Goal: Task Accomplishment & Management: Use online tool/utility

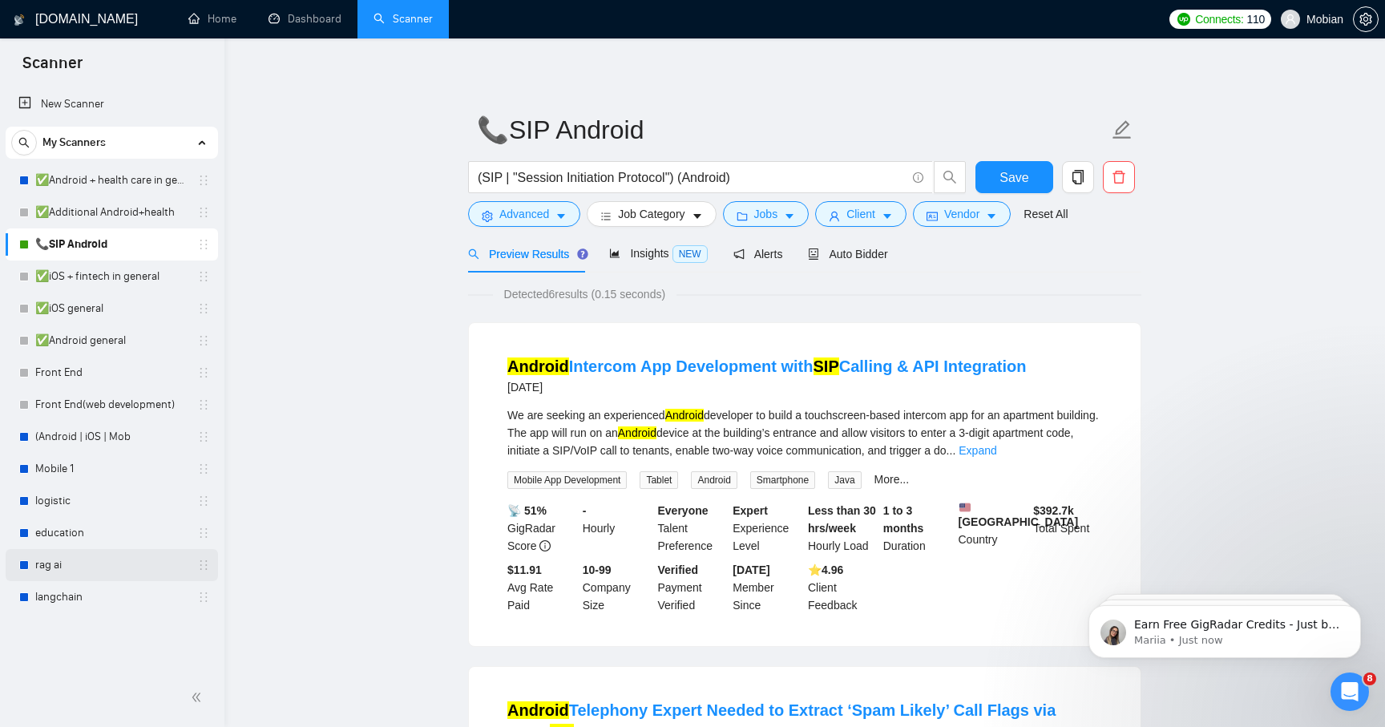
click at [121, 562] on link "rag ai" at bounding box center [111, 565] width 152 height 32
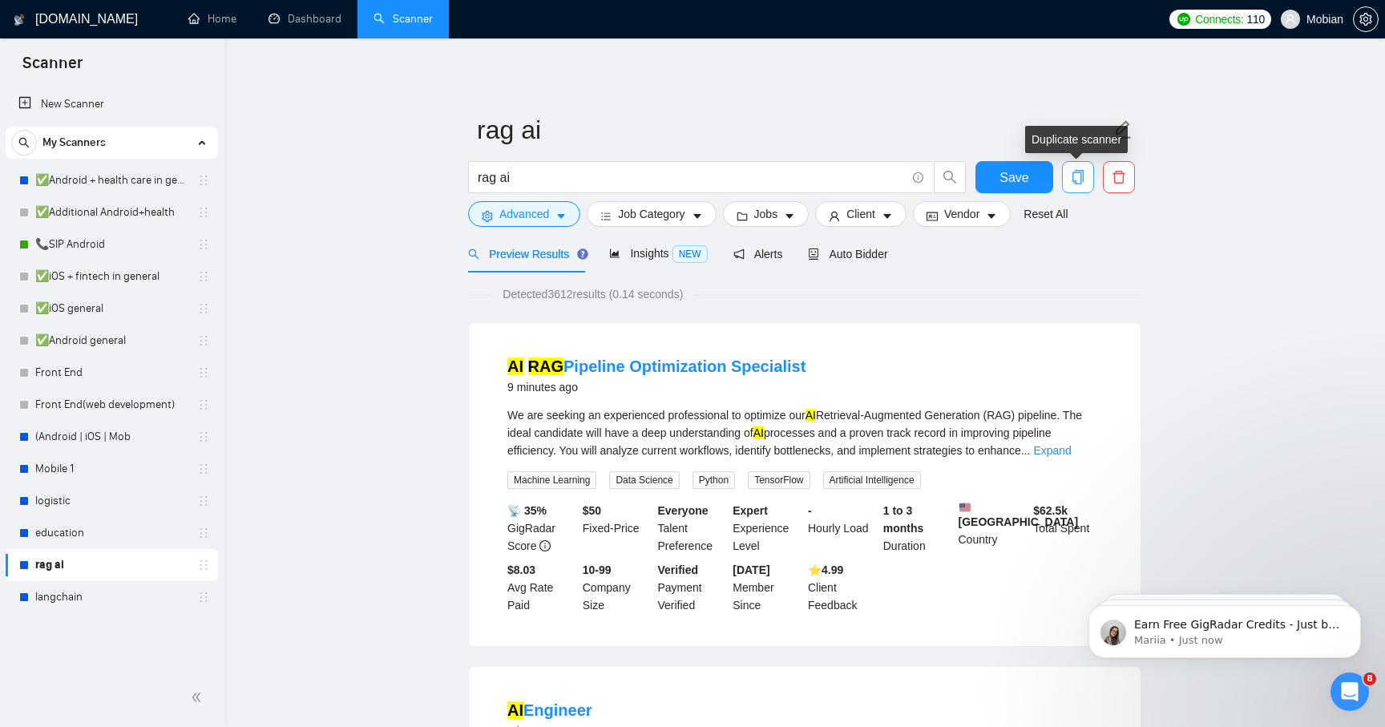
click at [1076, 173] on icon "copy" at bounding box center [1078, 177] width 11 height 14
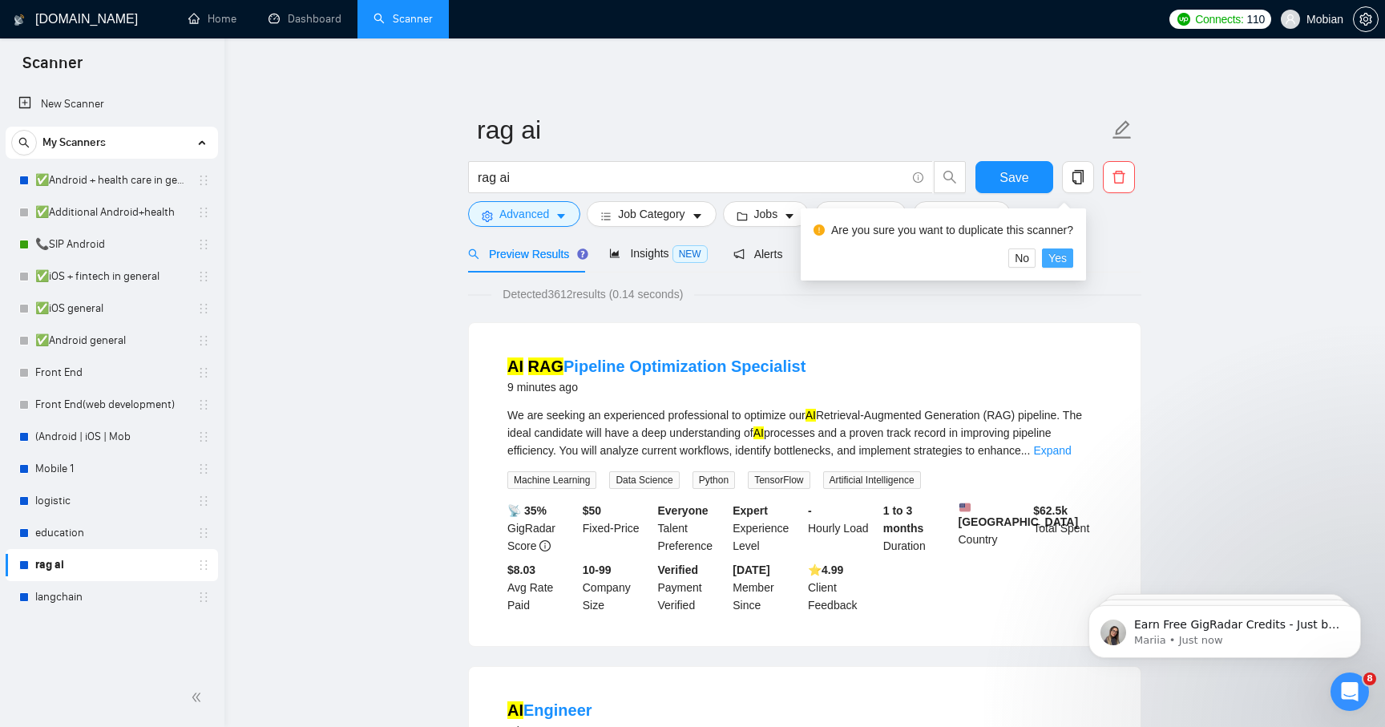
click at [1067, 261] on span "Yes" at bounding box center [1058, 258] width 18 height 18
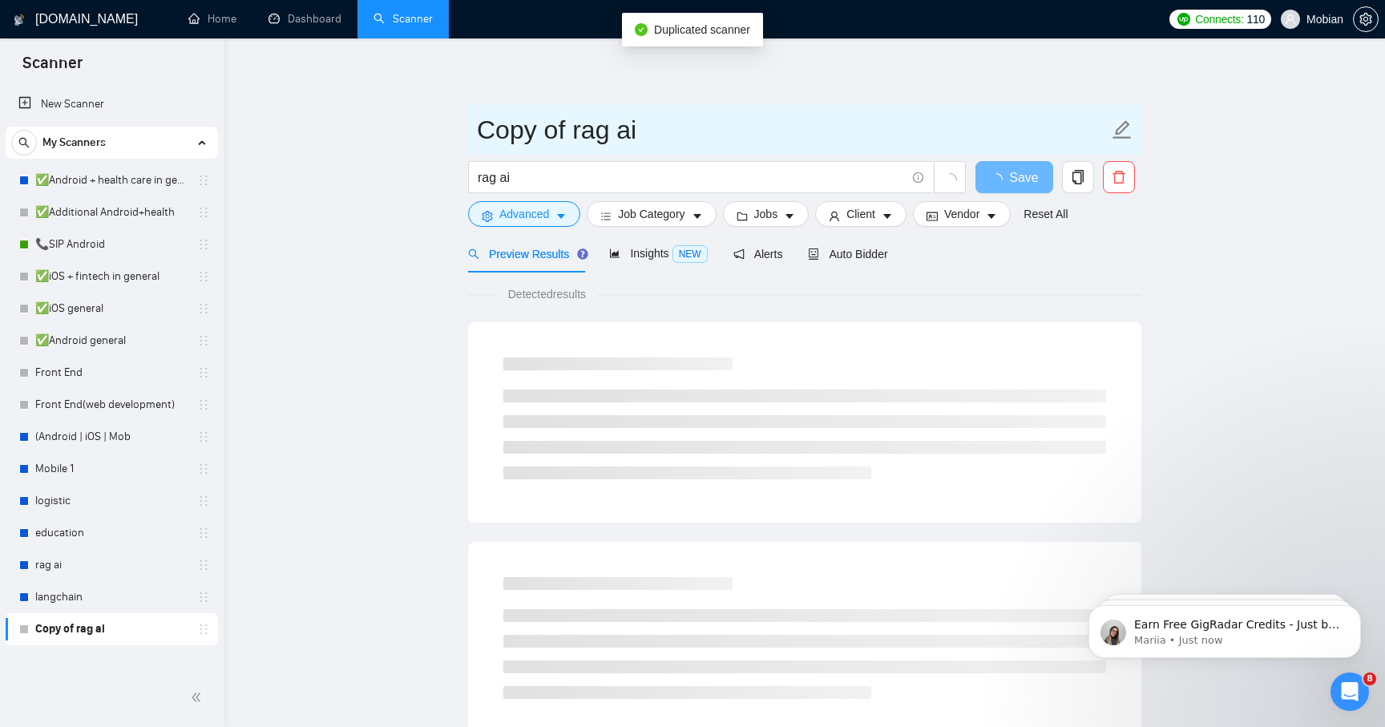
click at [567, 113] on input "Copy of rag ai" at bounding box center [793, 130] width 632 height 40
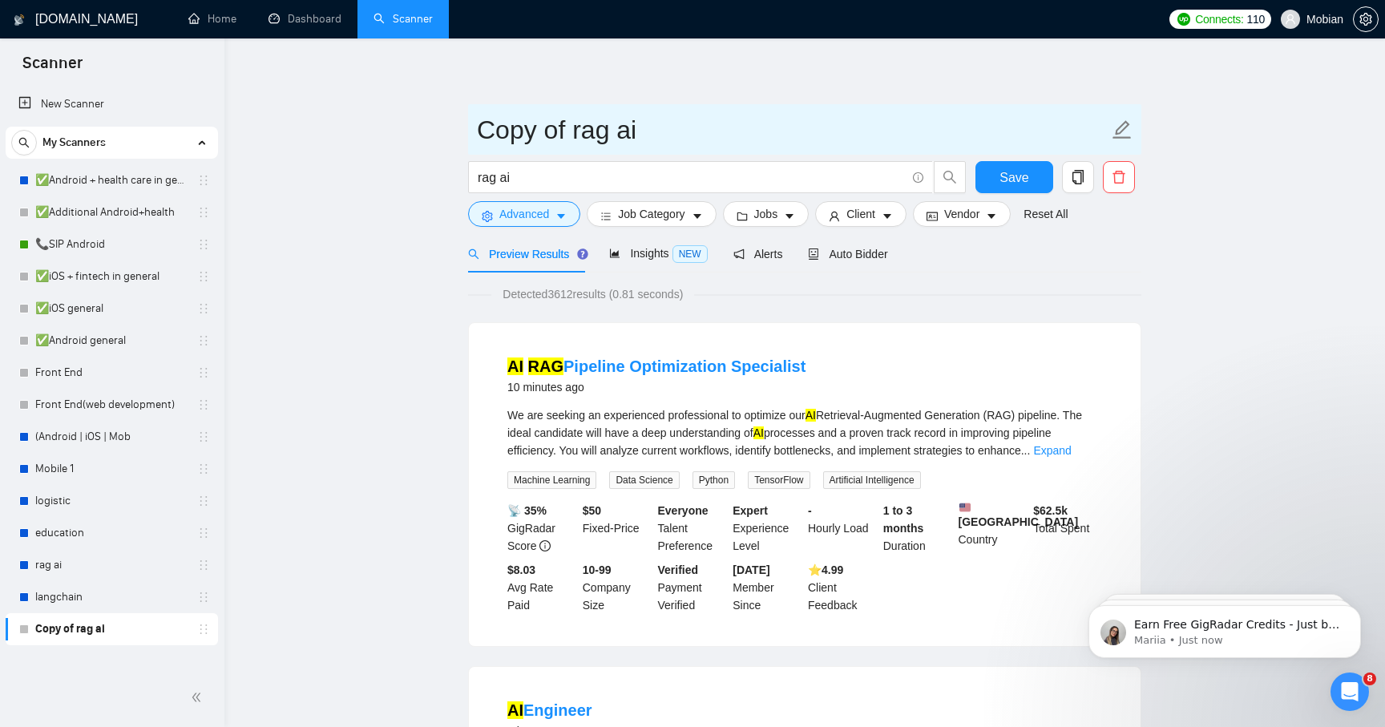
click at [584, 123] on input "Copy of rag ai" at bounding box center [793, 130] width 632 height 40
type input "AI"
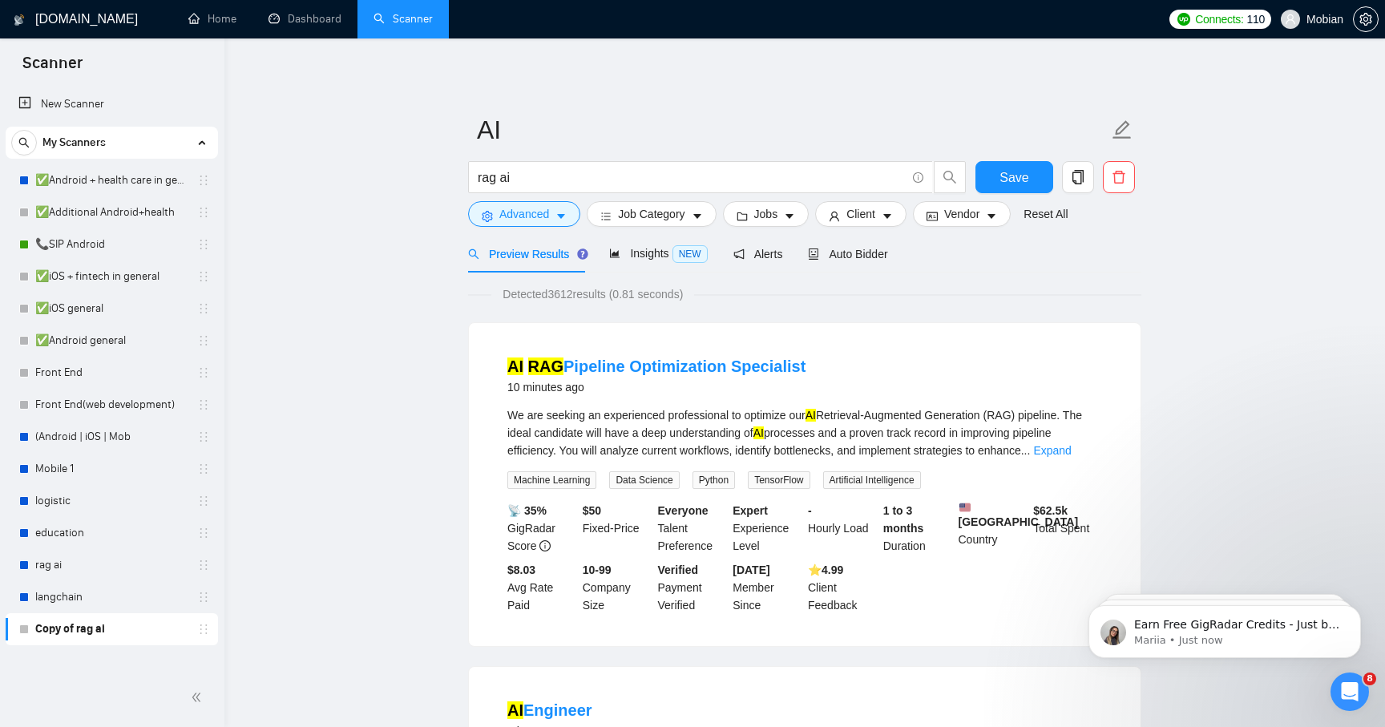
click at [548, 179] on input "rag ai" at bounding box center [692, 178] width 428 height 20
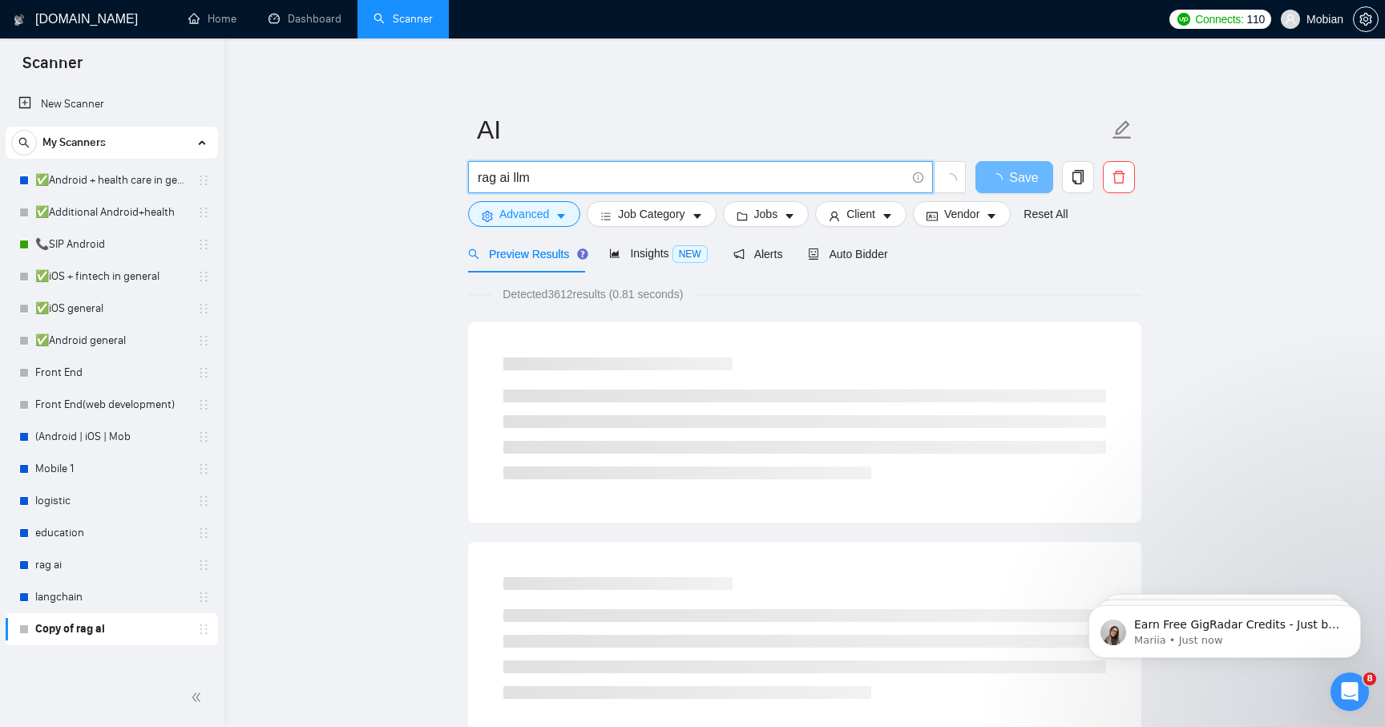
click at [623, 184] on input "rag ai llm" at bounding box center [692, 178] width 428 height 20
click at [127, 181] on link "✅Android + health care in general" at bounding box center [111, 180] width 152 height 32
click at [497, 177] on input "rag ai llm langchain" at bounding box center [692, 178] width 428 height 20
click at [617, 180] on input "rag | ai | llm | langchain |supabase" at bounding box center [692, 178] width 428 height 20
click at [543, 184] on input "rag | ai | llm | langchain | supabase" at bounding box center [692, 178] width 428 height 20
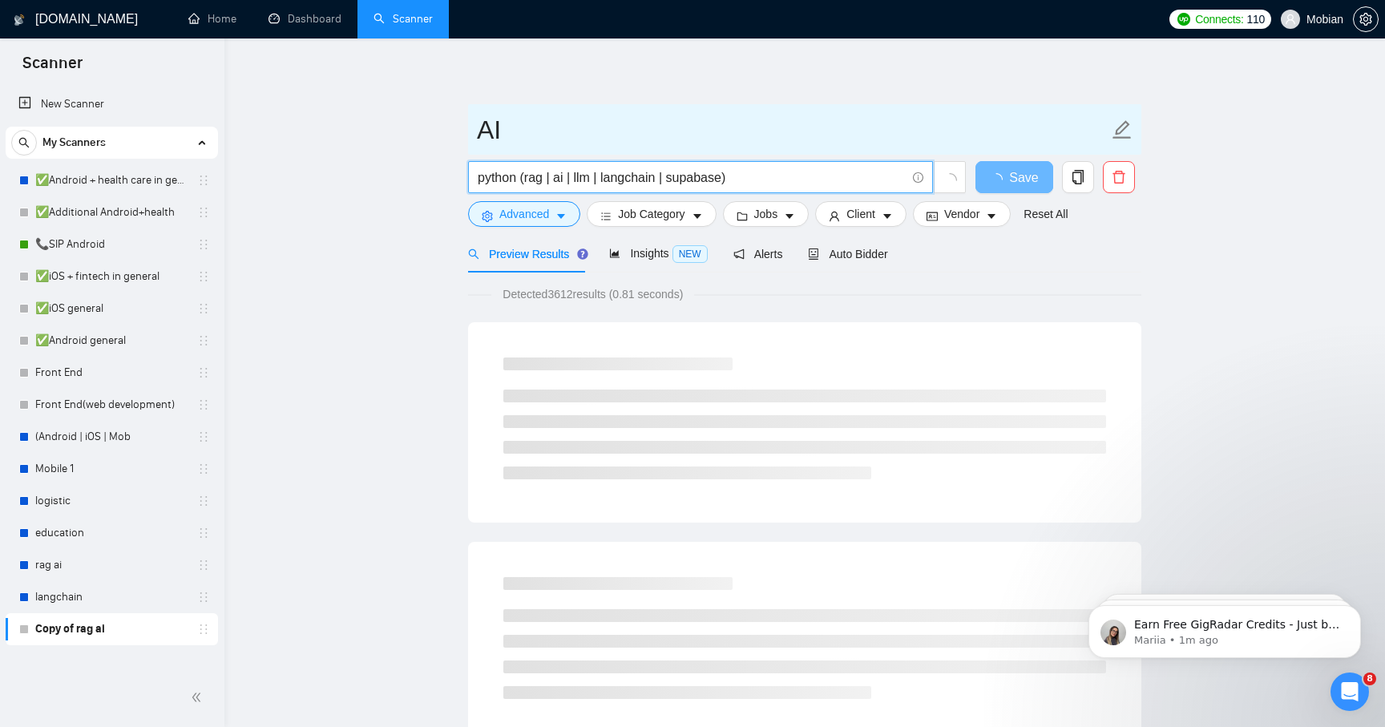
type input "python (rag | ai | llm | langchain | supabase)"
click at [681, 111] on input "AI" at bounding box center [793, 130] width 632 height 40
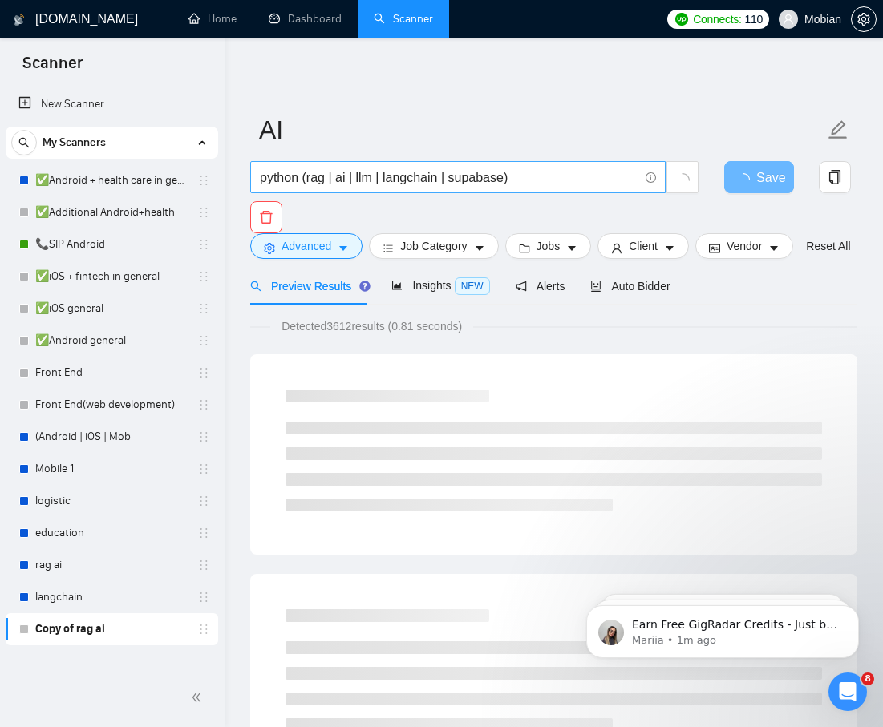
click at [473, 175] on input "python (rag | ai | llm | langchain | supabase)" at bounding box center [449, 178] width 378 height 20
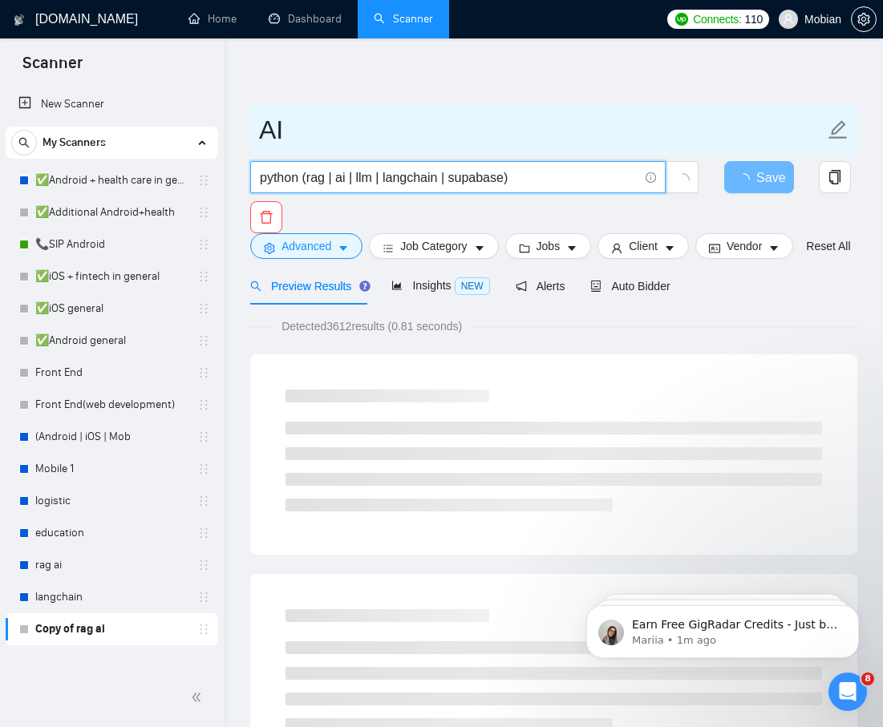
click at [495, 107] on span "AI" at bounding box center [553, 129] width 607 height 51
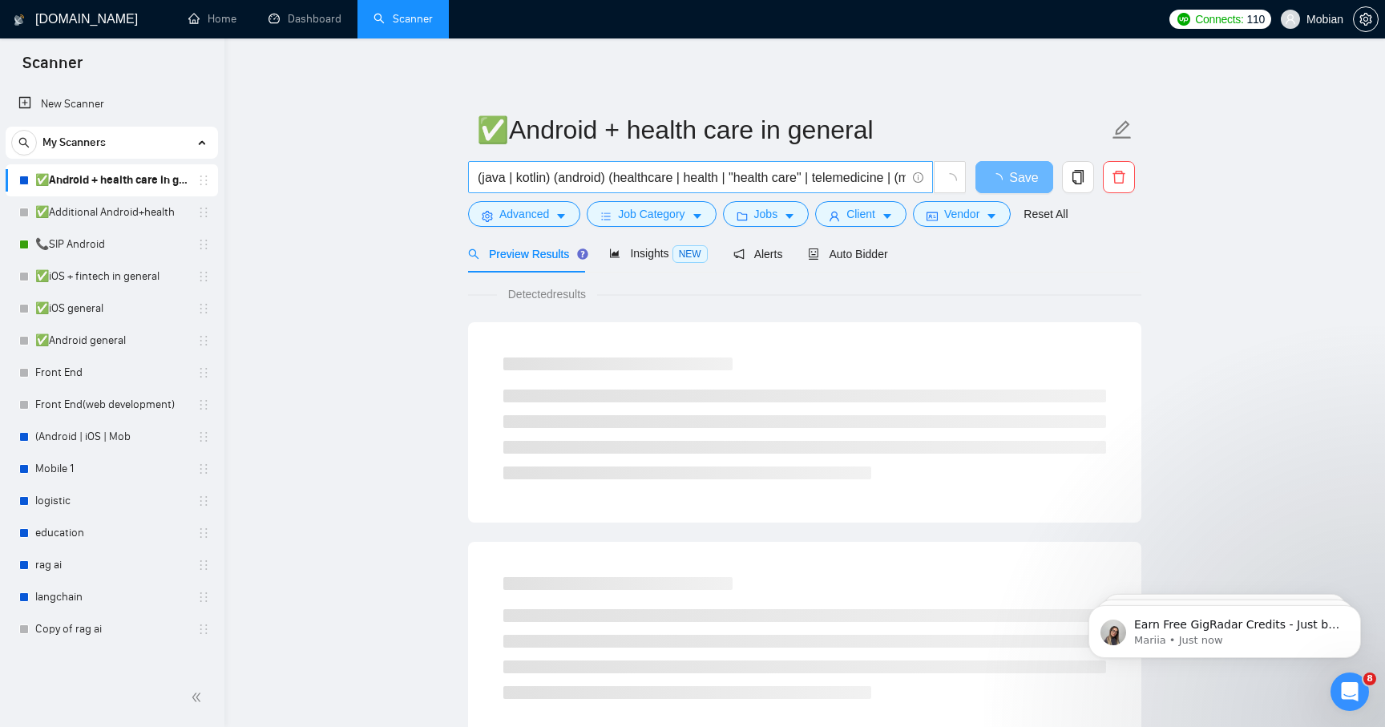
click at [558, 180] on input "(java | kotlin) (android) (healthcare | health | "health care" | telemedicine |…" at bounding box center [692, 178] width 428 height 20
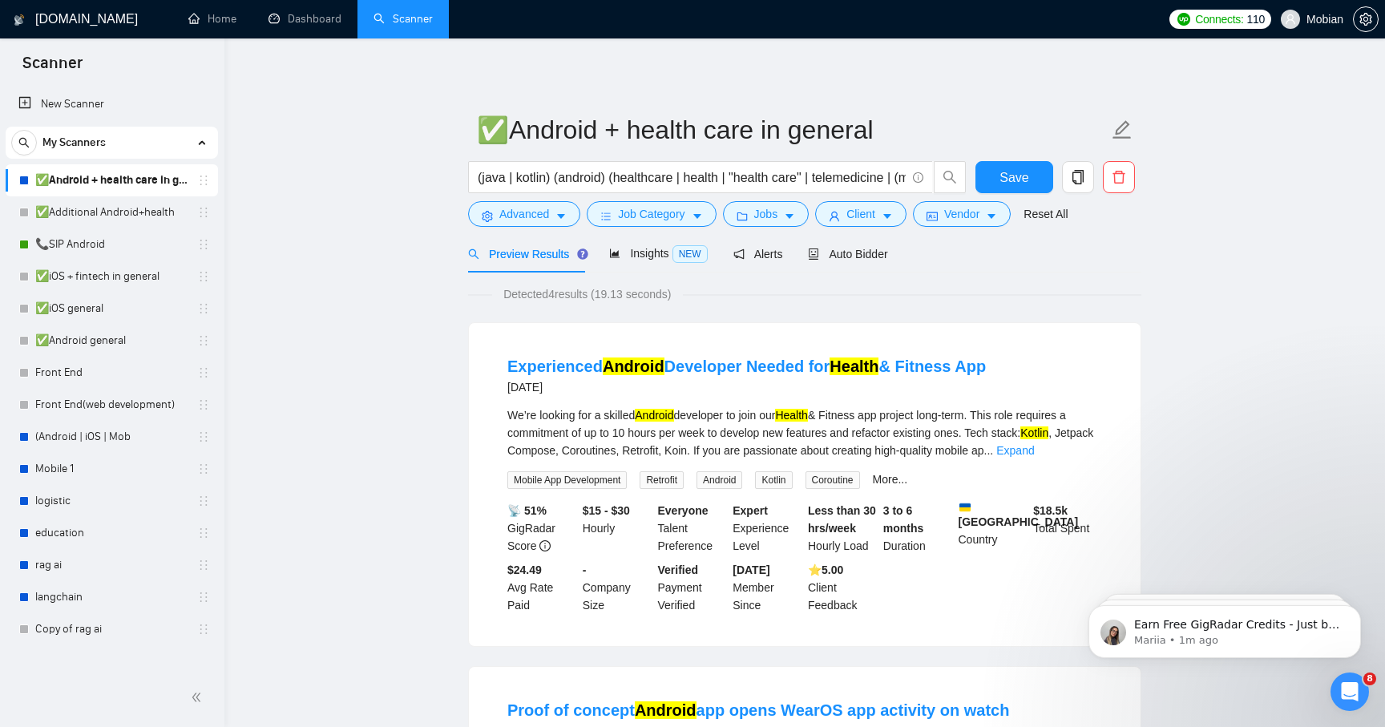
click at [770, 180] on input "(java | kotlin) (android) (healthcare | health | "health care" | telemedicine |…" at bounding box center [692, 178] width 428 height 20
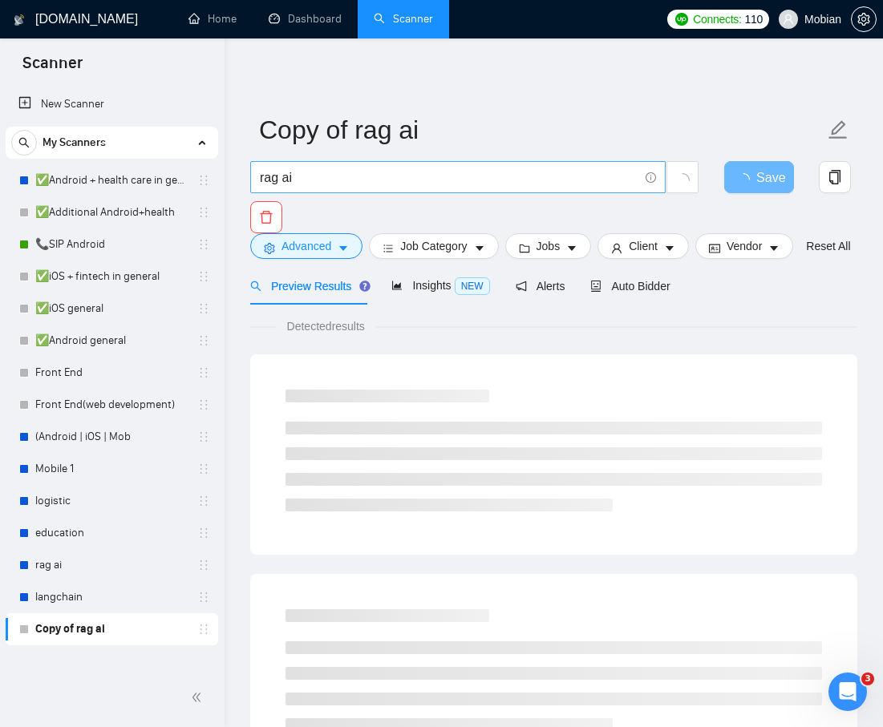
click at [466, 186] on input "rag ai" at bounding box center [449, 178] width 378 height 20
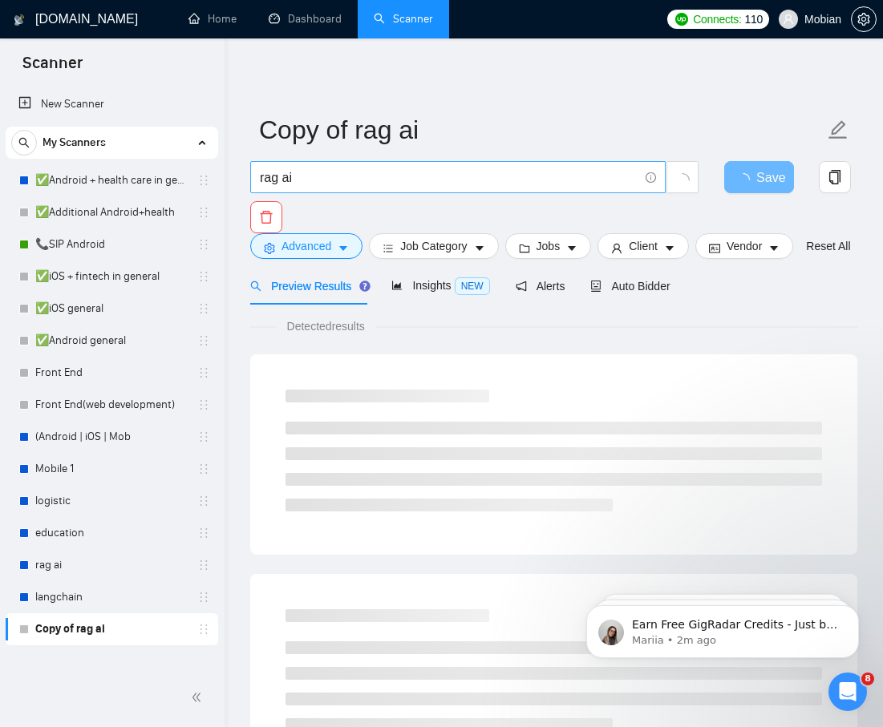
click at [425, 192] on span "rag ai" at bounding box center [457, 177] width 415 height 32
click at [596, 179] on input "rag ai" at bounding box center [449, 178] width 378 height 20
paste input "python (rag | ai | llm | langchain | supabase)"
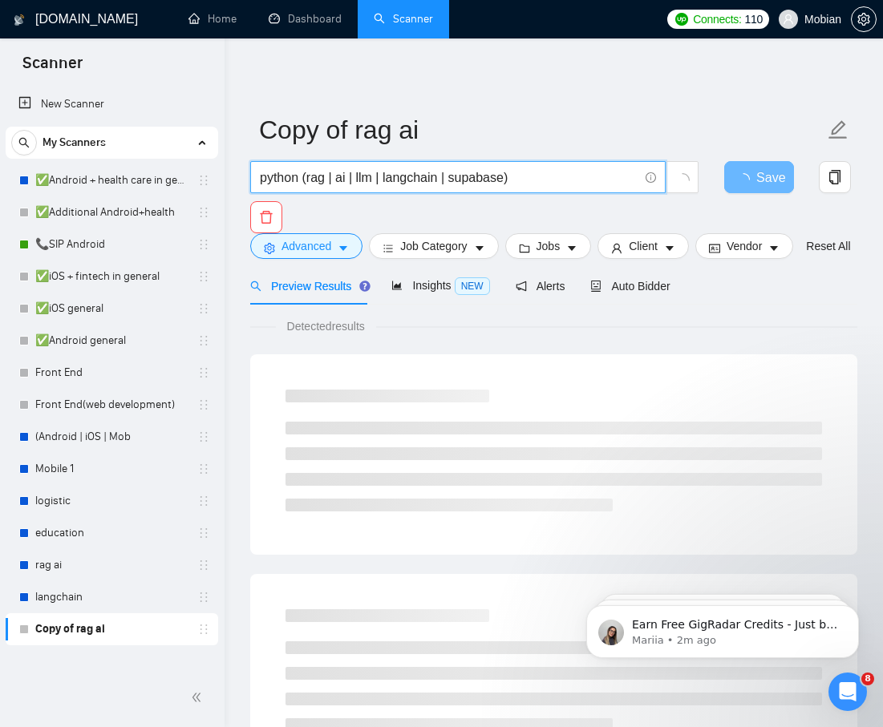
type input "python (rag | ai | llm | langchain | supabase)"
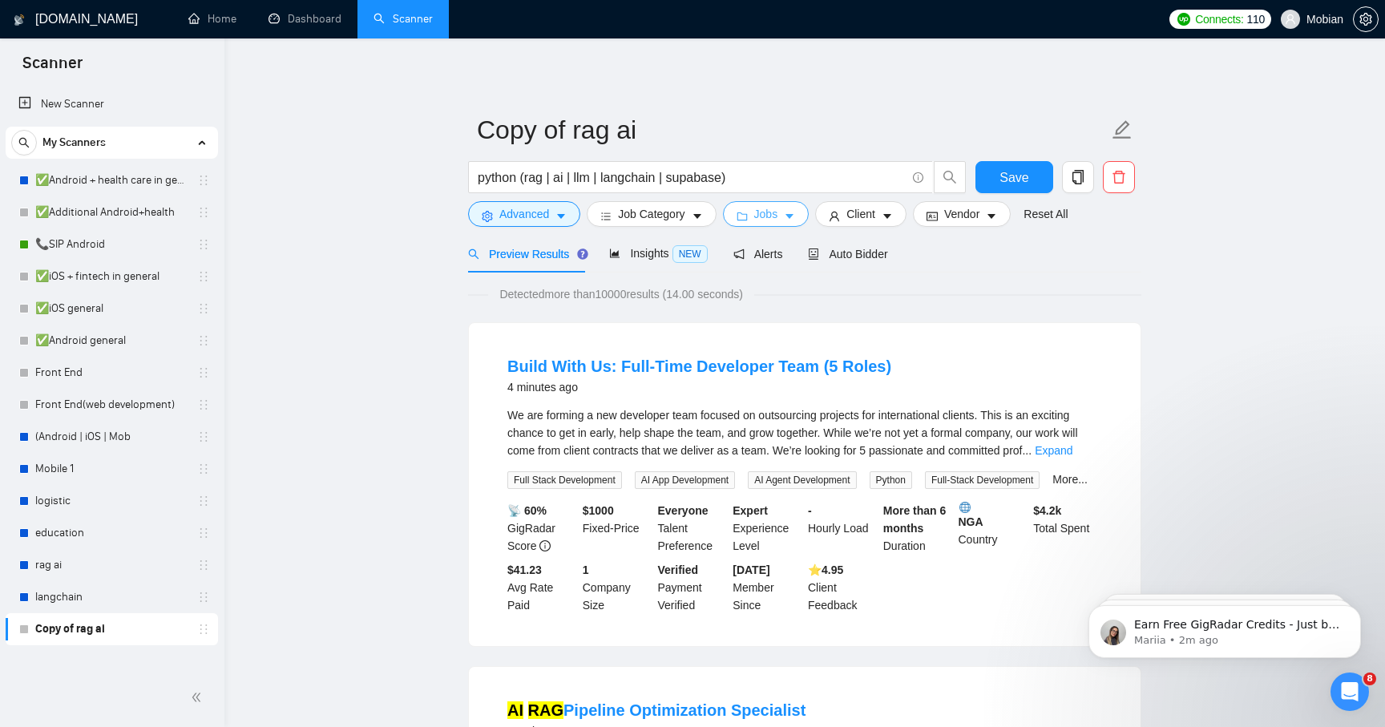
click at [754, 224] on button "Jobs" at bounding box center [766, 214] width 87 height 26
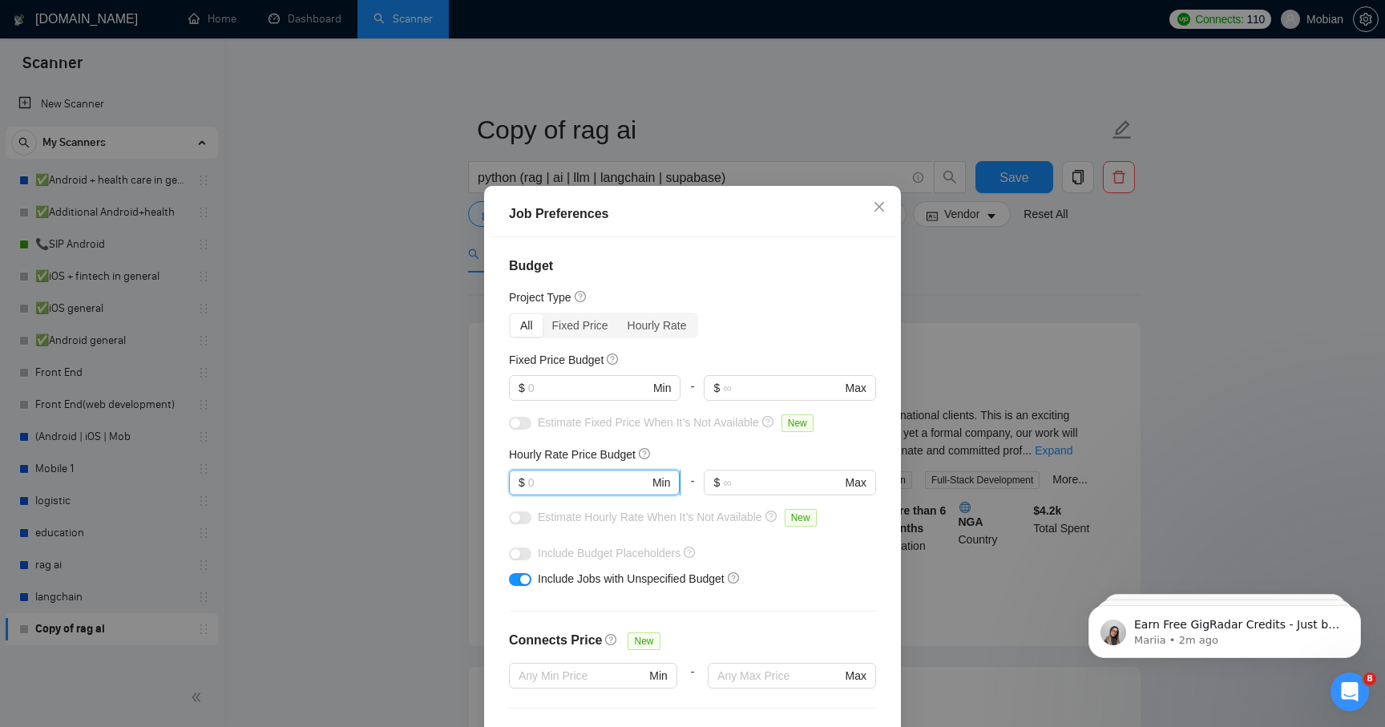
click at [581, 474] on input "text" at bounding box center [588, 483] width 121 height 18
type input "35"
click at [390, 482] on div "Job Preferences Budget Project Type All Fixed Price Hourly Rate Fixed Price Bud…" at bounding box center [692, 363] width 1385 height 727
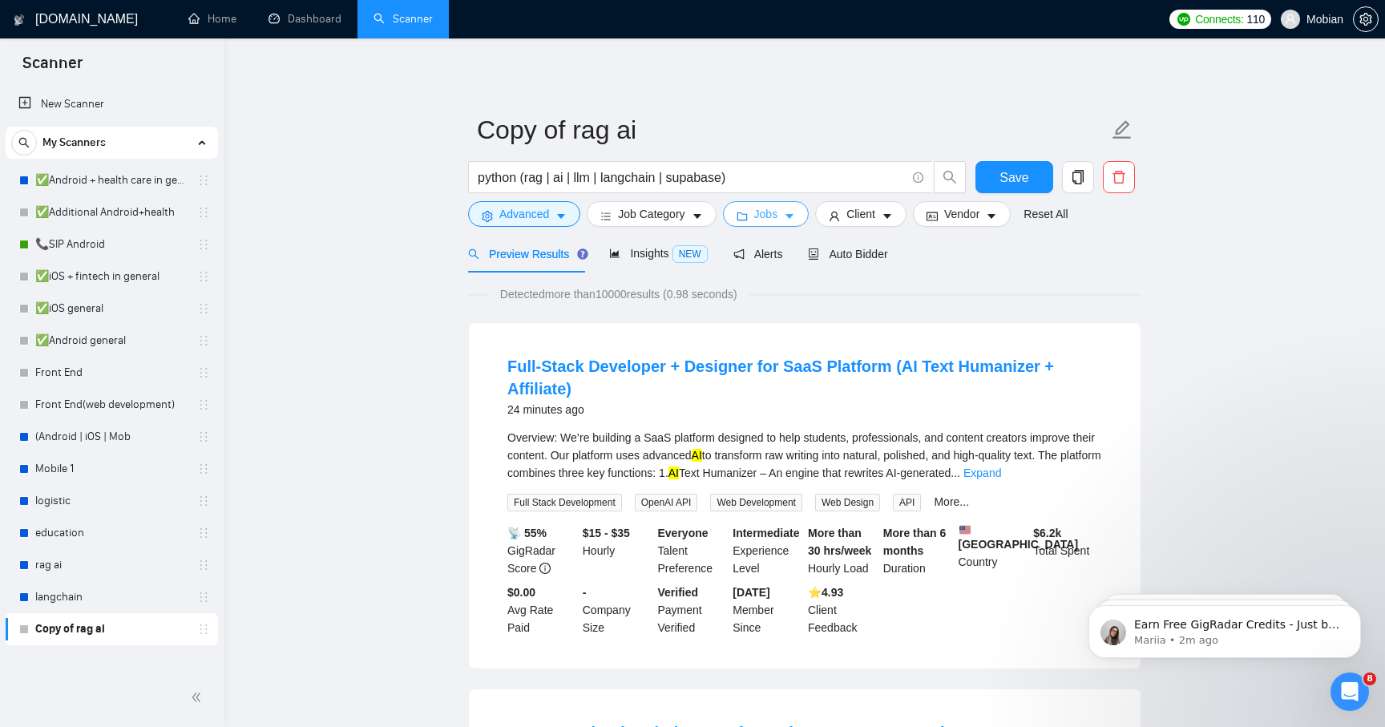
click at [805, 219] on button "Jobs" at bounding box center [766, 214] width 87 height 26
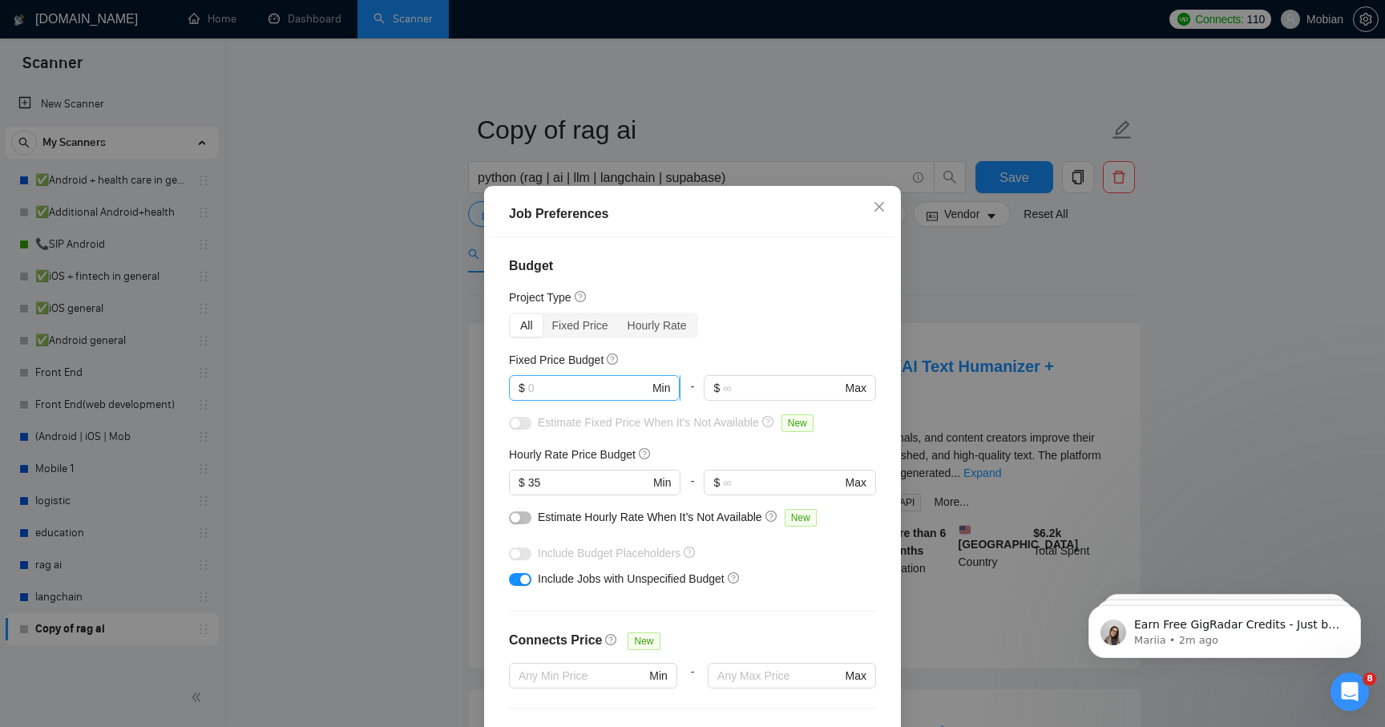
click at [580, 394] on input "text" at bounding box center [588, 388] width 121 height 18
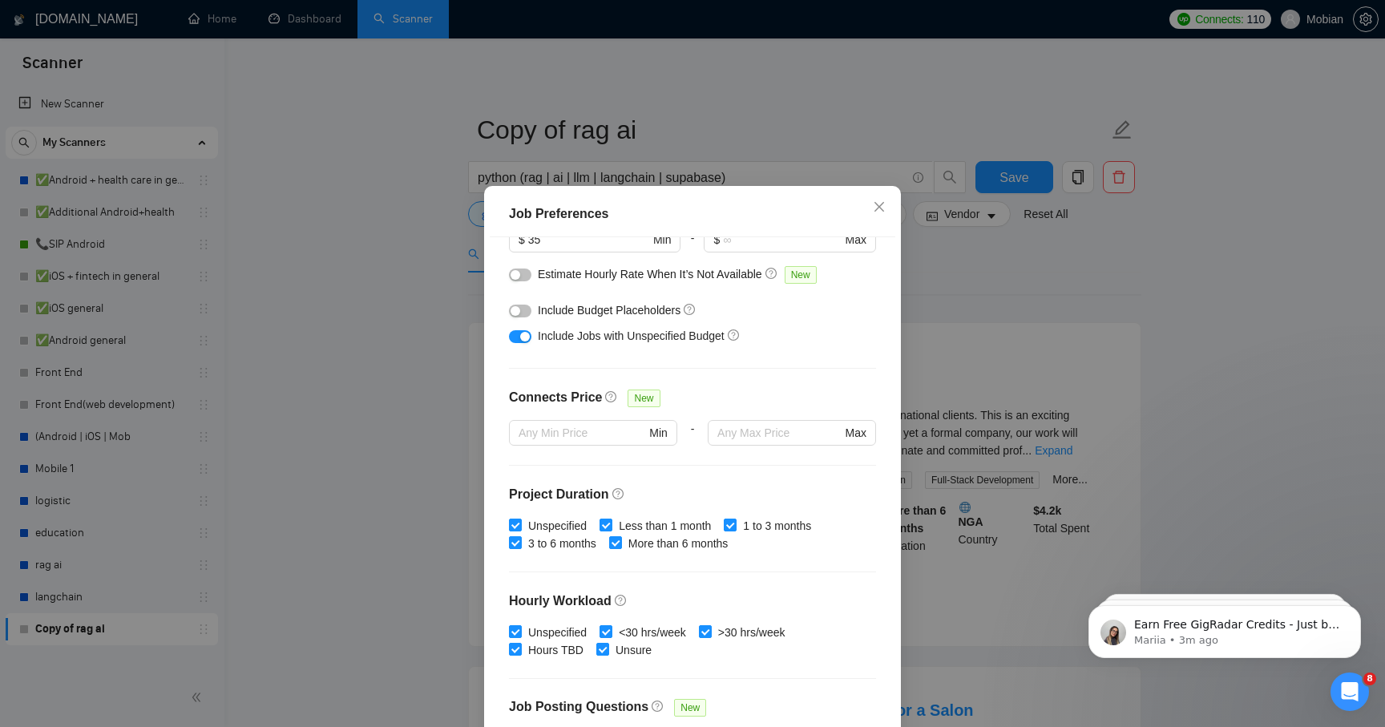
scroll to position [261, 0]
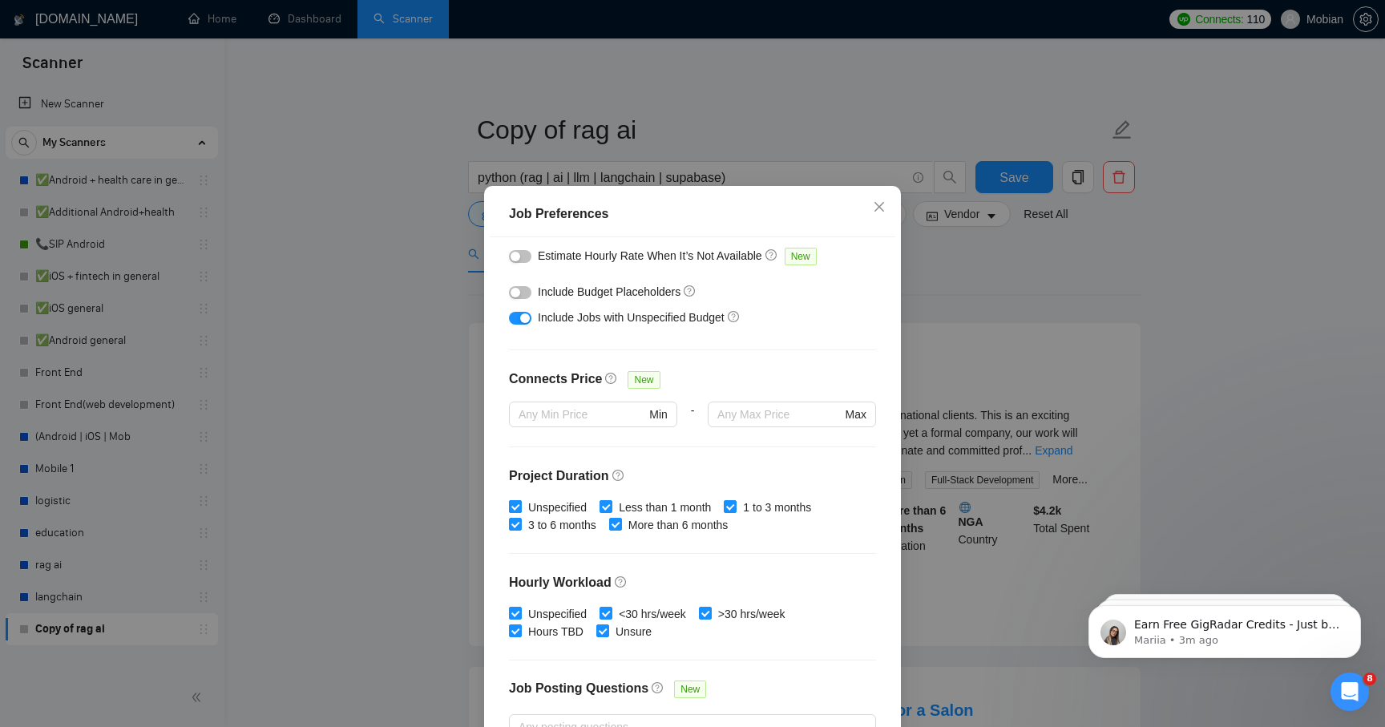
type input "1000"
click at [519, 512] on span at bounding box center [515, 506] width 13 height 13
click at [519, 511] on input "Unspecified" at bounding box center [514, 505] width 11 height 11
checkbox input "false"
click at [611, 510] on input "Less than 1 month" at bounding box center [605, 505] width 11 height 11
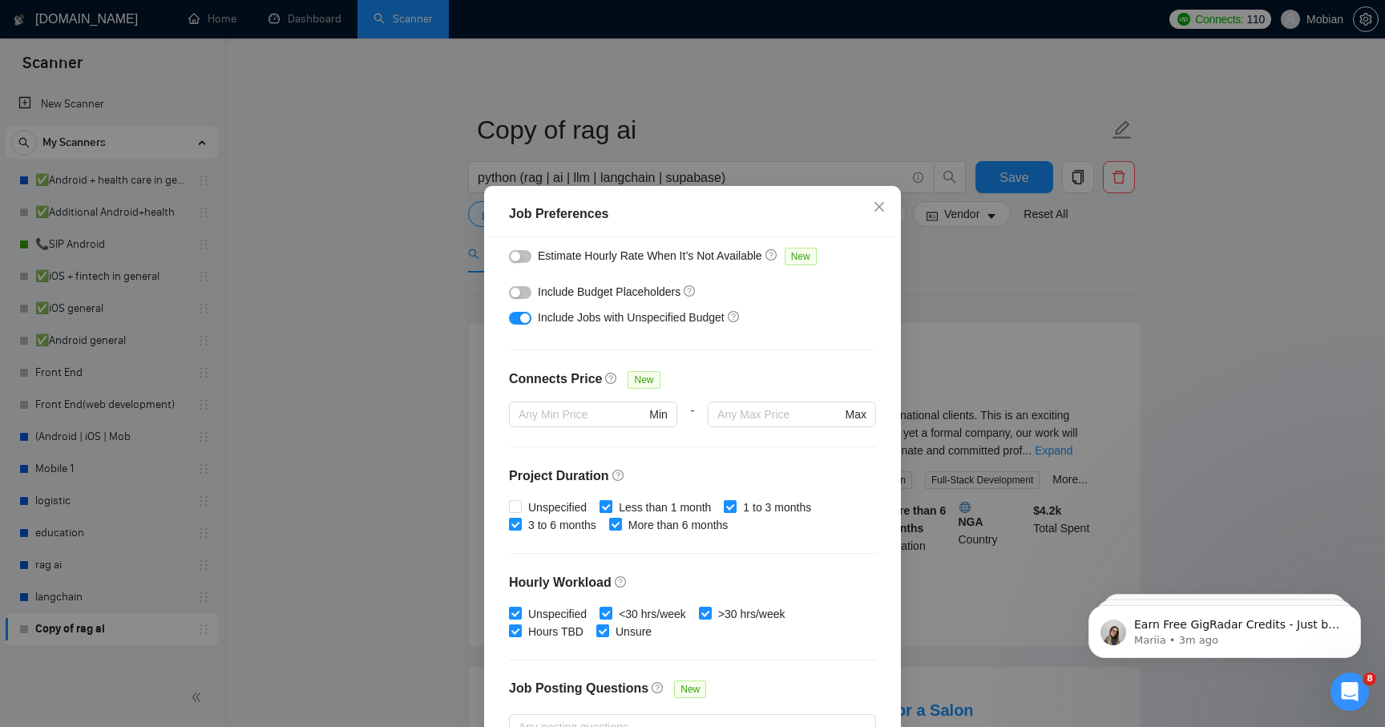
checkbox input "false"
click at [515, 510] on input "Unspecified" at bounding box center [514, 505] width 11 height 11
checkbox input "true"
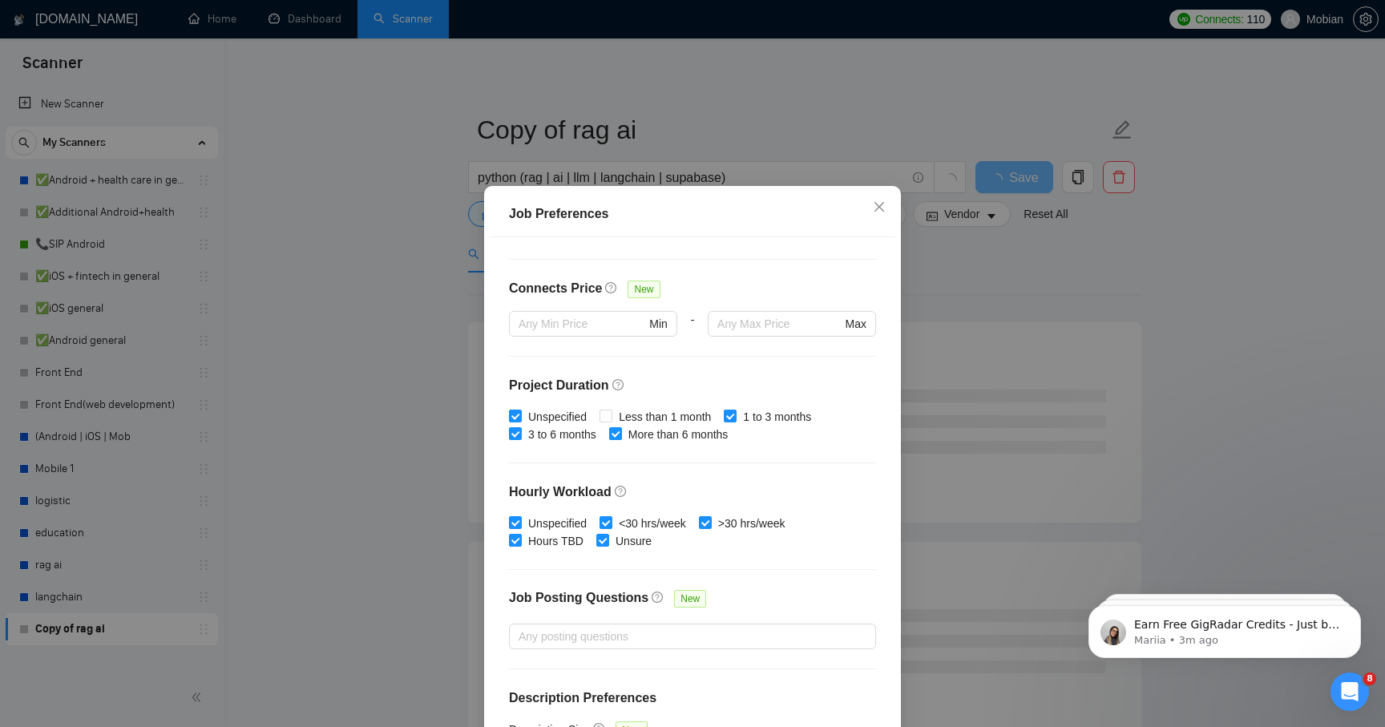
scroll to position [354, 0]
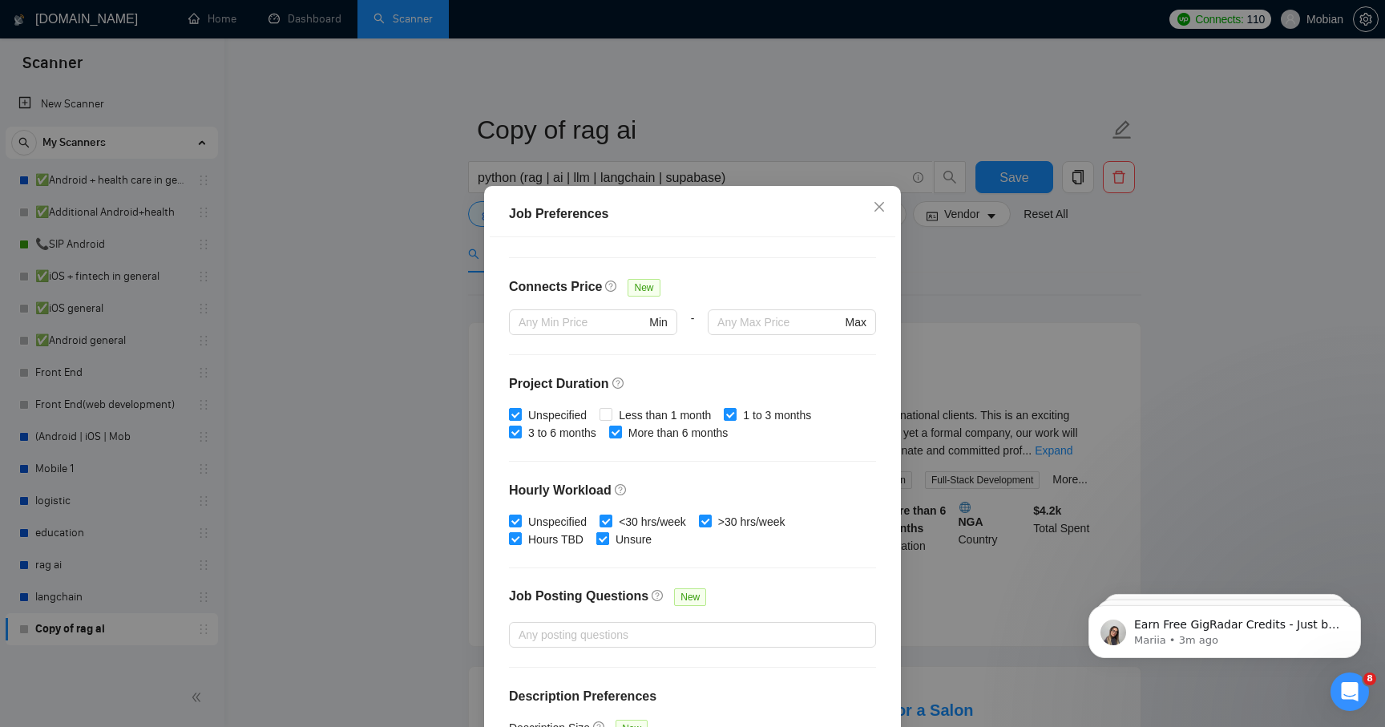
click at [603, 542] on input "Unsure" at bounding box center [601, 537] width 11 height 11
checkbox input "false"
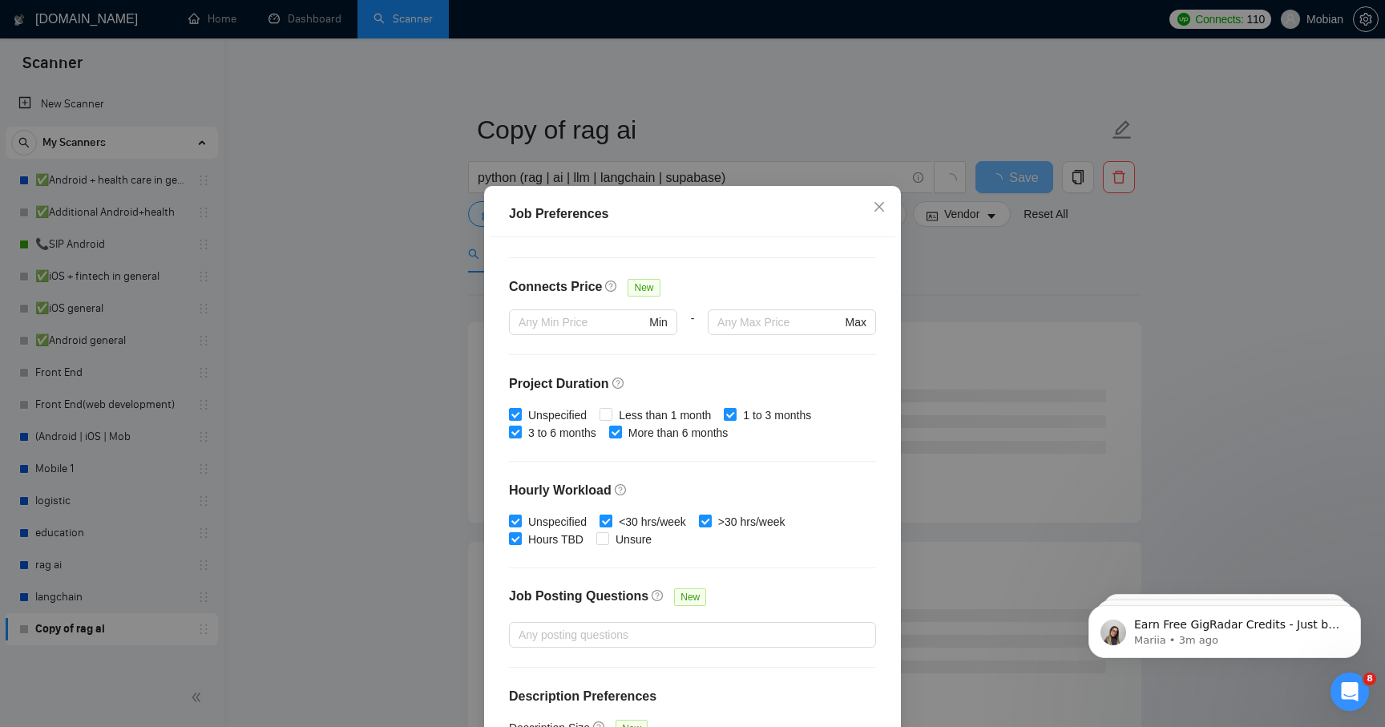
click at [608, 522] on input "<30 hrs/week" at bounding box center [605, 520] width 11 height 11
checkbox input "false"
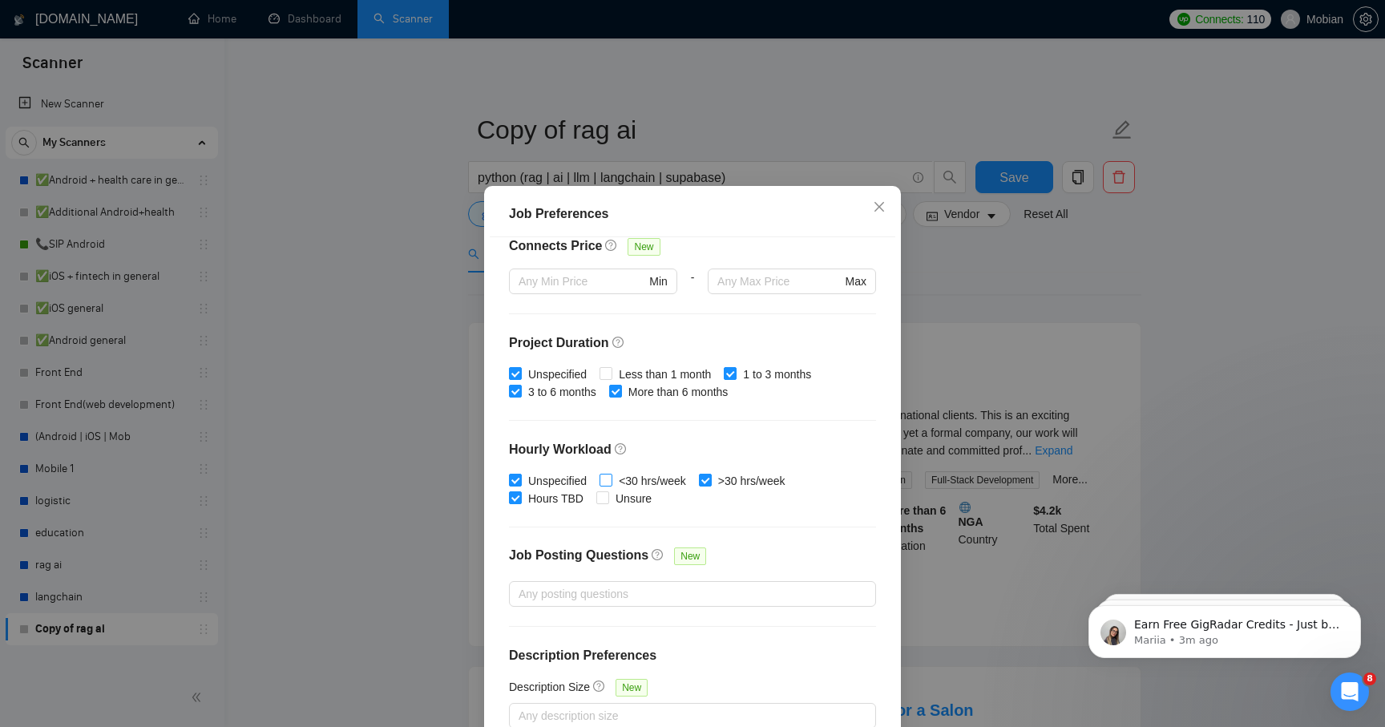
scroll to position [89, 0]
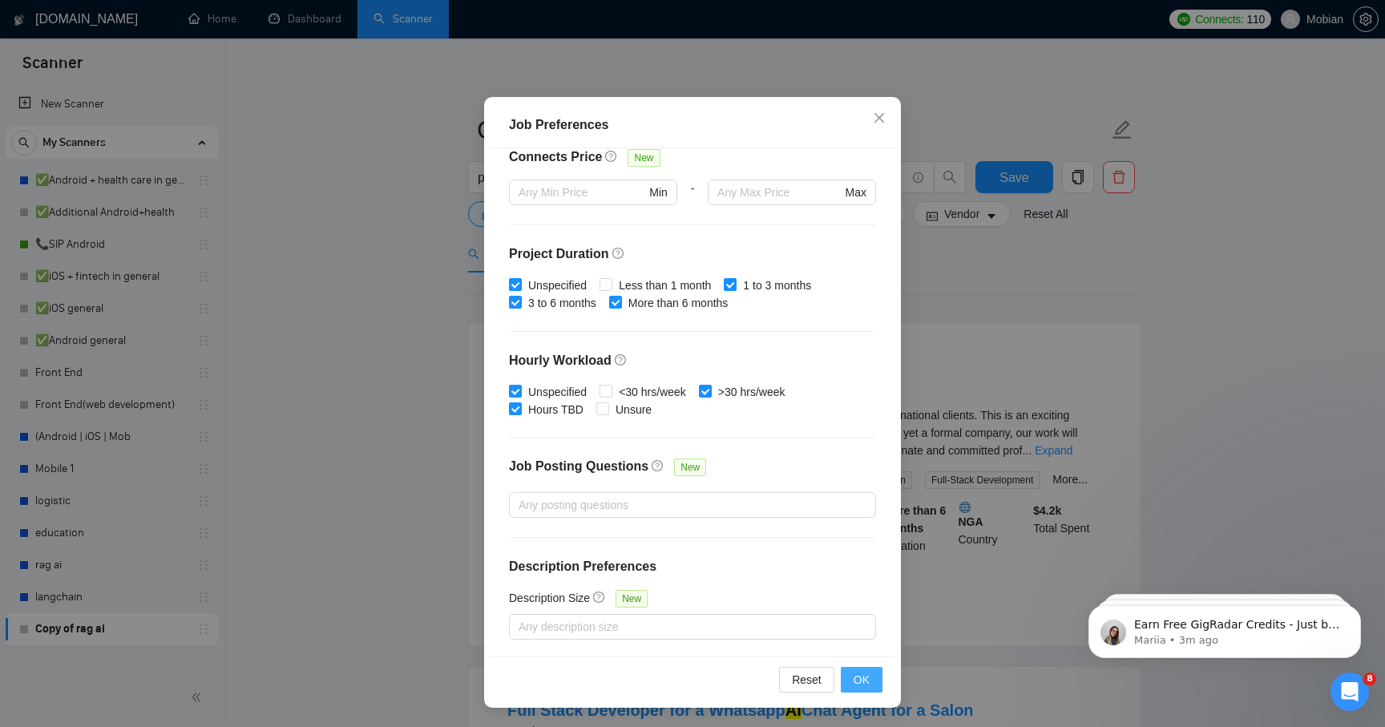
click at [864, 675] on span "OK" at bounding box center [862, 680] width 16 height 18
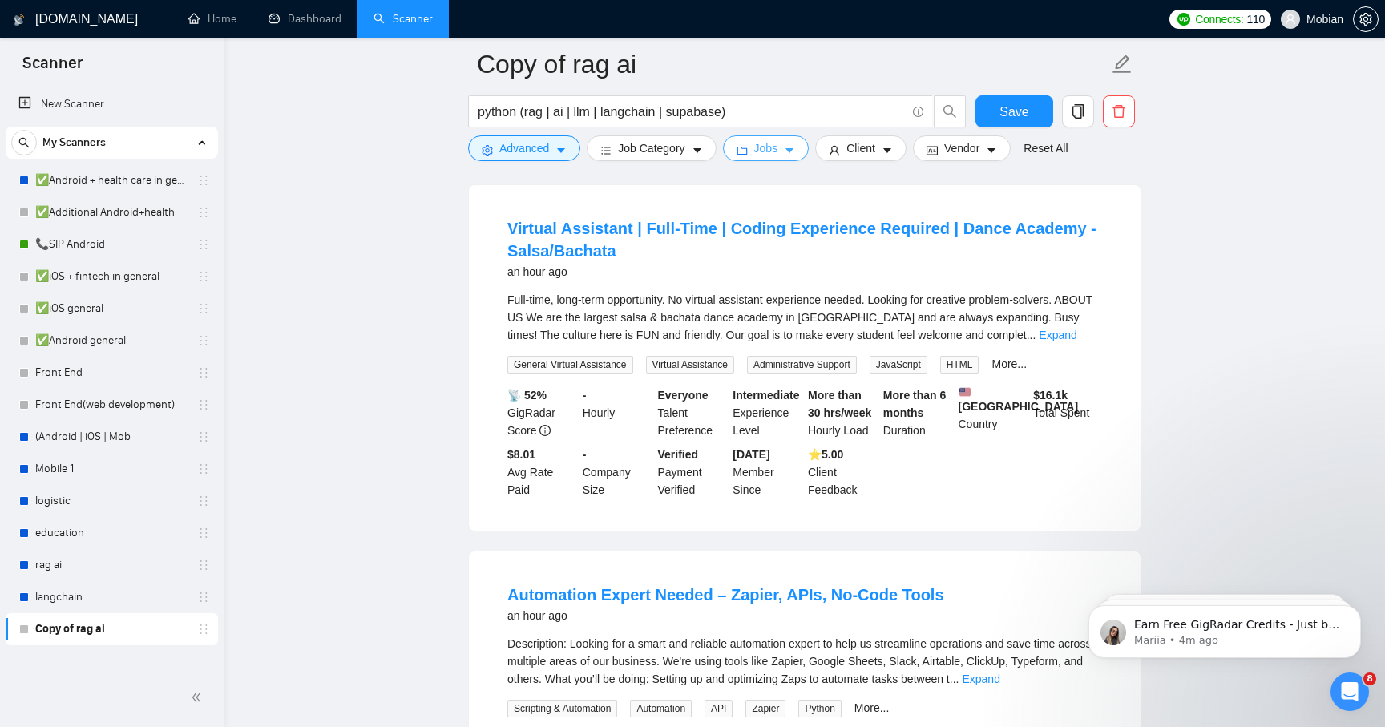
scroll to position [1125, 0]
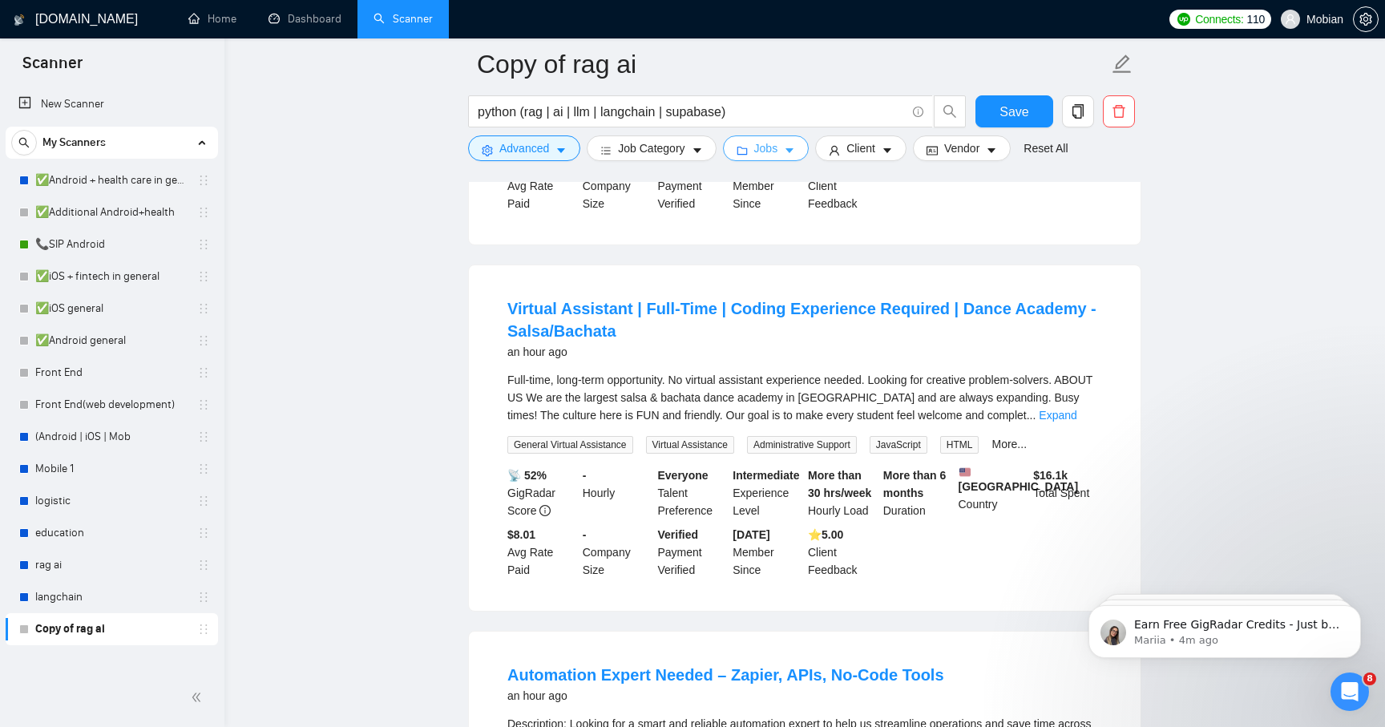
click at [770, 156] on span "Jobs" at bounding box center [766, 148] width 24 height 18
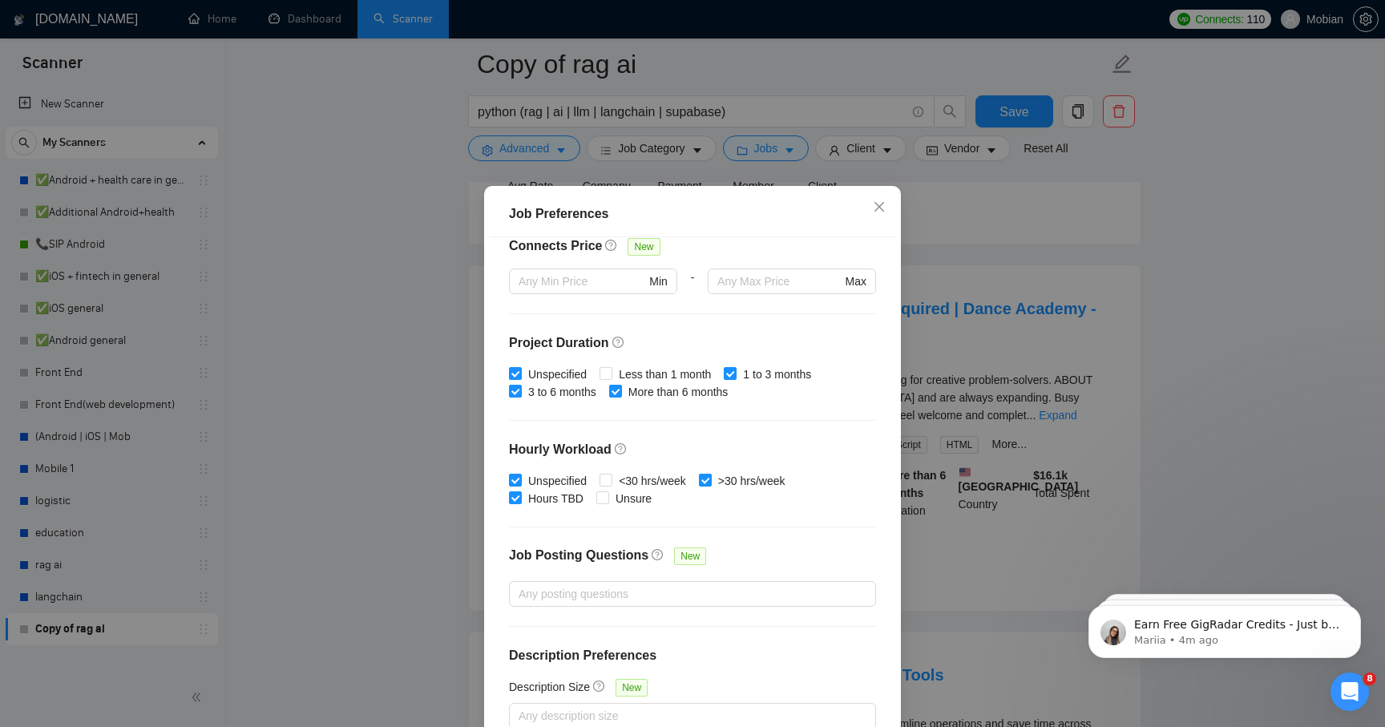
click at [882, 164] on div "Job Preferences Budget Project Type All Fixed Price Hourly Rate Fixed Price Bud…" at bounding box center [692, 363] width 1385 height 727
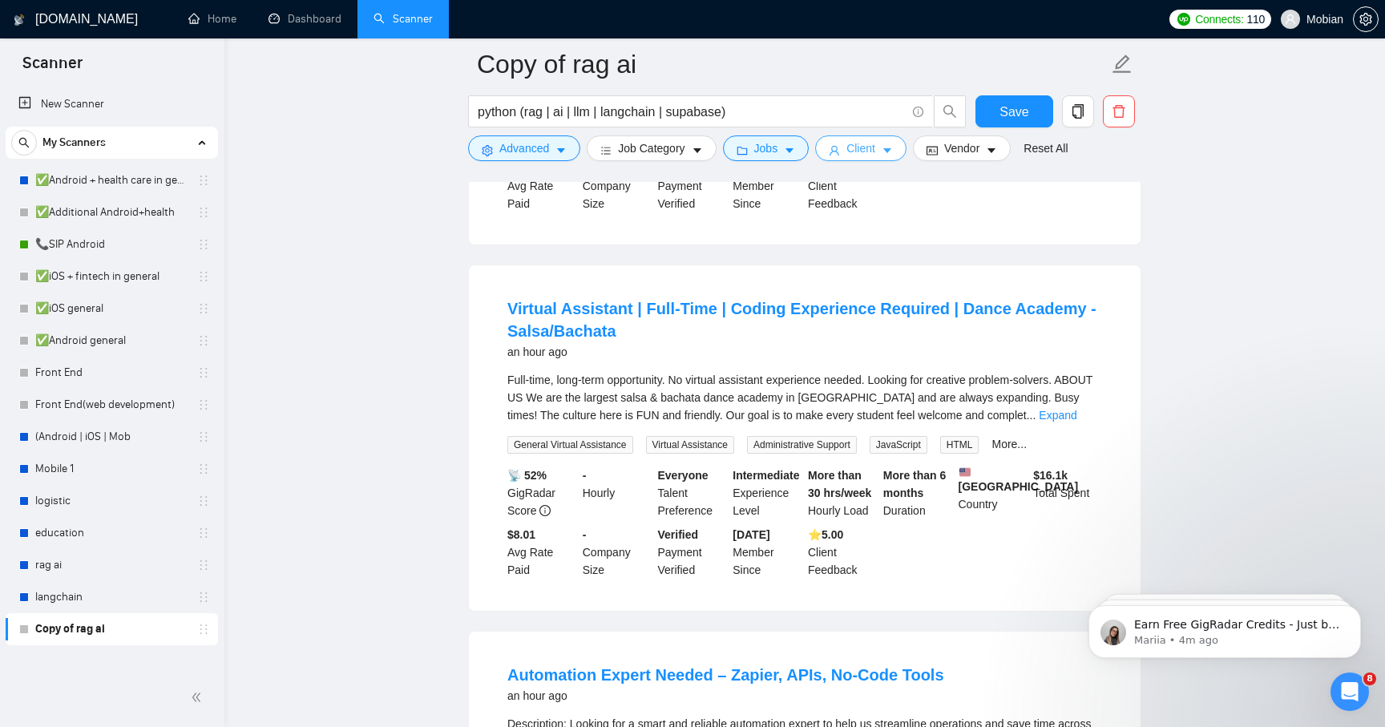
click at [882, 160] on button "Client" at bounding box center [860, 148] width 91 height 26
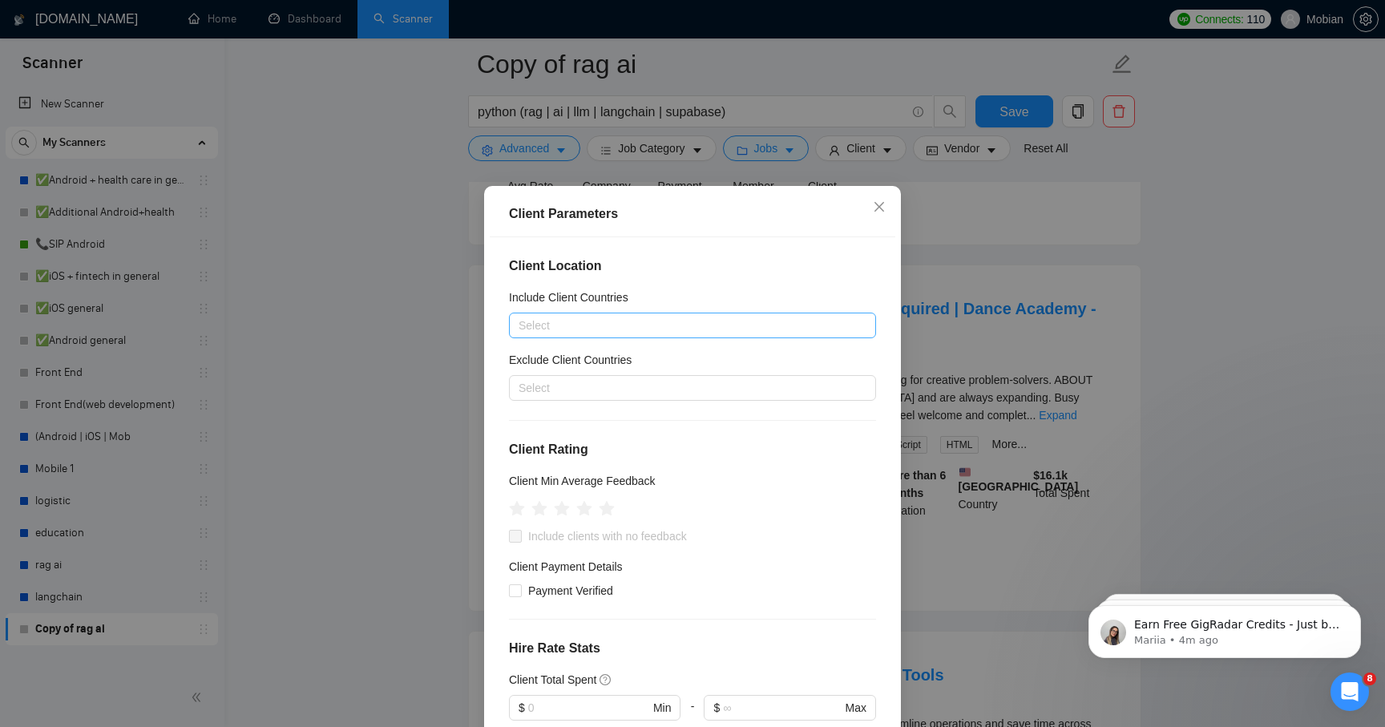
click at [653, 317] on div at bounding box center [684, 325] width 343 height 19
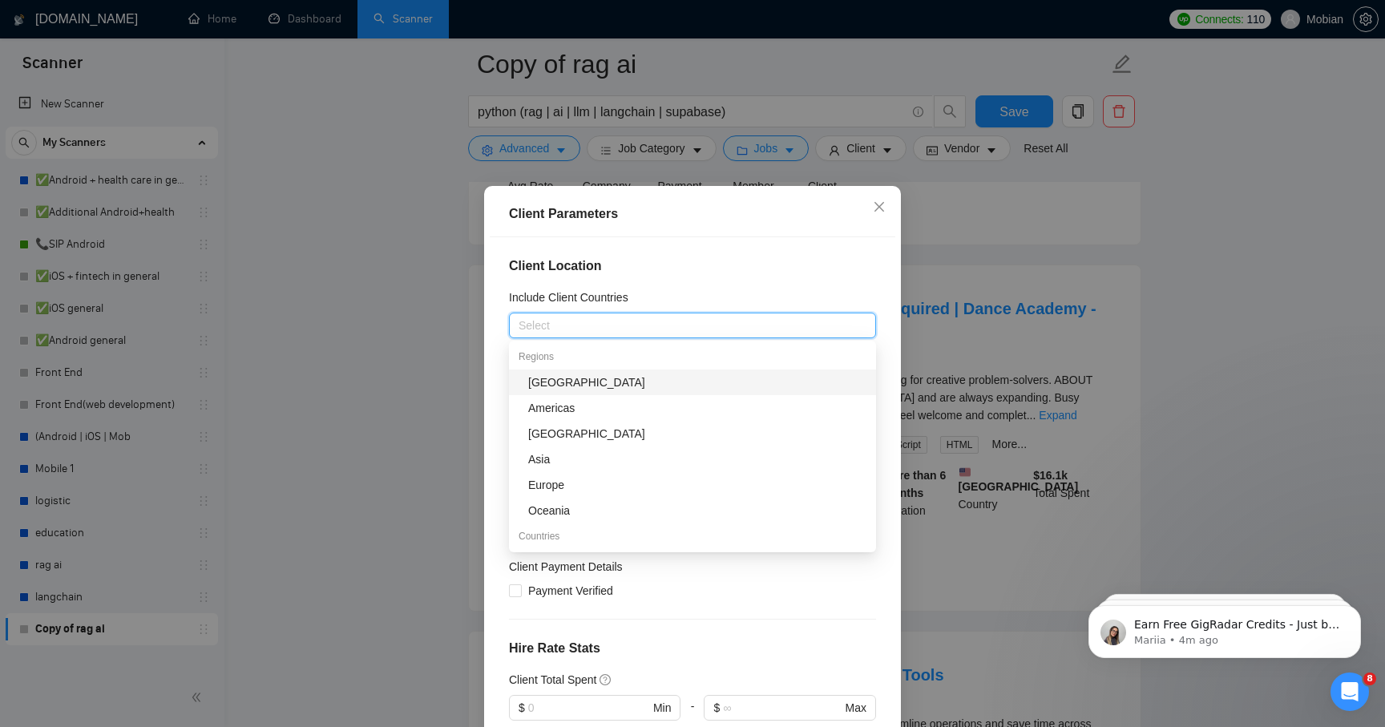
click at [684, 250] on div "Client Location Include Client Countries Select Exclude Client Countries Select…" at bounding box center [693, 491] width 406 height 509
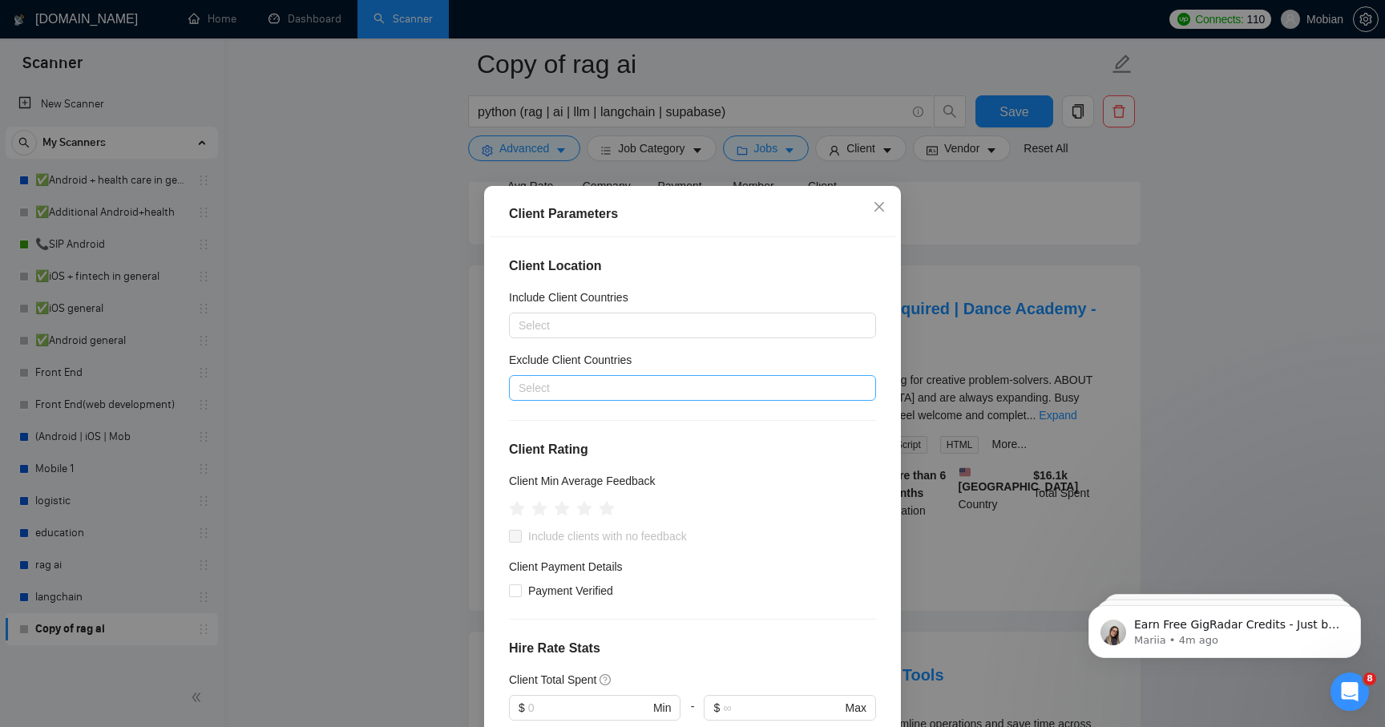
click at [616, 380] on div at bounding box center [684, 387] width 343 height 19
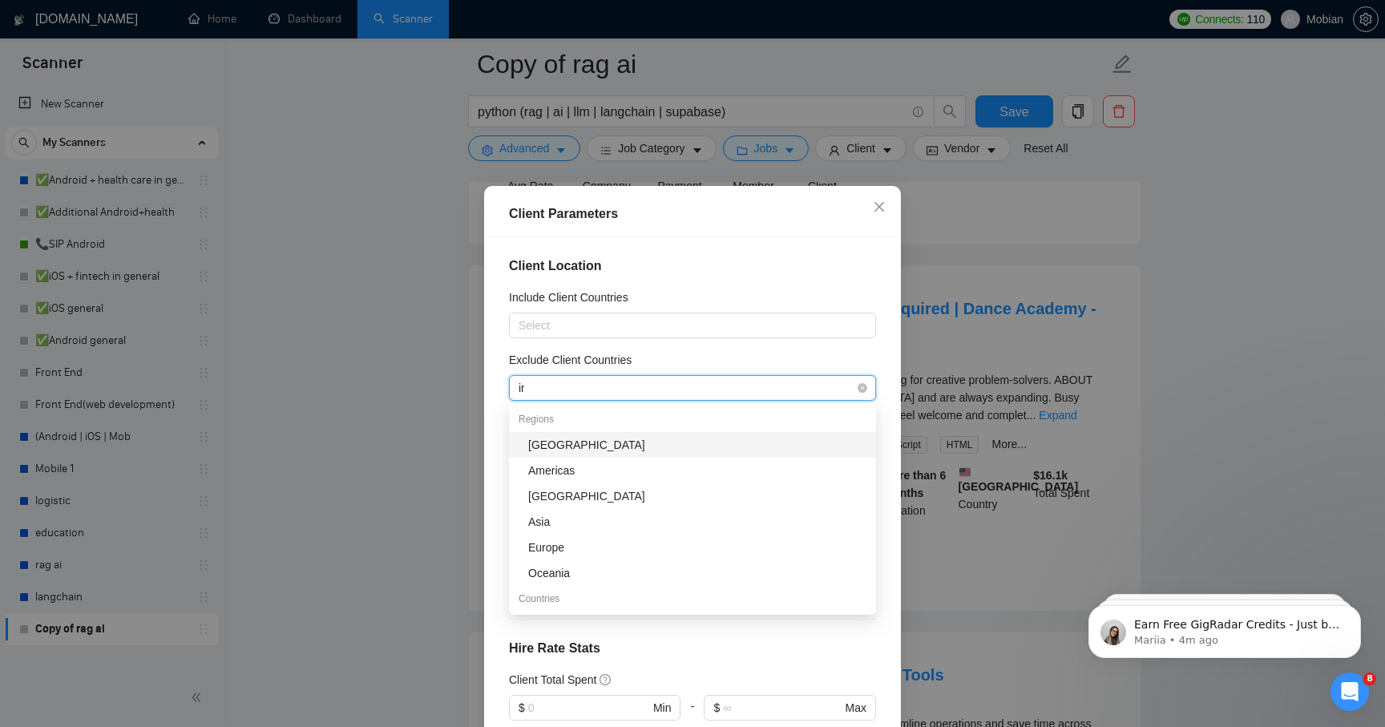
type input "ind"
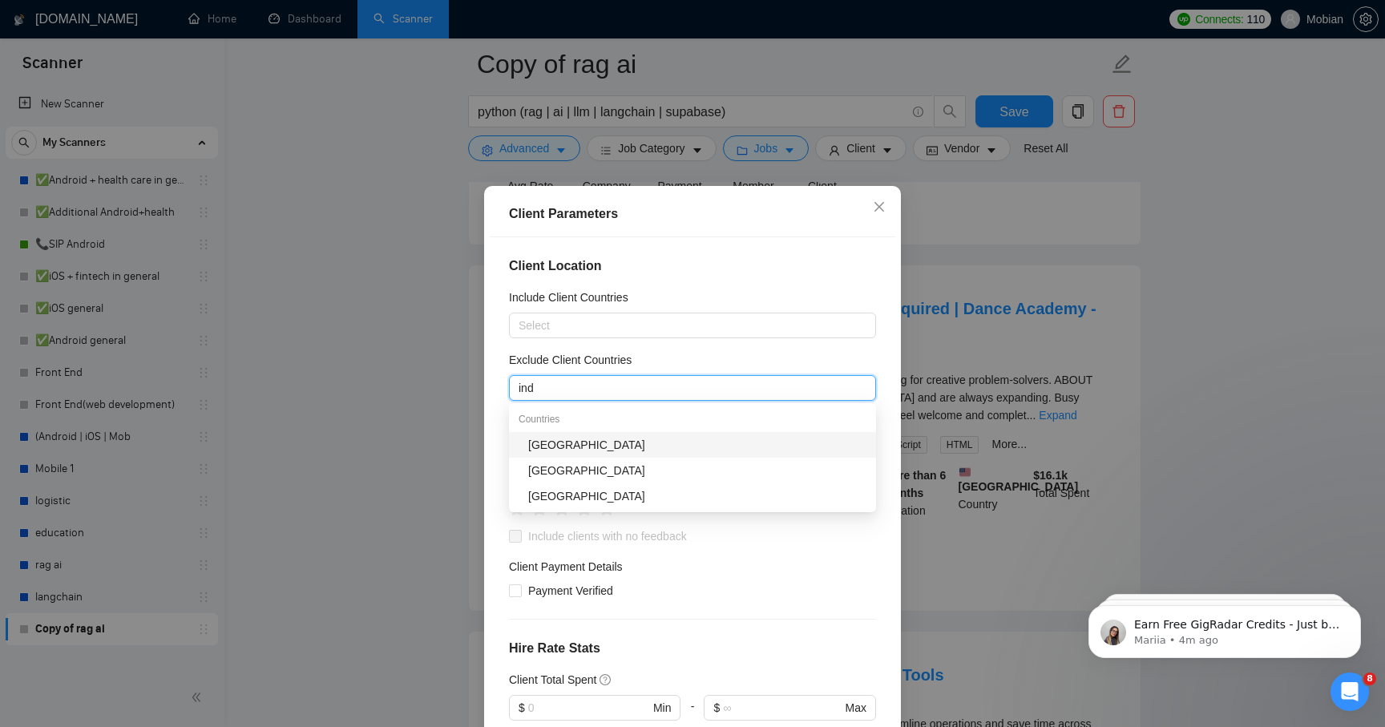
click at [567, 450] on div "[GEOGRAPHIC_DATA]" at bounding box center [697, 445] width 338 height 18
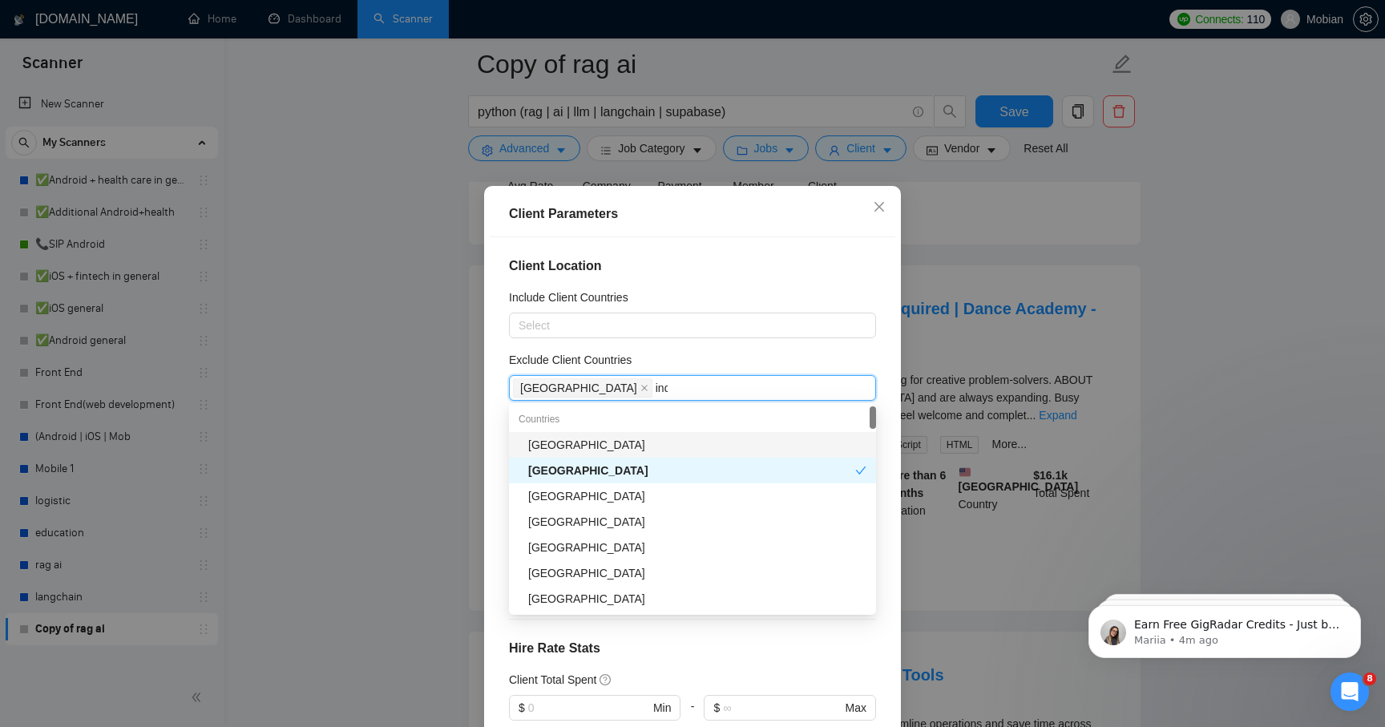
type input "indo"
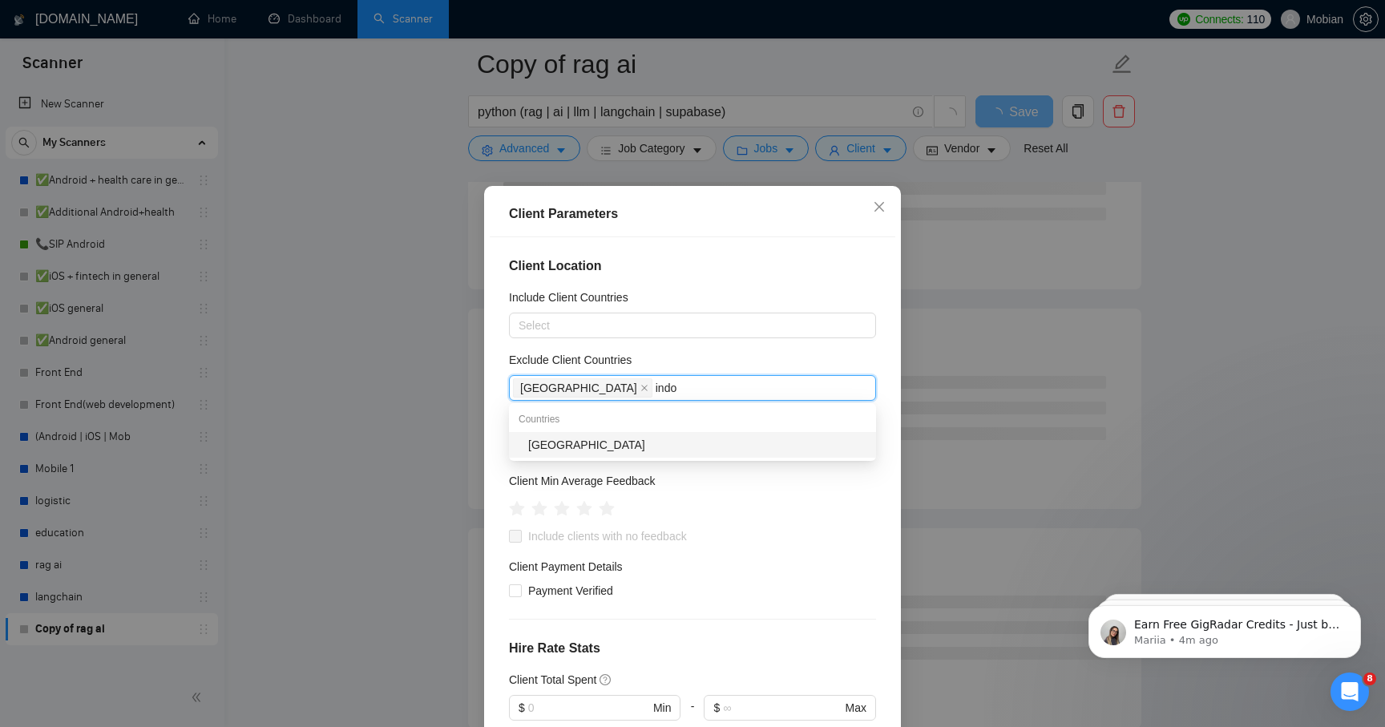
click at [574, 448] on div "[GEOGRAPHIC_DATA]" at bounding box center [697, 445] width 338 height 18
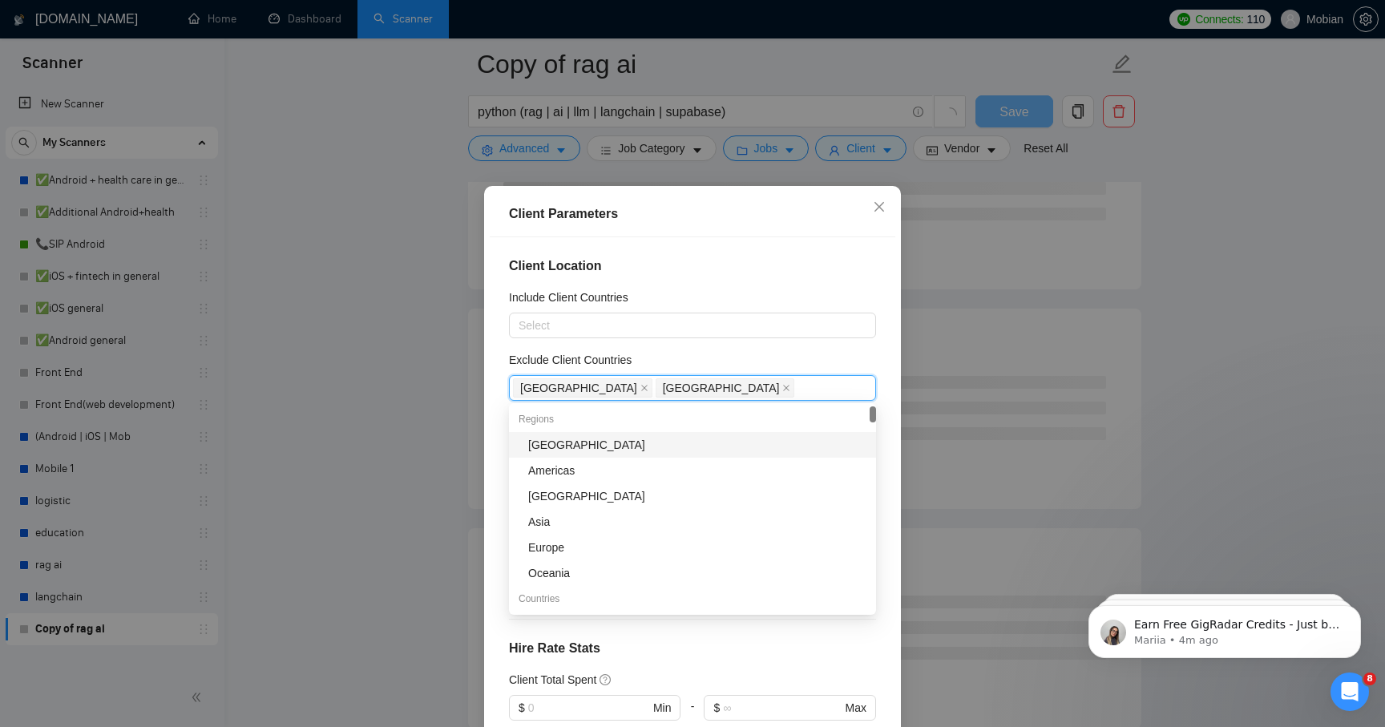
click at [622, 446] on div "[GEOGRAPHIC_DATA]" at bounding box center [697, 445] width 338 height 18
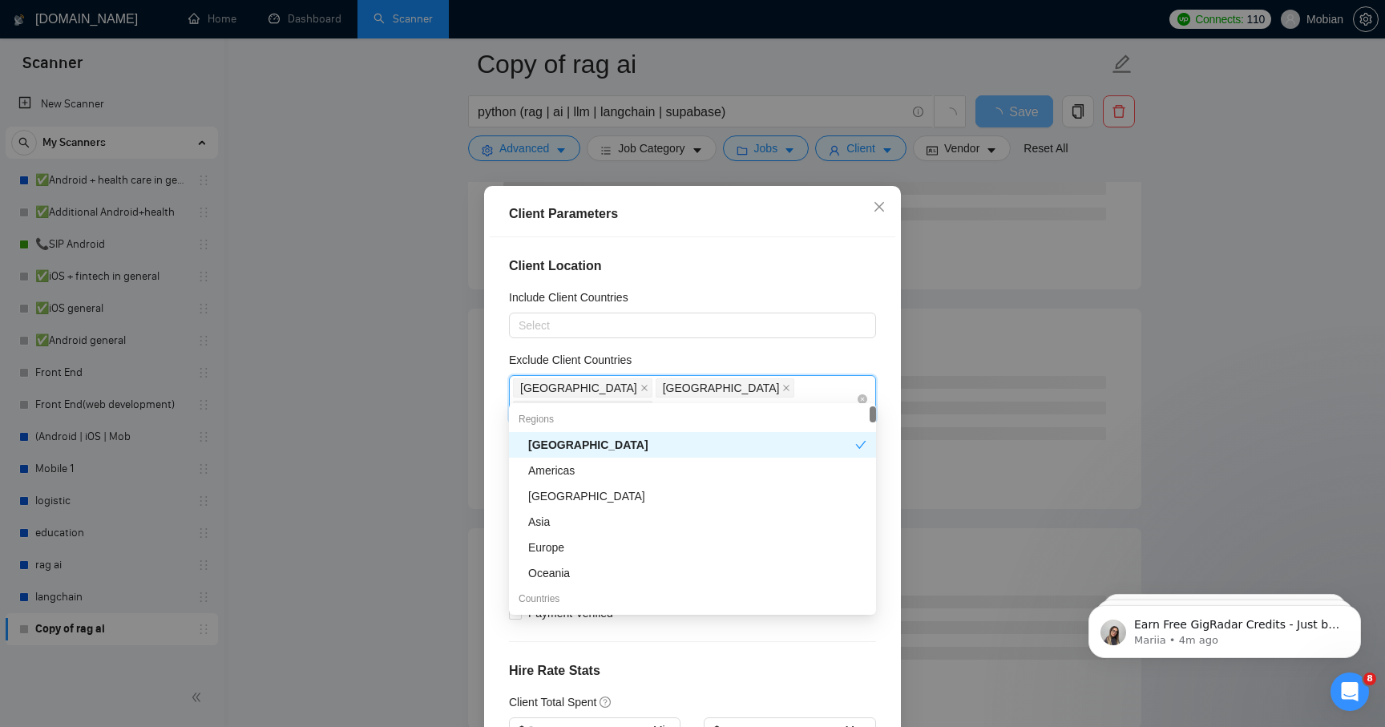
click at [656, 386] on span "[GEOGRAPHIC_DATA]" at bounding box center [725, 387] width 139 height 19
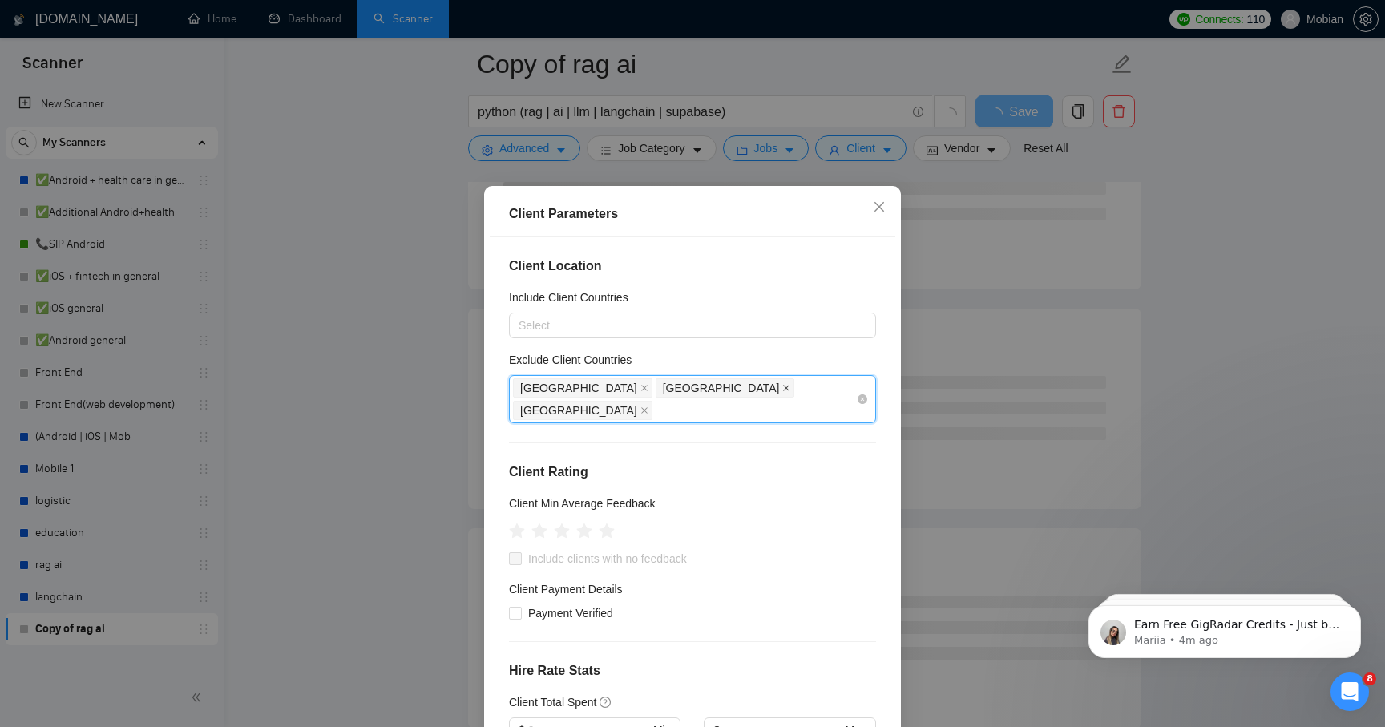
click at [782, 385] on icon "close" at bounding box center [786, 388] width 8 height 8
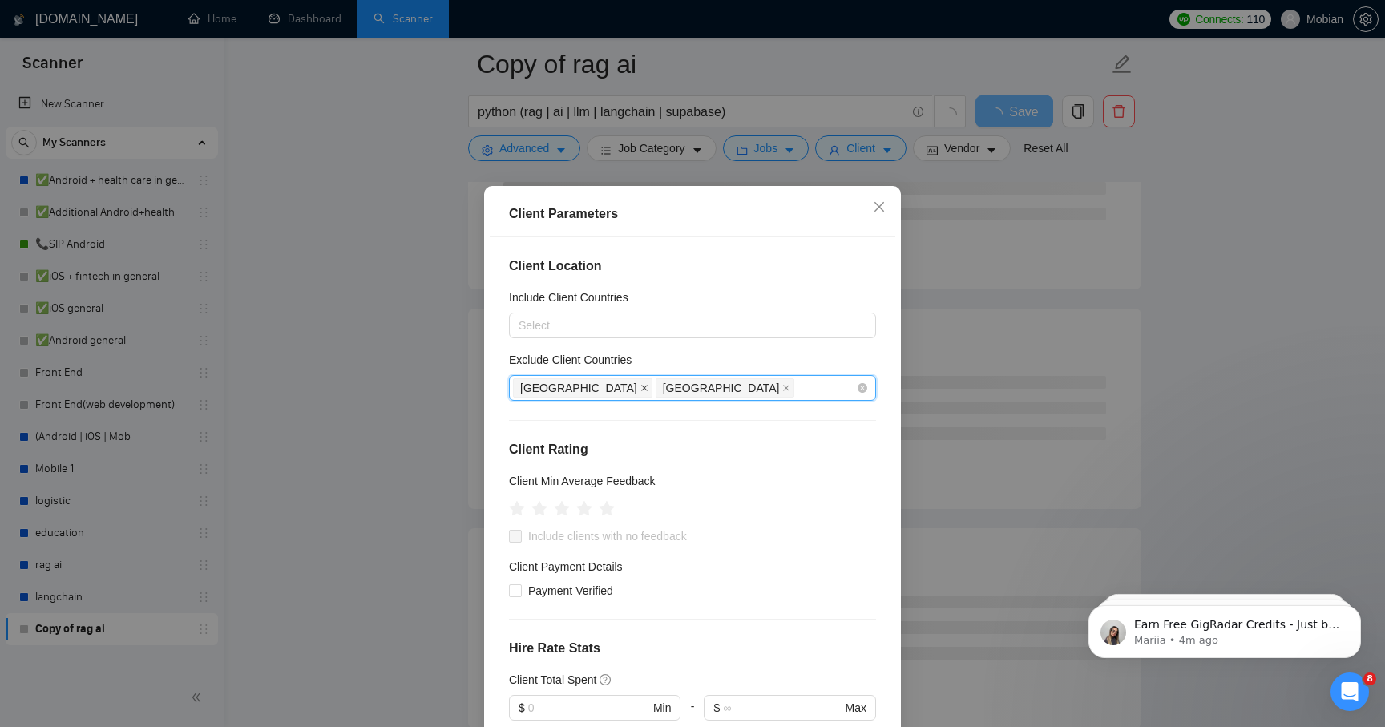
click at [640, 384] on icon "close" at bounding box center [644, 388] width 8 height 8
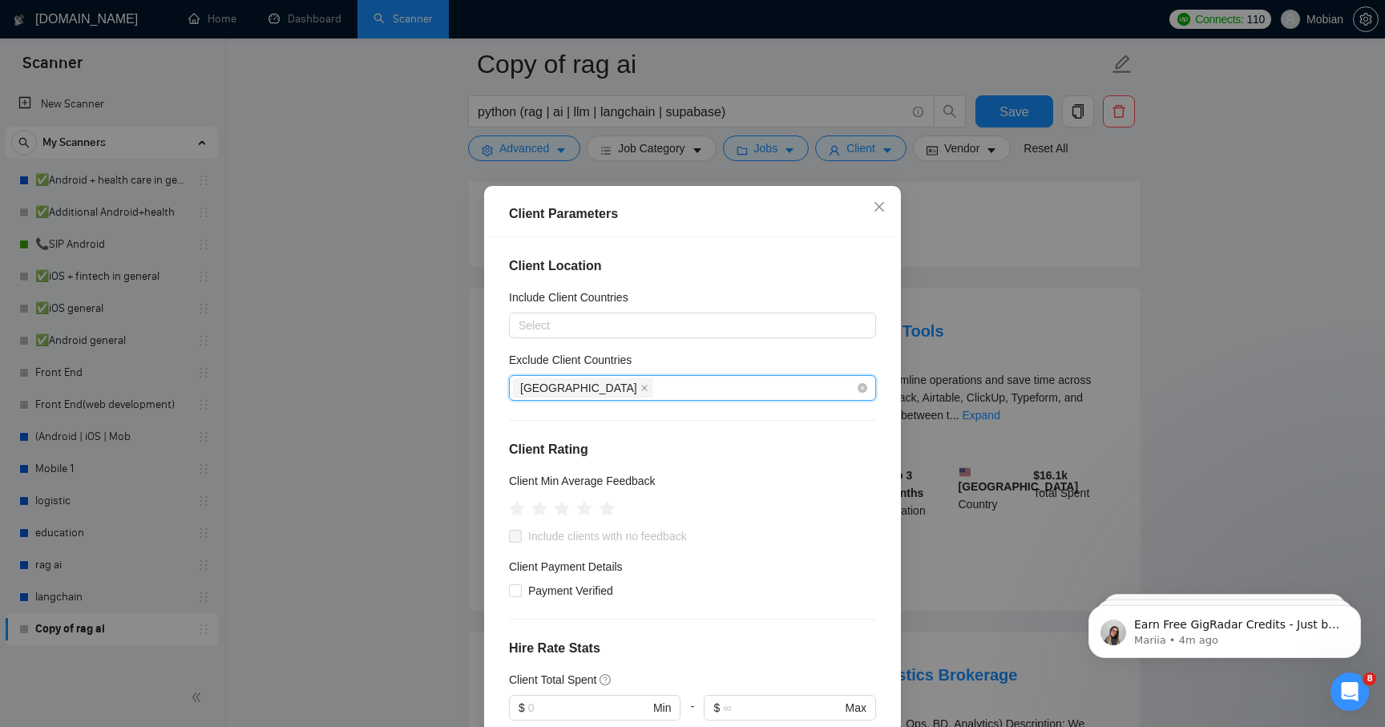
type input "e"
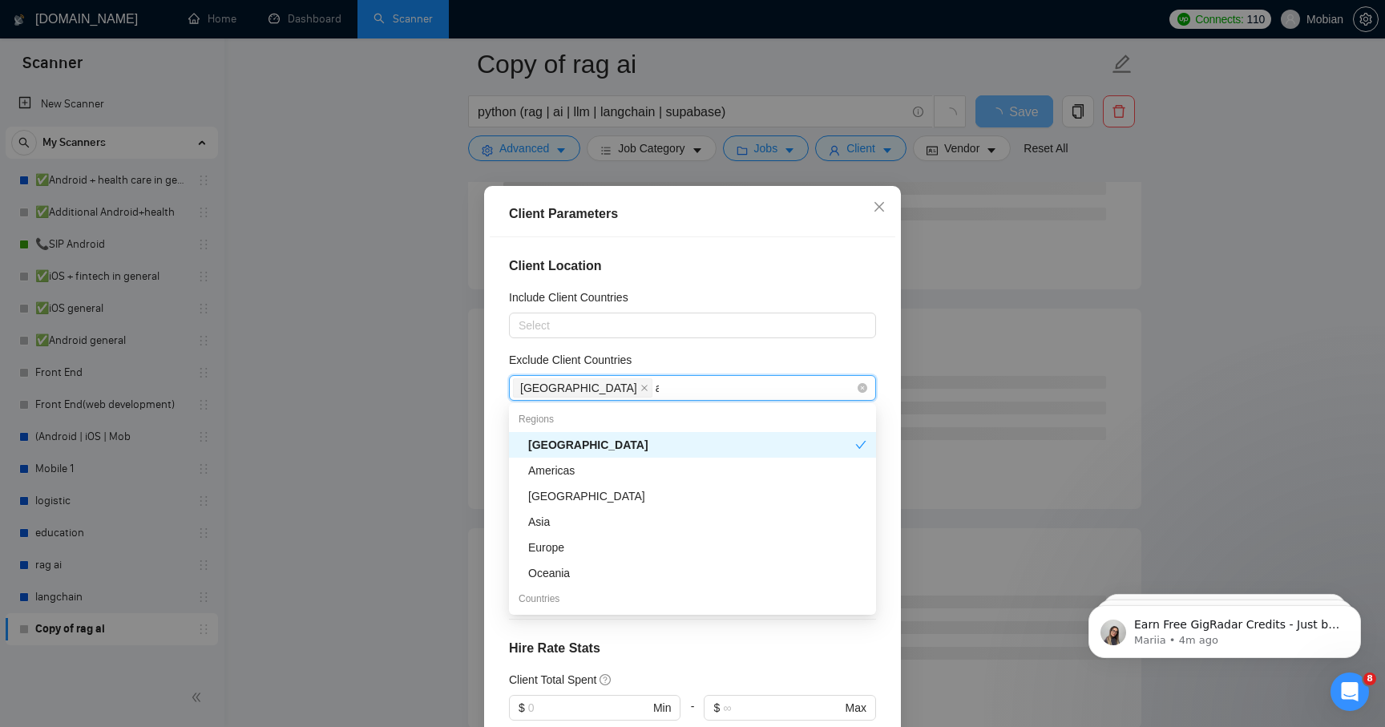
type input "as"
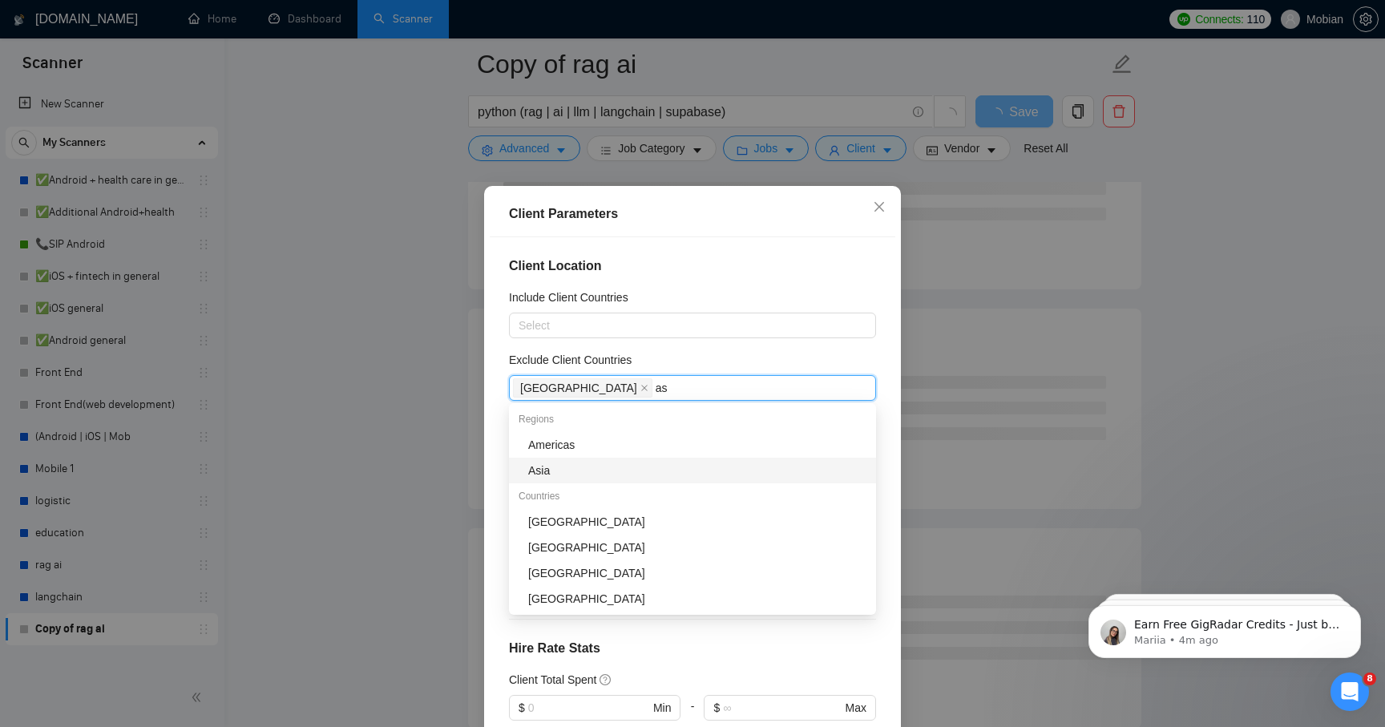
click at [596, 467] on div "Asia" at bounding box center [697, 471] width 338 height 18
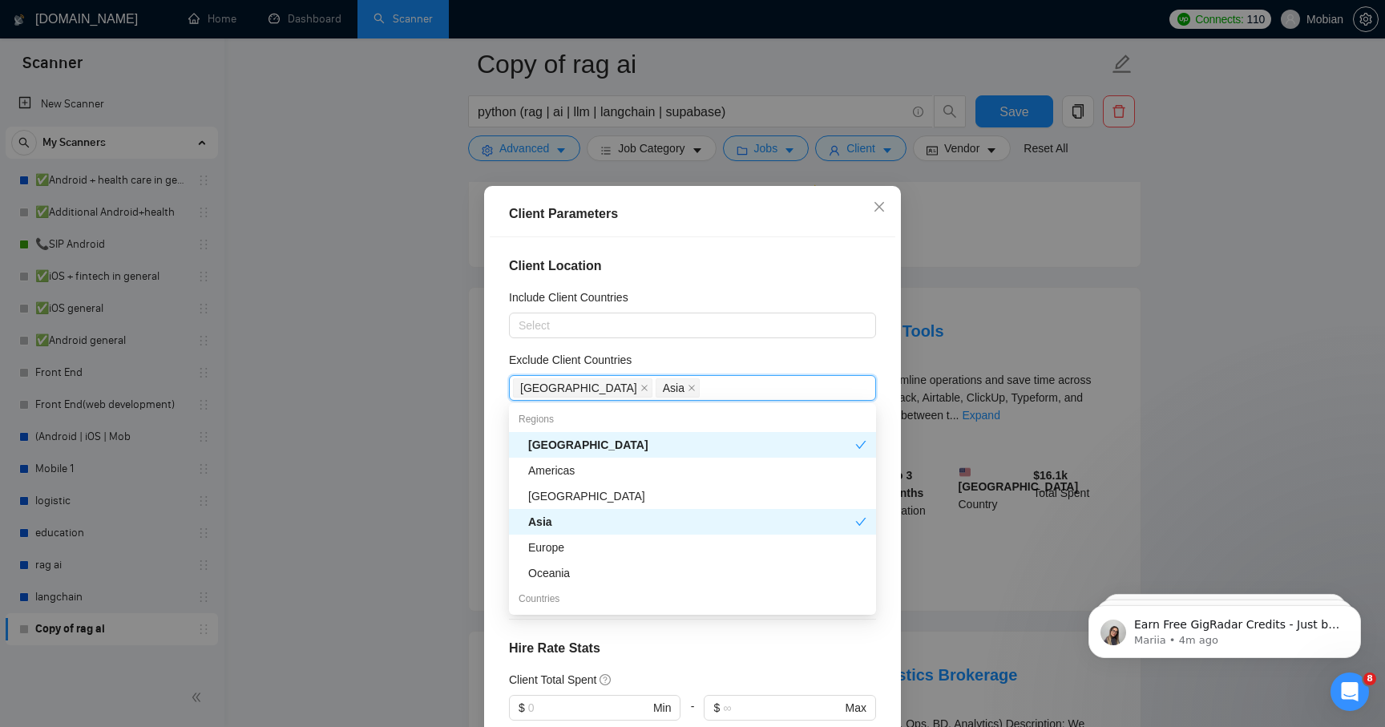
click at [400, 406] on div "Client Parameters Client Location Include Client Countries Select Exclude Clien…" at bounding box center [692, 363] width 1385 height 727
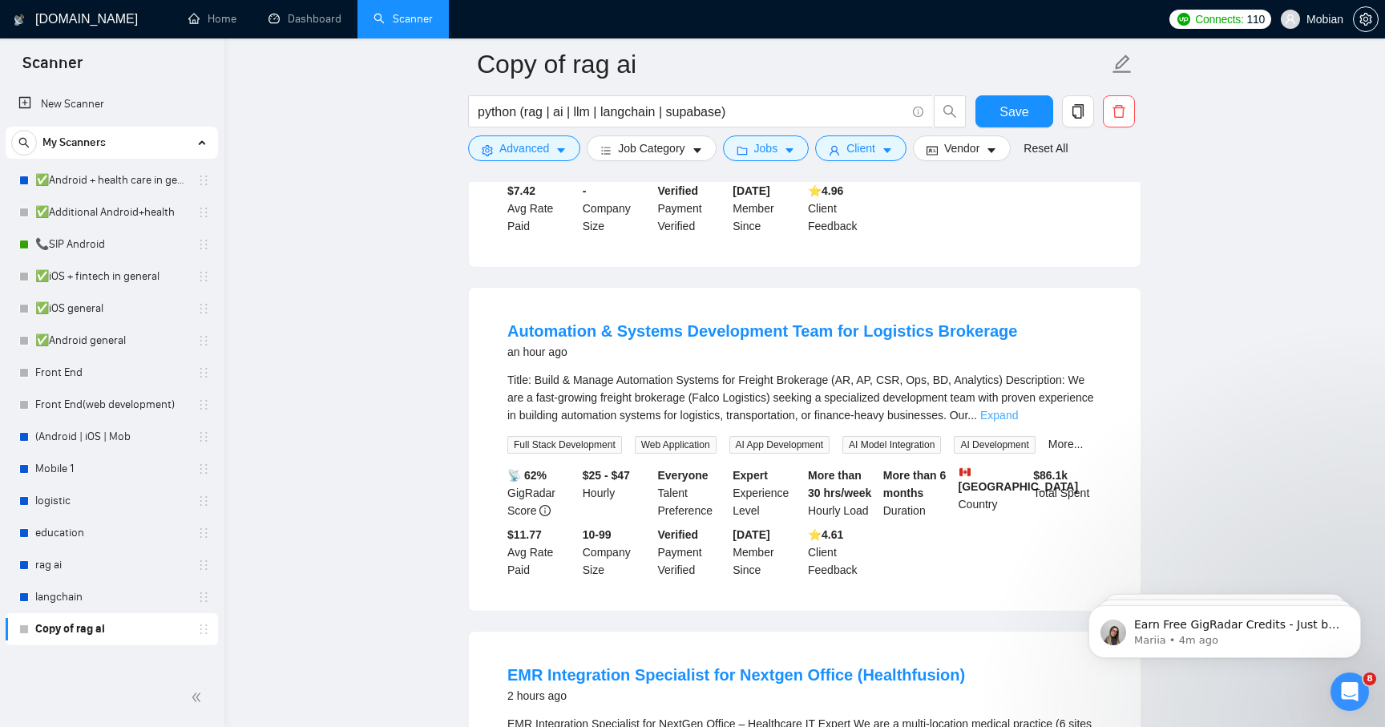
click at [882, 409] on link "Expand" at bounding box center [999, 415] width 38 height 13
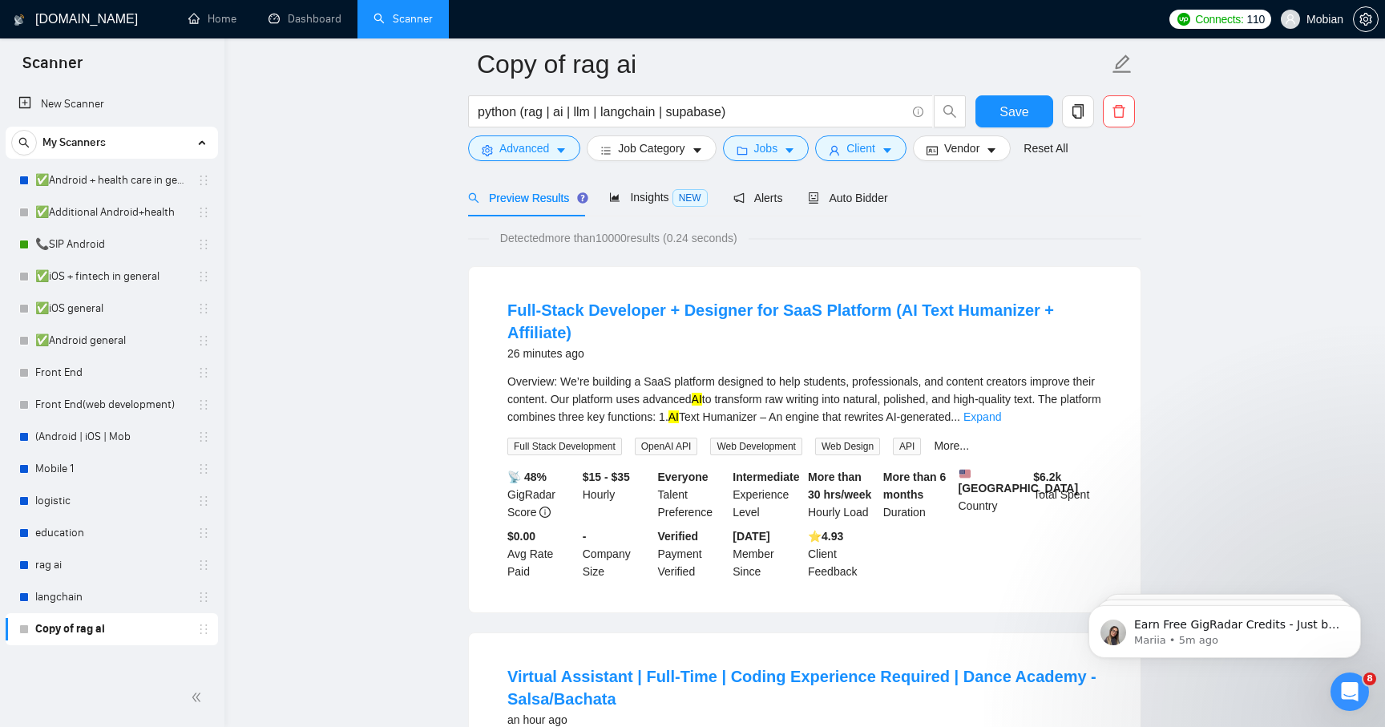
scroll to position [68, 0]
click at [882, 411] on link "Expand" at bounding box center [983, 417] width 38 height 13
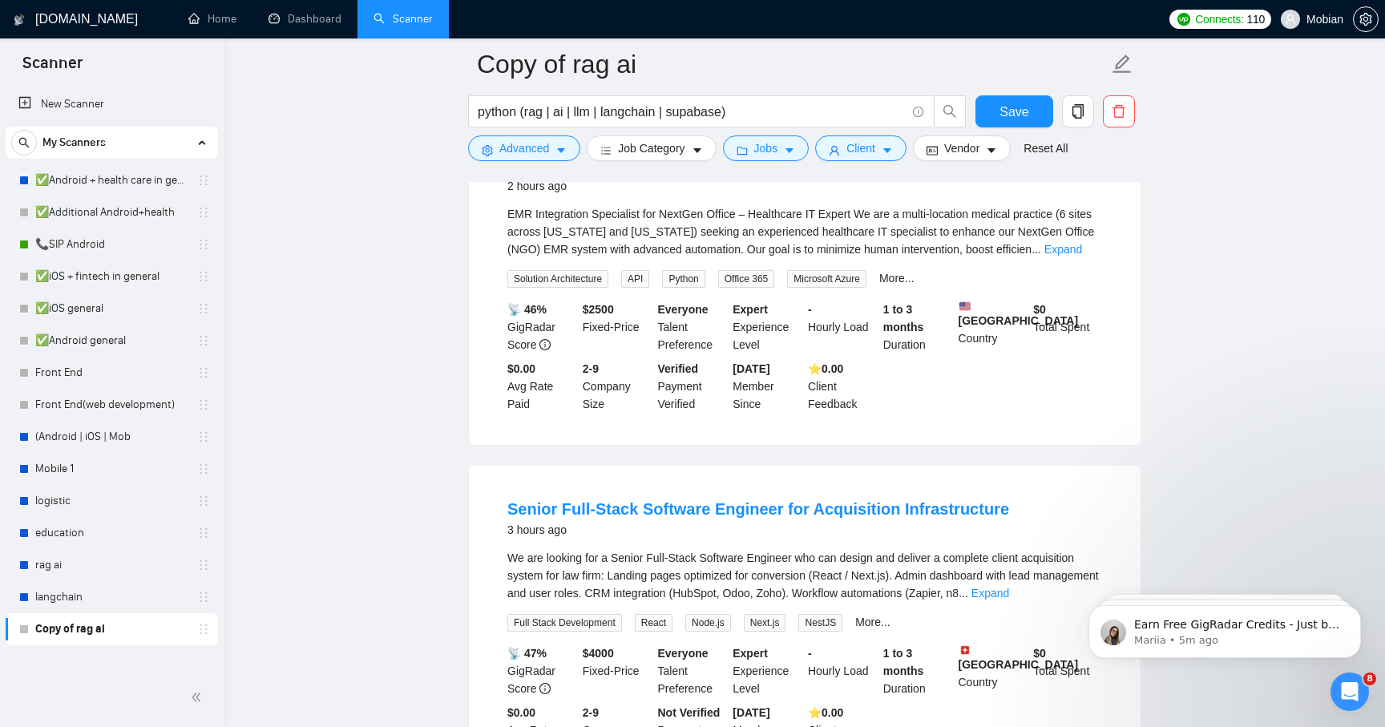
scroll to position [2596, 0]
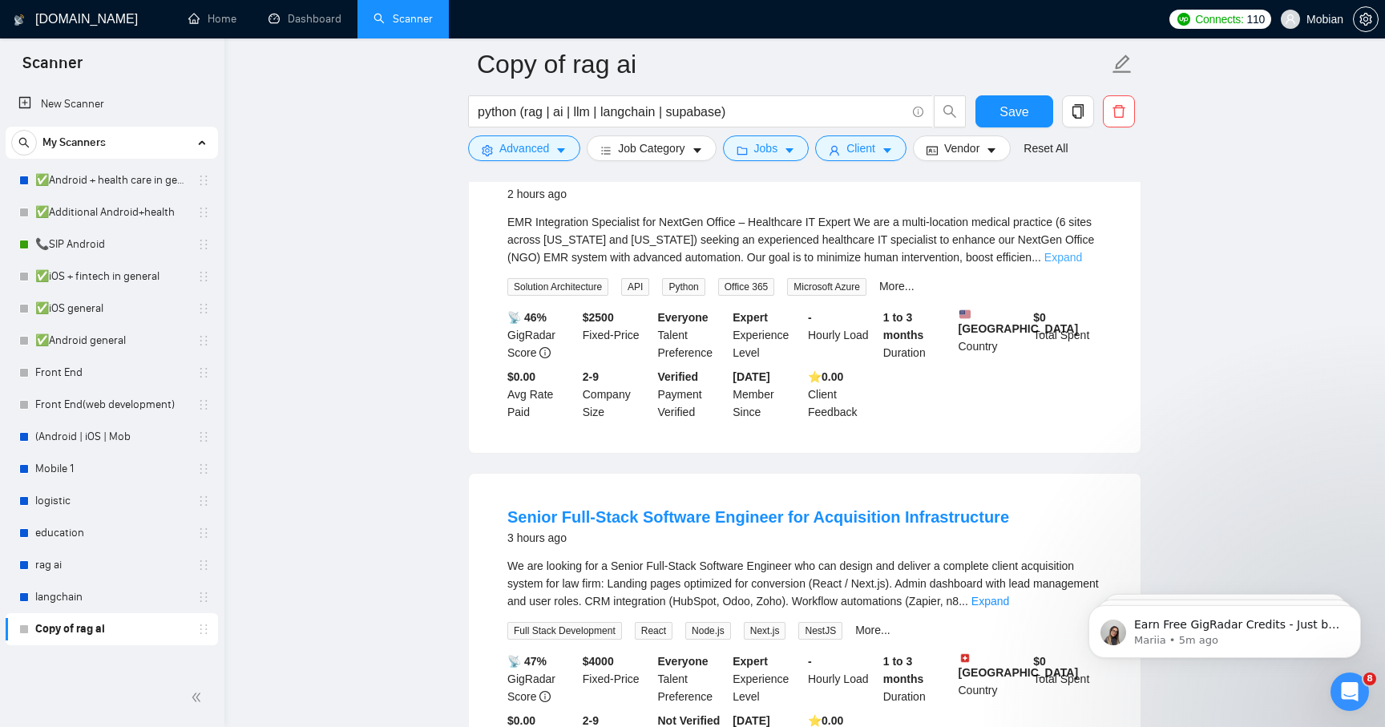
click at [882, 264] on link "Expand" at bounding box center [1064, 257] width 38 height 13
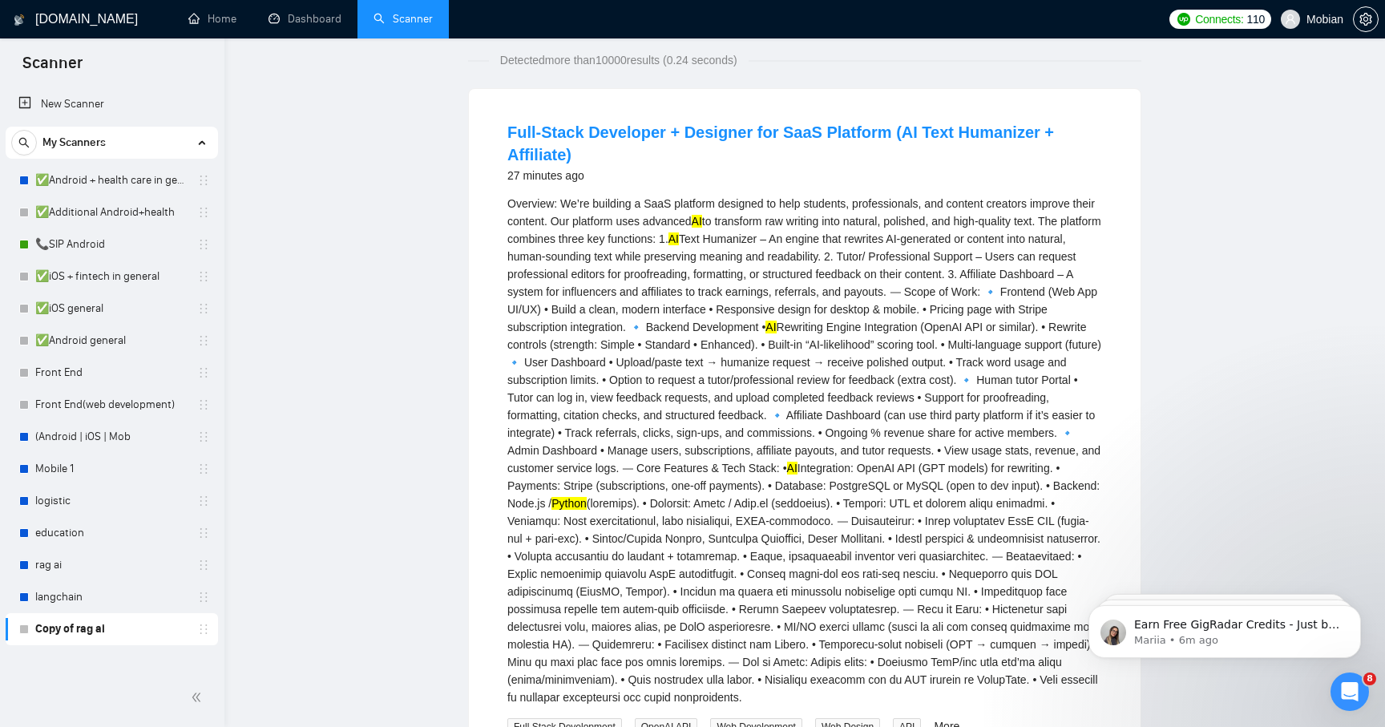
scroll to position [0, 0]
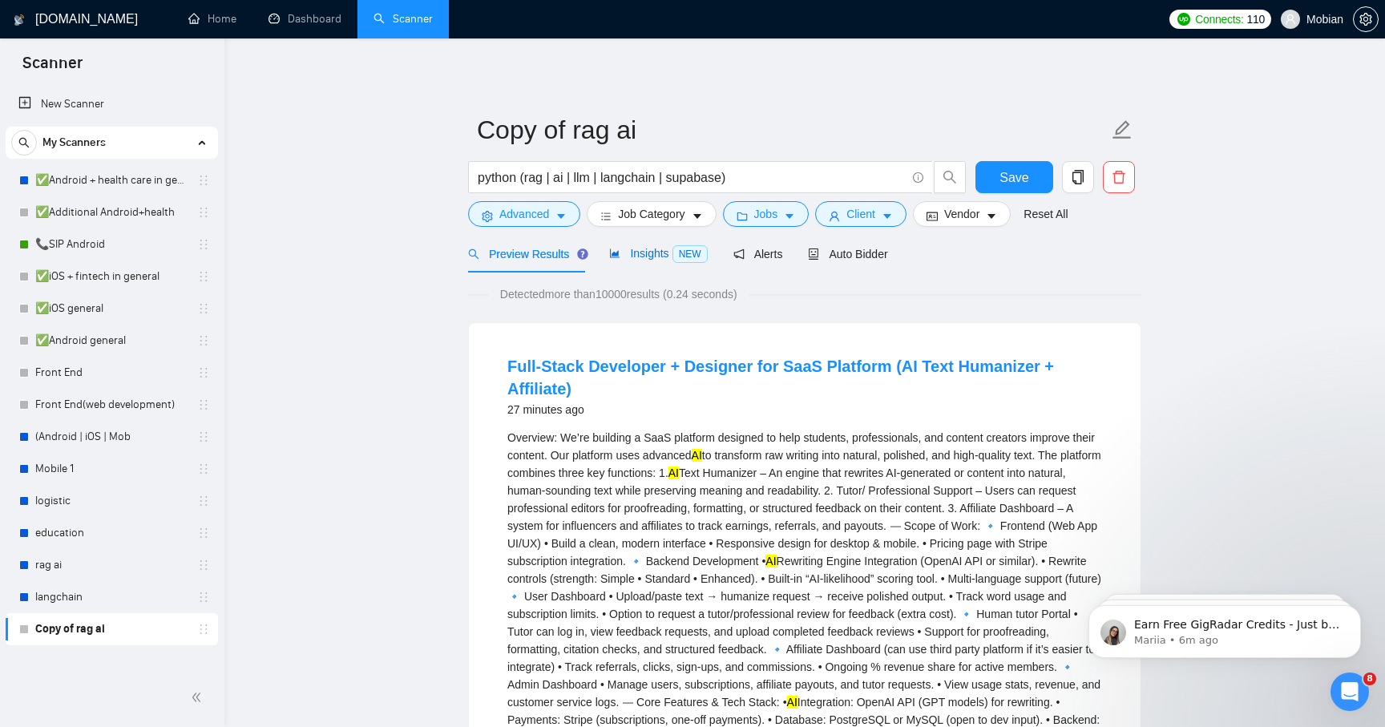
click at [647, 244] on div "Insights NEW" at bounding box center [658, 253] width 98 height 18
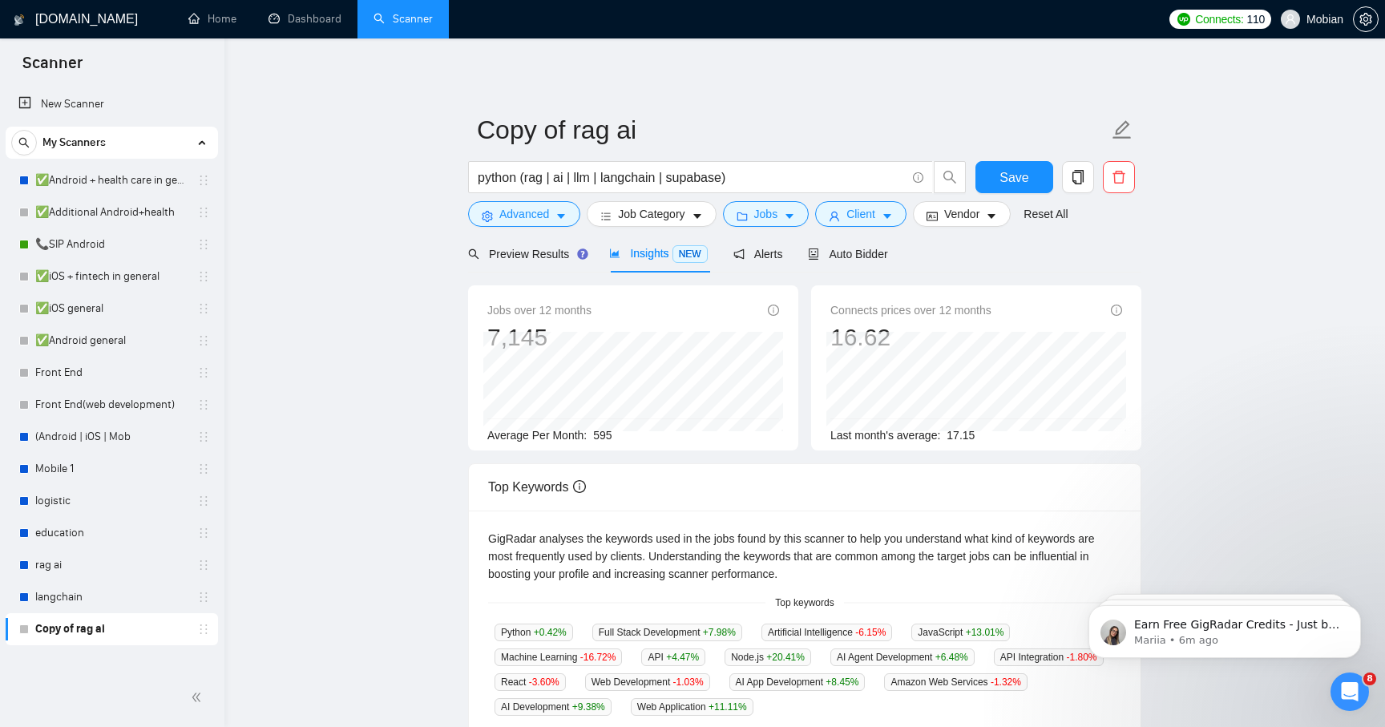
click at [882, 395] on main "Copy of rag ai python (rag | ai | llm | langchain | supabase) Save Advanced Job…" at bounding box center [804, 601] width 1109 height 1075
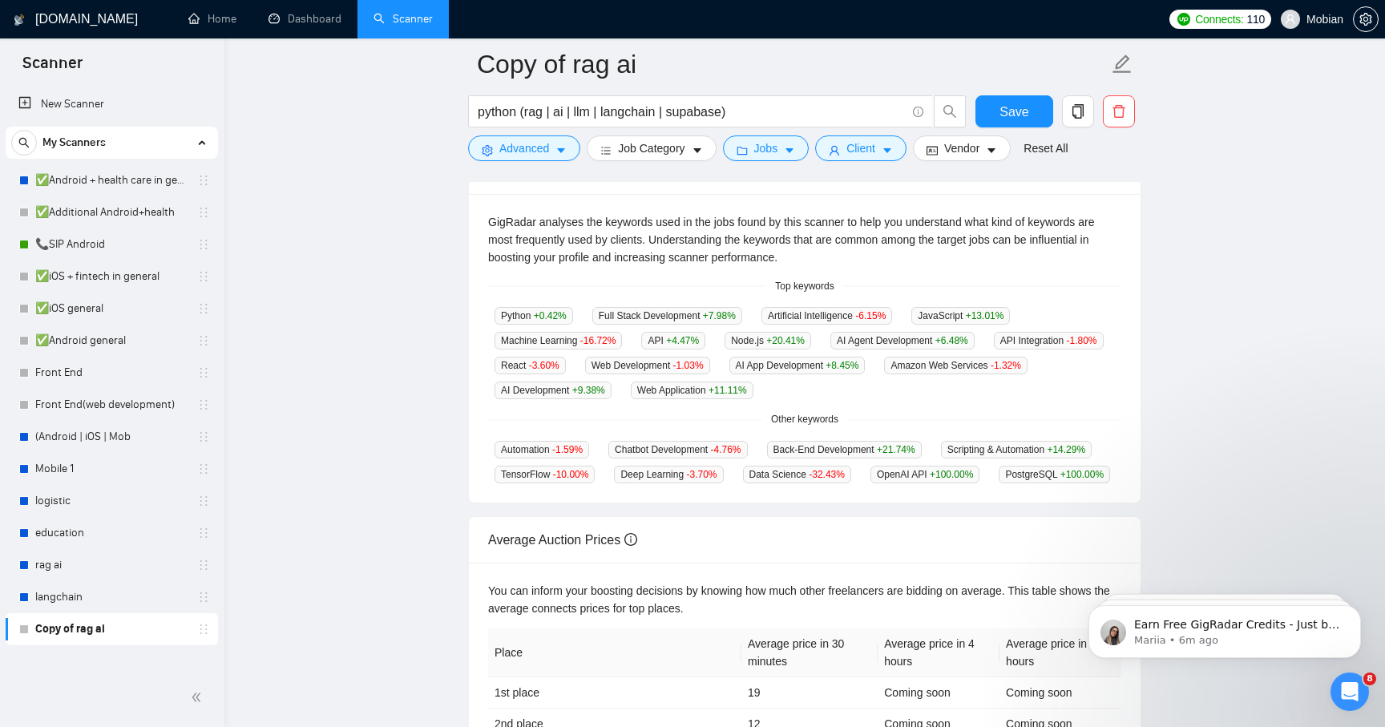
scroll to position [33, 0]
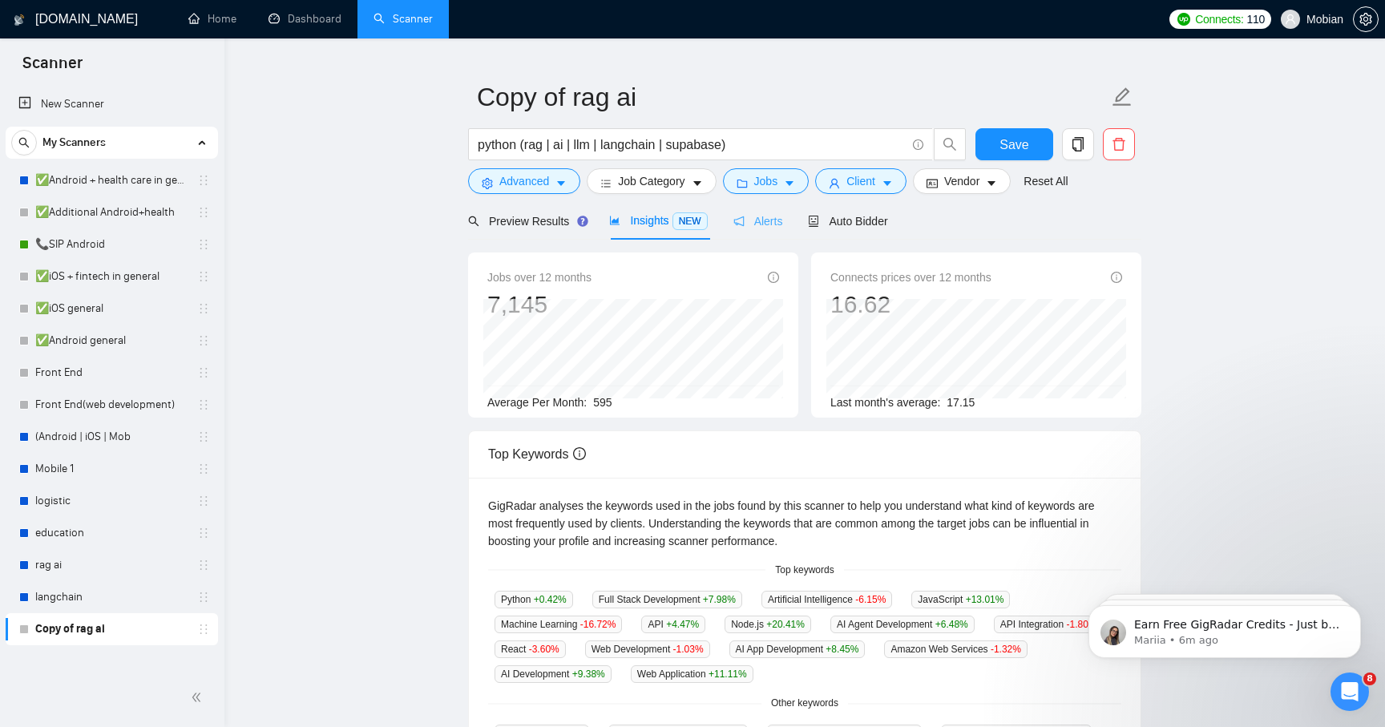
click at [771, 229] on div "Alerts" at bounding box center [758, 221] width 50 height 38
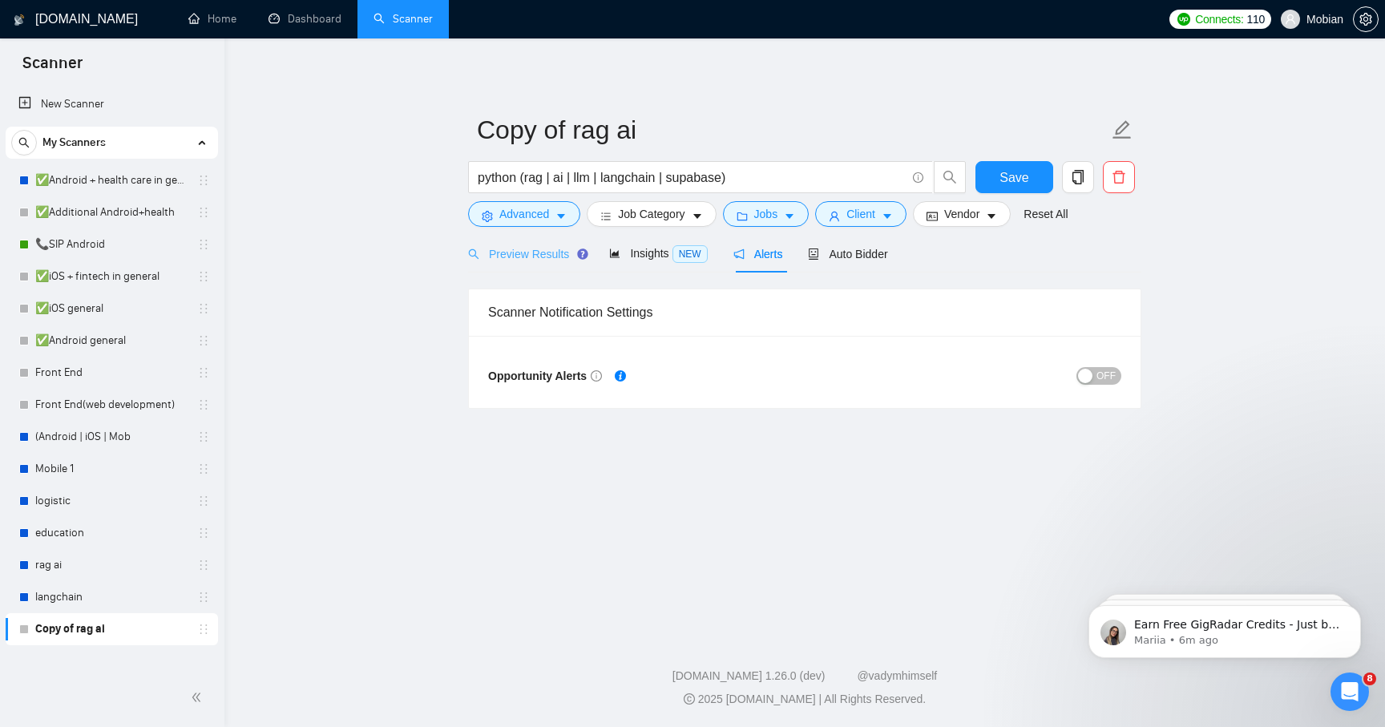
click at [519, 268] on div "Preview Results" at bounding box center [525, 254] width 115 height 38
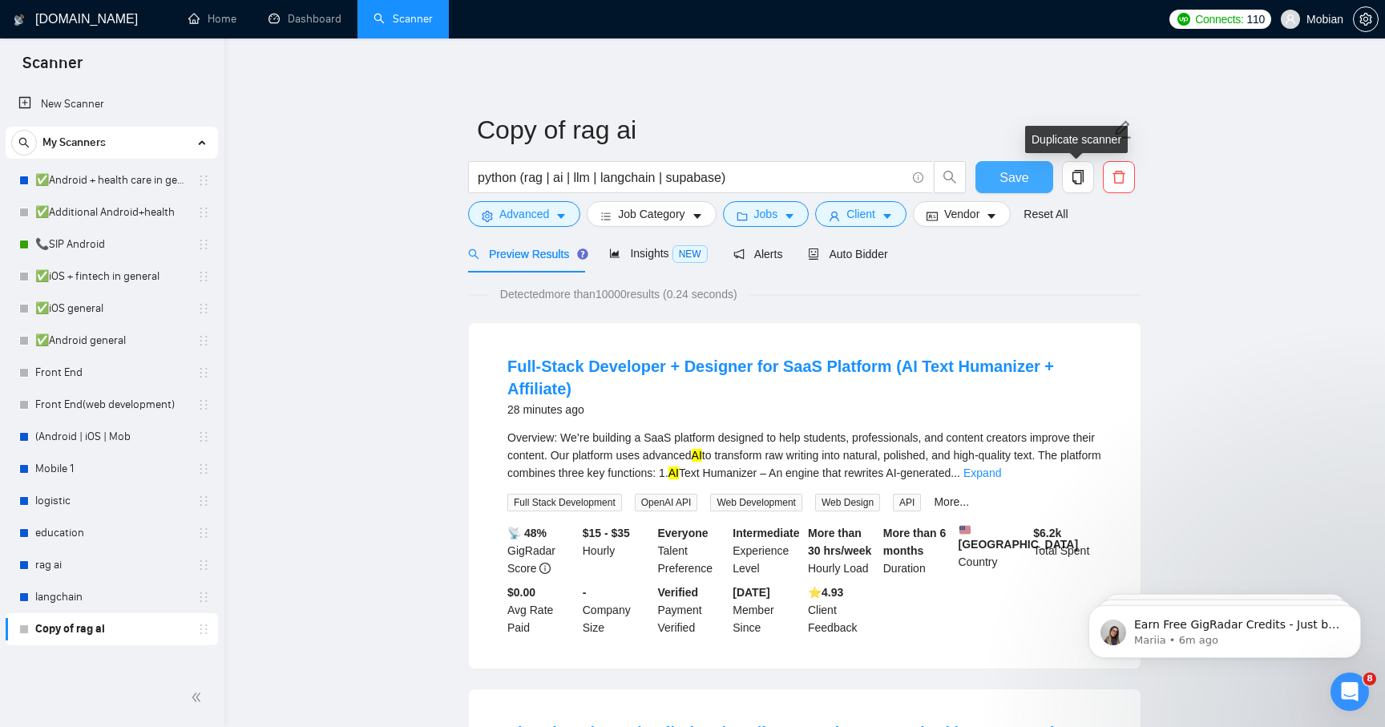
click at [882, 177] on span "Save" at bounding box center [1014, 178] width 29 height 20
click at [115, 603] on link "langchain" at bounding box center [111, 597] width 152 height 32
click at [882, 170] on span "Save" at bounding box center [1014, 177] width 29 height 20
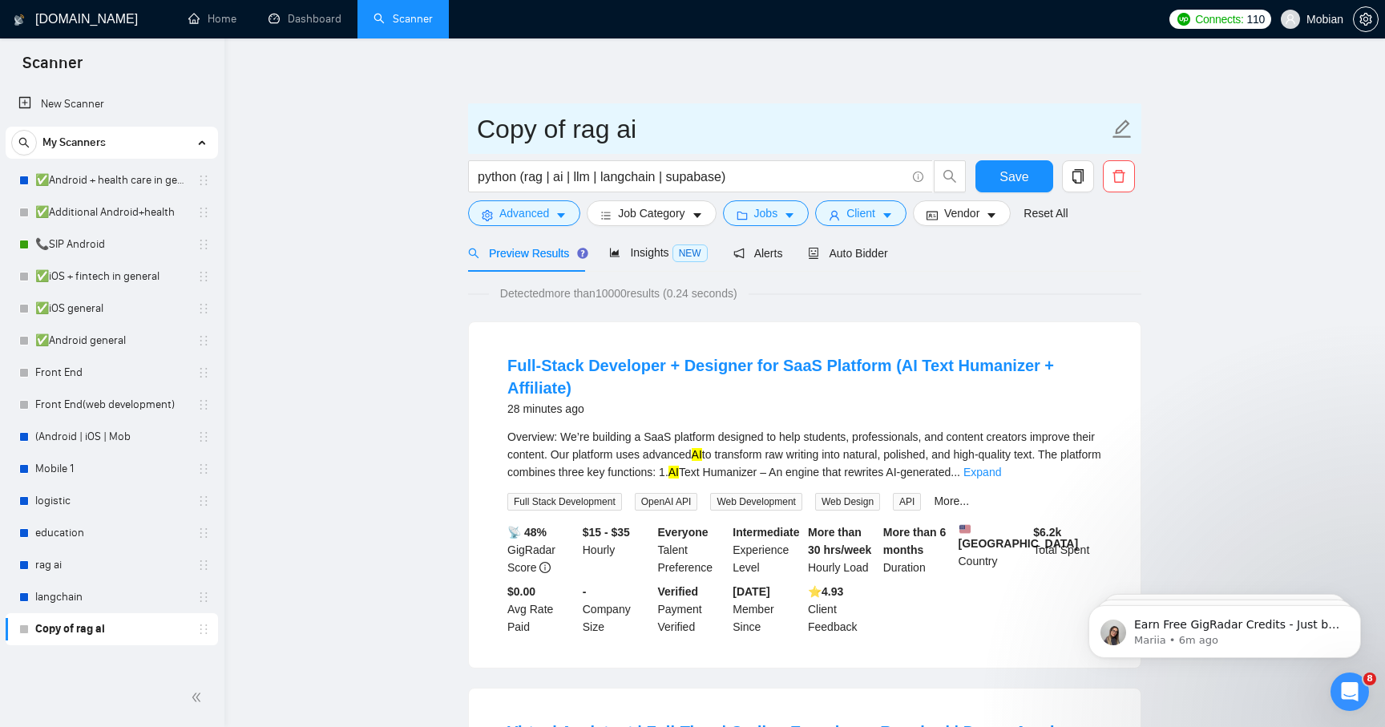
click at [882, 128] on icon "edit" at bounding box center [1122, 128] width 18 height 18
click at [882, 131] on icon "edit" at bounding box center [1122, 129] width 21 height 21
click at [882, 132] on input "Copy of rag ai" at bounding box center [793, 129] width 632 height 40
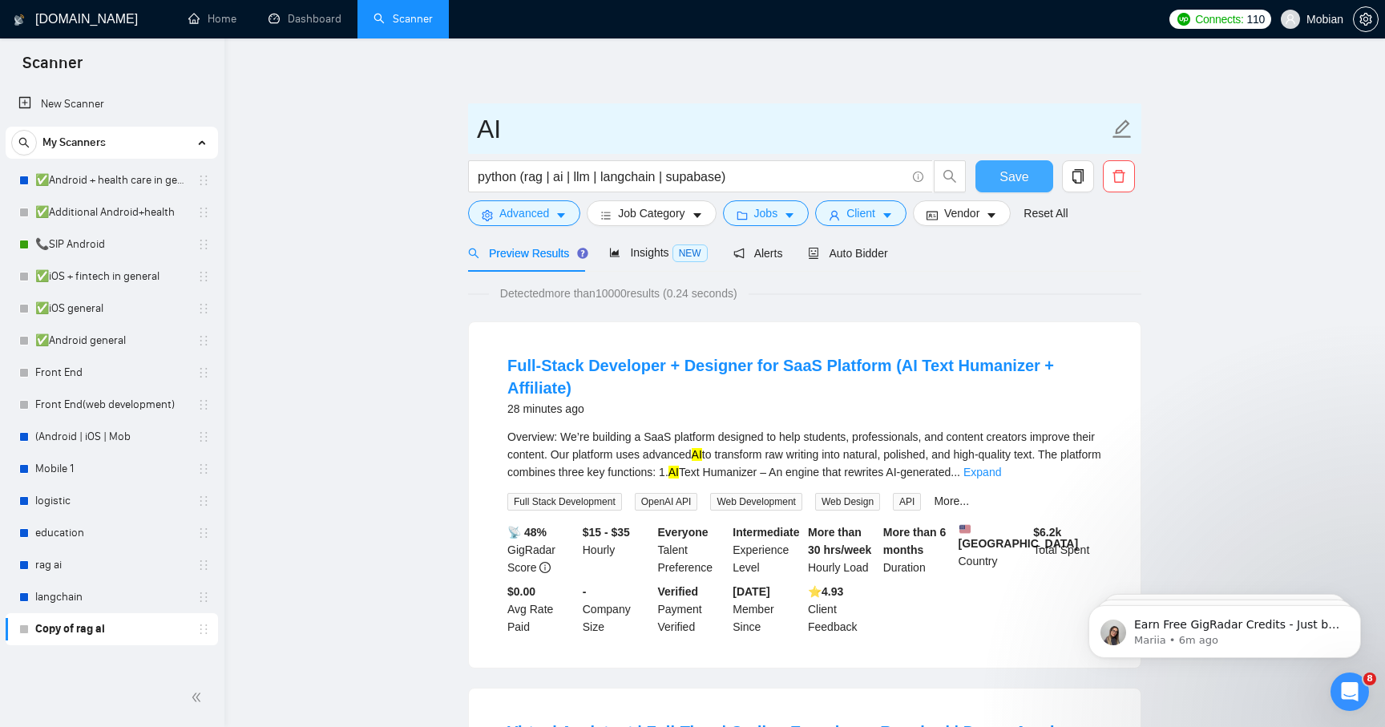
type input "AI"
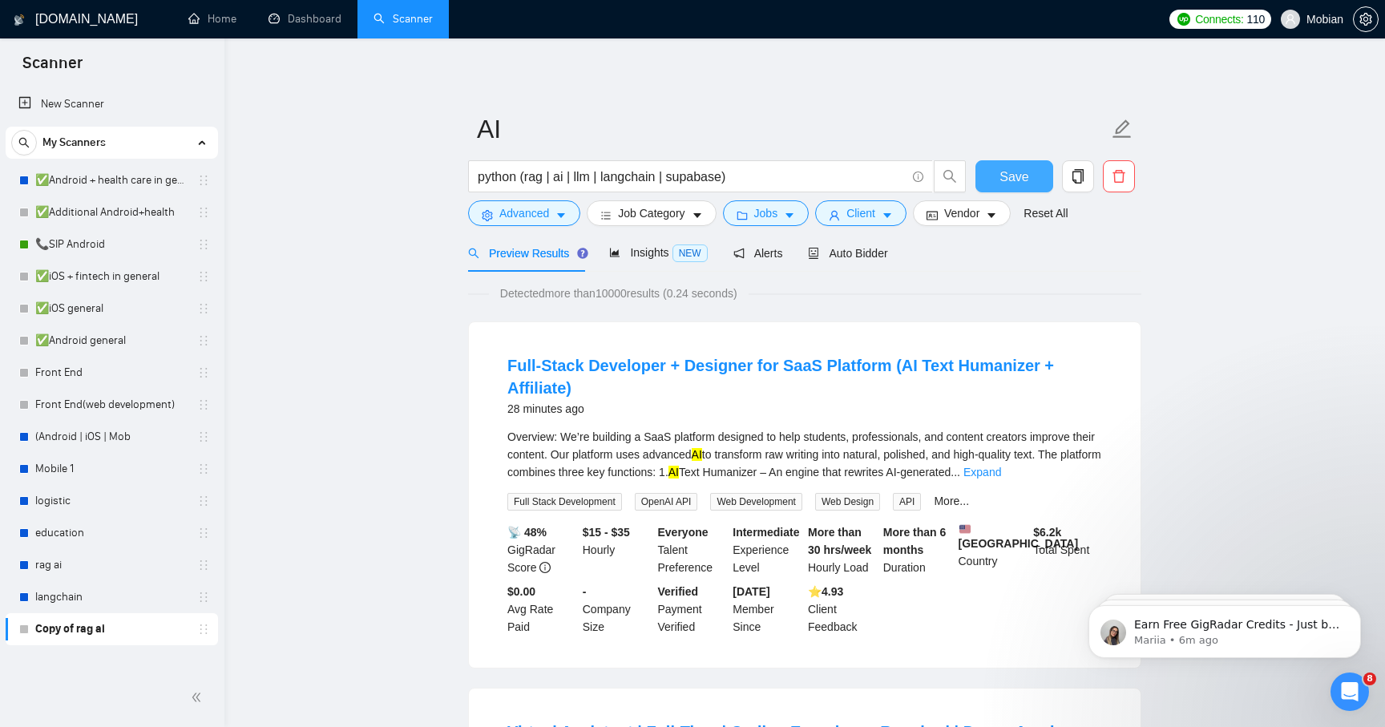
click at [882, 187] on button "Save" at bounding box center [1015, 176] width 78 height 32
click at [122, 604] on link "langchain" at bounding box center [111, 597] width 152 height 32
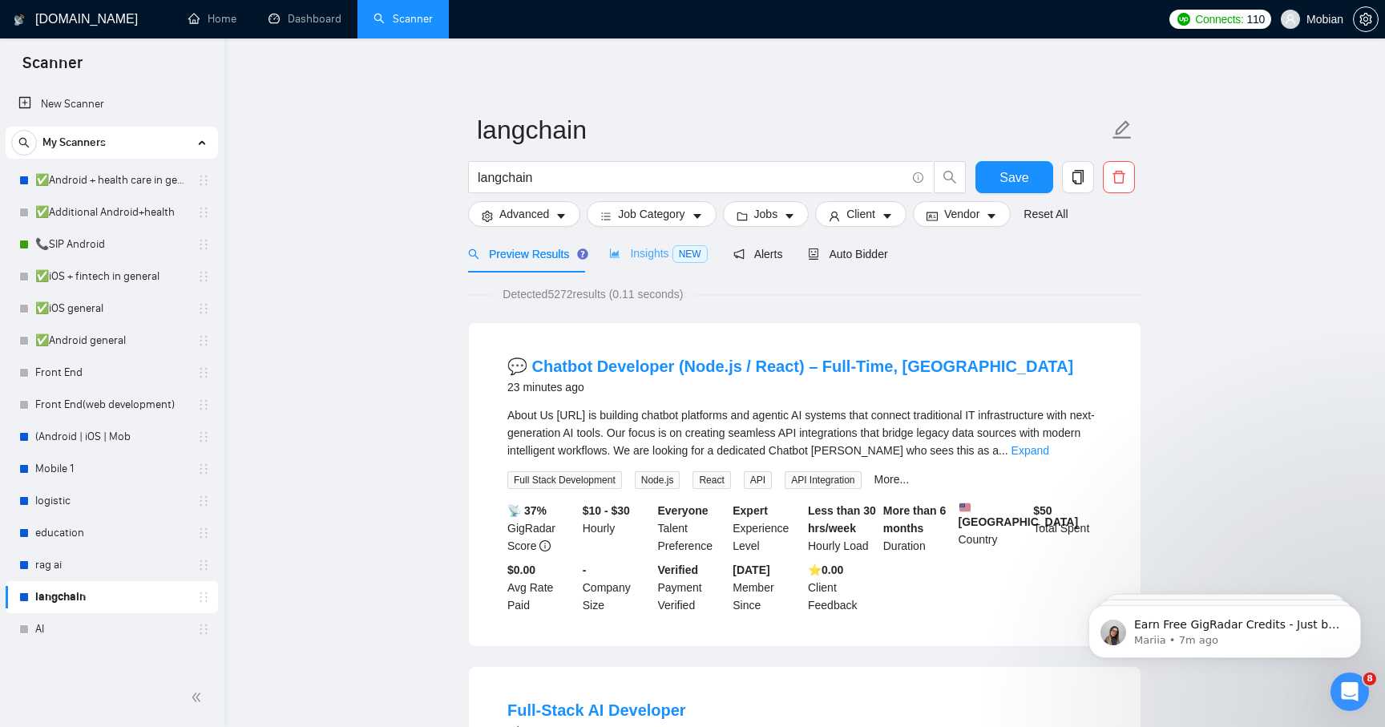
click at [659, 266] on div "Insights NEW" at bounding box center [658, 254] width 98 height 38
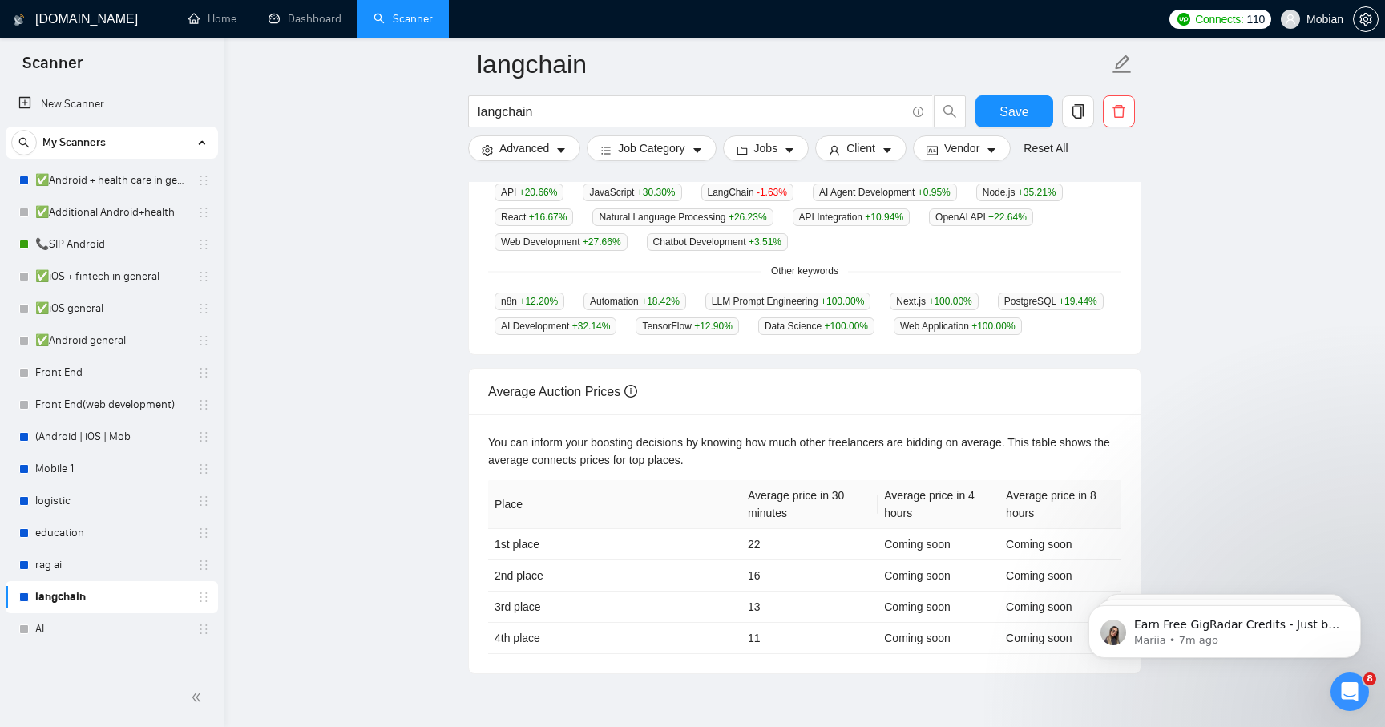
scroll to position [570, 0]
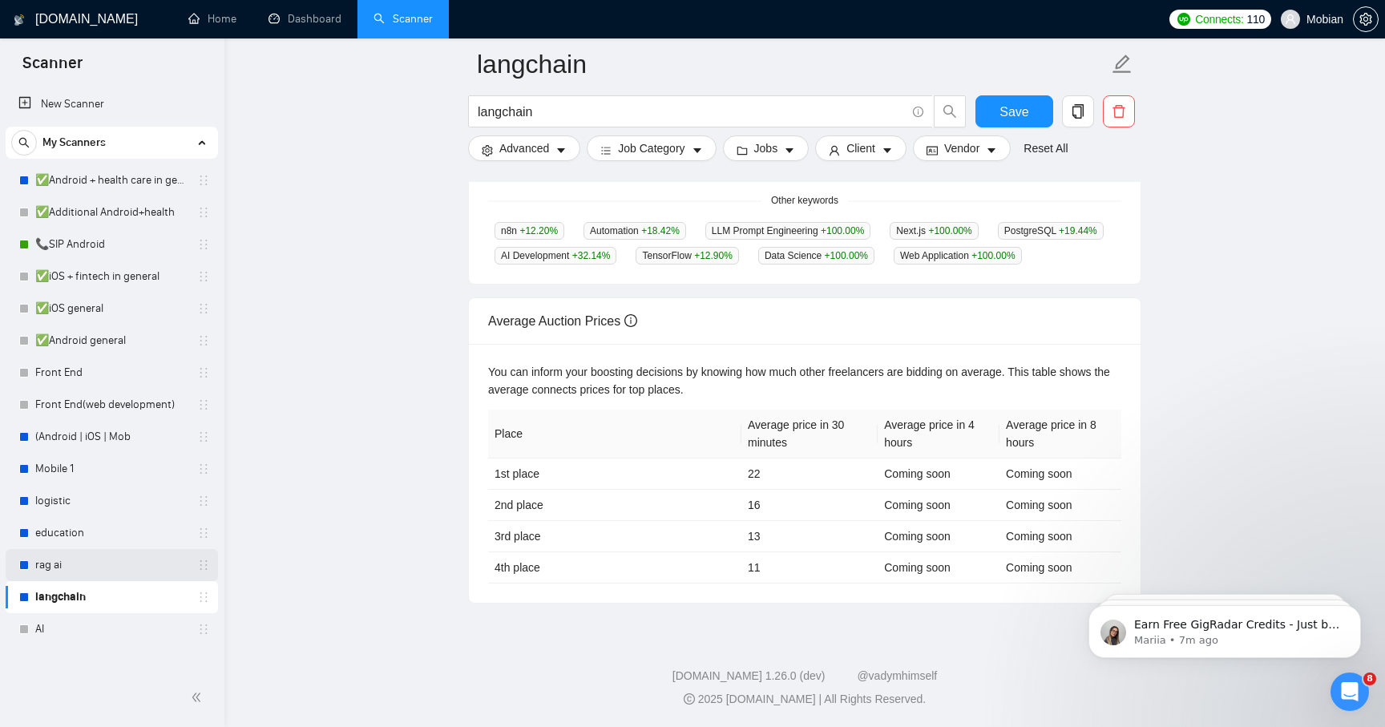
click at [131, 560] on link "rag ai" at bounding box center [111, 565] width 152 height 32
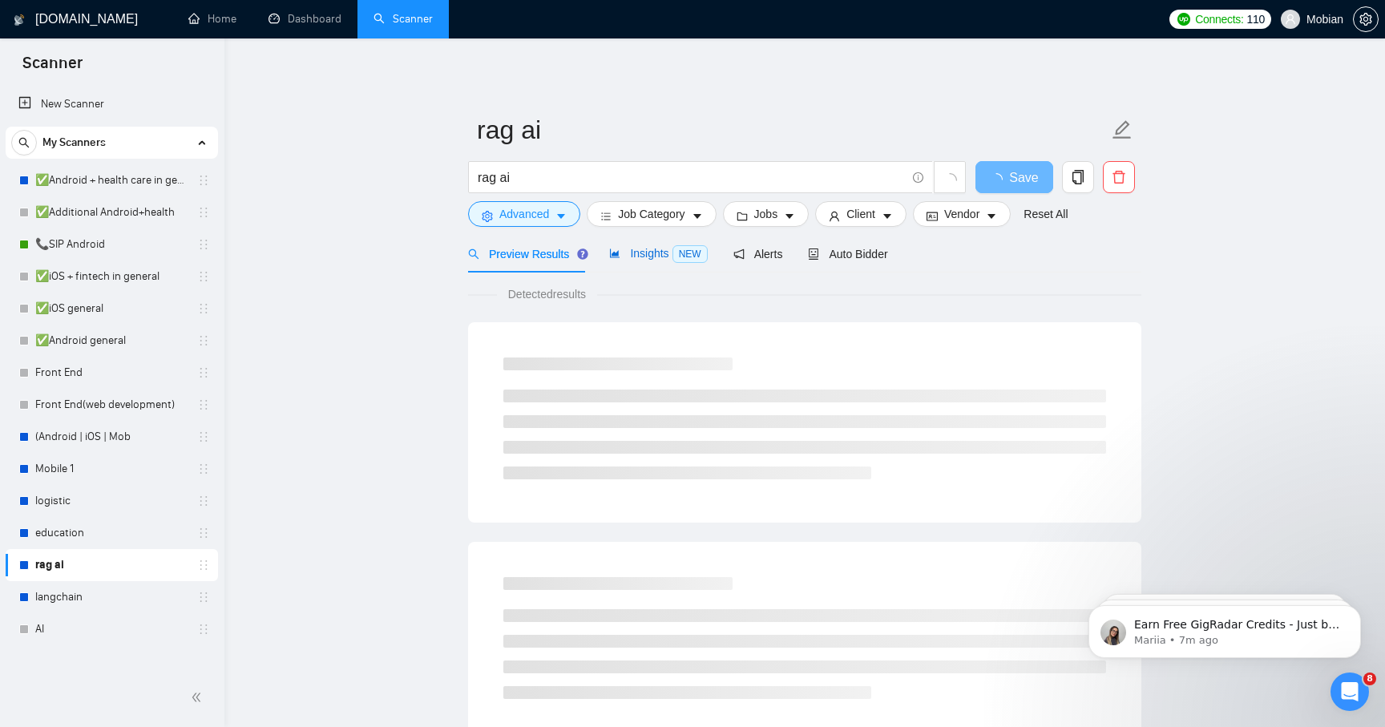
click at [682, 258] on span "NEW" at bounding box center [690, 254] width 35 height 18
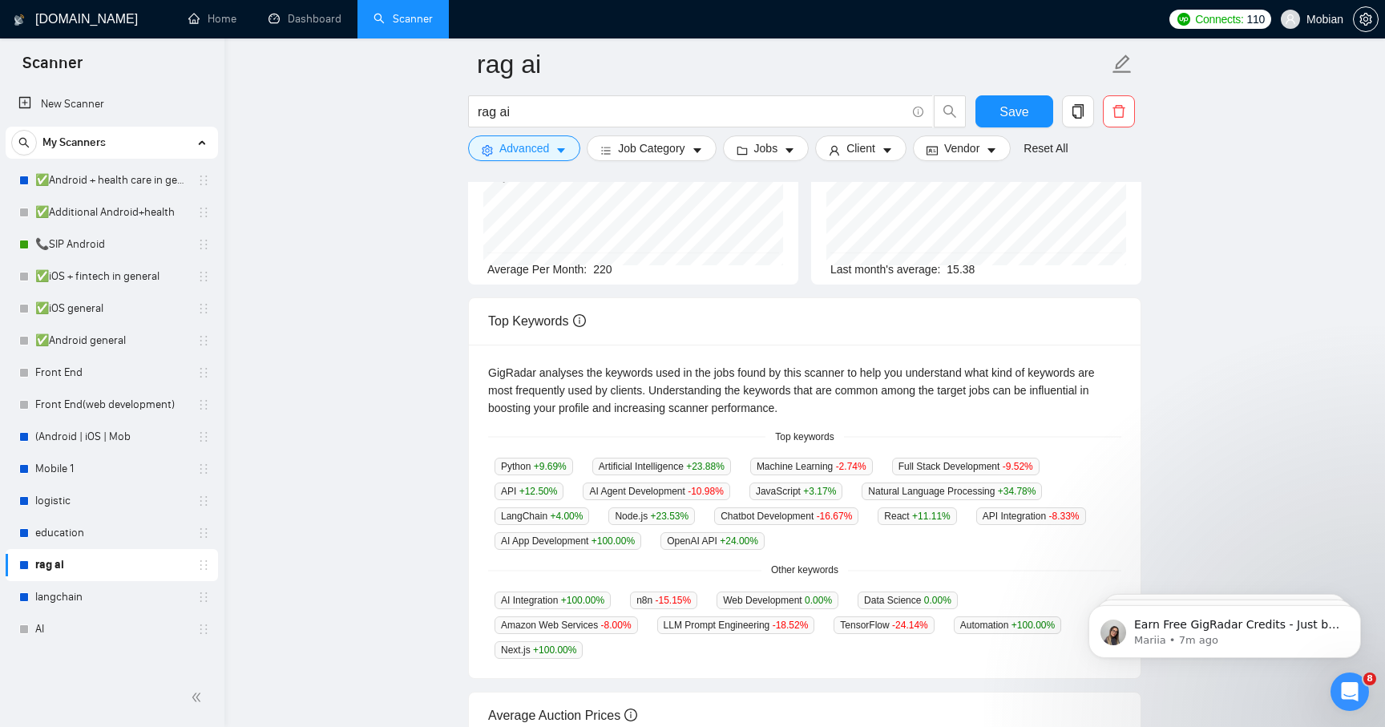
scroll to position [83, 0]
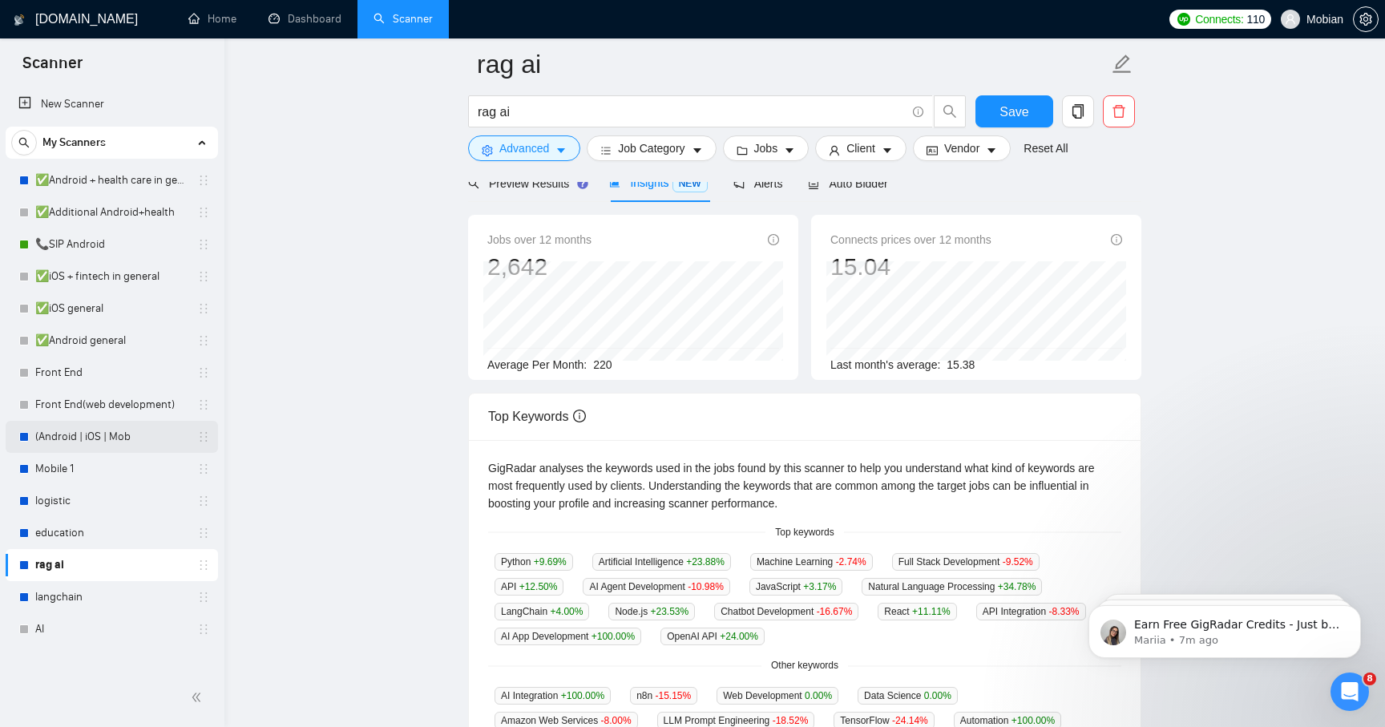
click at [91, 440] on link "(Android | iOS | Mob" at bounding box center [111, 437] width 152 height 32
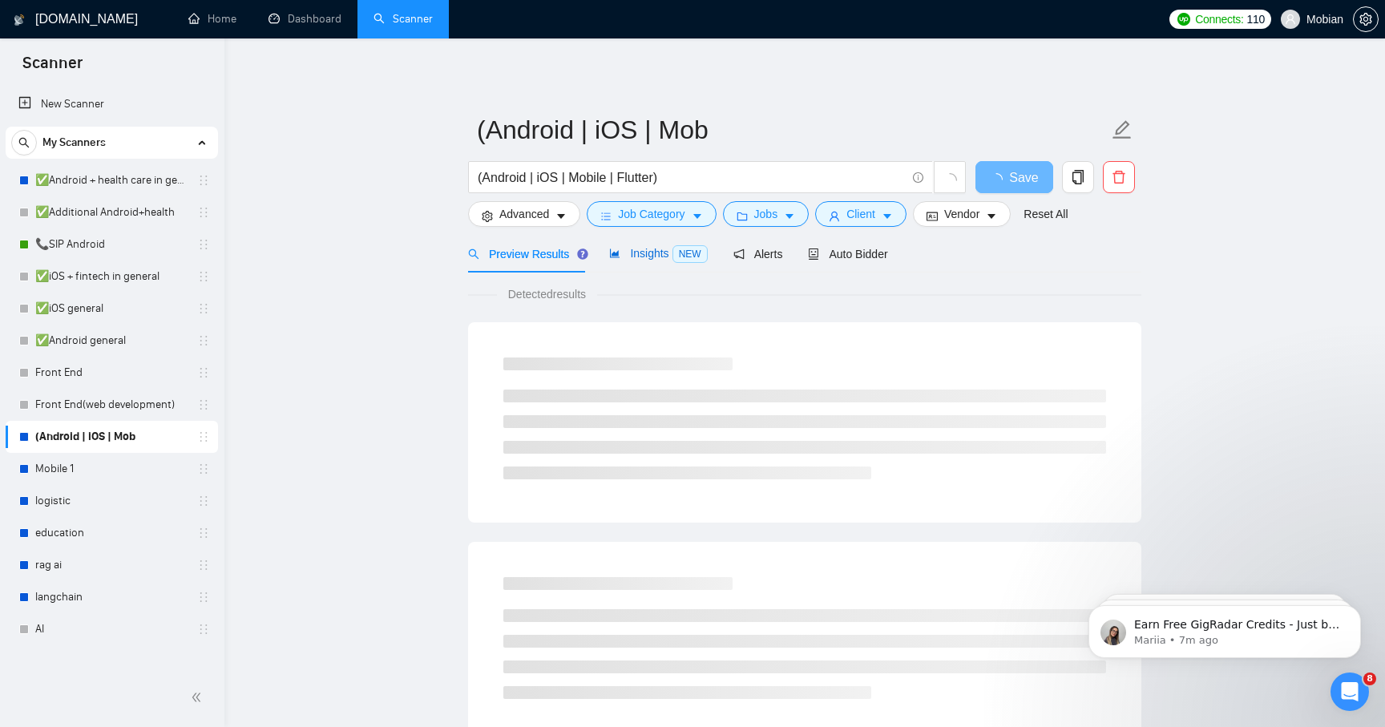
click at [669, 249] on span "Insights NEW" at bounding box center [658, 253] width 98 height 13
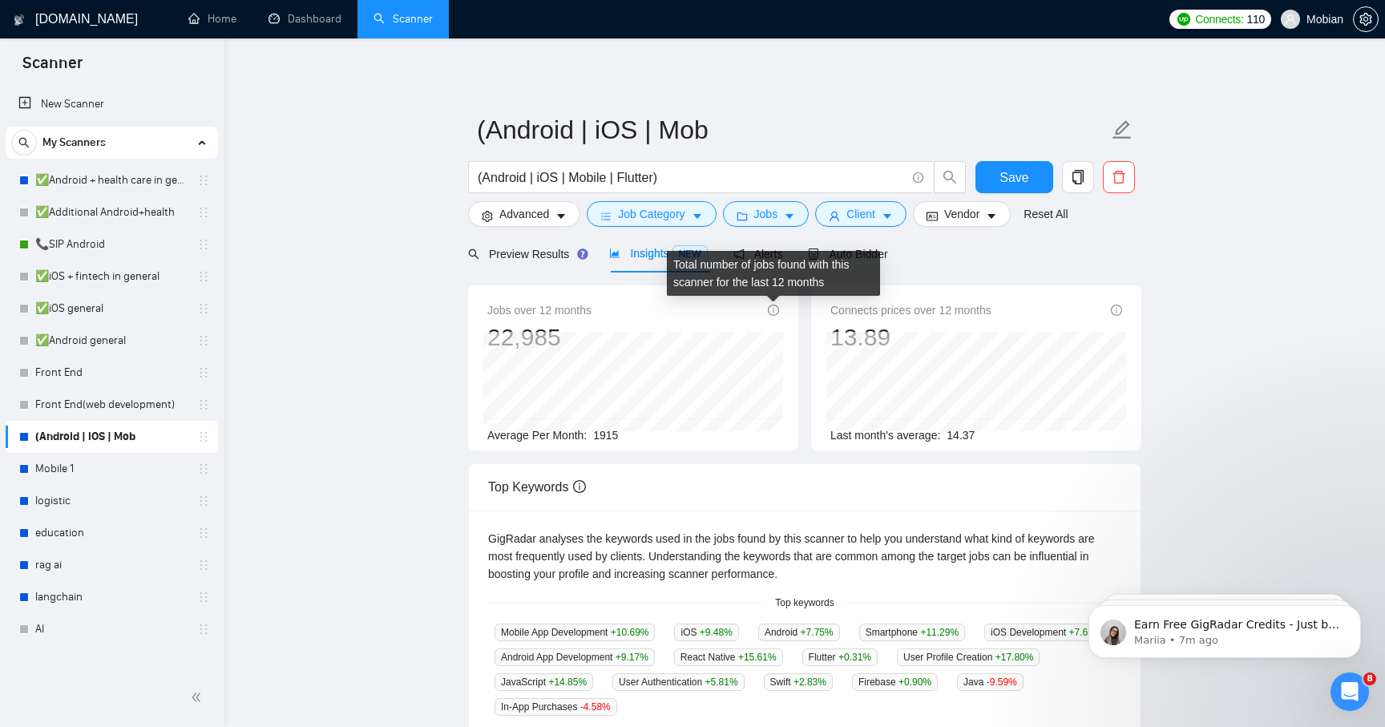
click at [761, 251] on div "Total number of jobs found with this scanner for the last 12 months" at bounding box center [773, 273] width 213 height 45
click at [738, 291] on div "Total number of jobs found with this scanner for the last 12 months" at bounding box center [773, 273] width 213 height 45
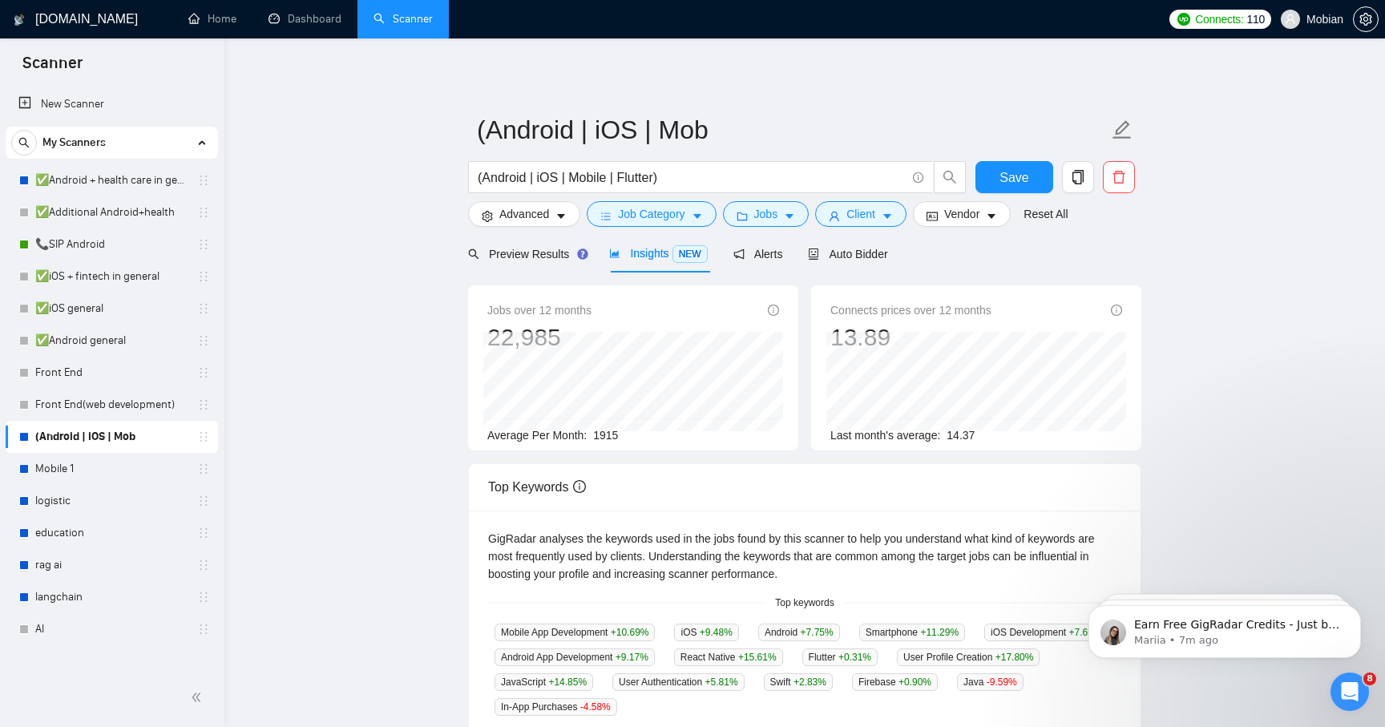
click at [667, 305] on div "Jobs over 12 months 22,985" at bounding box center [633, 326] width 292 height 51
click at [770, 251] on span "Alerts" at bounding box center [758, 254] width 50 height 13
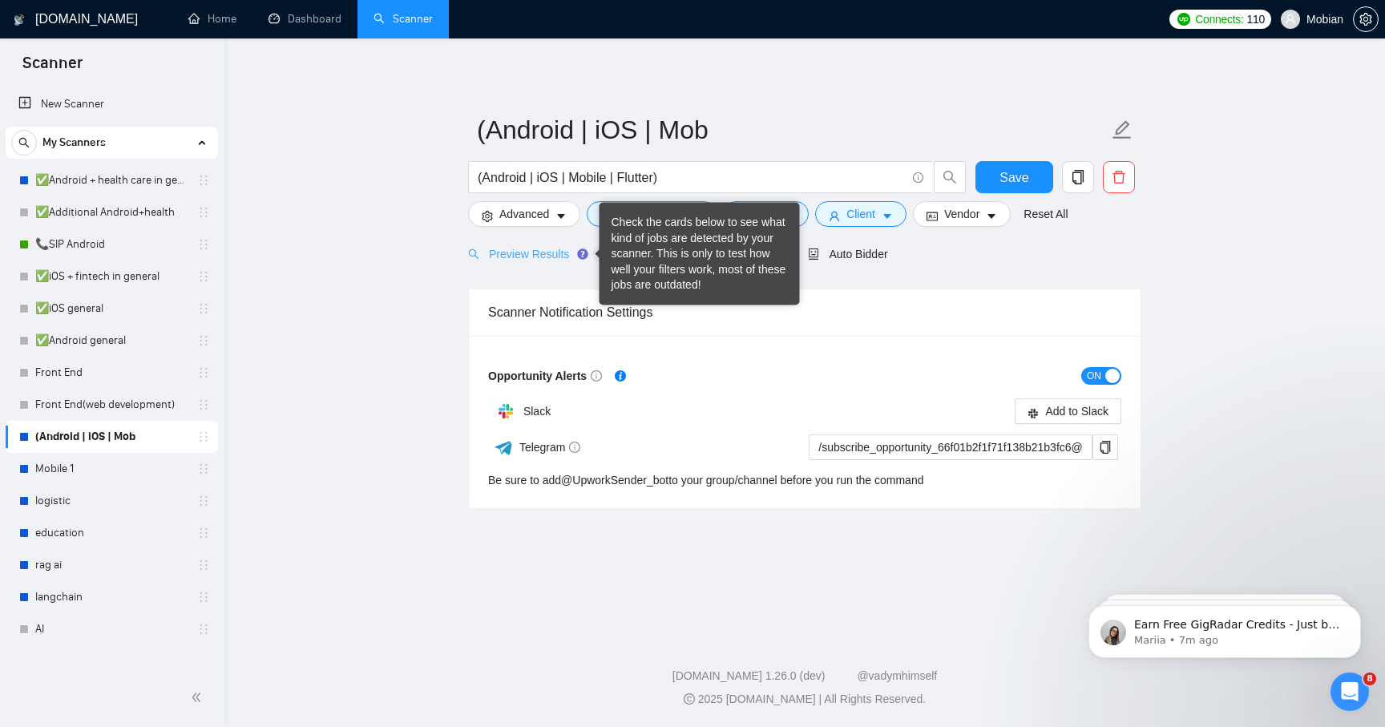
click at [589, 259] on icon "Tooltip anchor" at bounding box center [582, 254] width 13 height 13
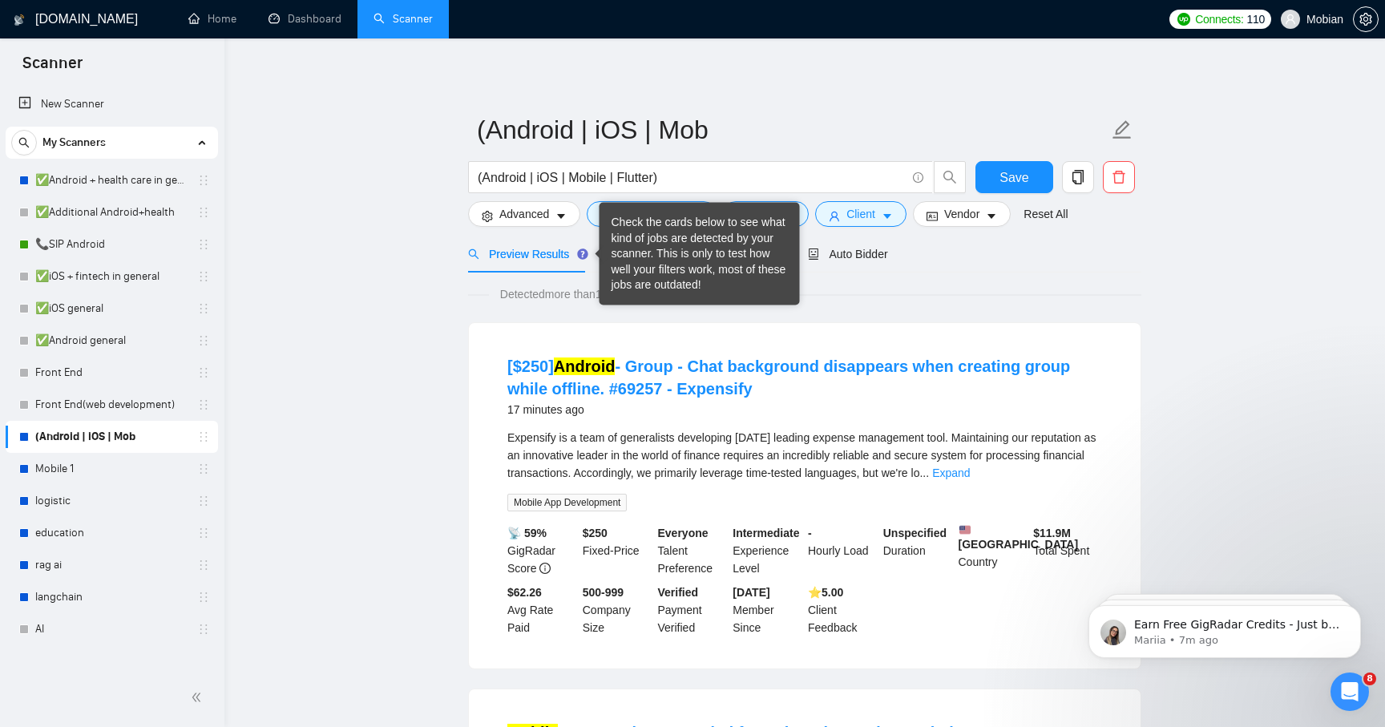
click at [545, 257] on span "Preview Results" at bounding box center [525, 254] width 115 height 13
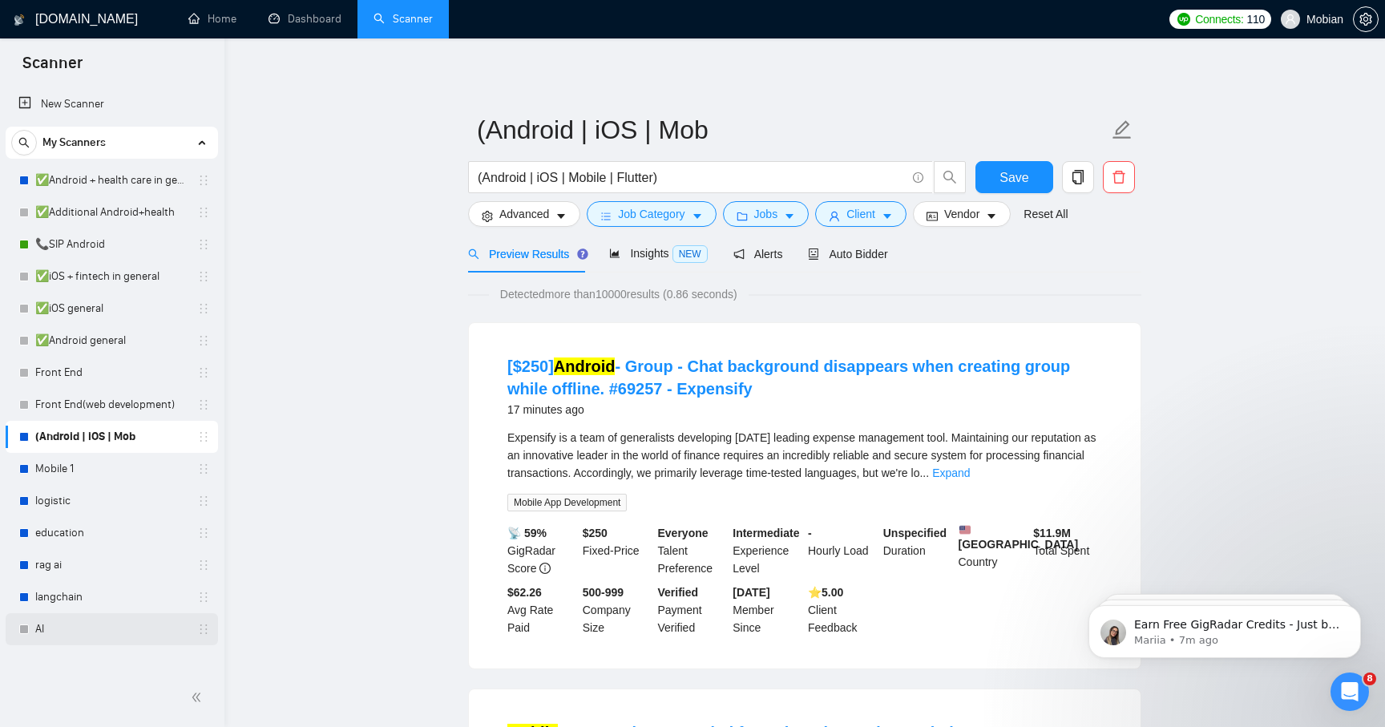
click at [57, 624] on link "AI" at bounding box center [111, 629] width 152 height 32
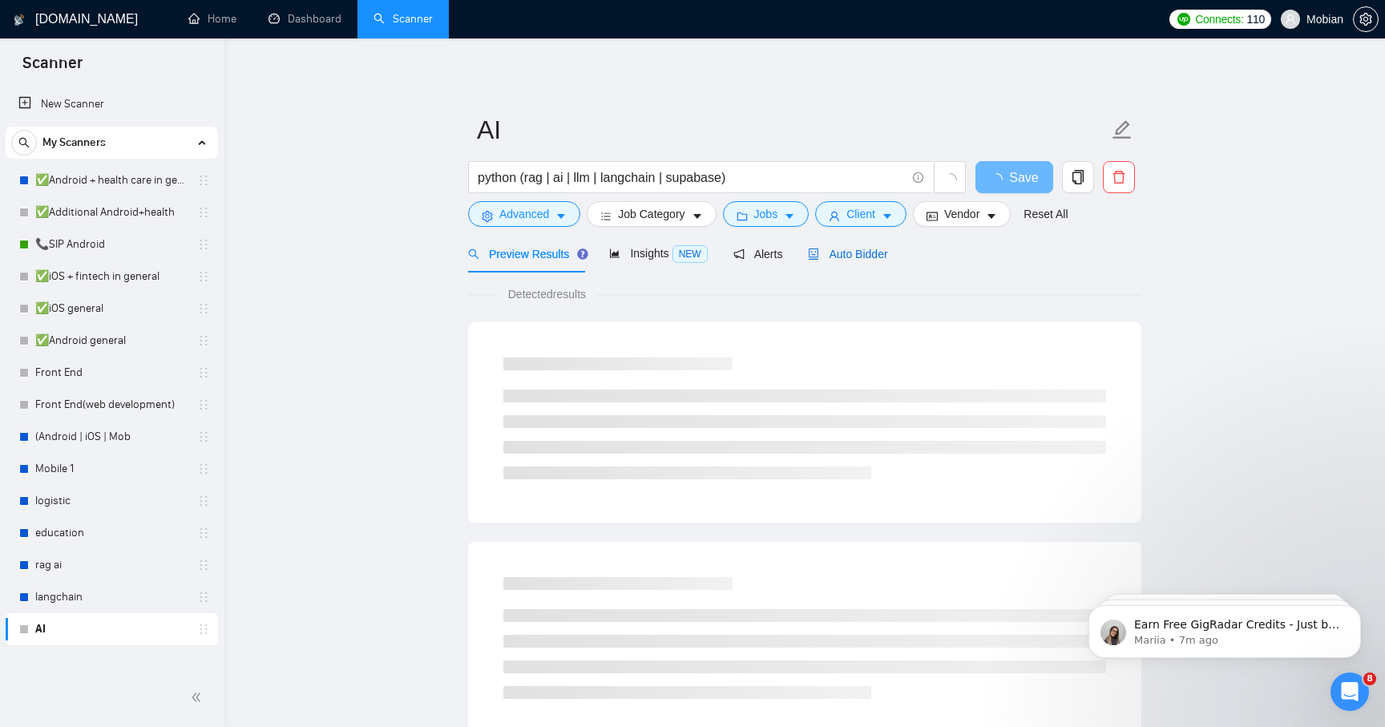
click at [844, 256] on span "Auto Bidder" at bounding box center [847, 254] width 79 height 13
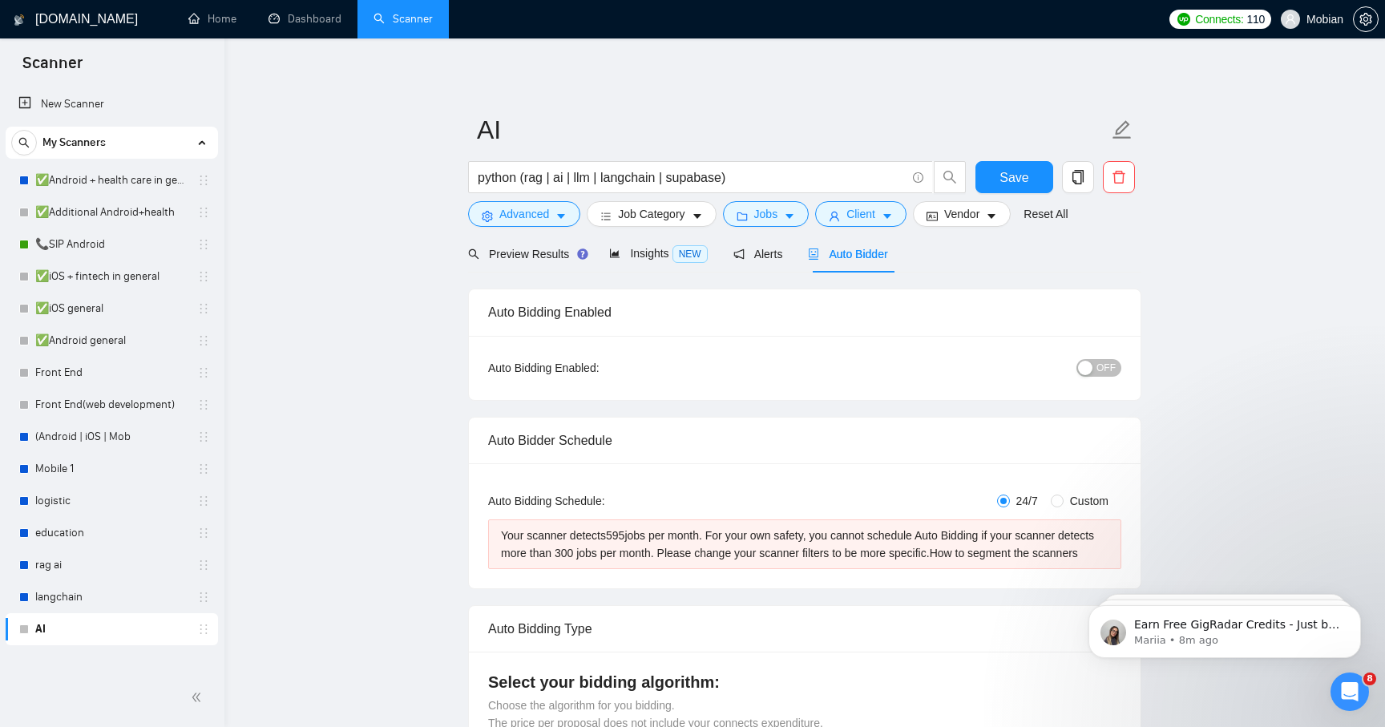
click at [882, 396] on div "Auto Bidding Enabled: OFF" at bounding box center [805, 368] width 672 height 64
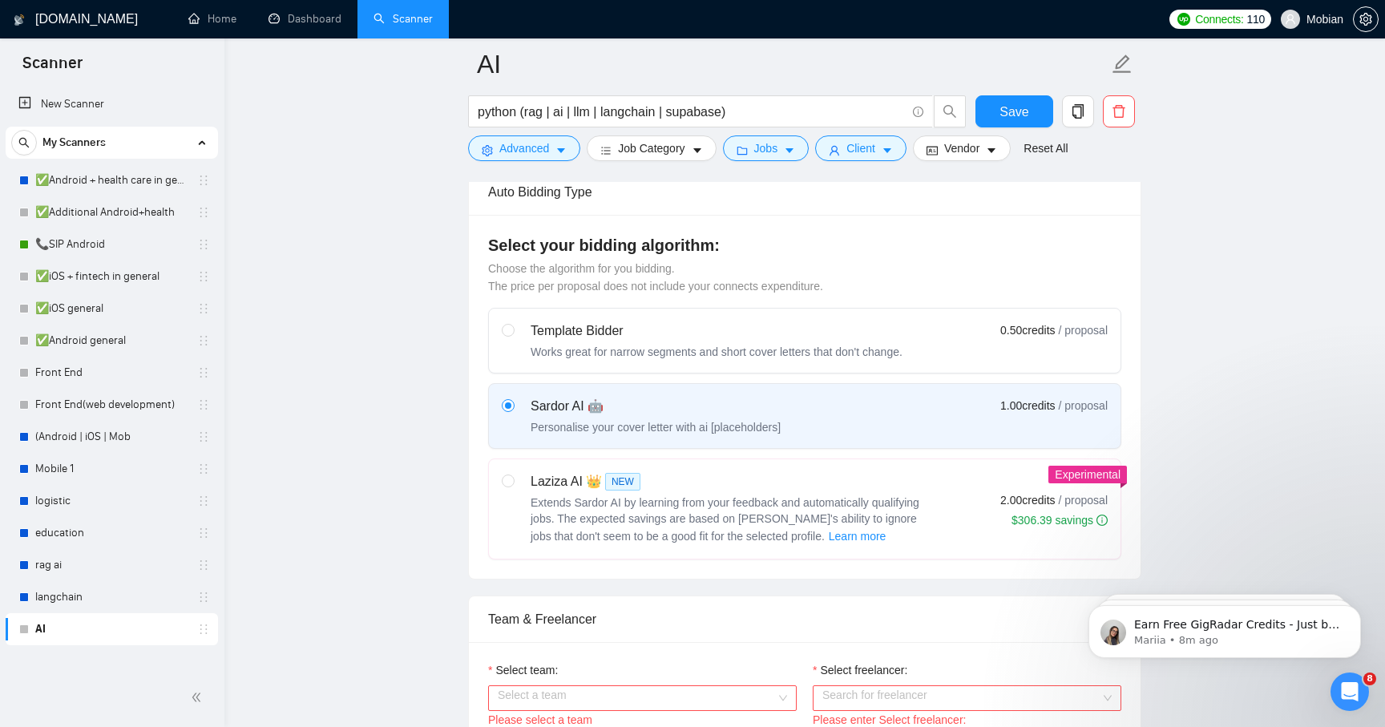
scroll to position [459, 0]
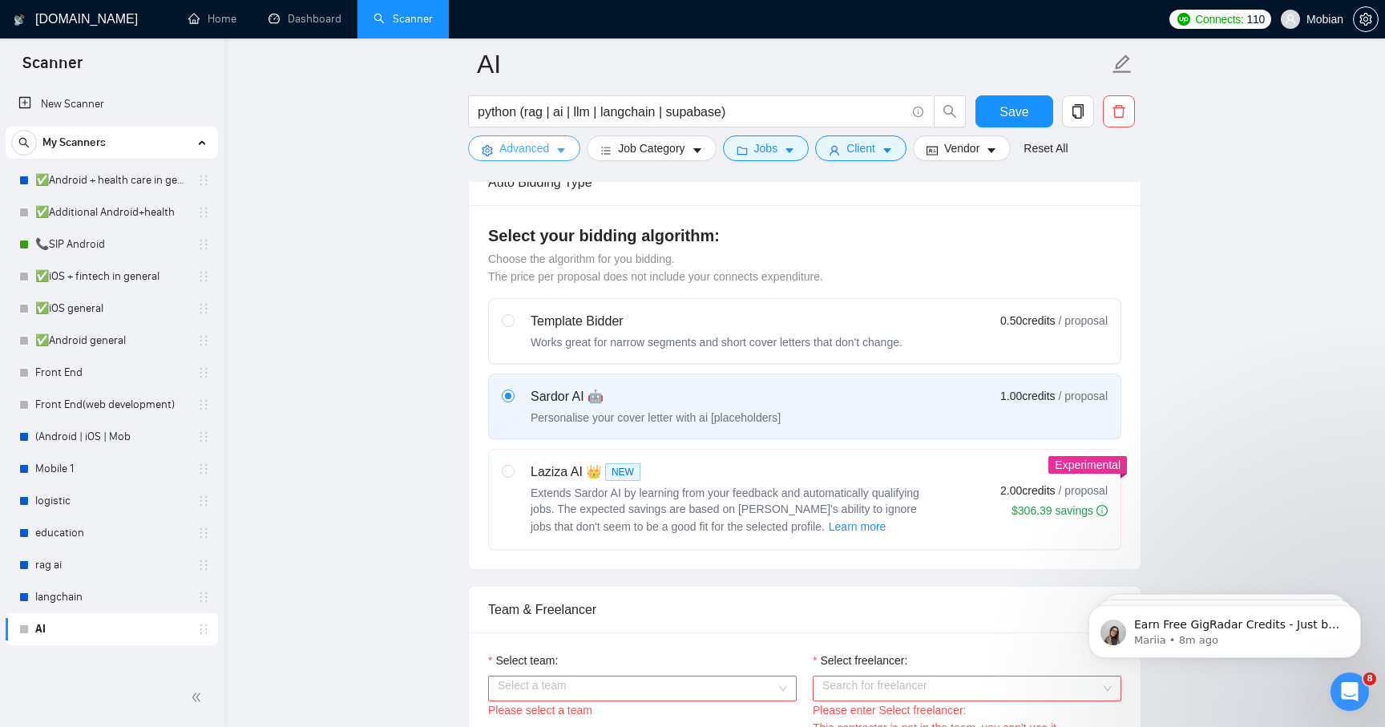
click at [529, 151] on span "Advanced" at bounding box center [524, 148] width 50 height 18
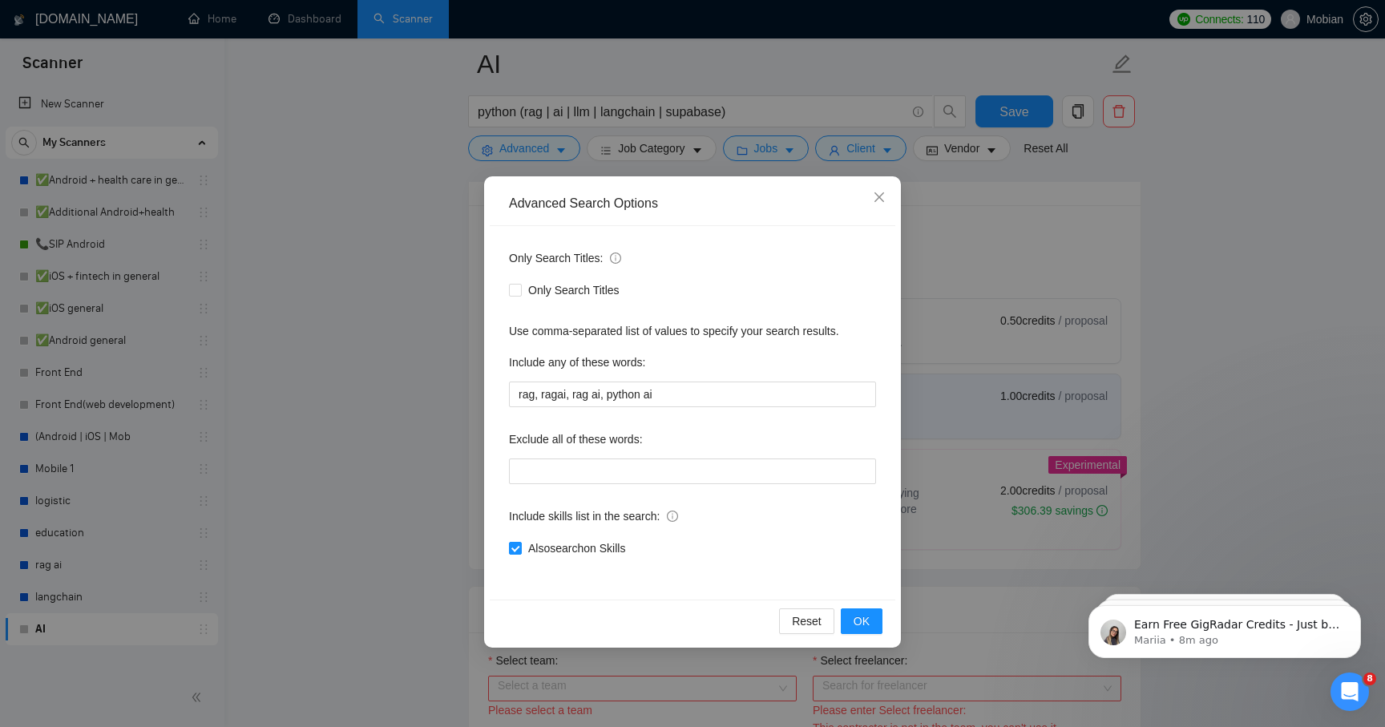
click at [512, 147] on div "Advanced Search Options Only Search Titles: Only Search Titles Use comma-separa…" at bounding box center [692, 363] width 1385 height 727
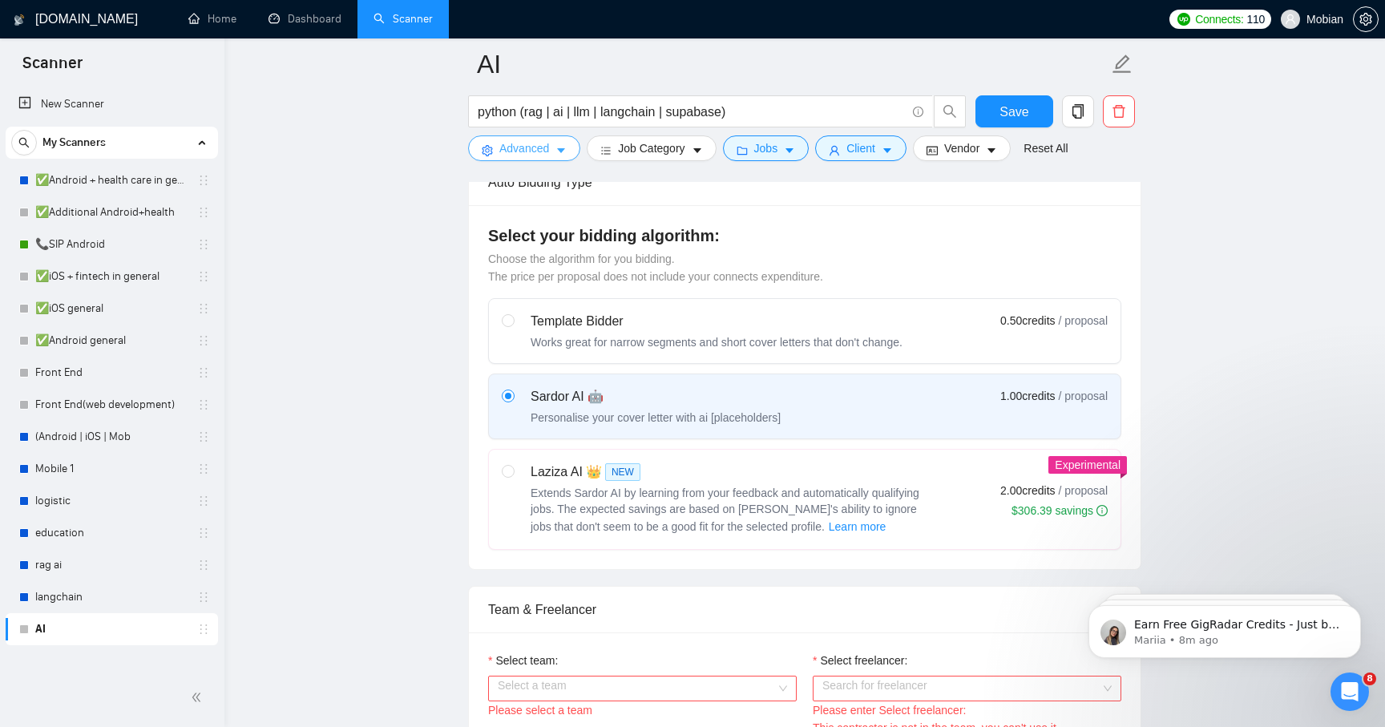
click at [548, 152] on span "Advanced" at bounding box center [524, 148] width 50 height 18
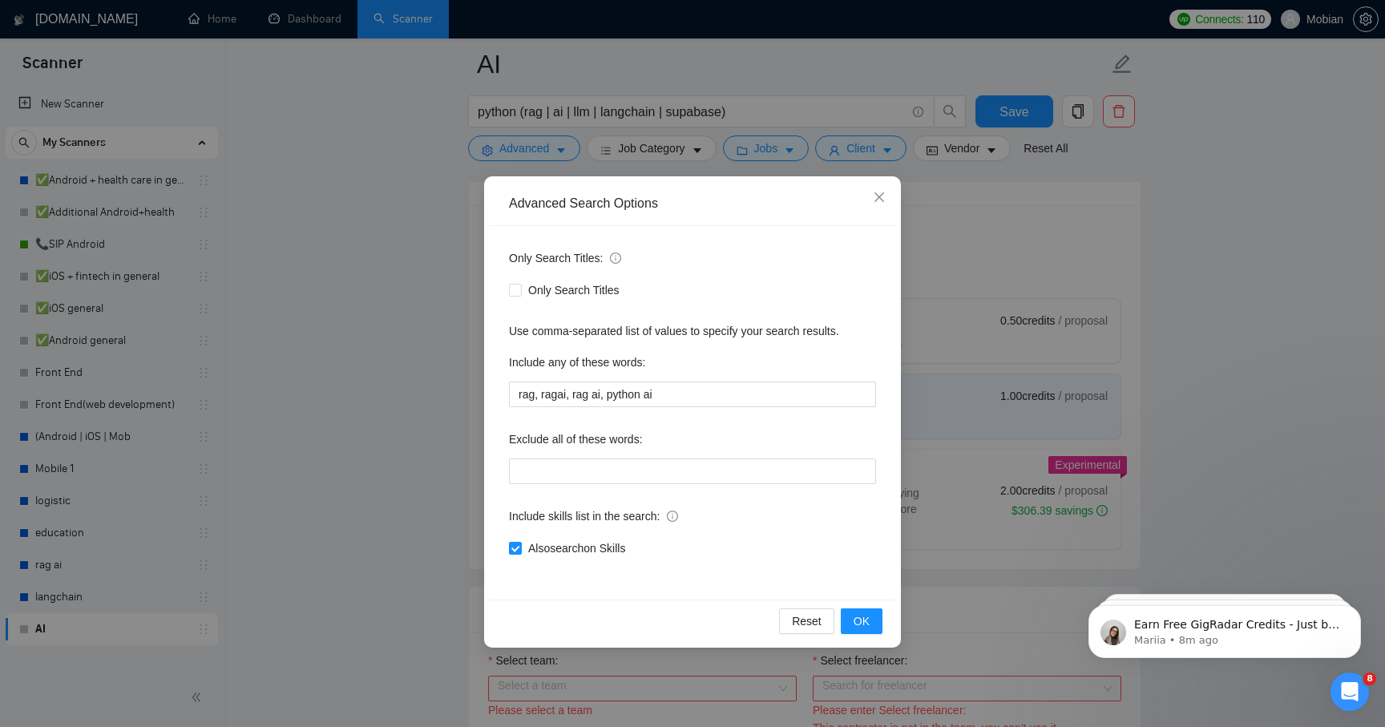
click at [547, 152] on div "Advanced Search Options Only Search Titles: Only Search Titles Use comma-separa…" at bounding box center [692, 363] width 1385 height 727
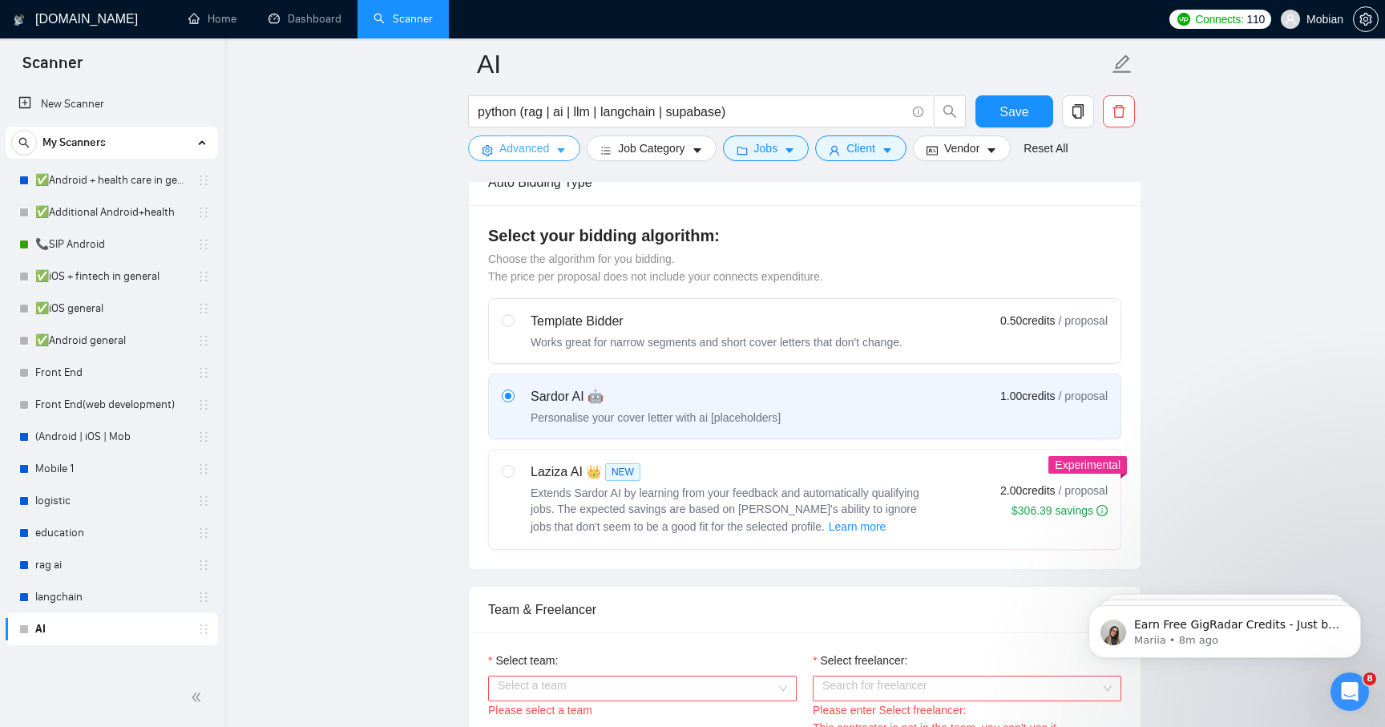
scroll to position [0, 0]
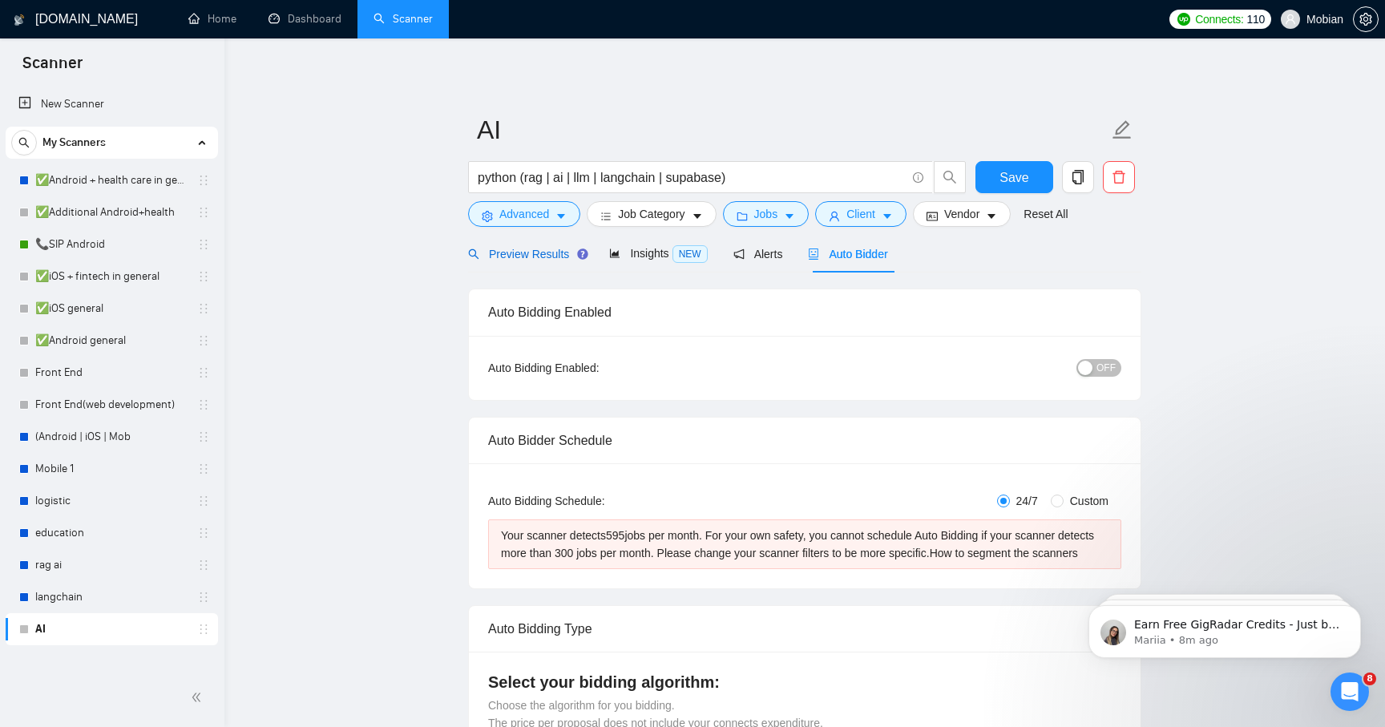
click at [532, 259] on span "Preview Results" at bounding box center [525, 254] width 115 height 13
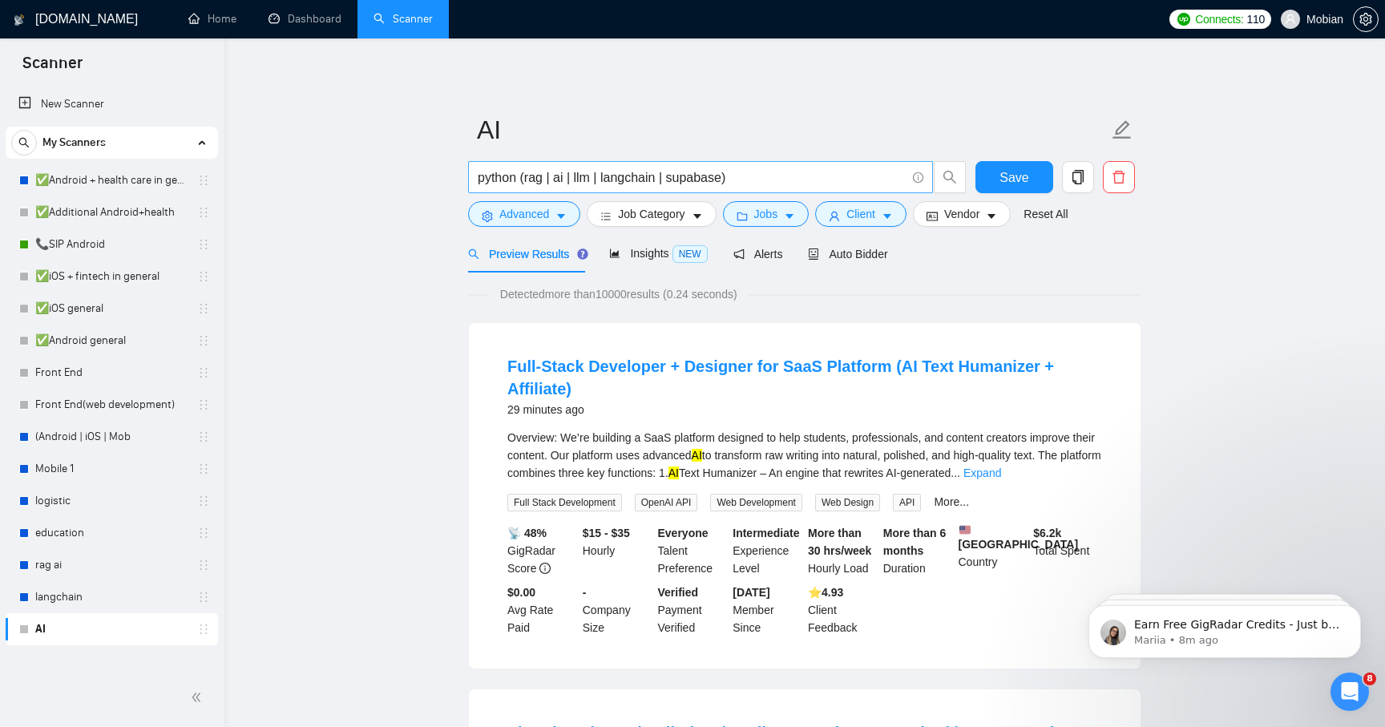
click at [654, 180] on input "python (rag | ai | llm | langchain | supabase)" at bounding box center [692, 178] width 428 height 20
drag, startPoint x: 555, startPoint y: 178, endPoint x: 571, endPoint y: 180, distance: 16.1
click at [571, 180] on input "python (rag | ai | llm | langchain | supabase)" at bounding box center [692, 178] width 428 height 20
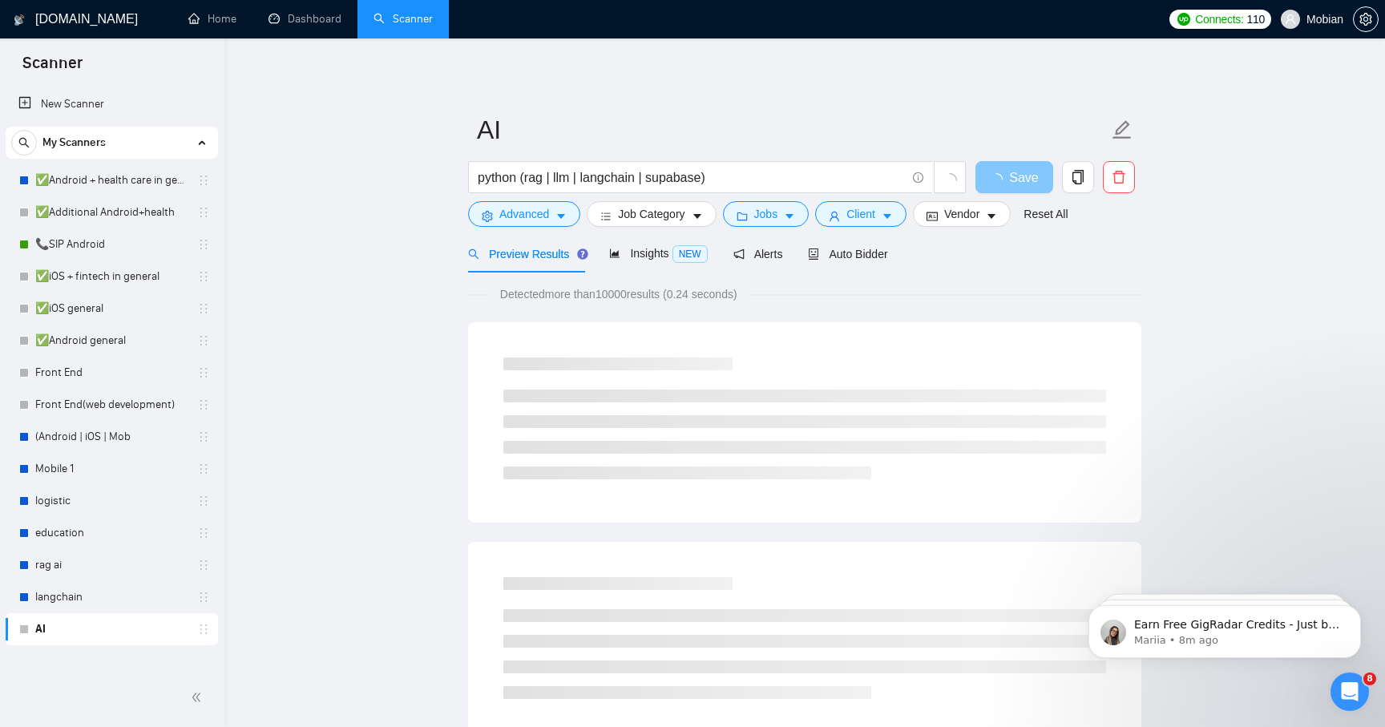
click at [882, 176] on button "Save" at bounding box center [1015, 177] width 78 height 32
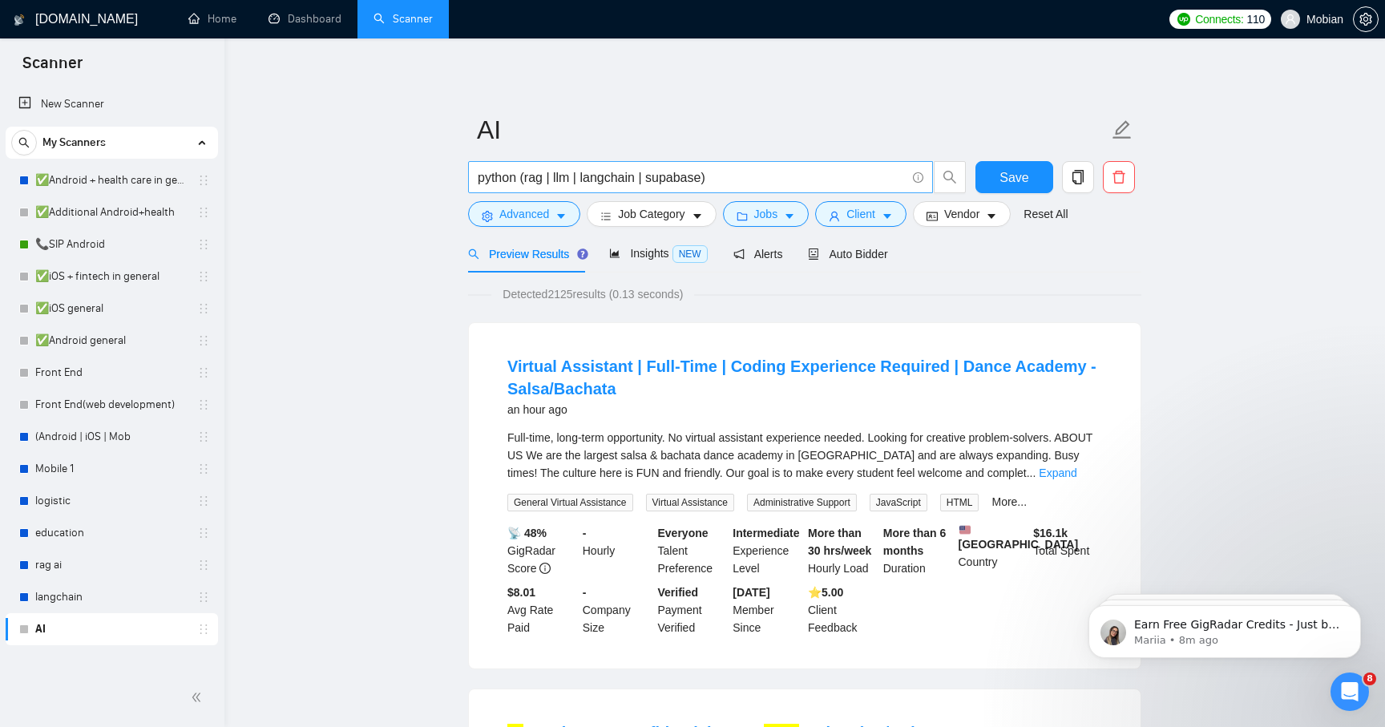
click at [705, 184] on input "python (rag | llm | langchain | supabase)" at bounding box center [692, 178] width 428 height 20
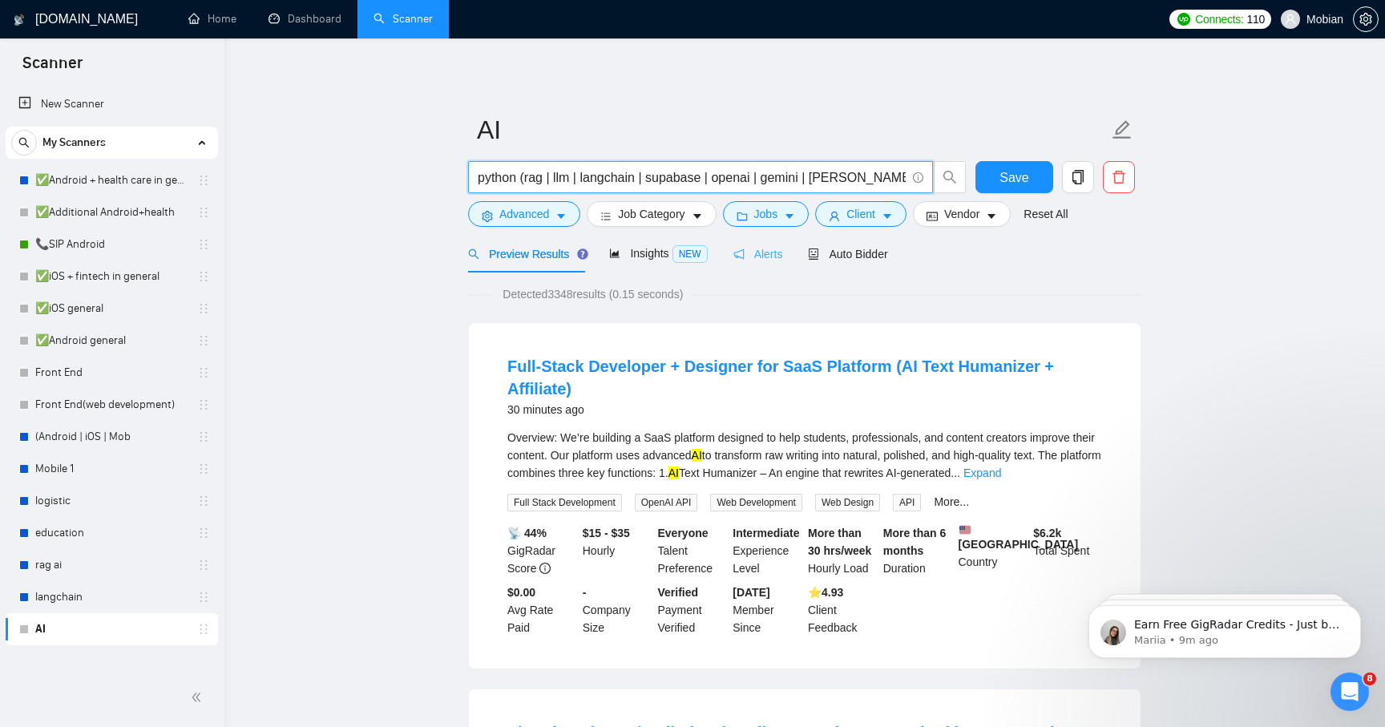
click at [775, 268] on div "Alerts" at bounding box center [758, 254] width 50 height 38
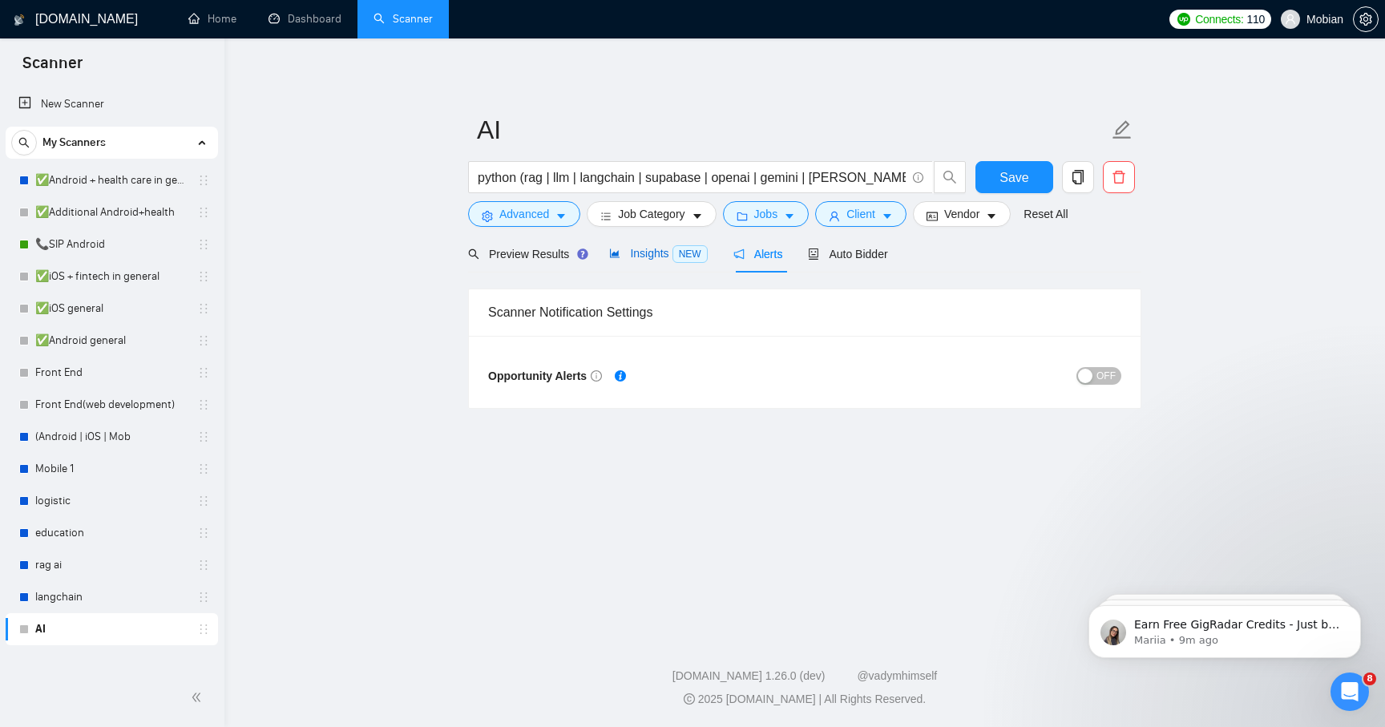
click at [681, 255] on span "NEW" at bounding box center [690, 254] width 35 height 18
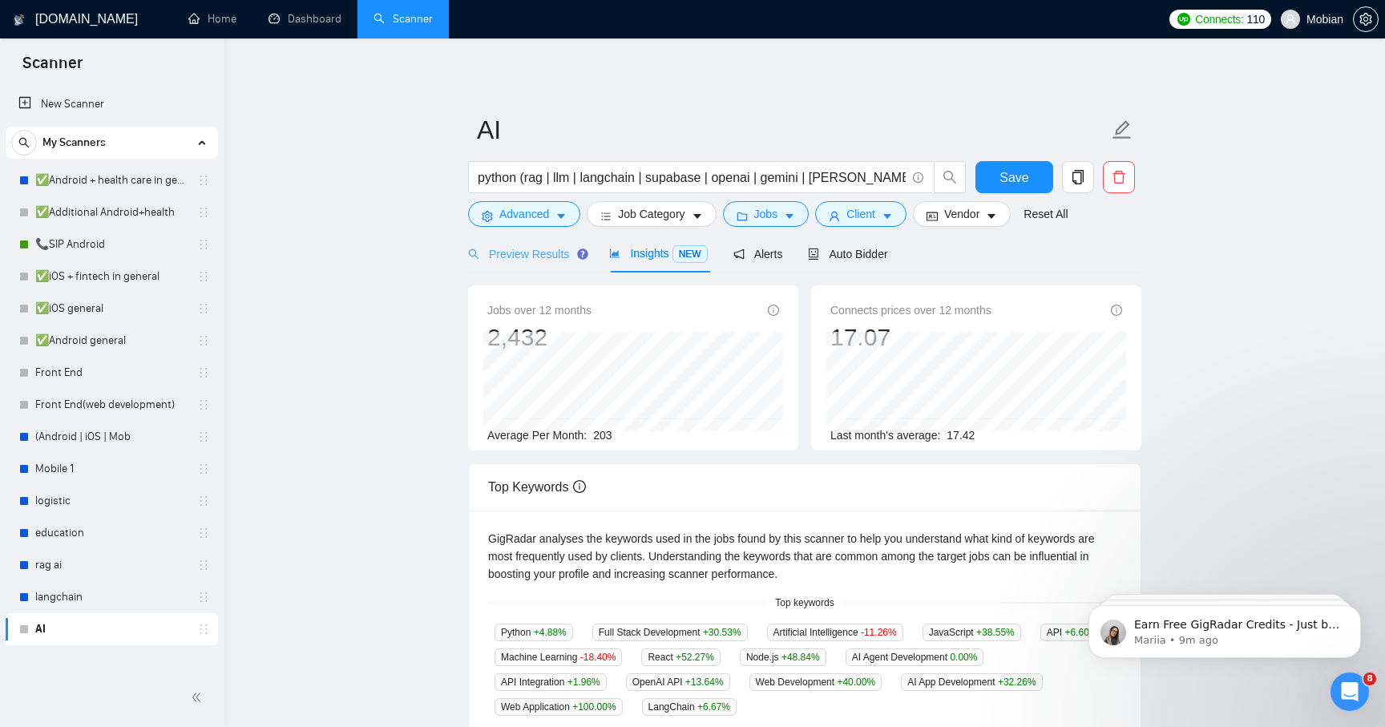
click at [551, 264] on div "Preview Results" at bounding box center [525, 254] width 115 height 38
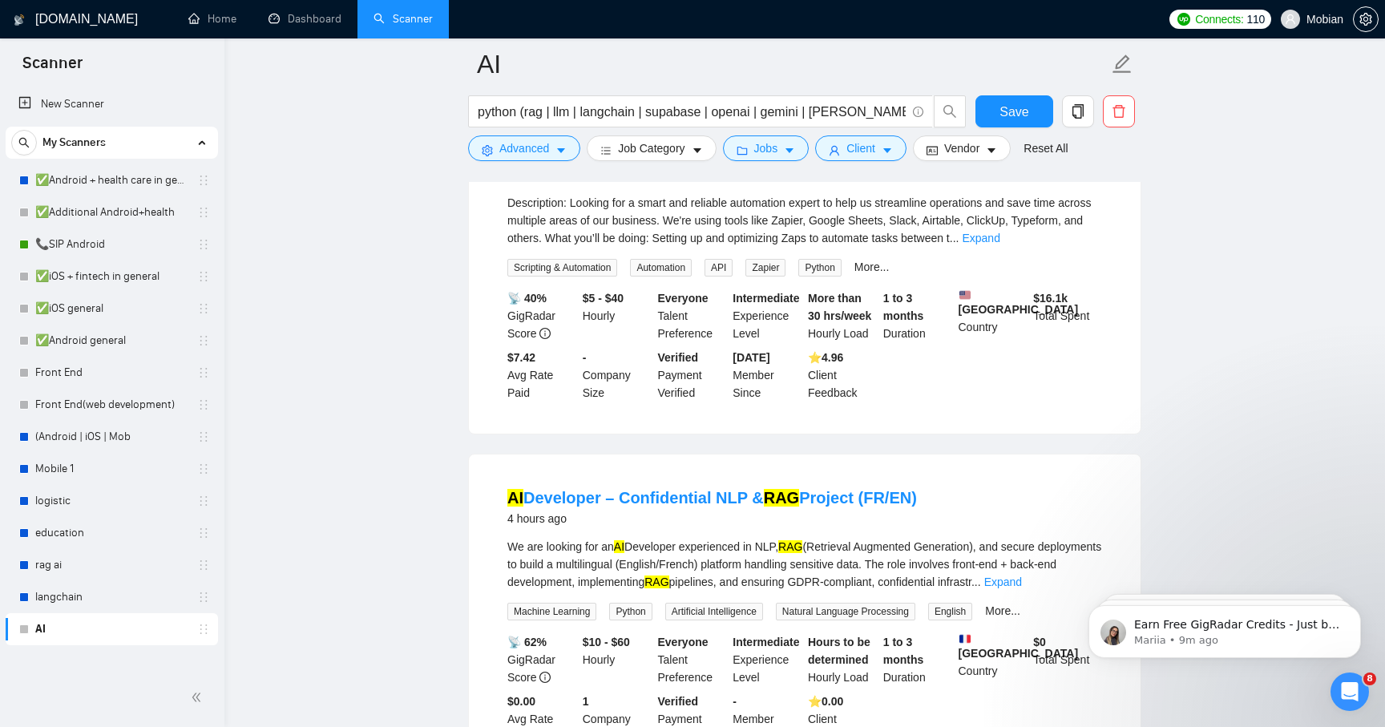
scroll to position [1056, 0]
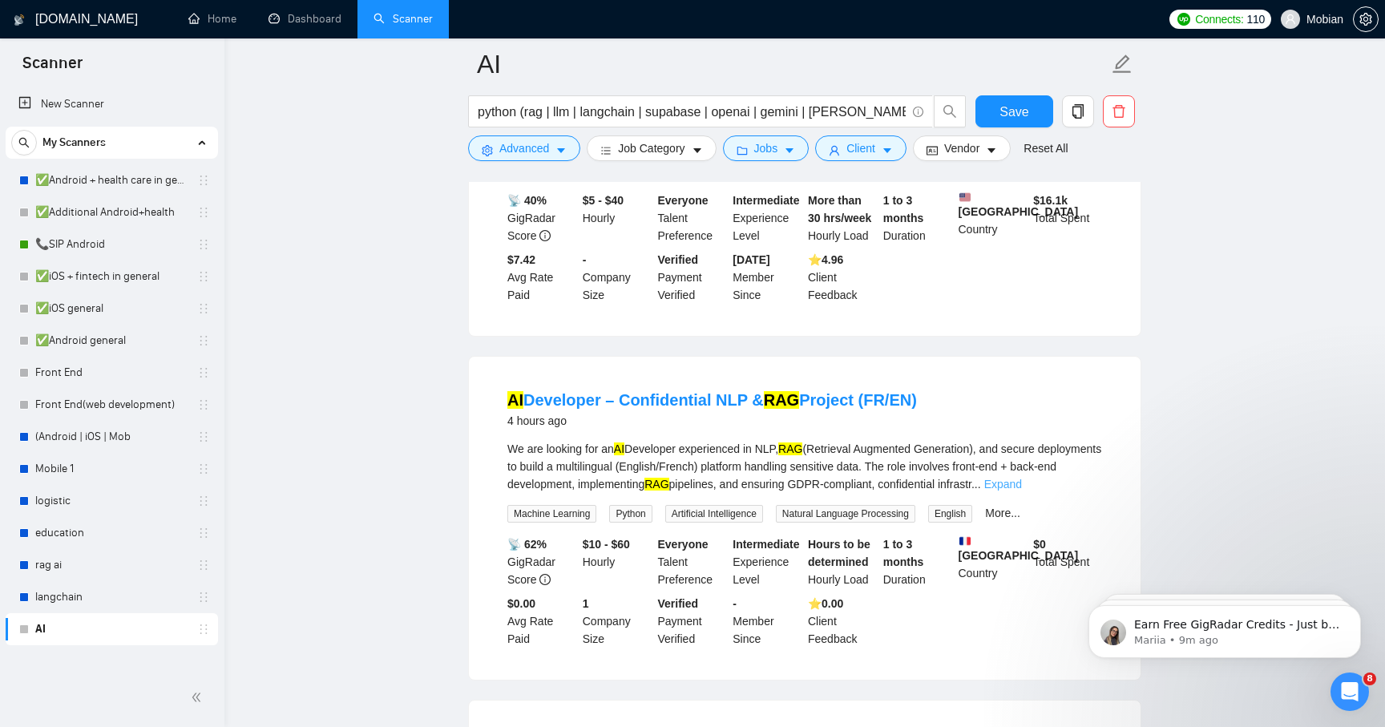
click at [882, 478] on link "Expand" at bounding box center [1003, 484] width 38 height 13
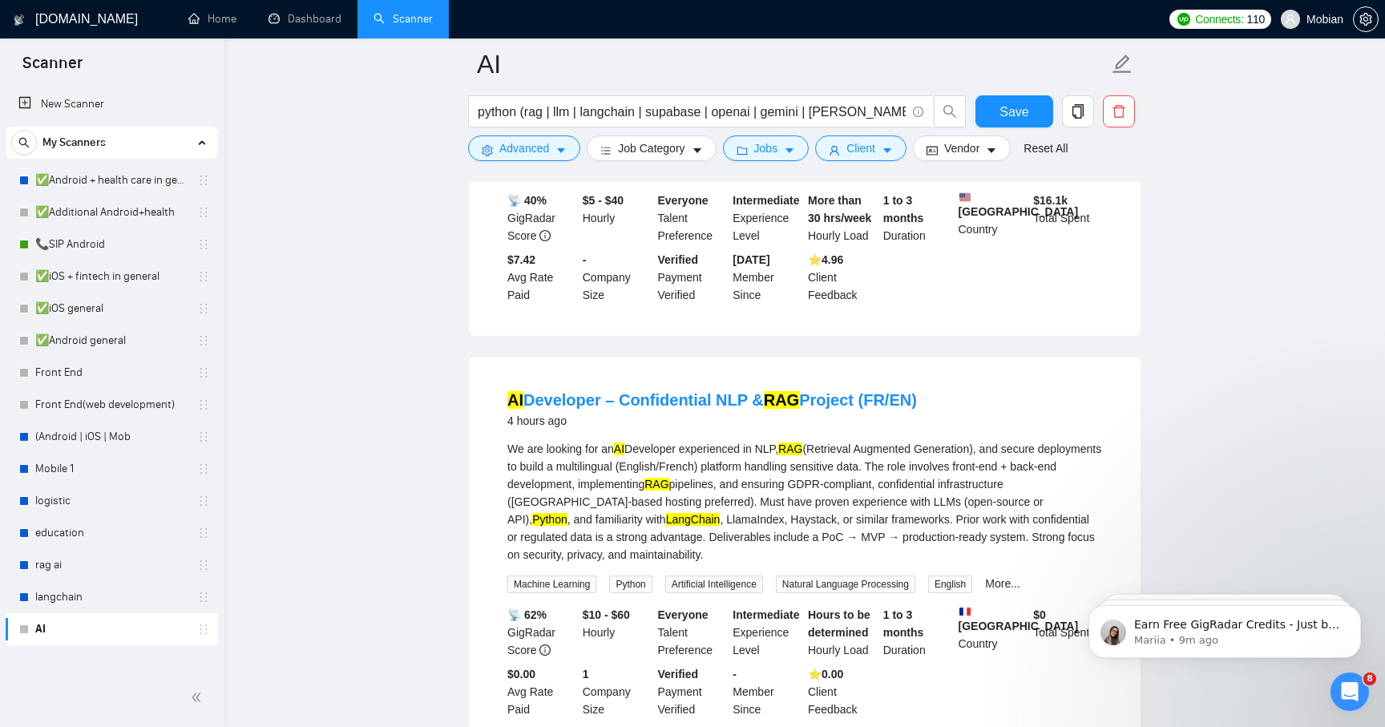
click at [705, 523] on div "We are looking for an AI Developer experienced in NLP, RAG (Retrieval Augmented…" at bounding box center [804, 501] width 595 height 123
click at [688, 518] on div "We are looking for an AI Developer experienced in NLP, RAG (Retrieval Augmented…" at bounding box center [804, 501] width 595 height 123
copy div "LlamaIndex"
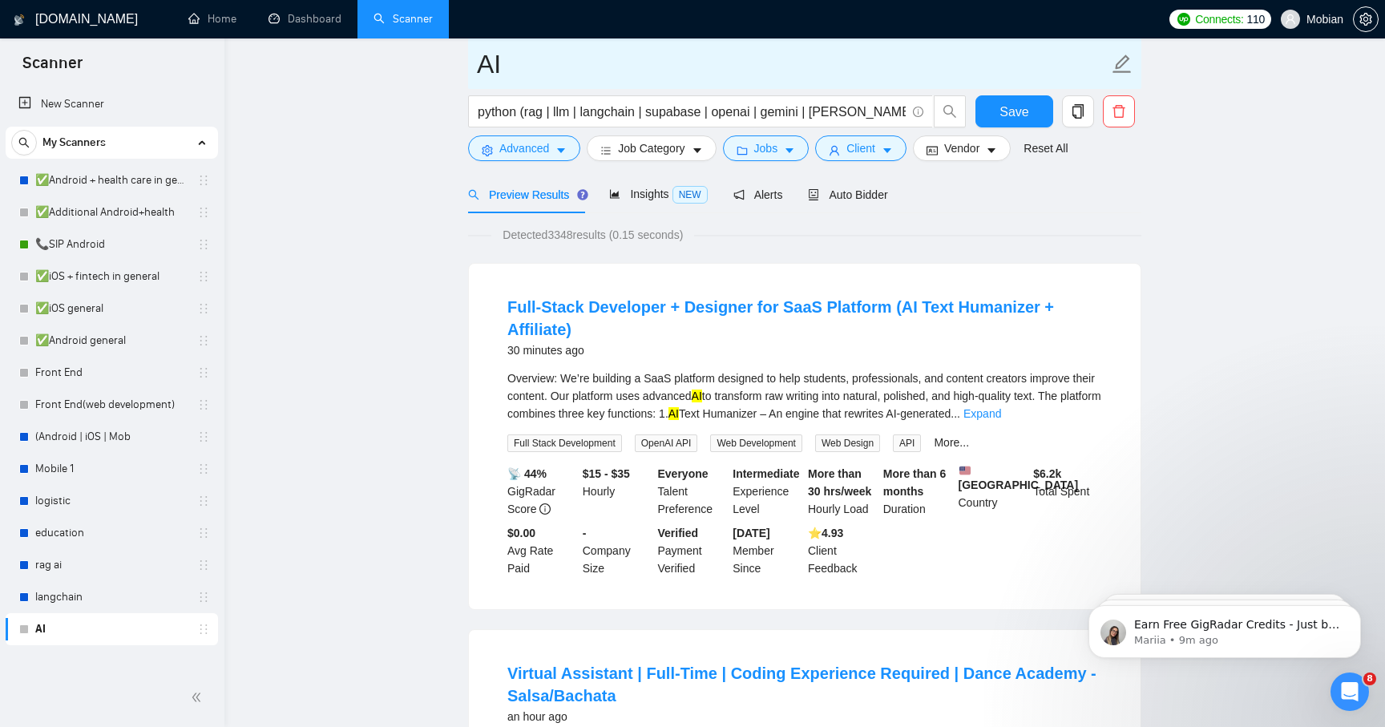
scroll to position [0, 0]
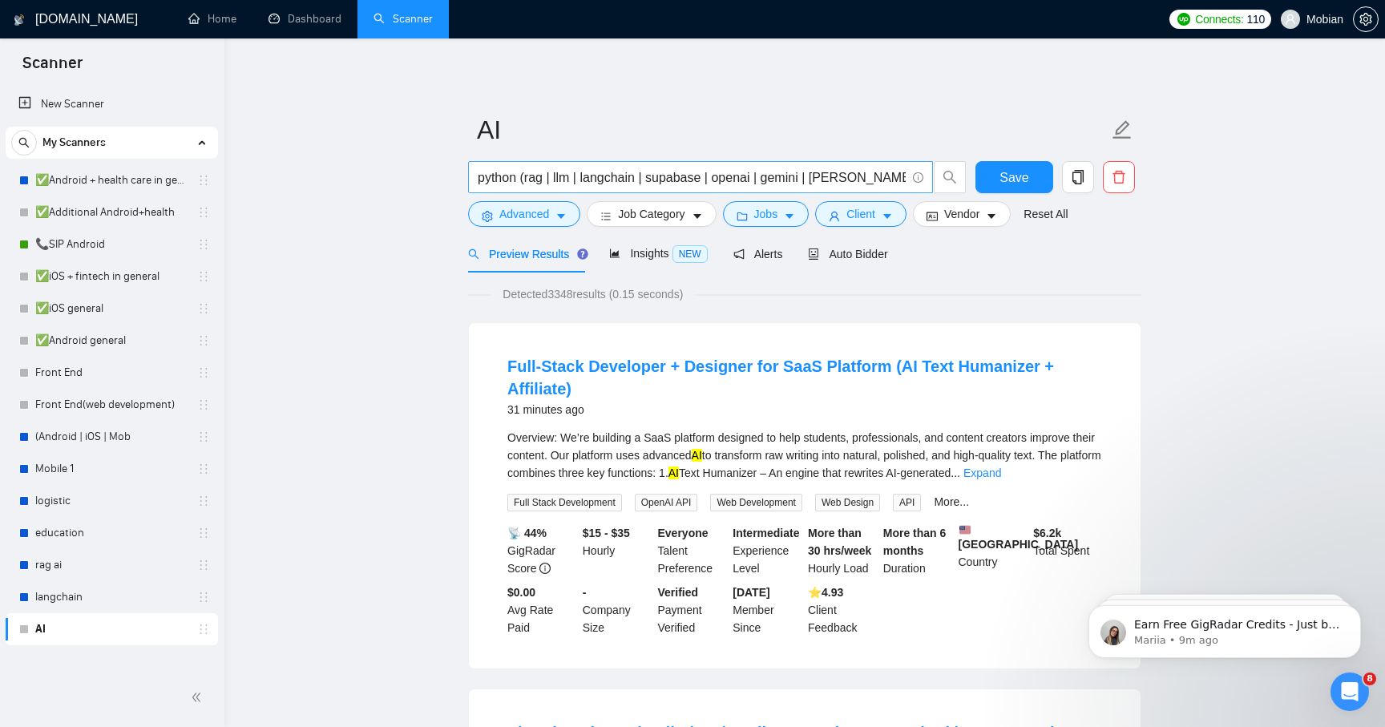
click at [849, 176] on input "python (rag | llm | langchain | supabase | openai | gemini | [PERSON_NAME])" at bounding box center [692, 178] width 428 height 20
click at [717, 180] on input "python (rag | llm | langchain | supabase | openai | gemini | [PERSON_NAME])" at bounding box center [692, 178] width 428 height 20
drag, startPoint x: 713, startPoint y: 180, endPoint x: 846, endPoint y: 180, distance: 133.1
click at [846, 180] on input "python (rag | llm | langchain | supabase | openai | gemini | [PERSON_NAME])" at bounding box center [692, 178] width 428 height 20
paste input "LlamaIndex"
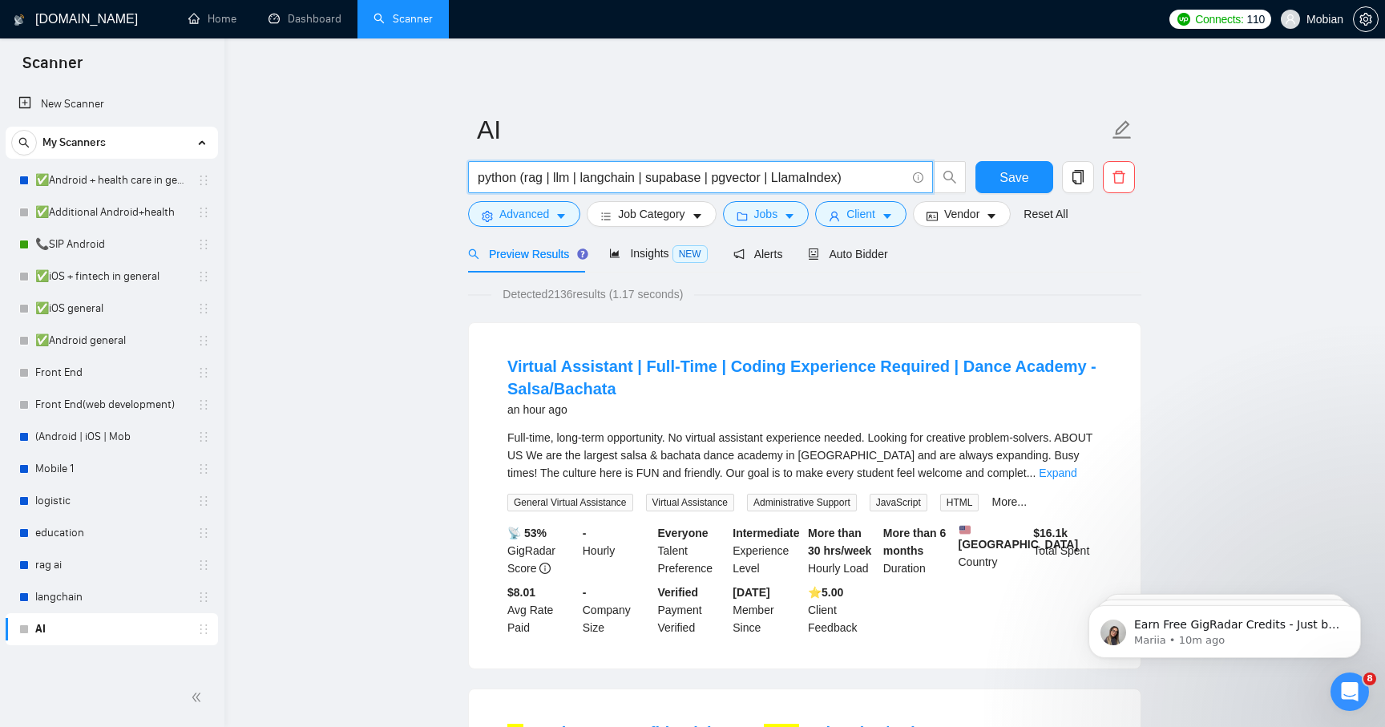
type input "python (rag | llm | langchain | supabase | pgvector | LlamaIndex)"
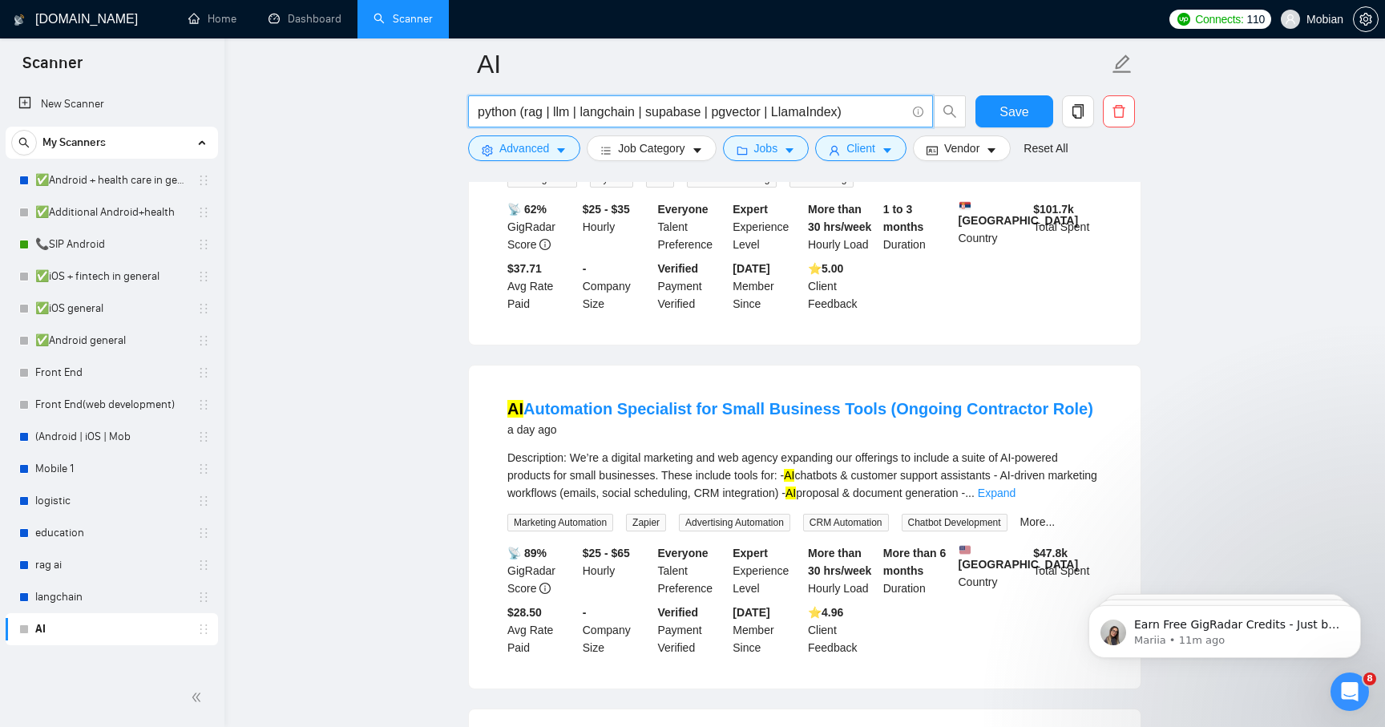
scroll to position [2827, 0]
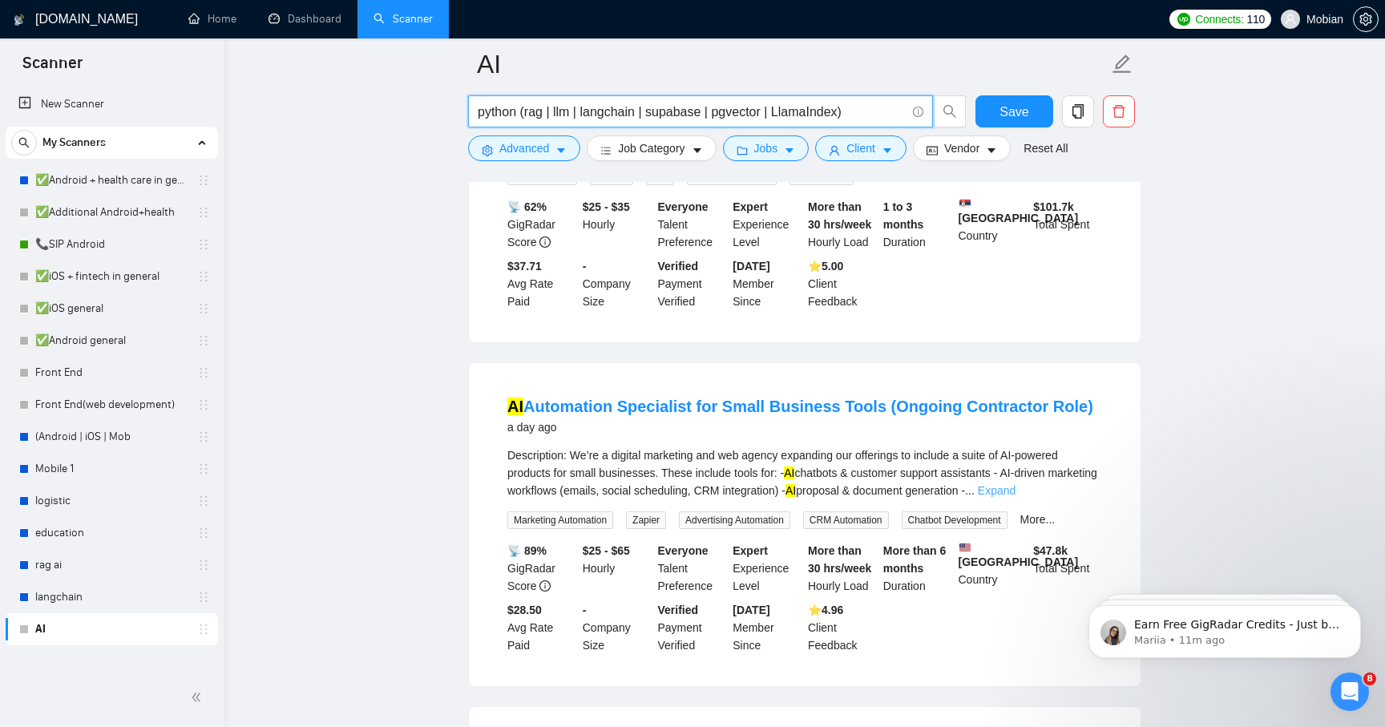
click at [882, 497] on link "Expand" at bounding box center [997, 490] width 38 height 13
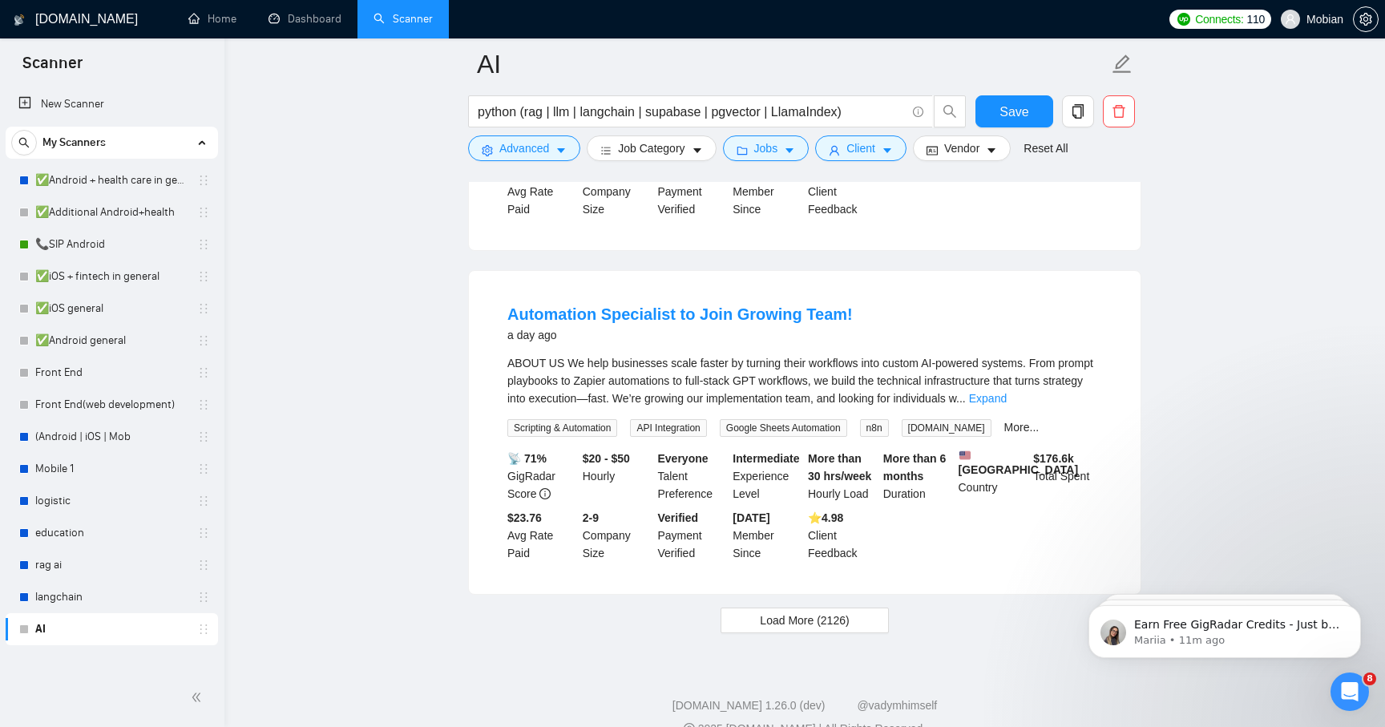
scroll to position [3609, 0]
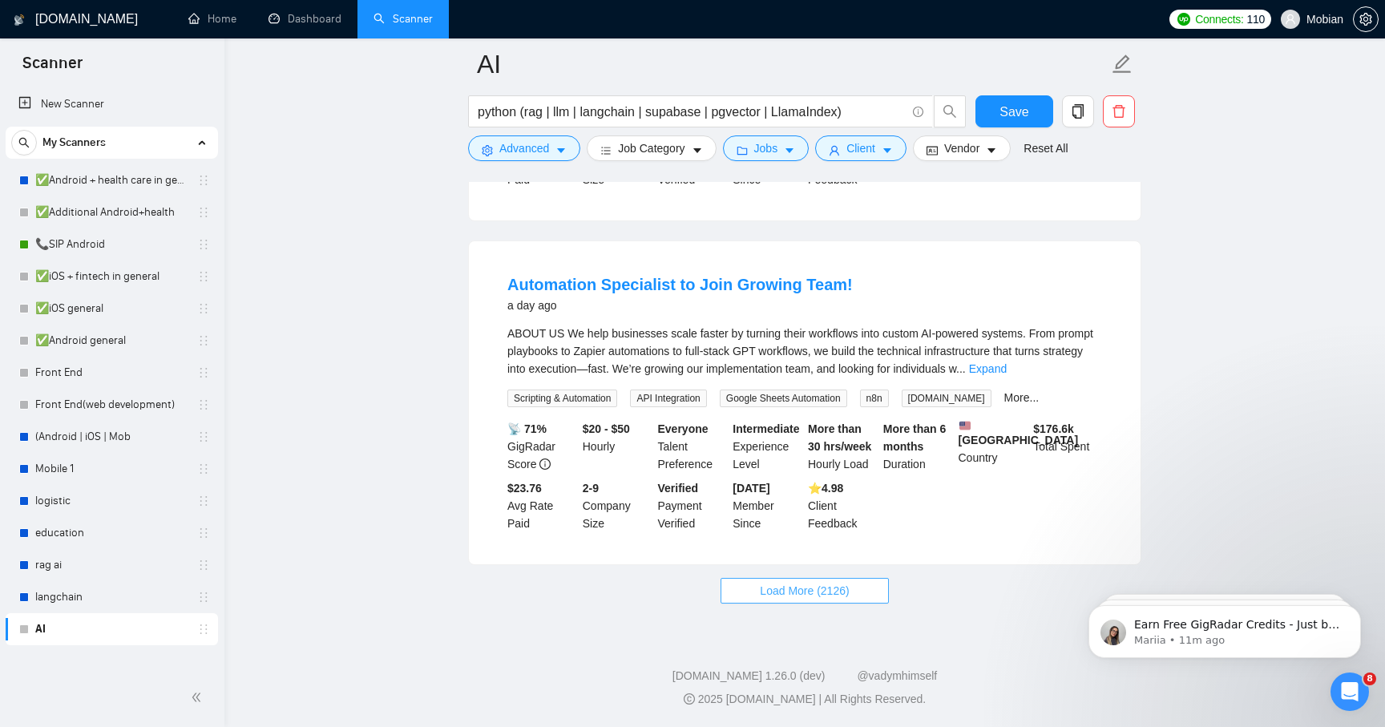
click at [853, 585] on button "Load More (2126)" at bounding box center [805, 591] width 168 height 26
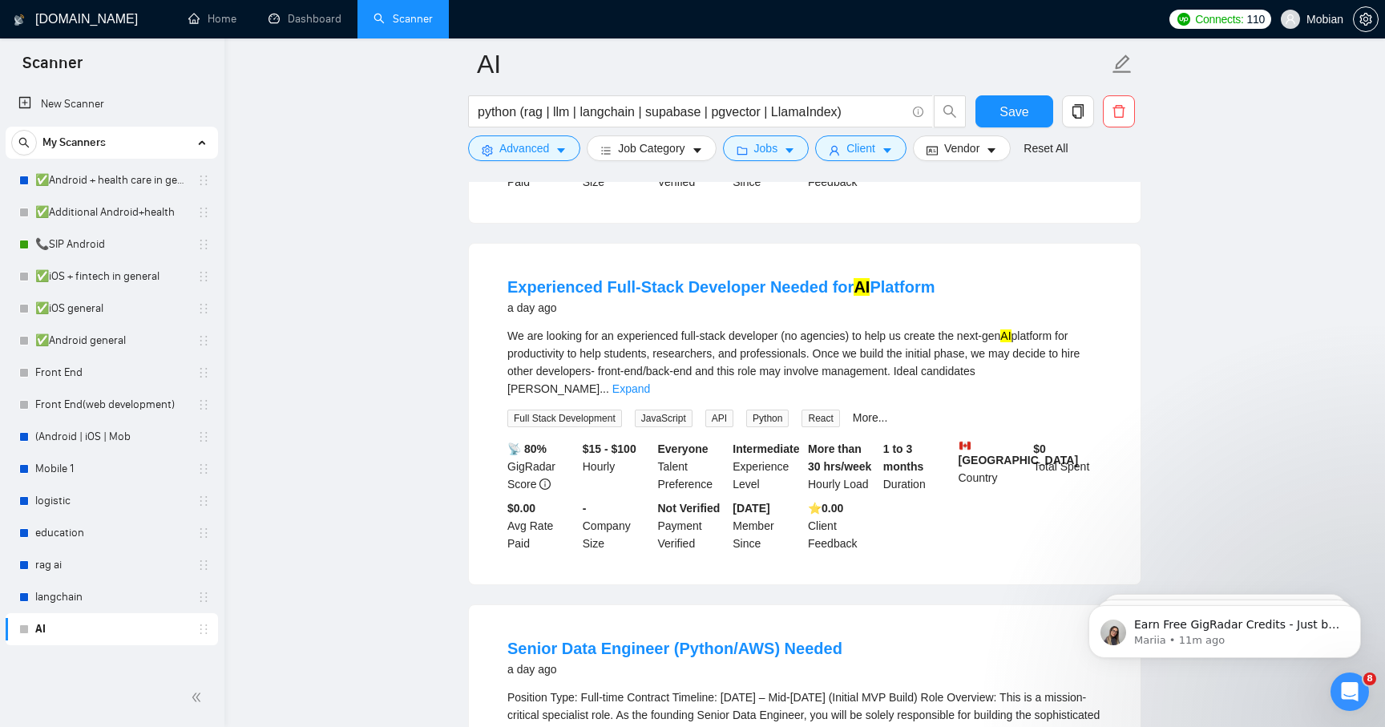
scroll to position [3972, 0]
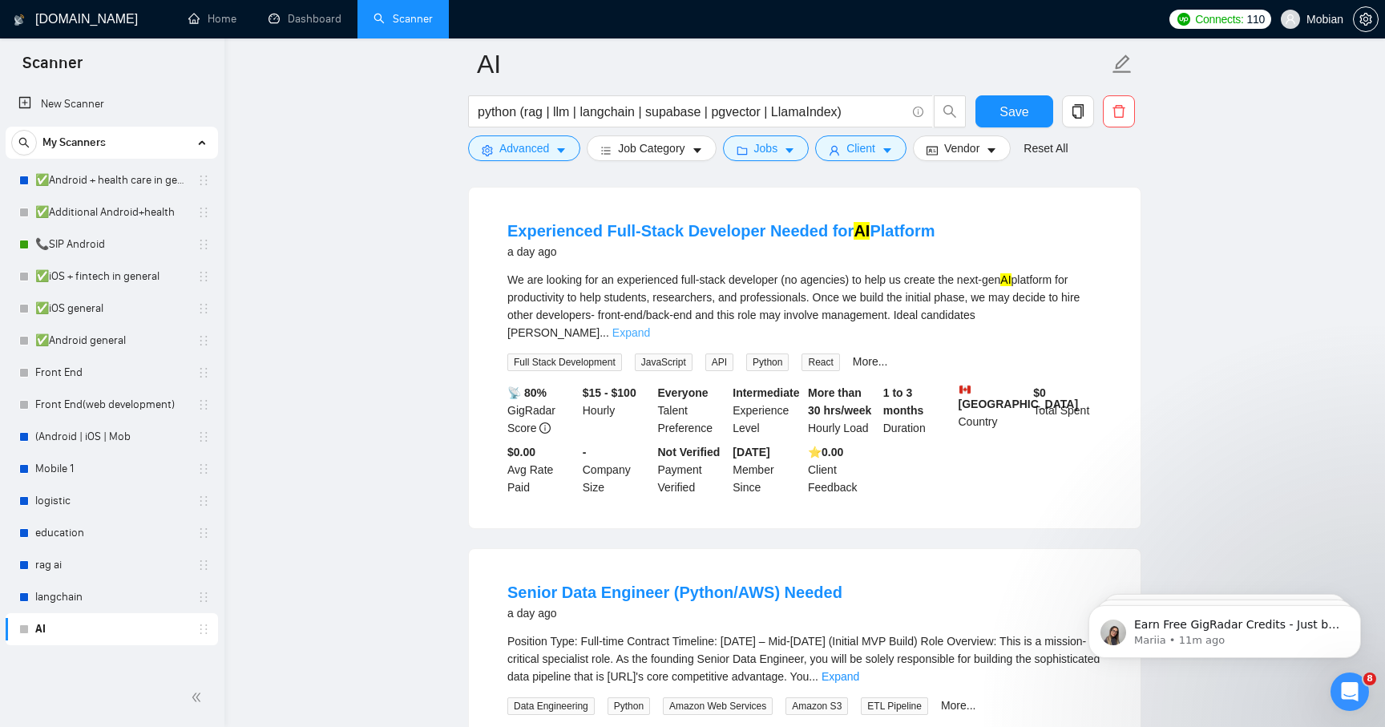
click at [650, 339] on link "Expand" at bounding box center [631, 332] width 38 height 13
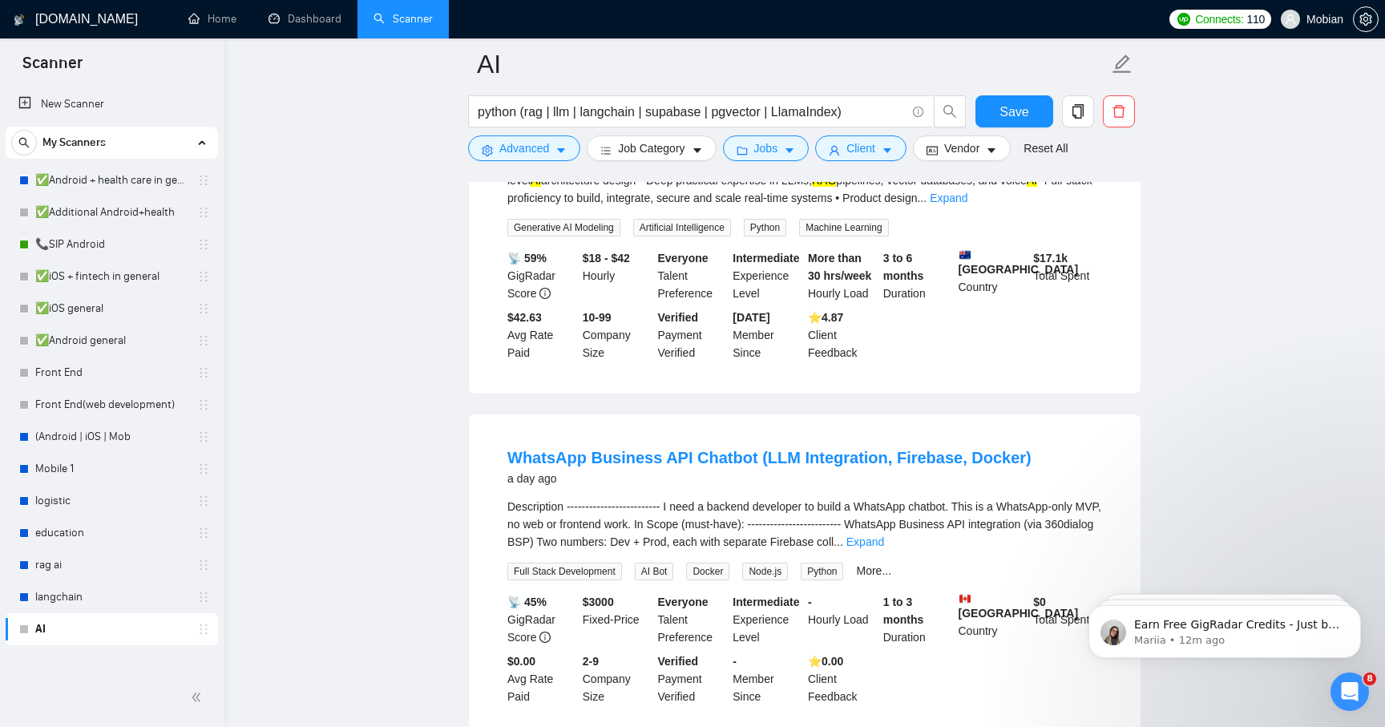
scroll to position [5244, 0]
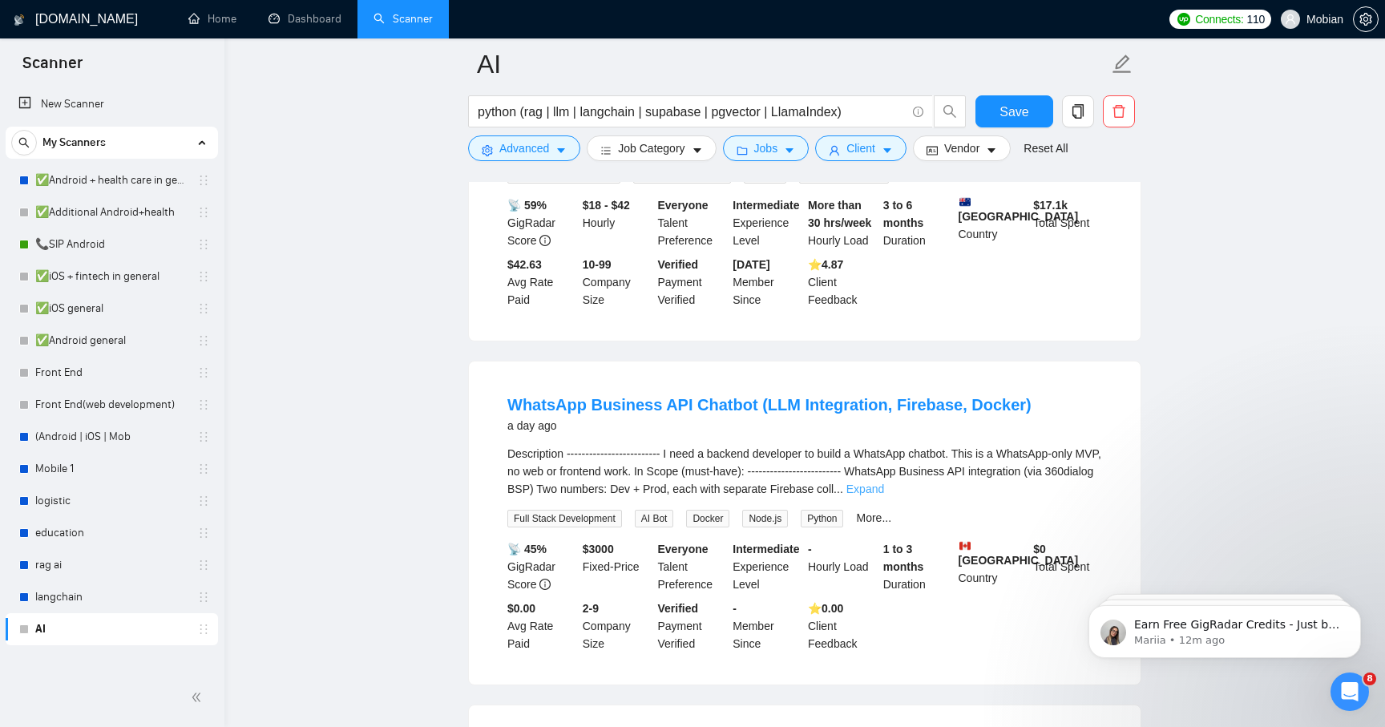
click at [882, 495] on link "Expand" at bounding box center [866, 489] width 38 height 13
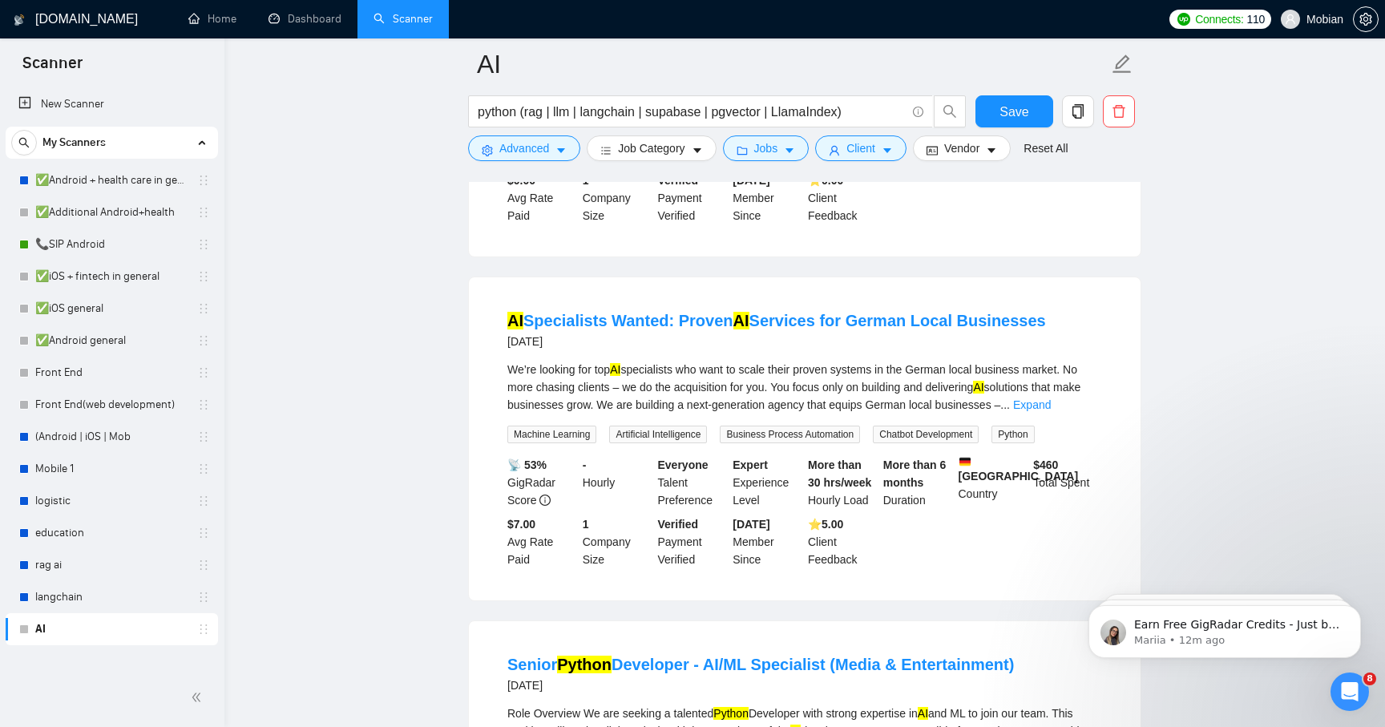
scroll to position [6876, 0]
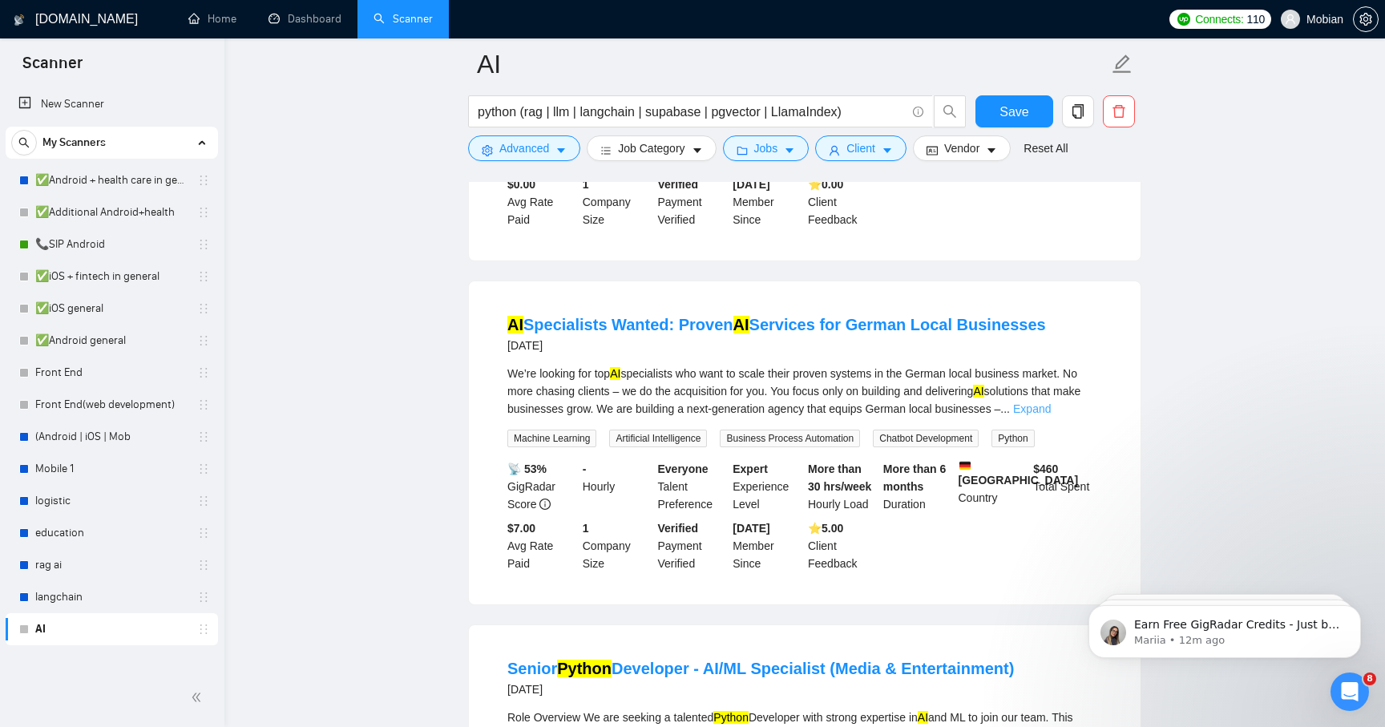
click at [882, 415] on link "Expand" at bounding box center [1032, 408] width 38 height 13
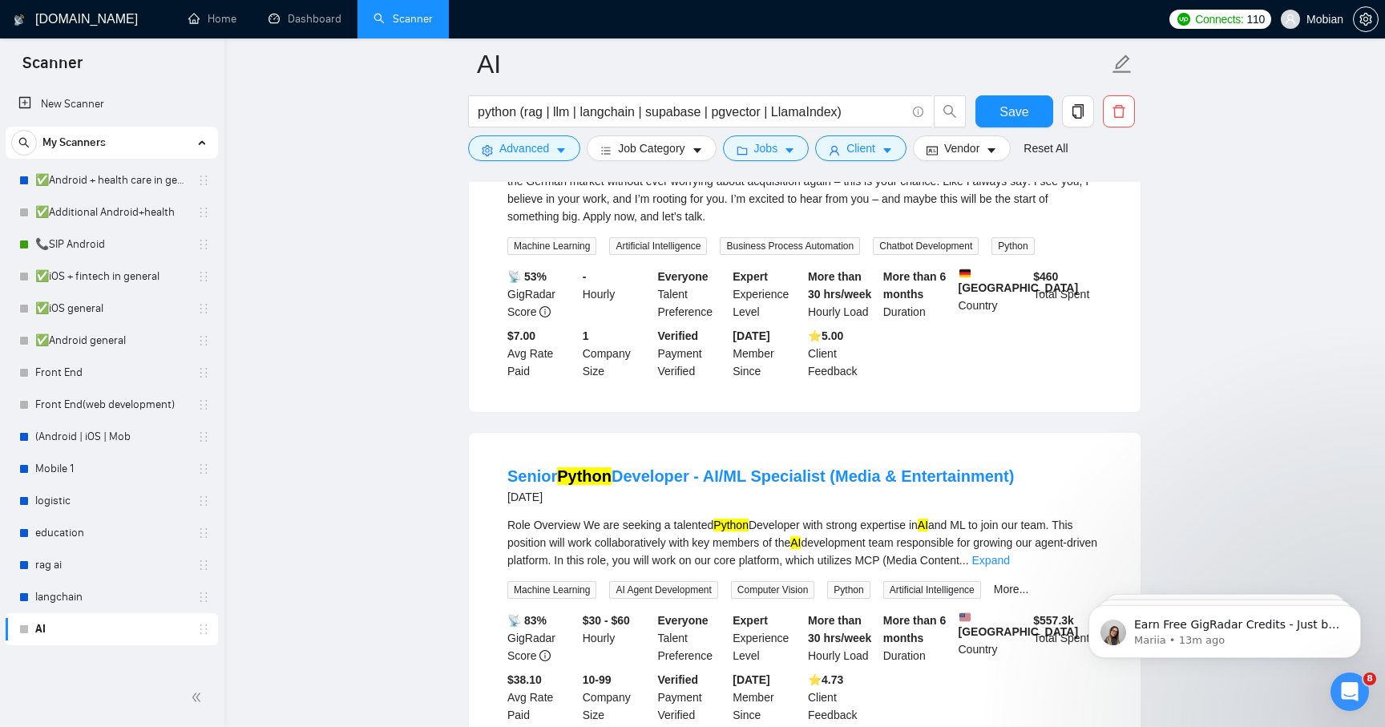
scroll to position [7590, 0]
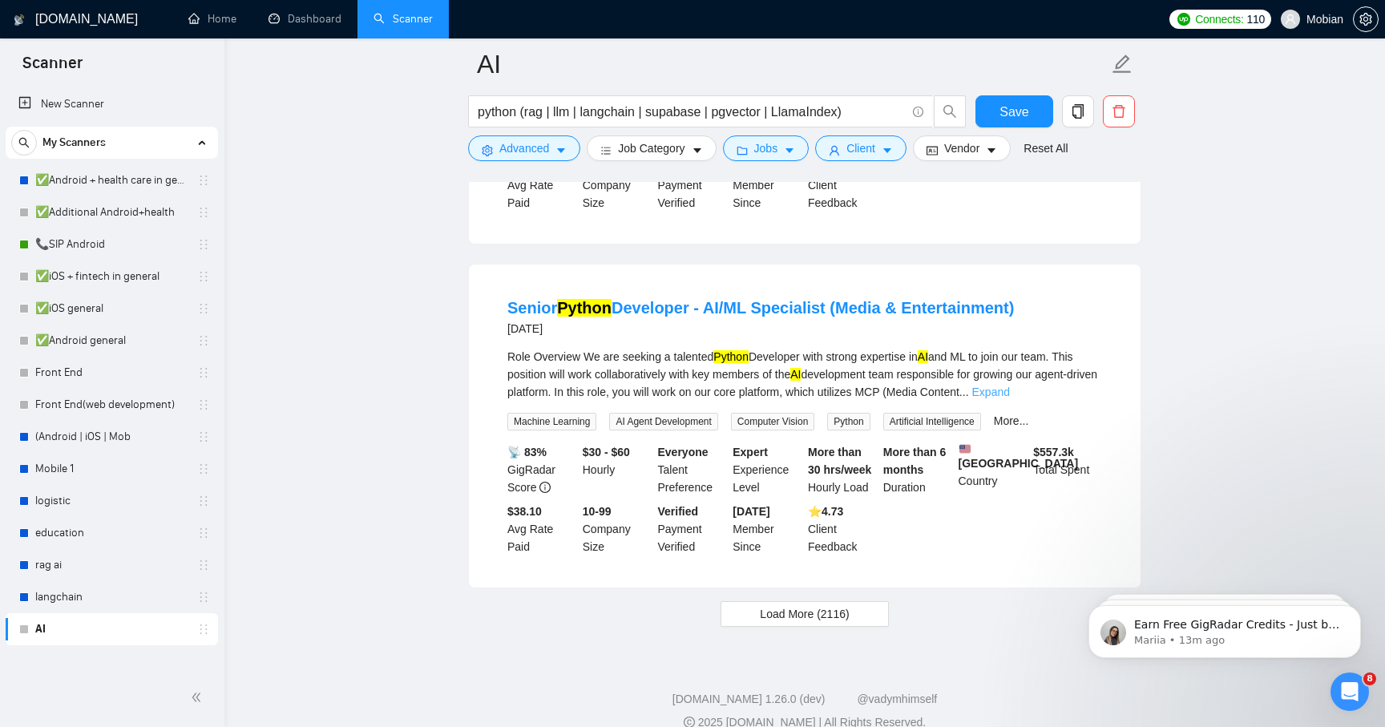
click at [882, 398] on link "Expand" at bounding box center [991, 392] width 38 height 13
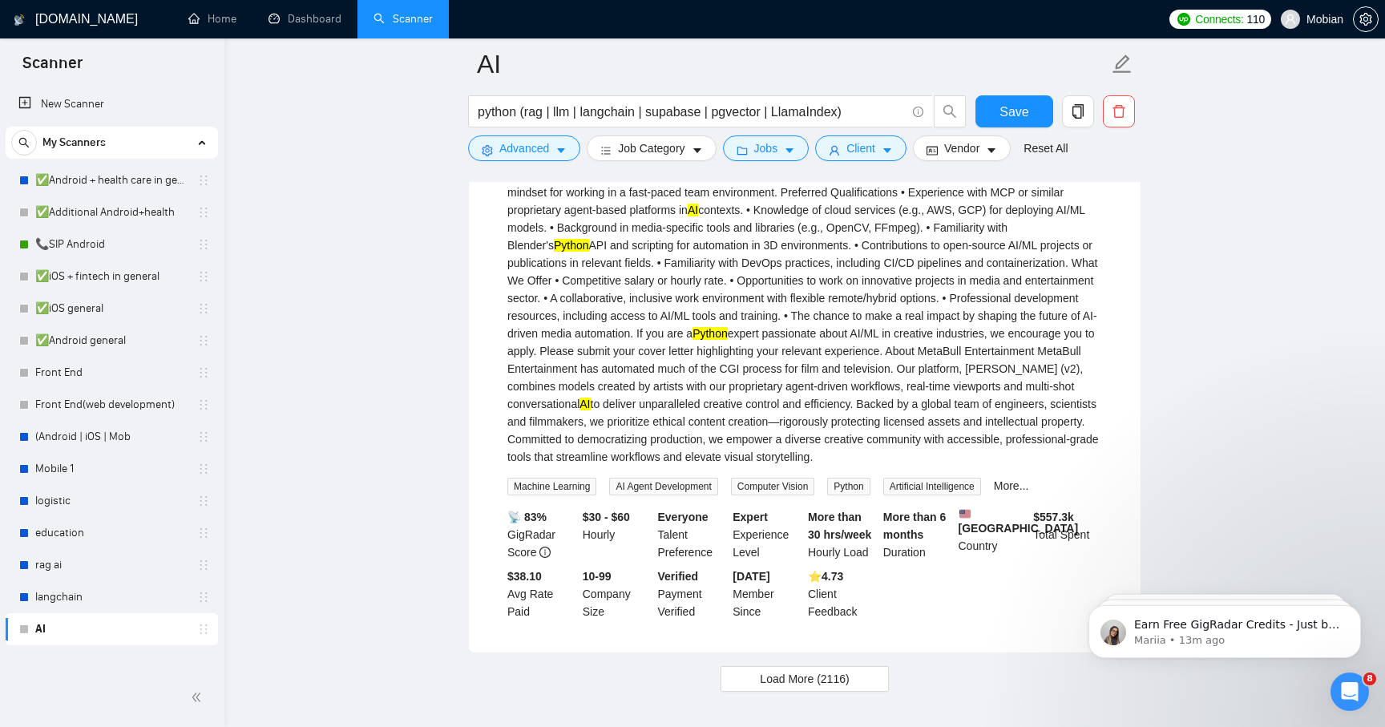
scroll to position [8371, 0]
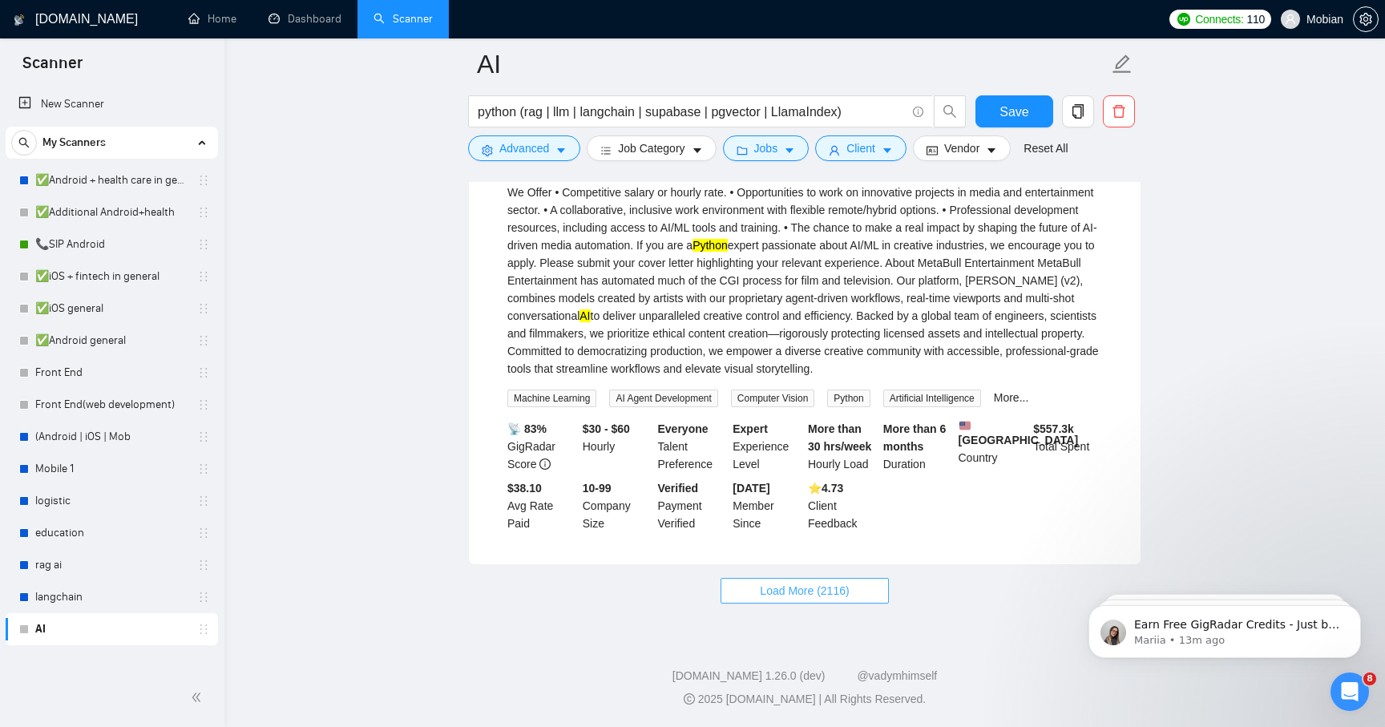
click at [871, 595] on button "Load More (2116)" at bounding box center [805, 591] width 168 height 26
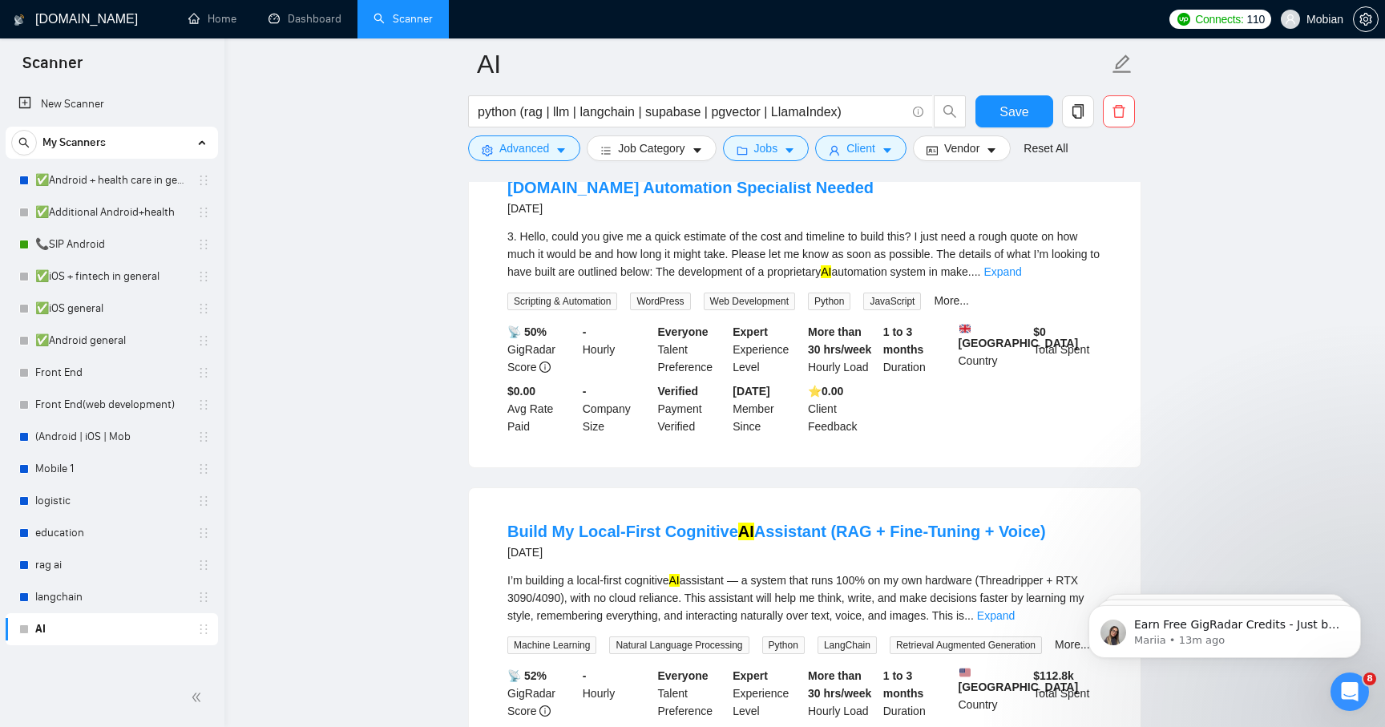
scroll to position [9093, 0]
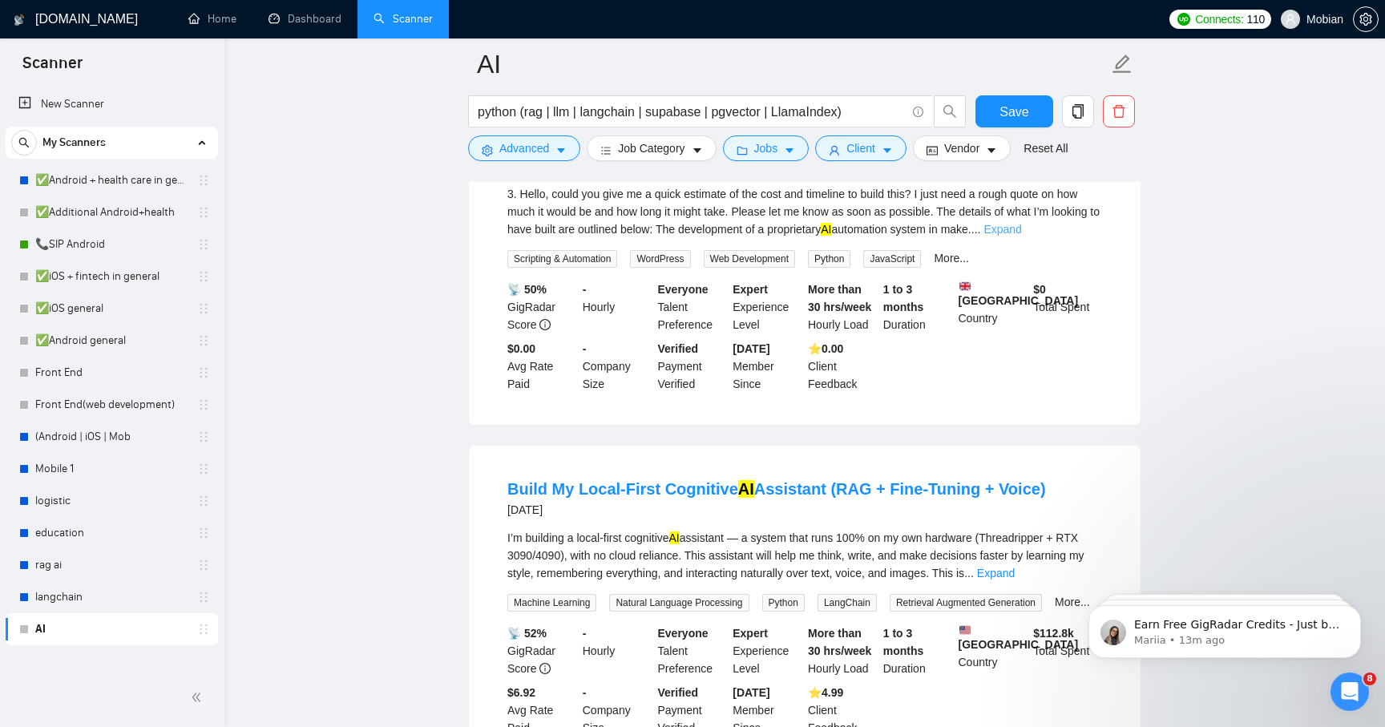
click at [882, 236] on link "Expand" at bounding box center [1003, 229] width 38 height 13
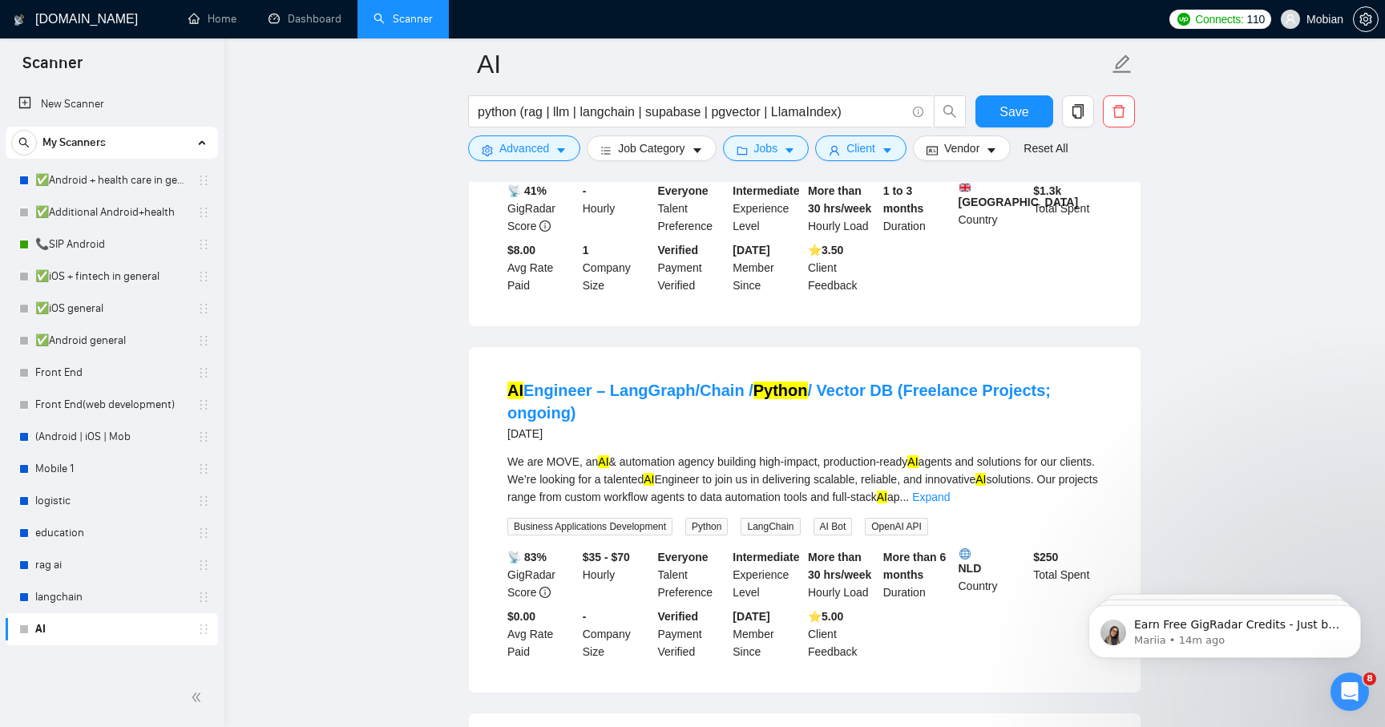
scroll to position [10594, 0]
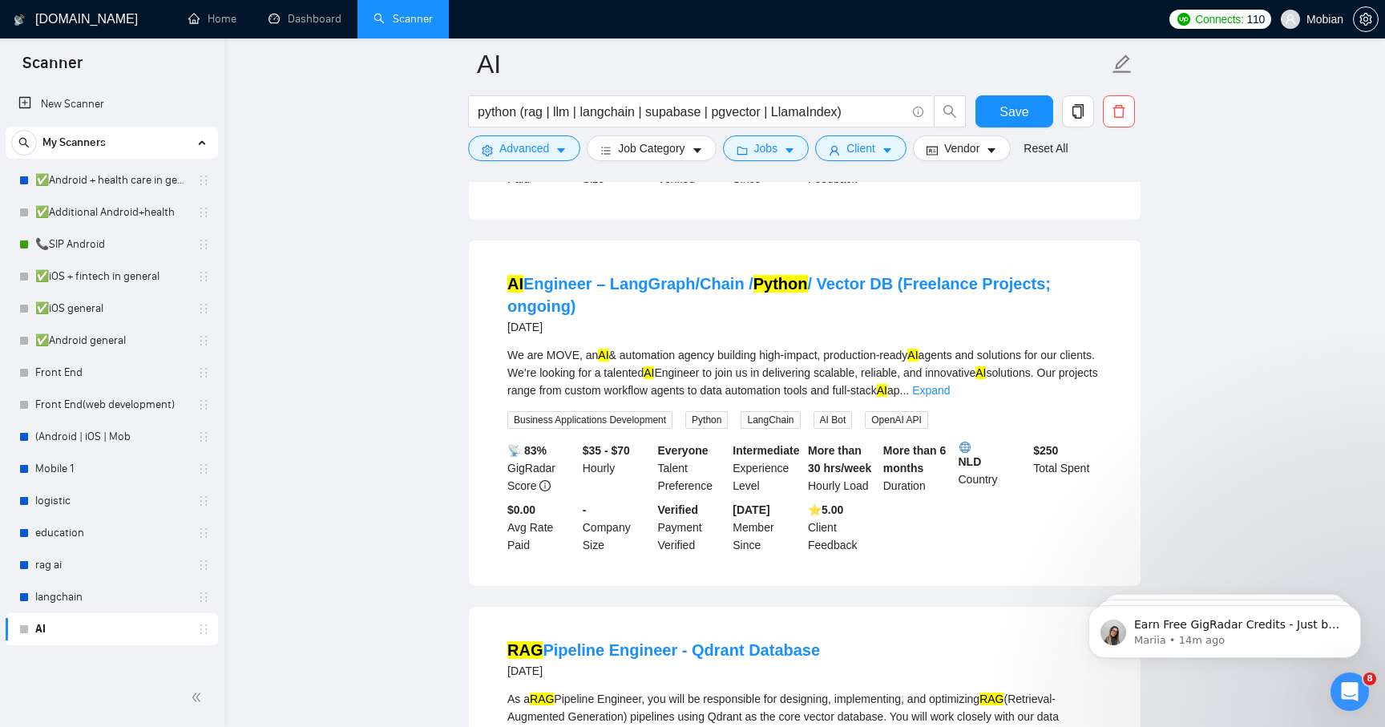
click html "Earn Free GigRadar Credits - Just by Sharing Your Story! 💬 Want more credits fo…"
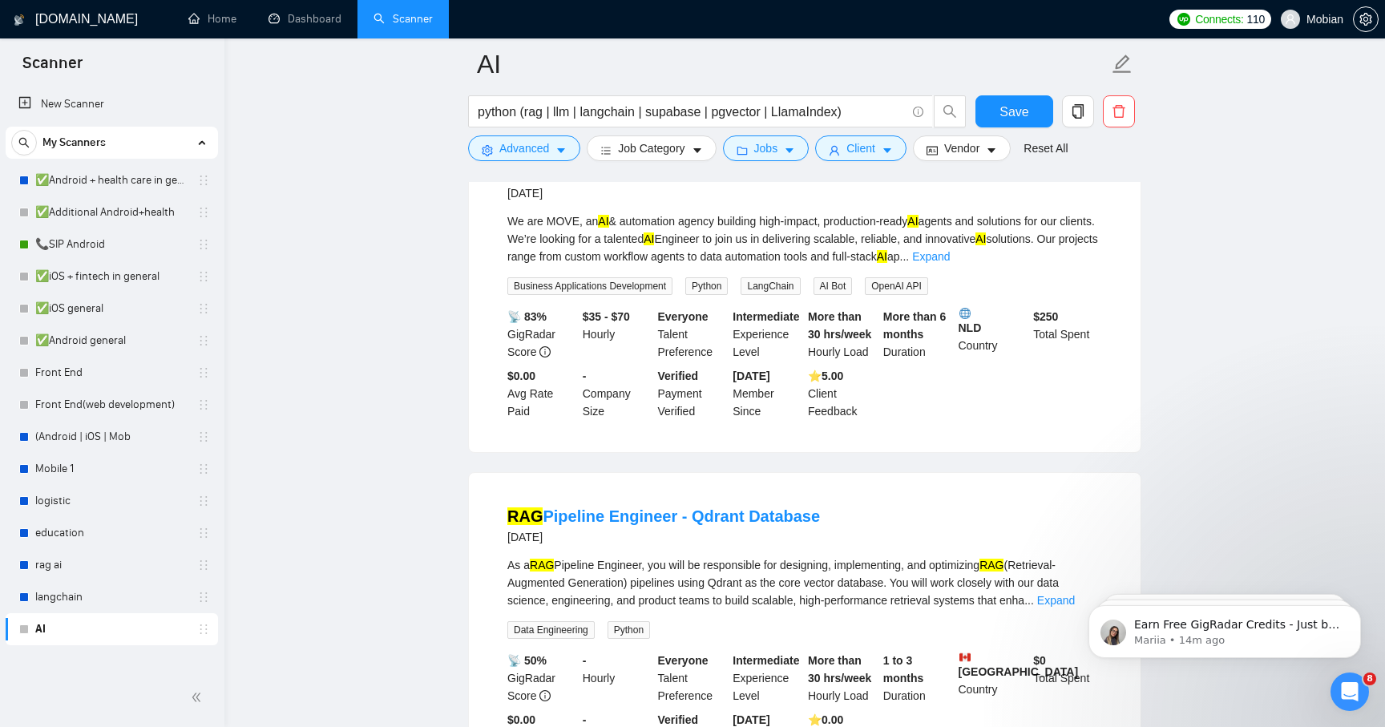
scroll to position [10754, 0]
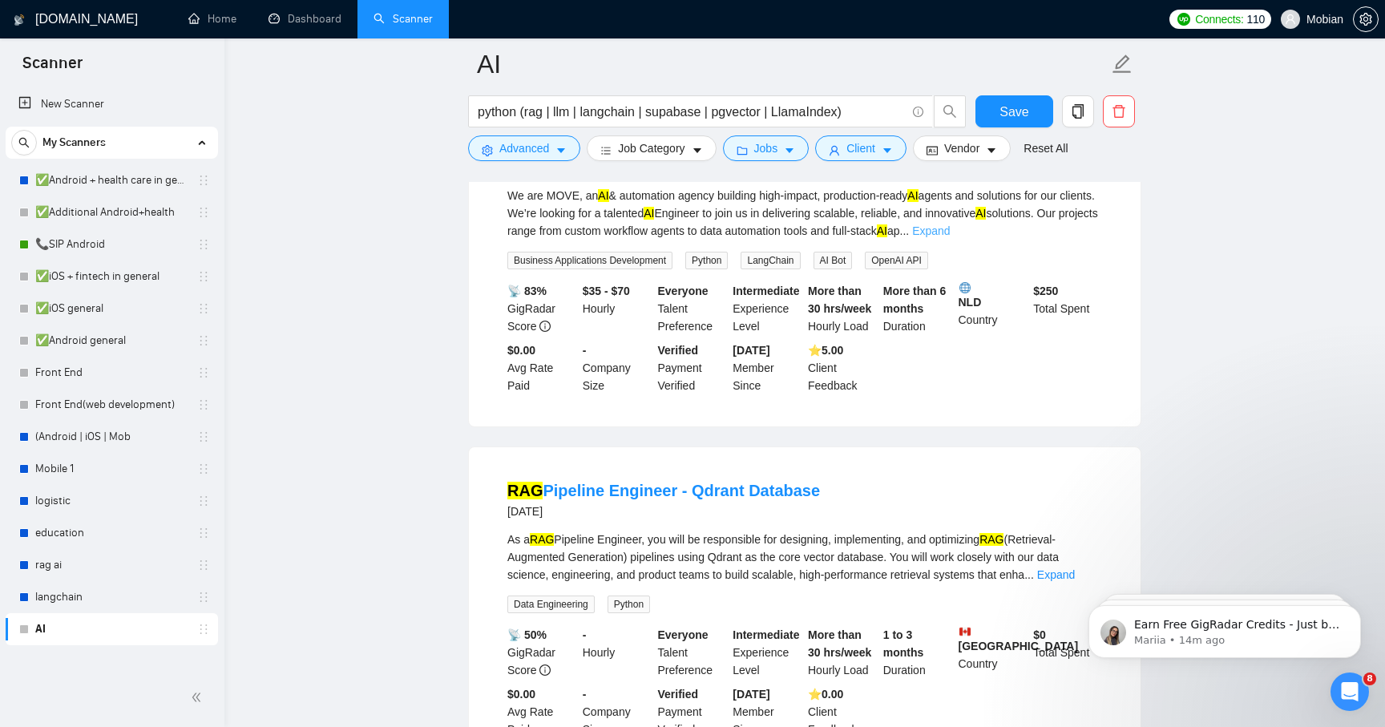
click at [882, 237] on link "Expand" at bounding box center [931, 230] width 38 height 13
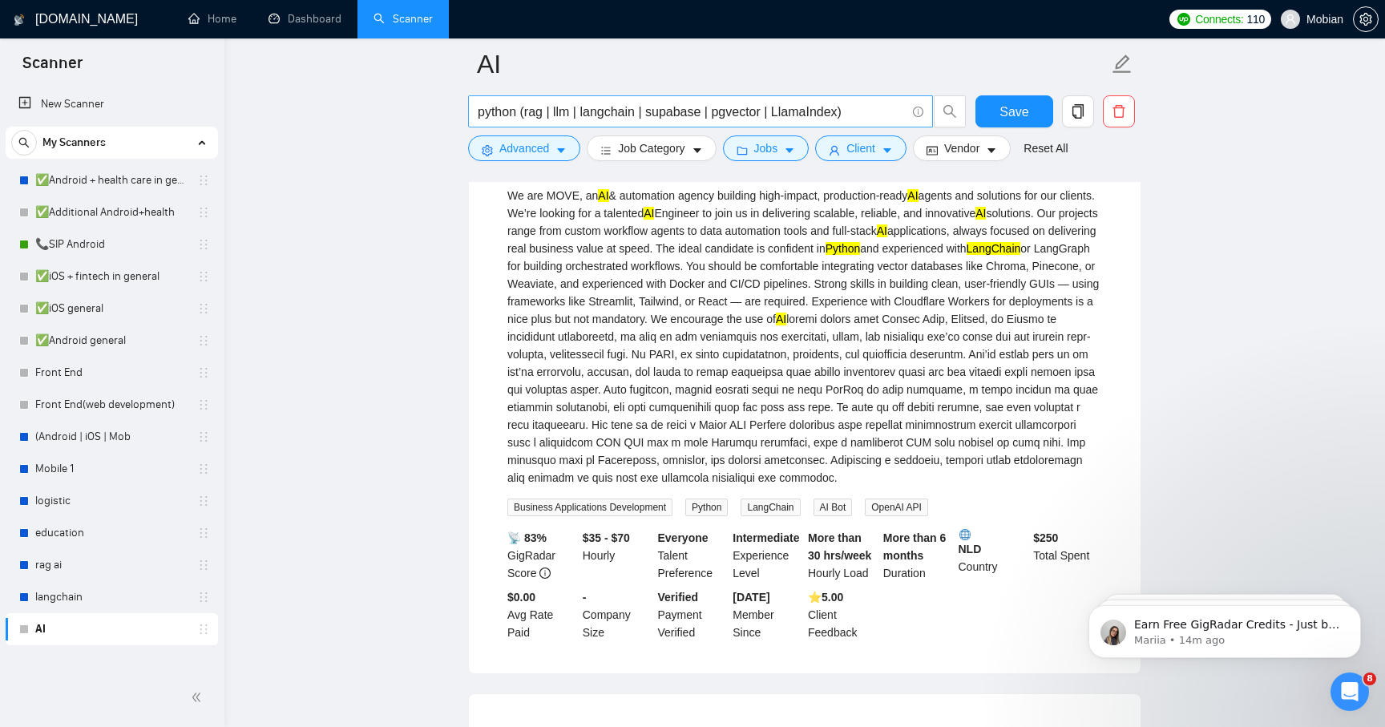
click at [618, 112] on input "python (rag | llm | langchain | supabase | pgvector | LlamaIndex)" at bounding box center [692, 112] width 428 height 20
paste input "langchain"
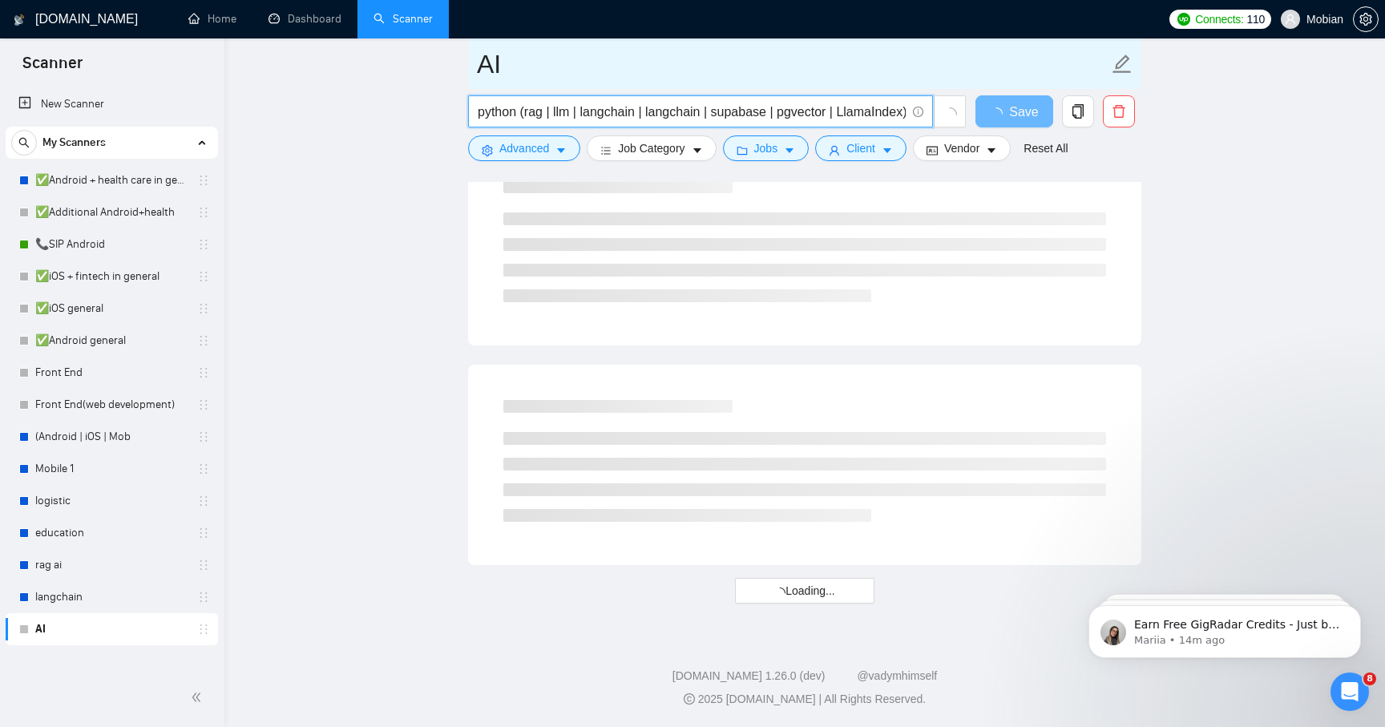
scroll to position [6340, 0]
click at [851, 78] on input "AI" at bounding box center [793, 64] width 632 height 40
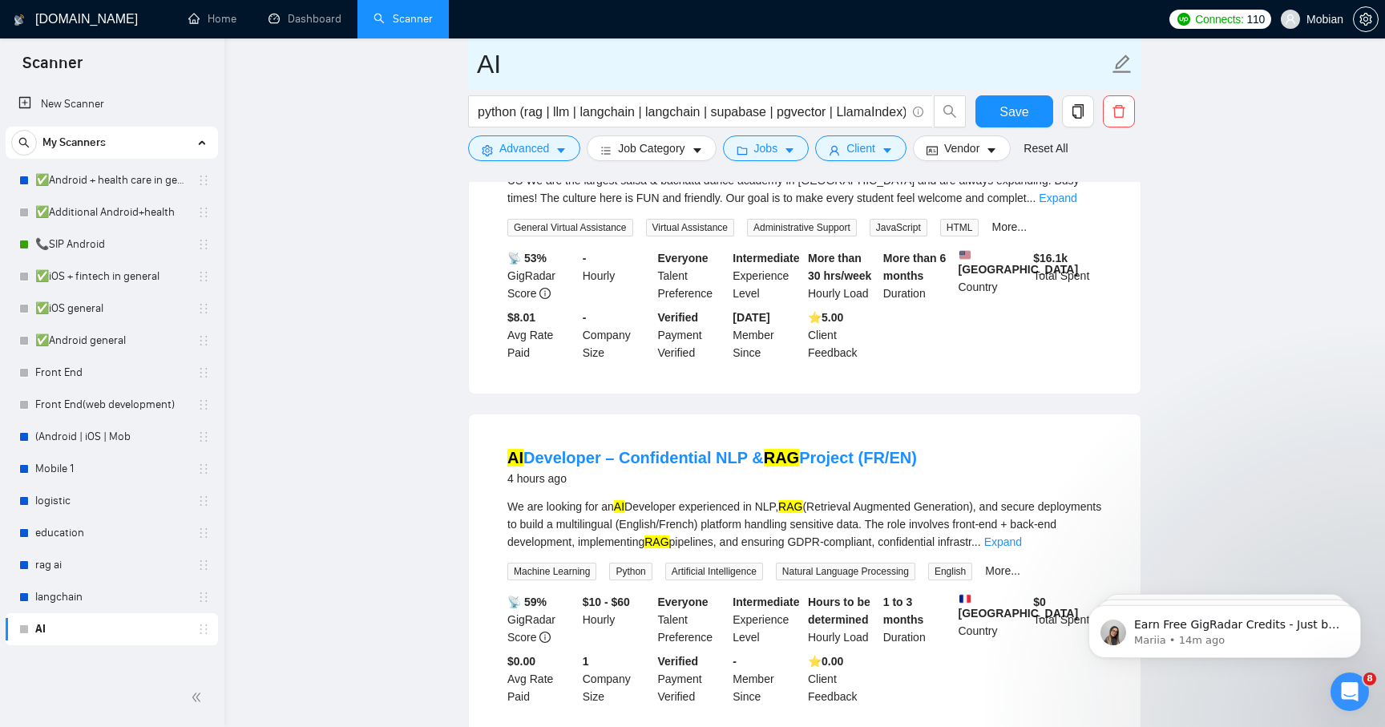
scroll to position [0, 0]
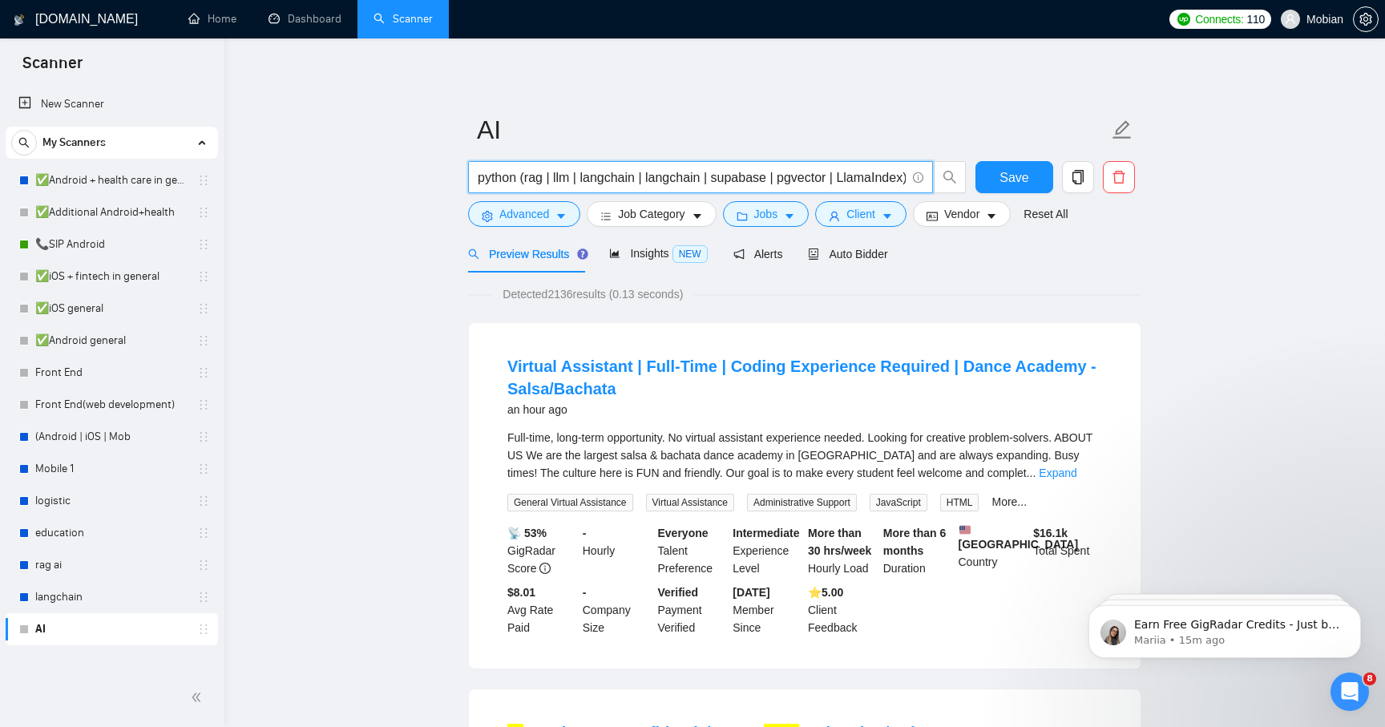
drag, startPoint x: 580, startPoint y: 179, endPoint x: 703, endPoint y: 184, distance: 122.7
click at [703, 184] on input "python (rag | llm | langchain | langchain | supabase | pgvector | LlamaIndex)" at bounding box center [692, 178] width 428 height 20
click at [597, 173] on input "python (rag | llm | langchain | langchain | supabase | pgvector | LlamaIndex)" at bounding box center [692, 178] width 428 height 20
click at [624, 182] on input "python (rag | llm | langgraph | langchain | supabase | pgvector | LlamaIndex)" at bounding box center [692, 178] width 428 height 20
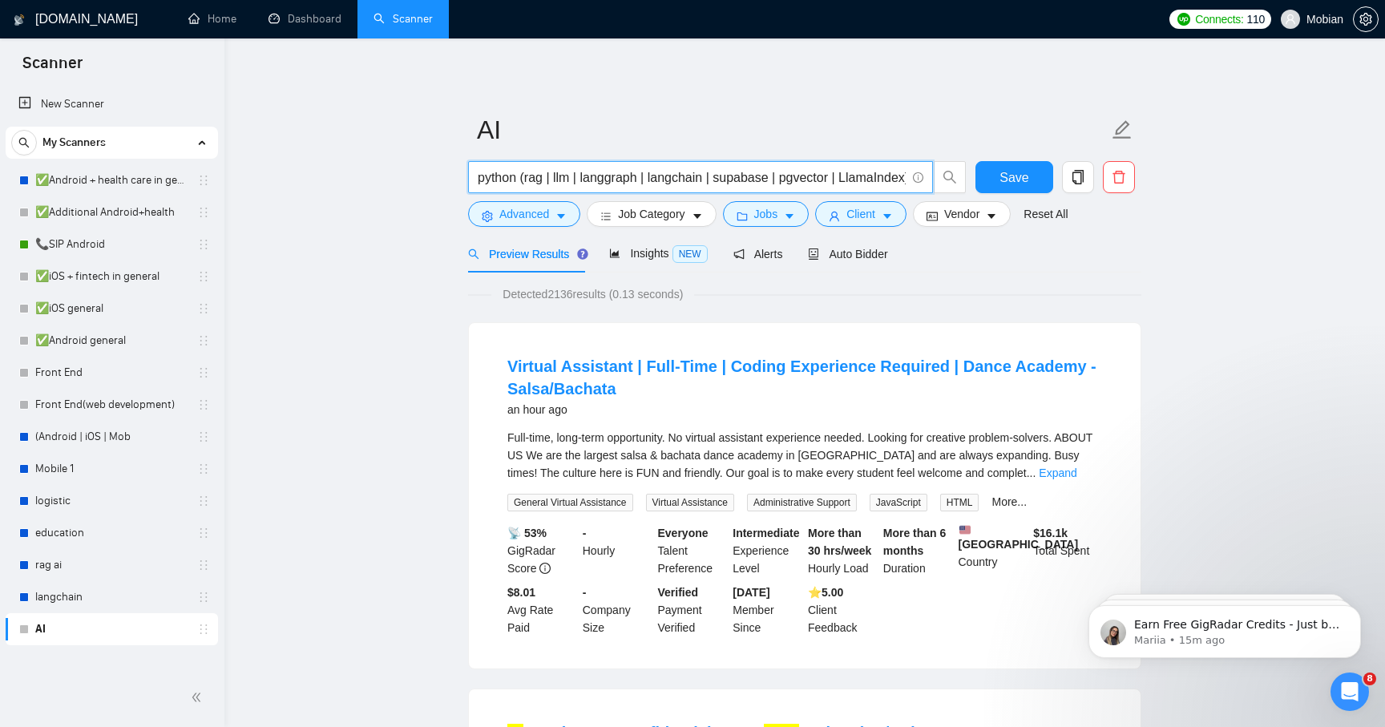
click at [624, 182] on input "python (rag | llm | langgraph | langchain | supabase | pgvector | LlamaIndex)" at bounding box center [692, 178] width 428 height 20
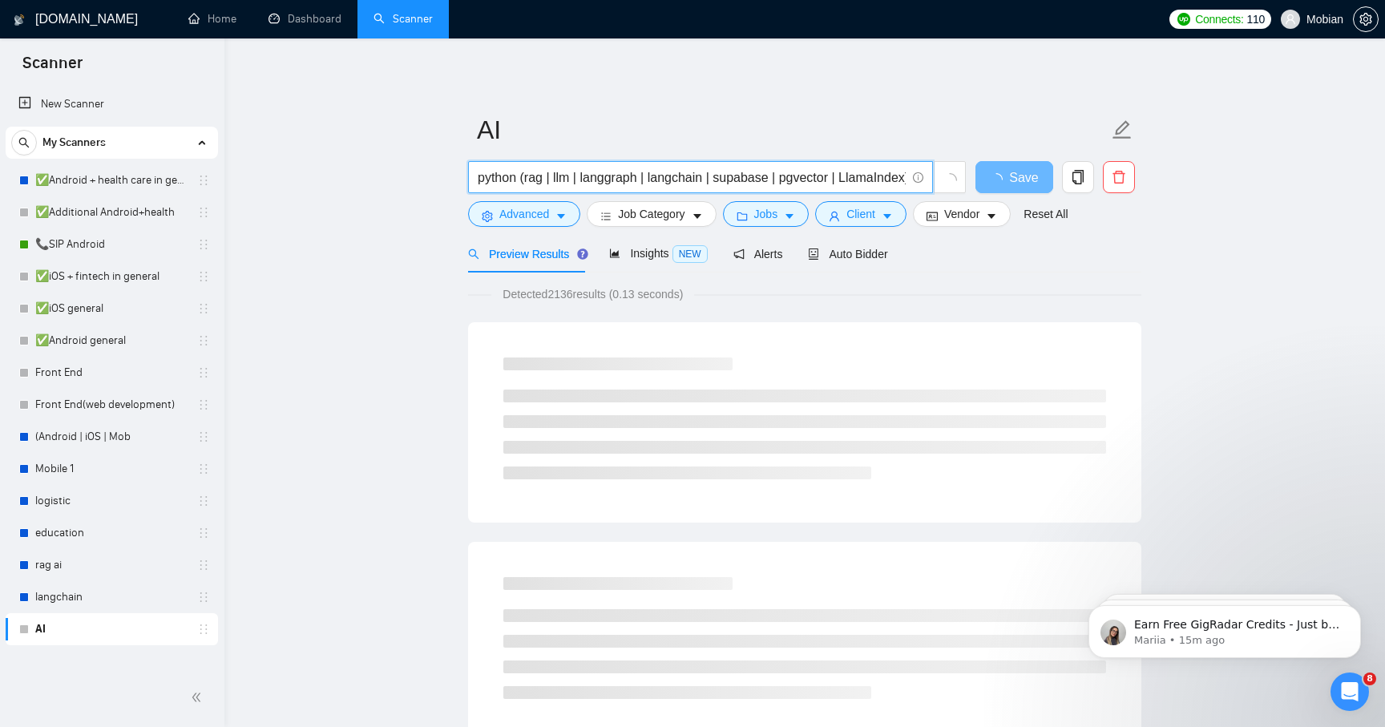
type input "python (rag | llm | langgraph | langchain | supabase | pgvector | LlamaIndex)"
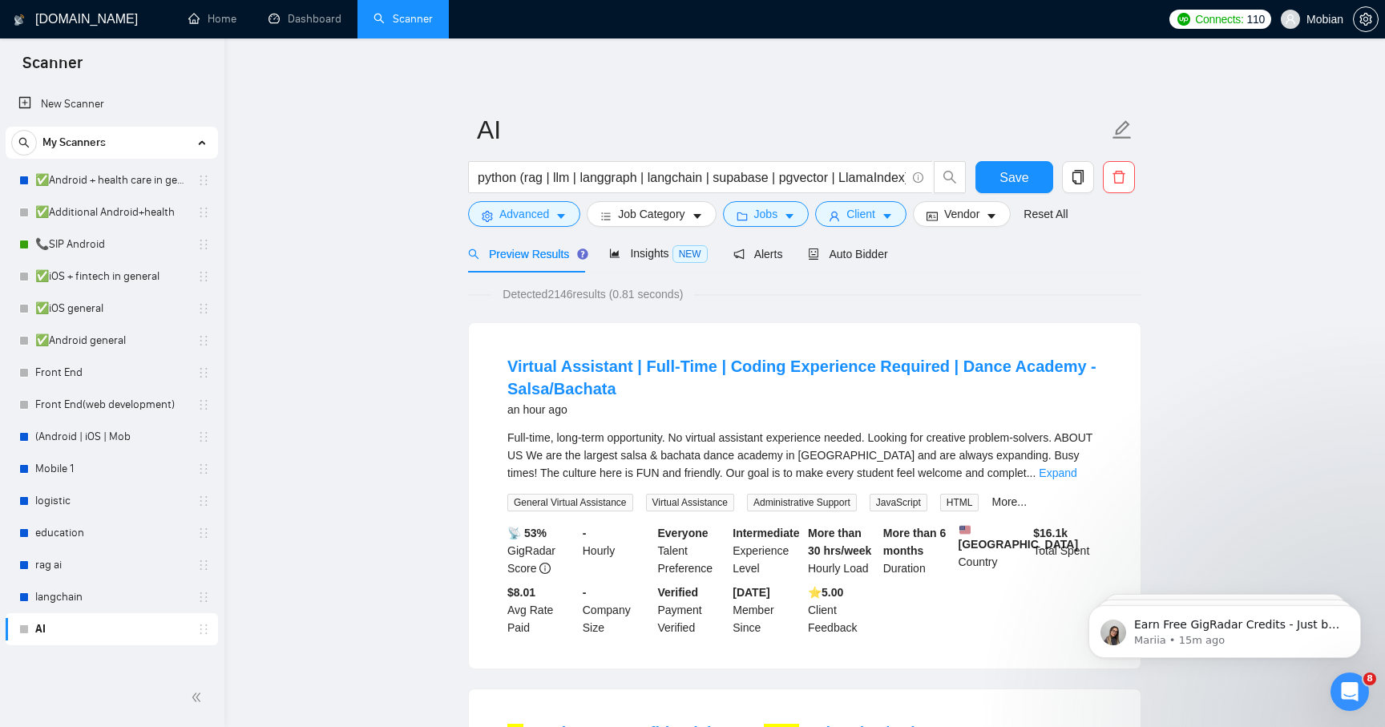
drag, startPoint x: 479, startPoint y: 177, endPoint x: 705, endPoint y: 187, distance: 225.5
click at [705, 187] on input "python (rag | llm | langgraph | langchain | supabase | pgvector | LlamaIndex)" at bounding box center [692, 178] width 428 height 20
click at [26, 604] on div "Live - Opportunities alerts enabled" at bounding box center [122, 603] width 193 height 34
click at [22, 596] on div at bounding box center [24, 597] width 10 height 10
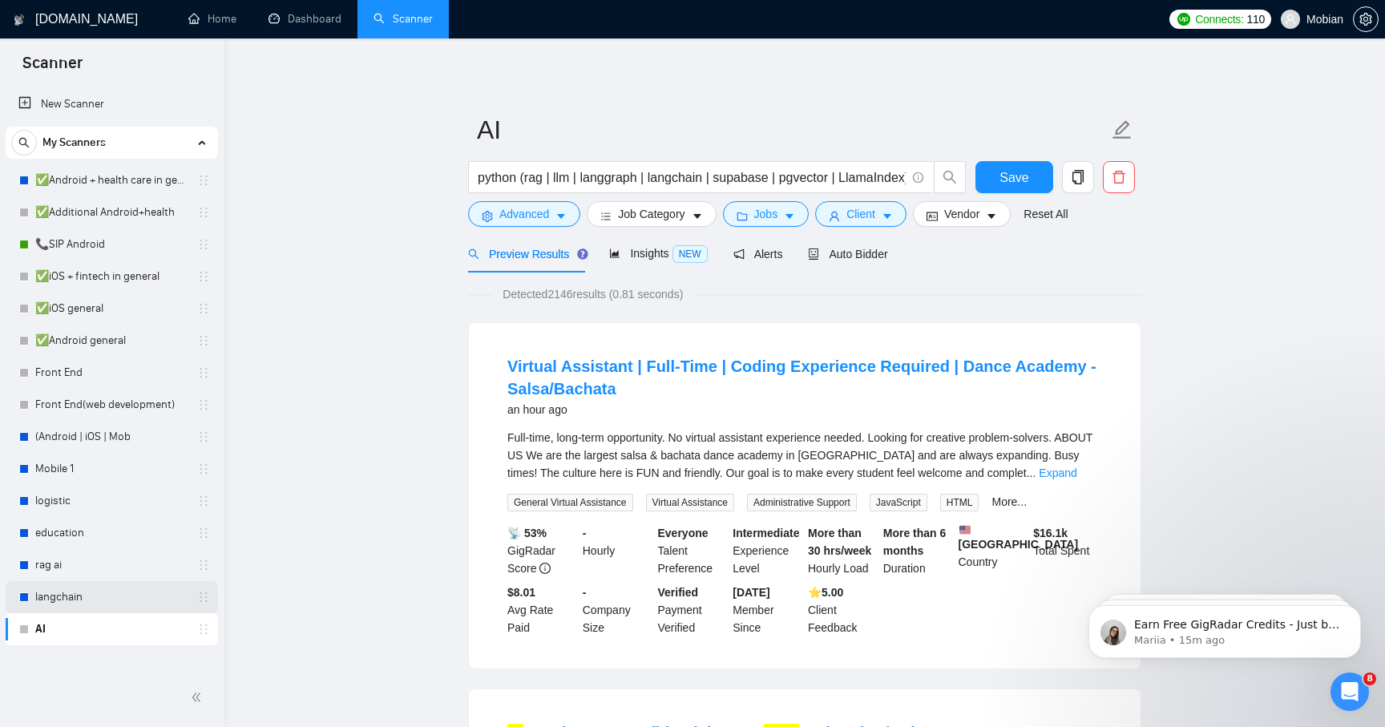
click at [21, 597] on div at bounding box center [24, 597] width 10 height 10
click at [107, 593] on link "langchain" at bounding box center [111, 597] width 152 height 32
click at [882, 173] on span "Save" at bounding box center [1014, 178] width 29 height 20
click at [30, 604] on div "langchain" at bounding box center [114, 597] width 191 height 32
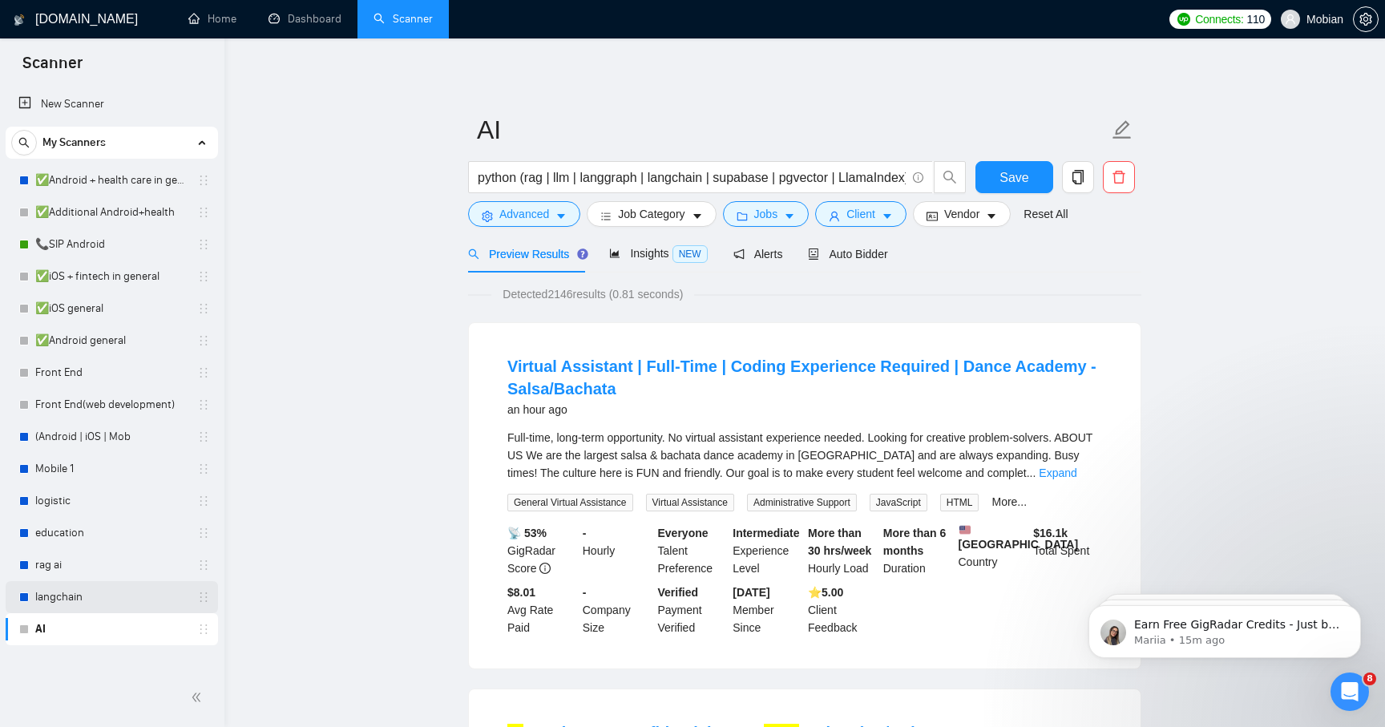
click at [47, 596] on link "langchain" at bounding box center [111, 597] width 152 height 32
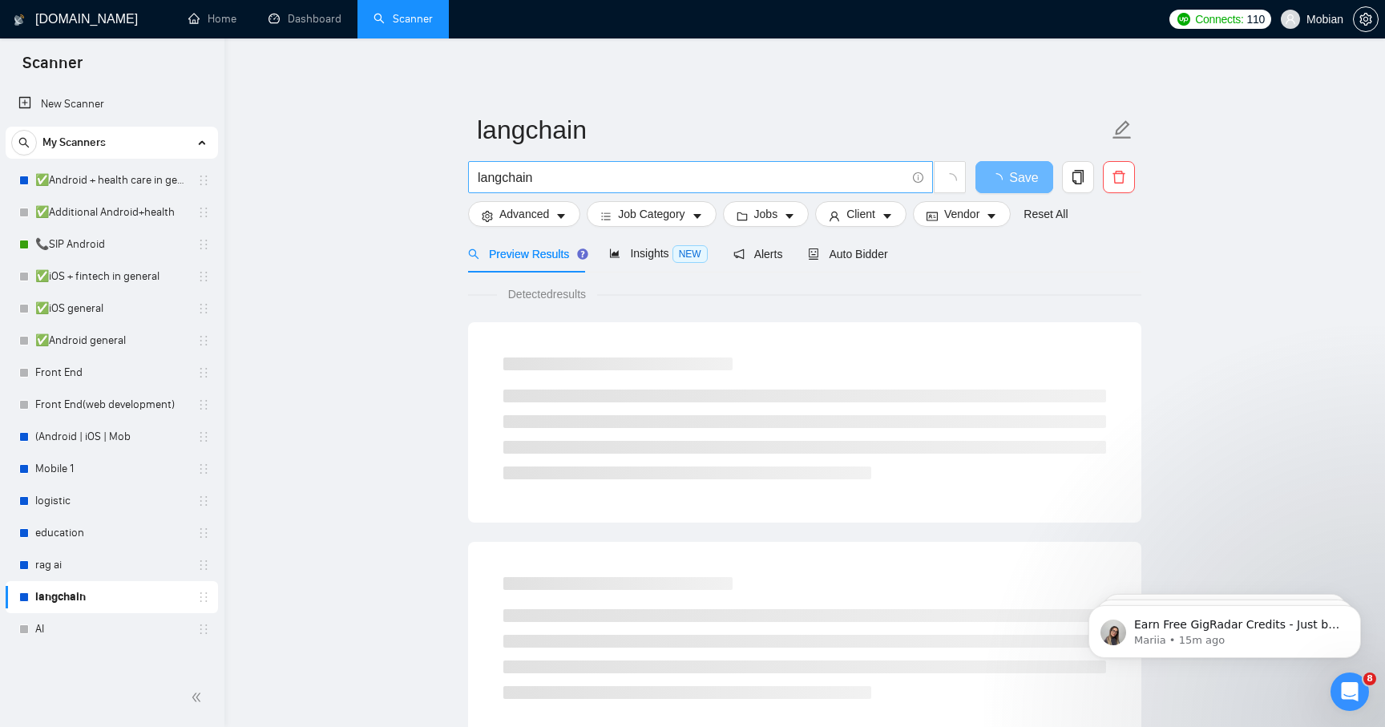
click at [512, 186] on input "langchain" at bounding box center [692, 178] width 428 height 20
paste input "python (rag | llm | langgraph |"
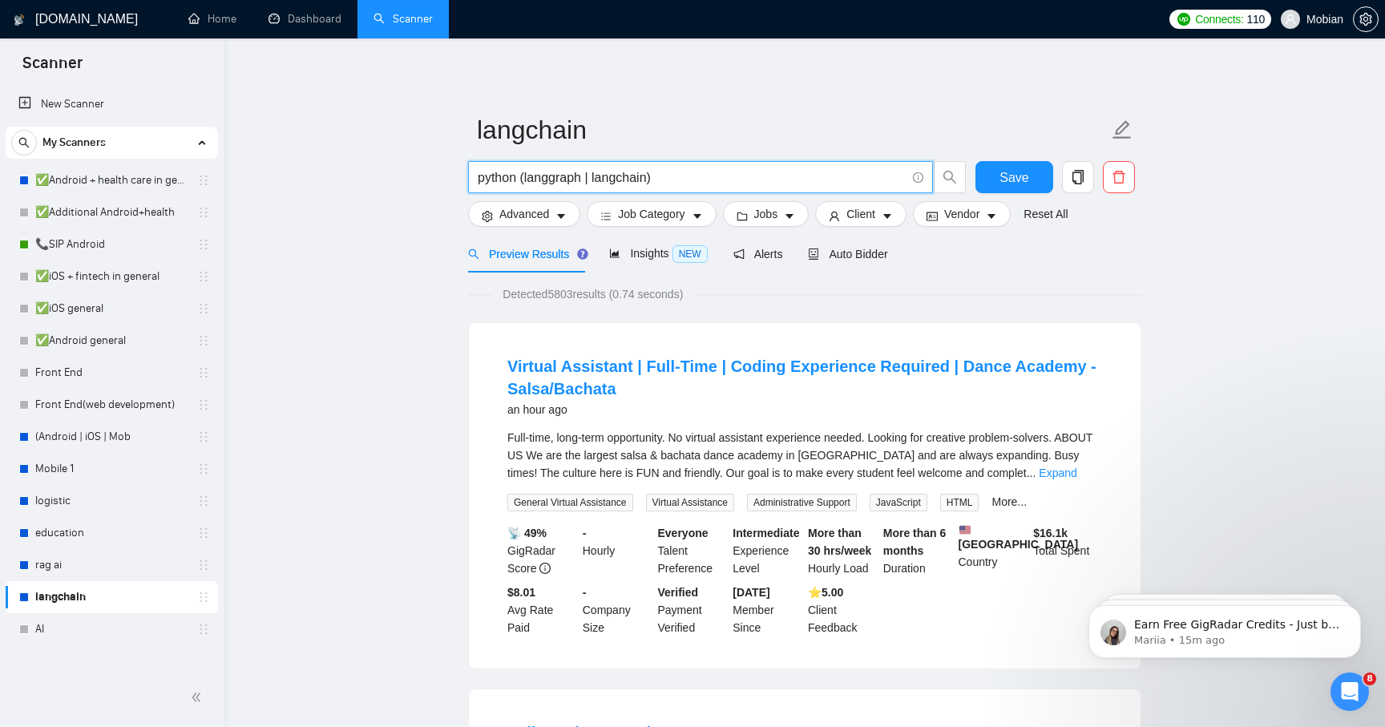
type input "python (langgraph | langchain)"
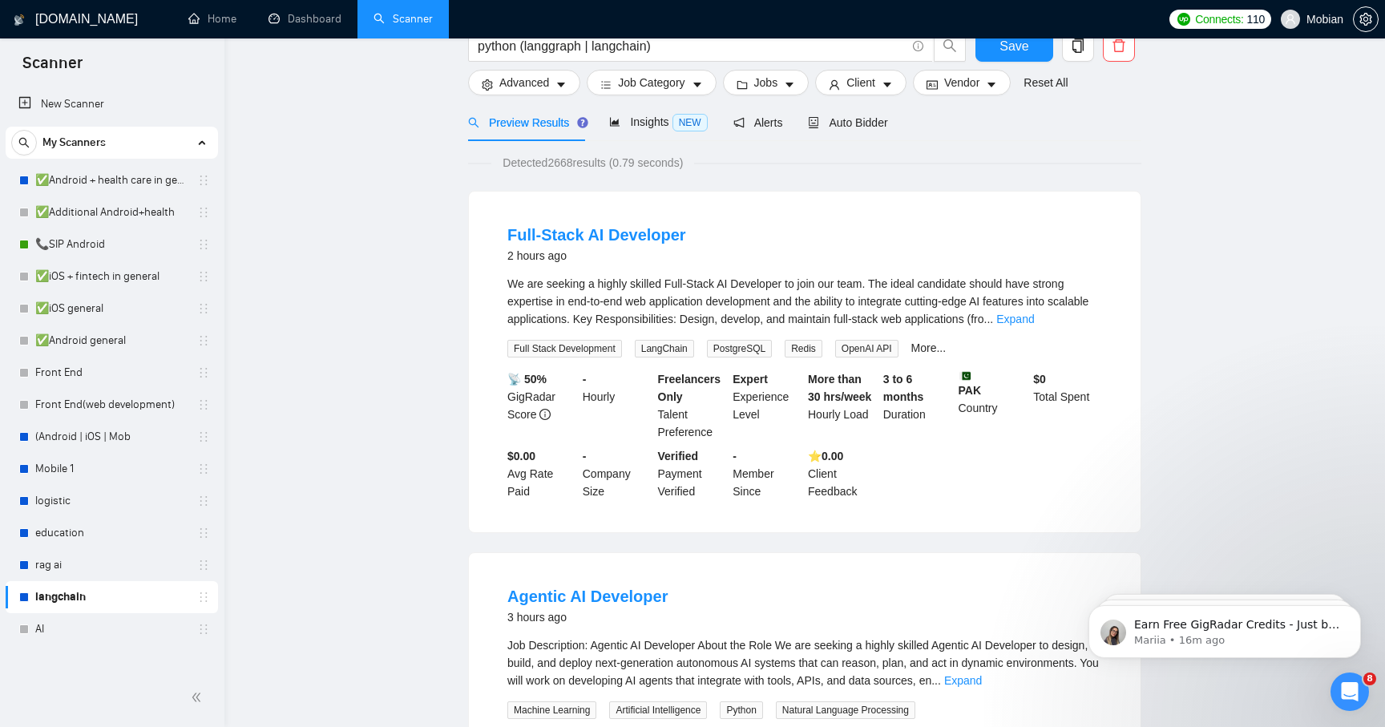
scroll to position [33, 0]
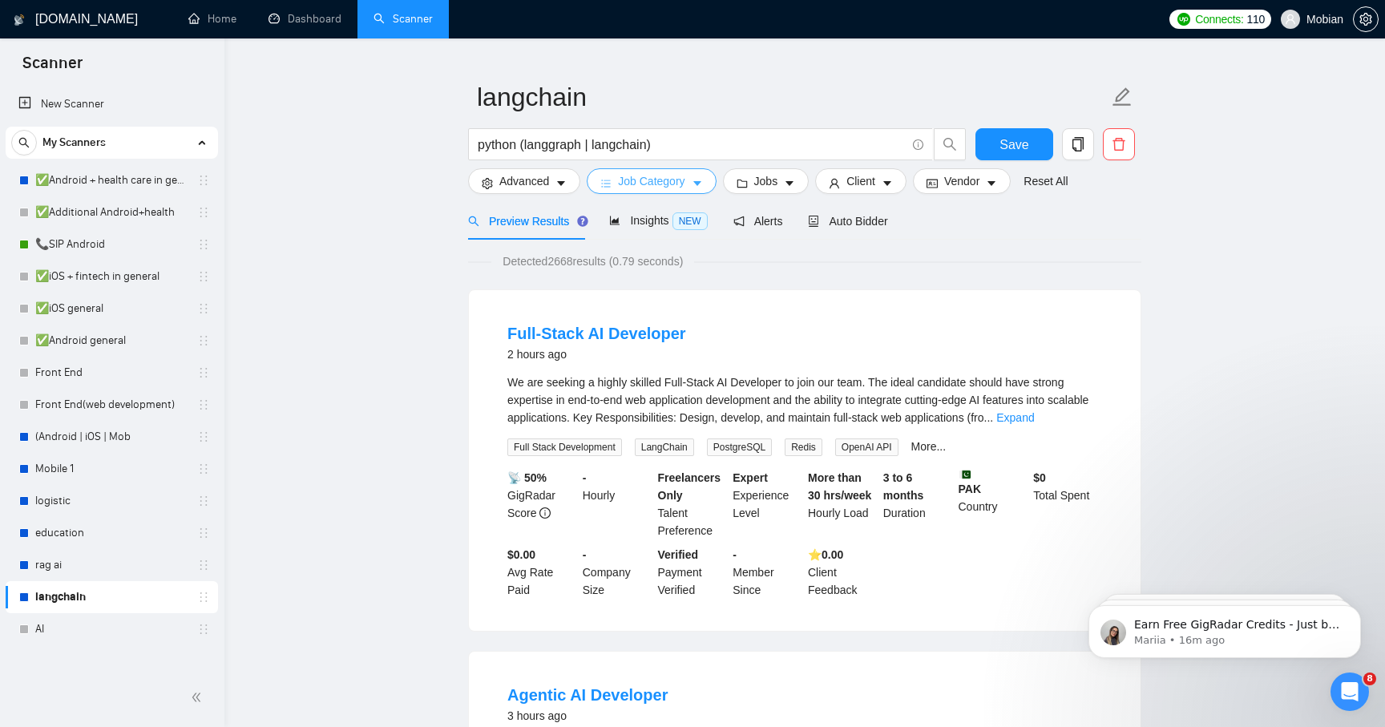
click at [691, 185] on button "Job Category" at bounding box center [651, 181] width 129 height 26
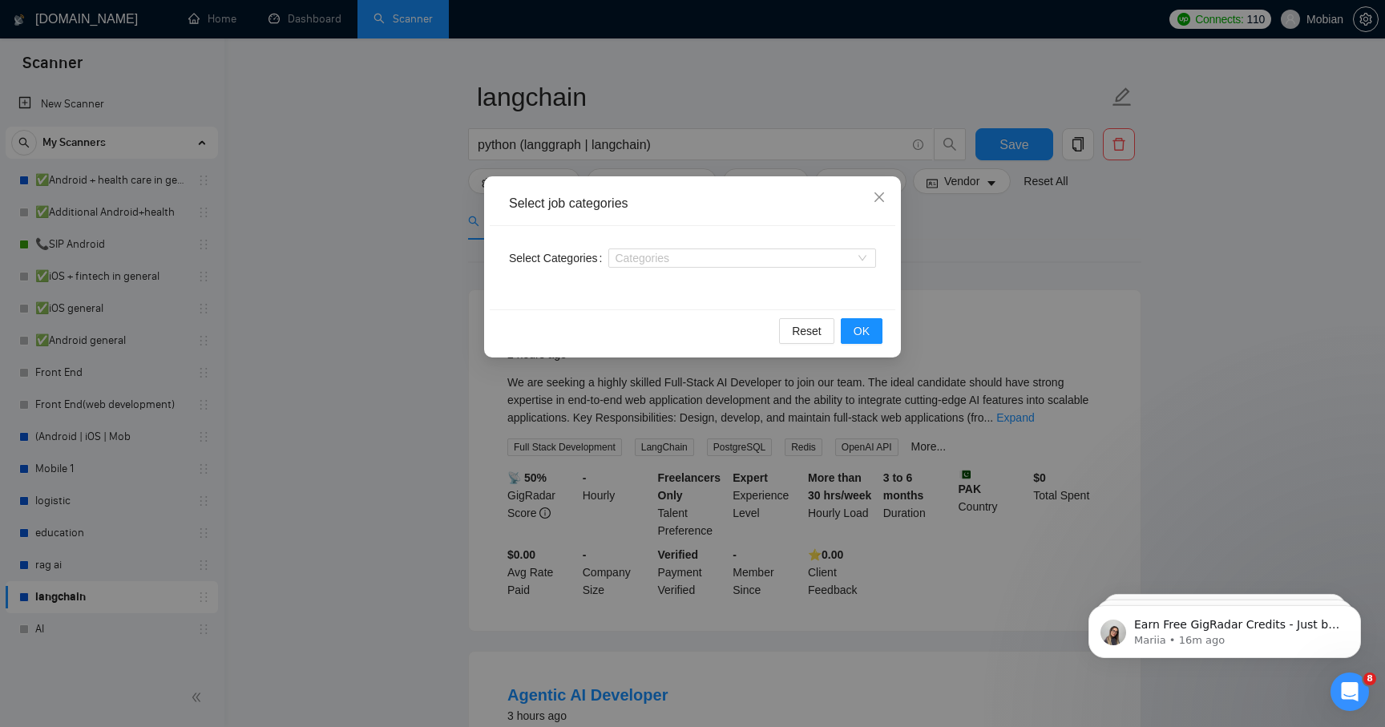
click at [678, 269] on div "Categories" at bounding box center [742, 258] width 268 height 26
click at [685, 257] on div at bounding box center [734, 258] width 244 height 13
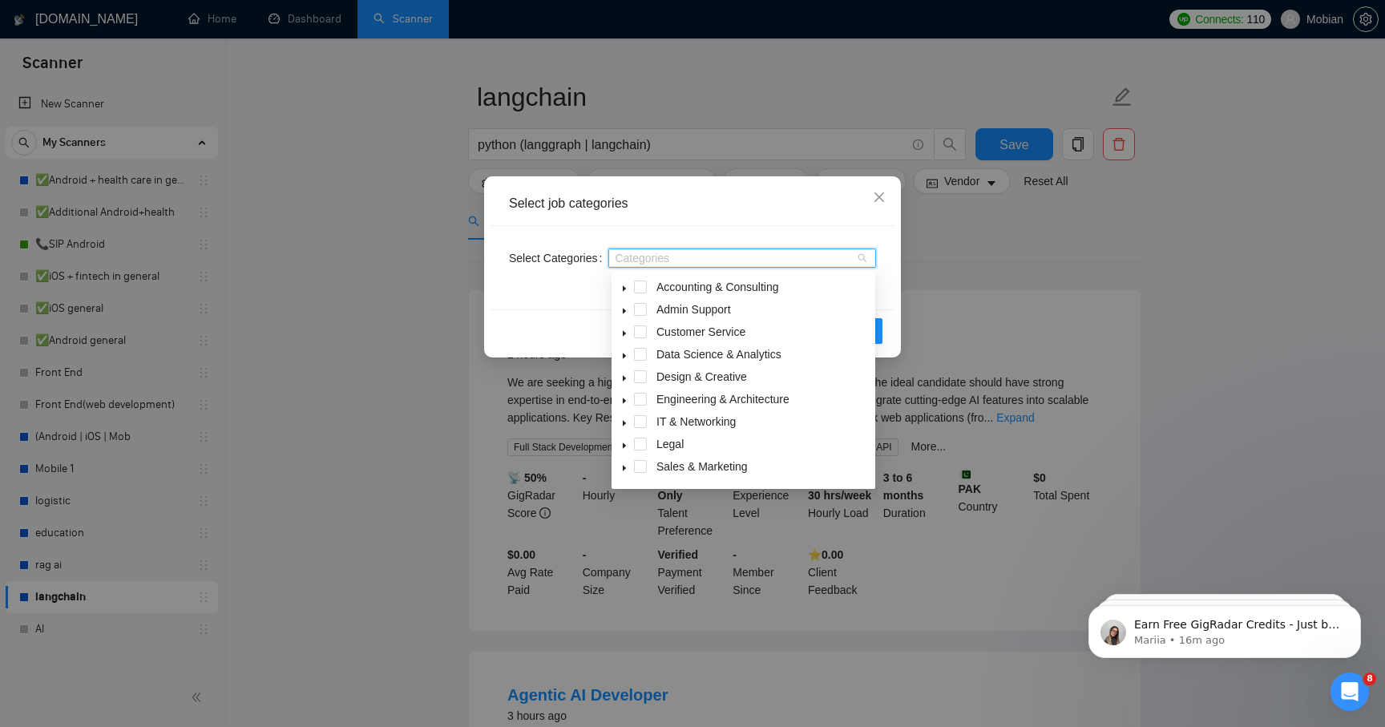
click at [345, 378] on div "Select job categories Select Categories Categories Reset OK" at bounding box center [692, 363] width 1385 height 727
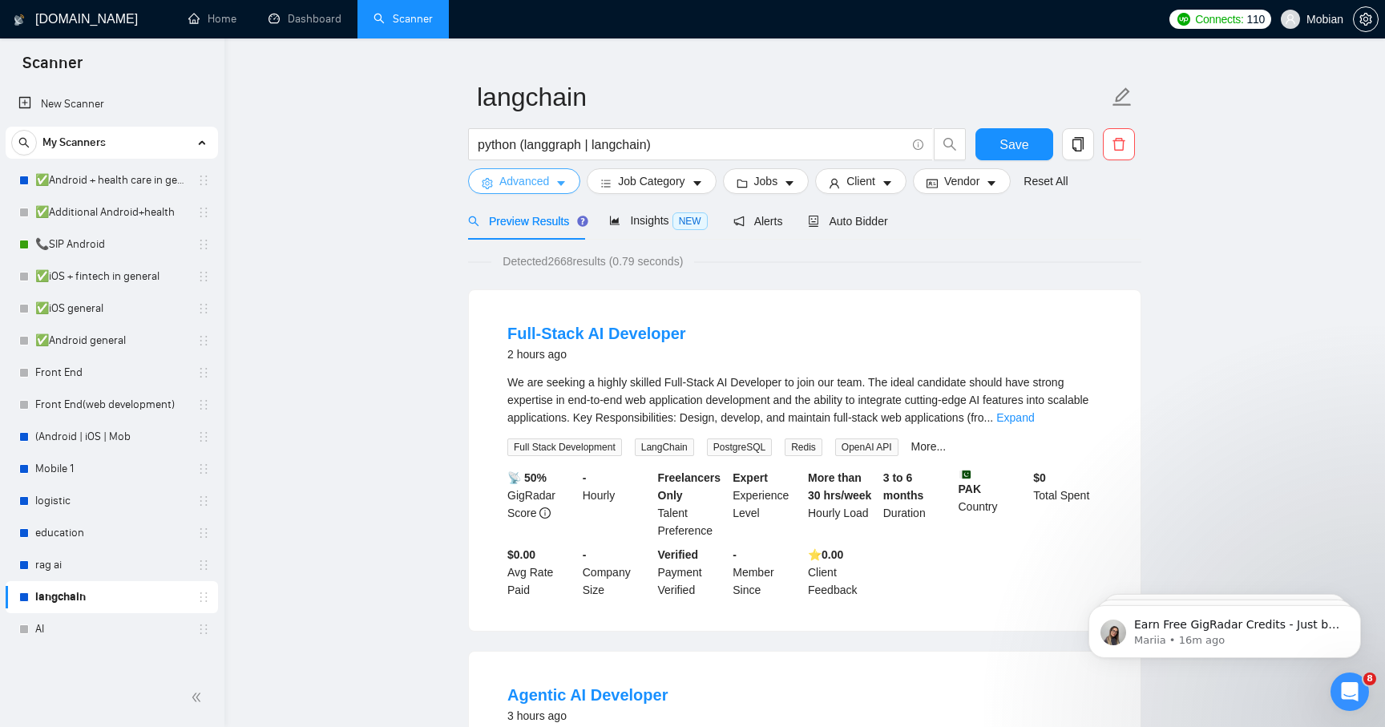
click at [552, 170] on button "Advanced" at bounding box center [524, 181] width 112 height 26
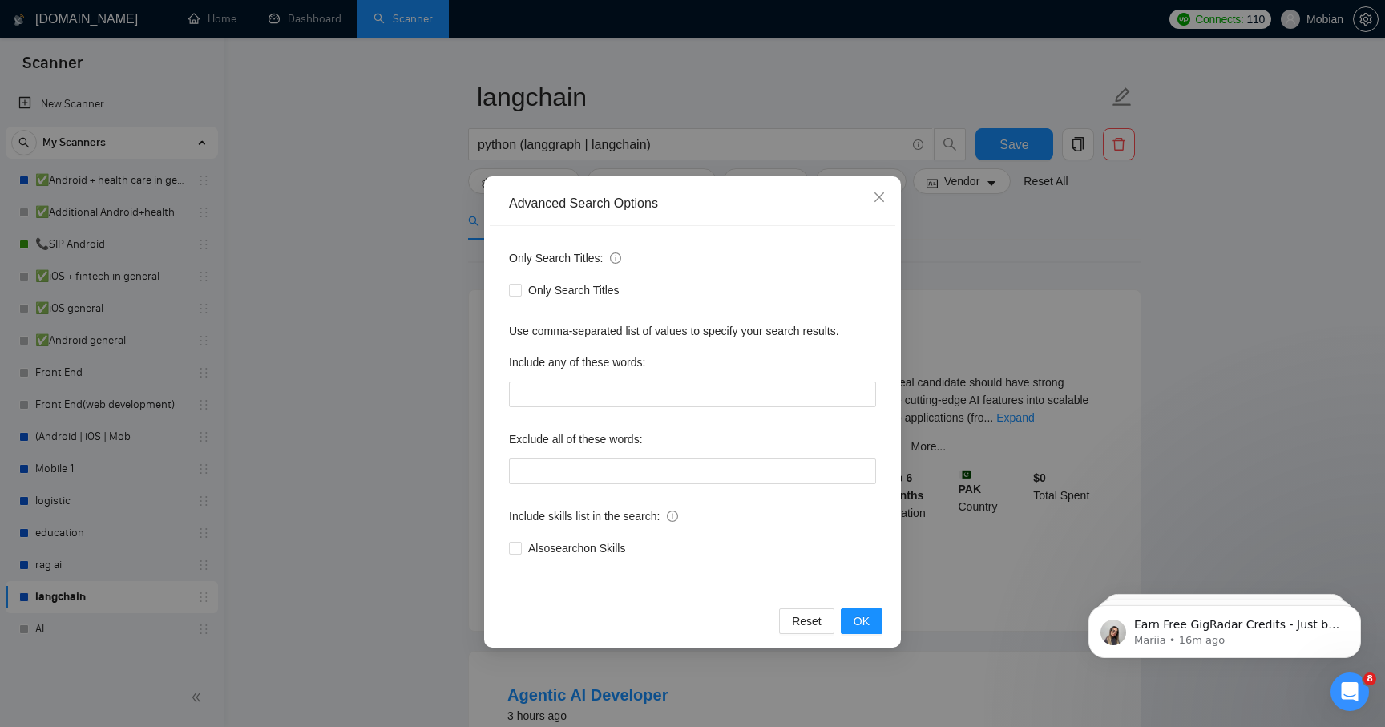
click at [427, 231] on div "Advanced Search Options Only Search Titles: Only Search Titles Use comma-separa…" at bounding box center [692, 363] width 1385 height 727
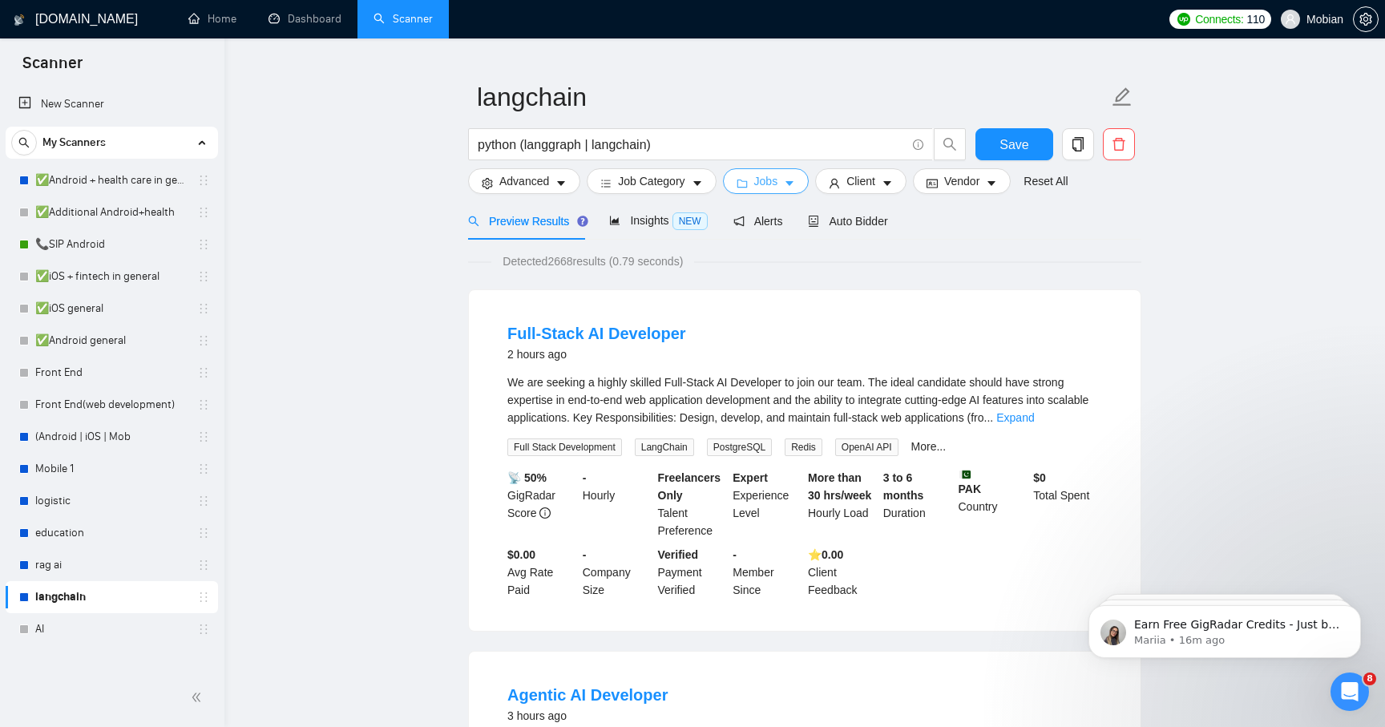
click at [773, 178] on span "Jobs" at bounding box center [766, 181] width 24 height 18
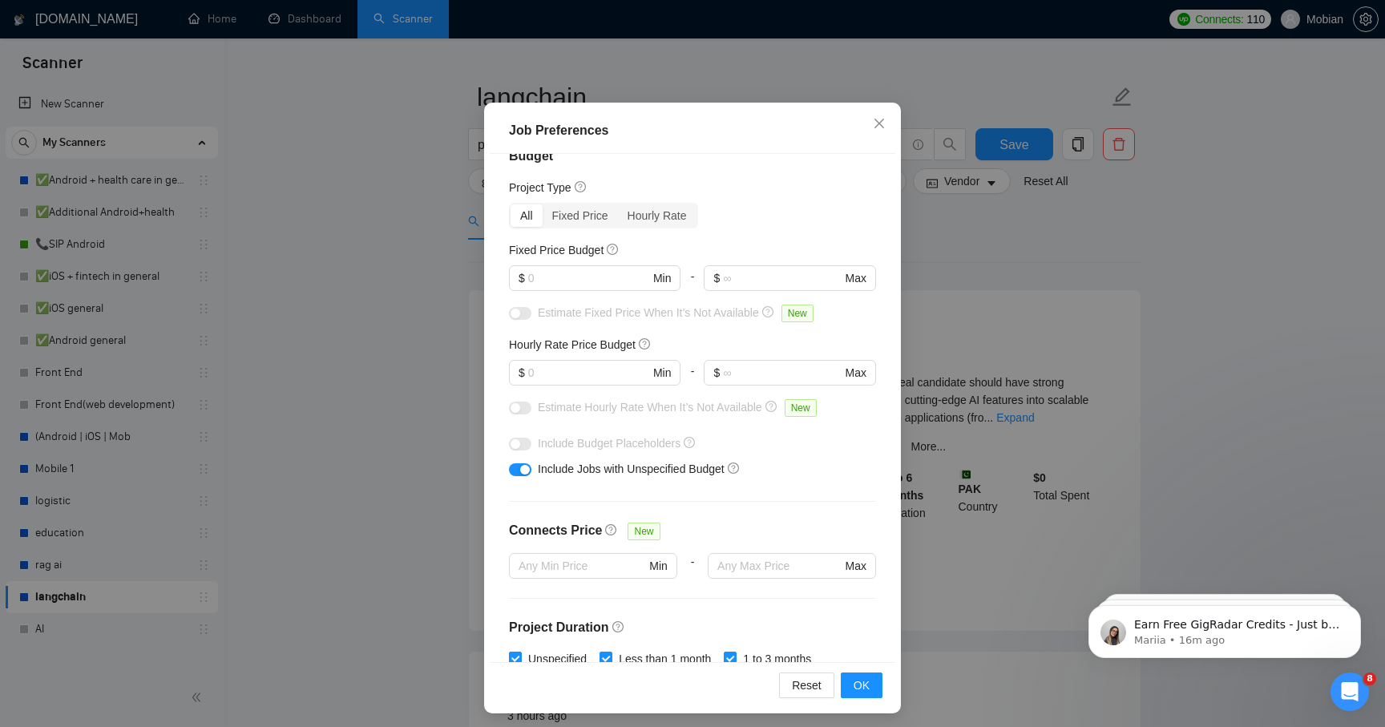
scroll to position [0, 0]
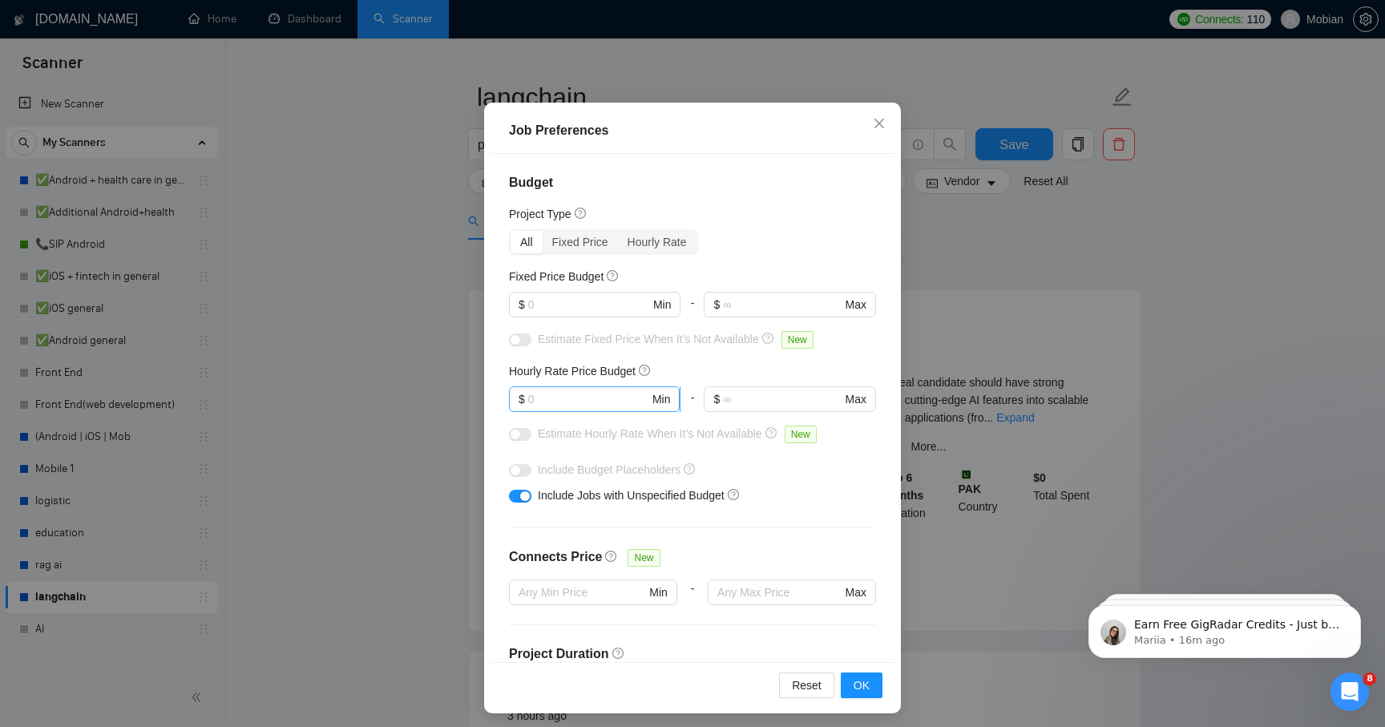
click at [548, 406] on input "text" at bounding box center [588, 399] width 121 height 18
type input "35"
click at [738, 377] on div "Hourly Rate Price Budget" at bounding box center [692, 371] width 367 height 18
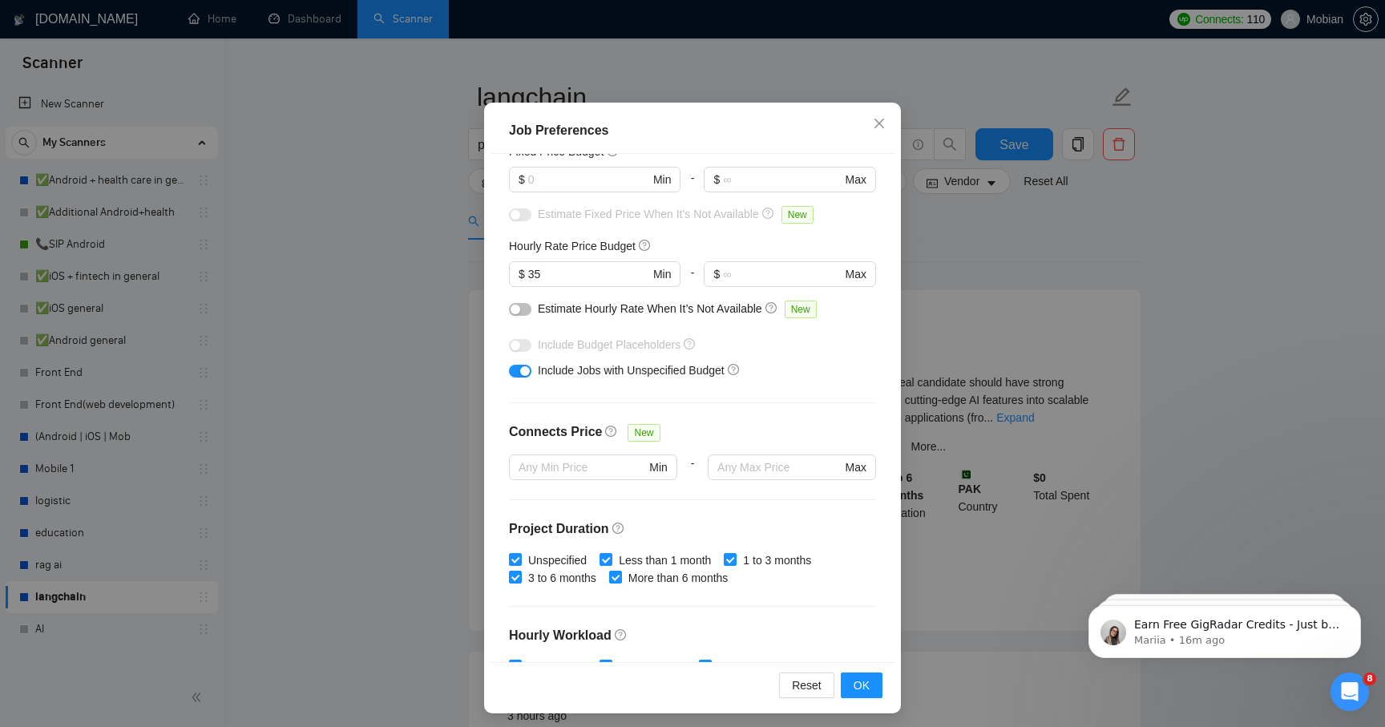
scroll to position [128, 0]
click at [611, 560] on input "Less than 1 month" at bounding box center [605, 555] width 11 height 11
checkbox input "false"
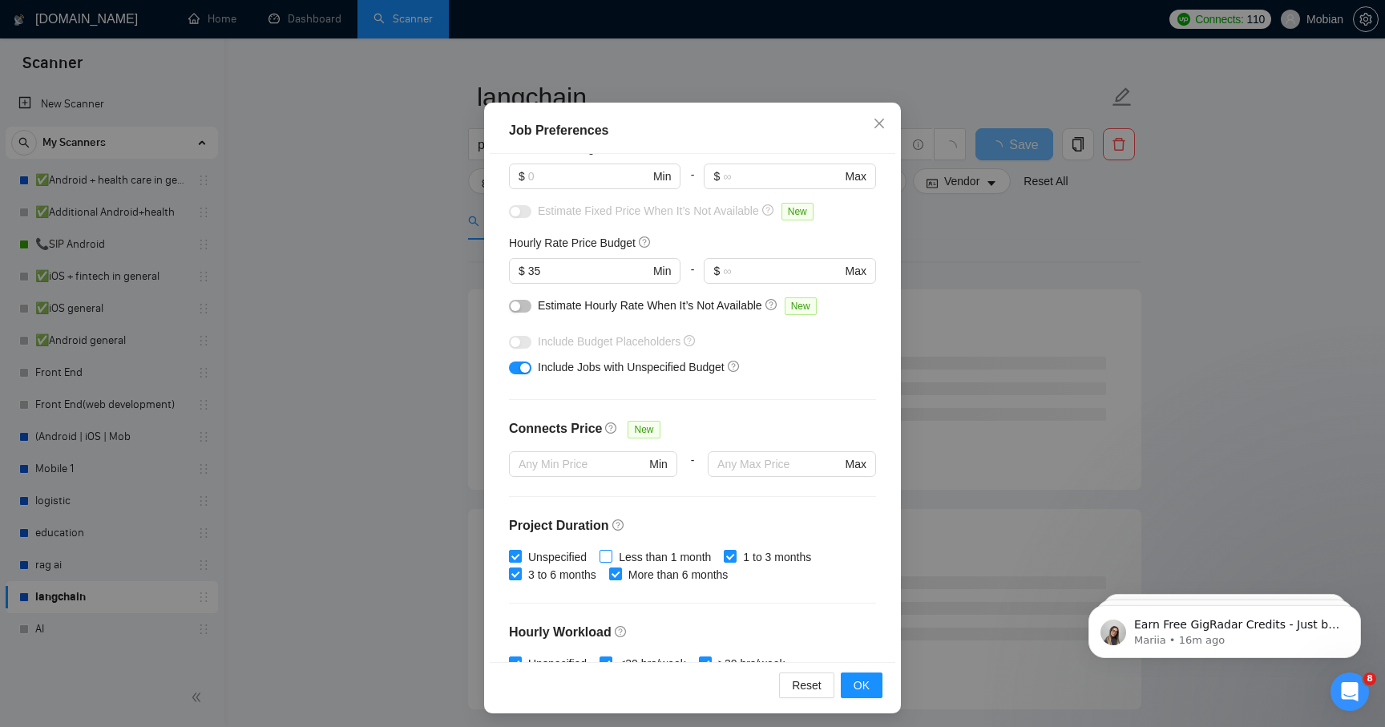
scroll to position [255, 0]
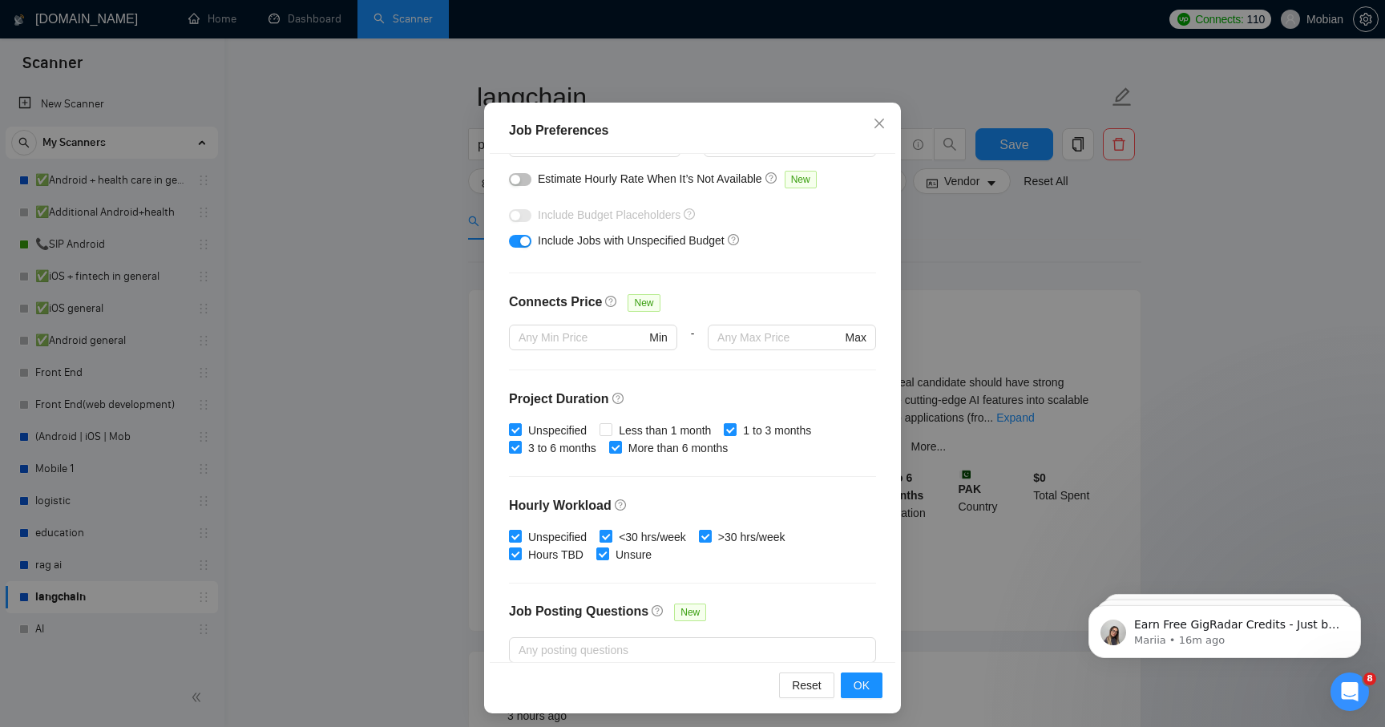
click at [608, 538] on input "<30 hrs/week" at bounding box center [605, 535] width 11 height 11
checkbox input "false"
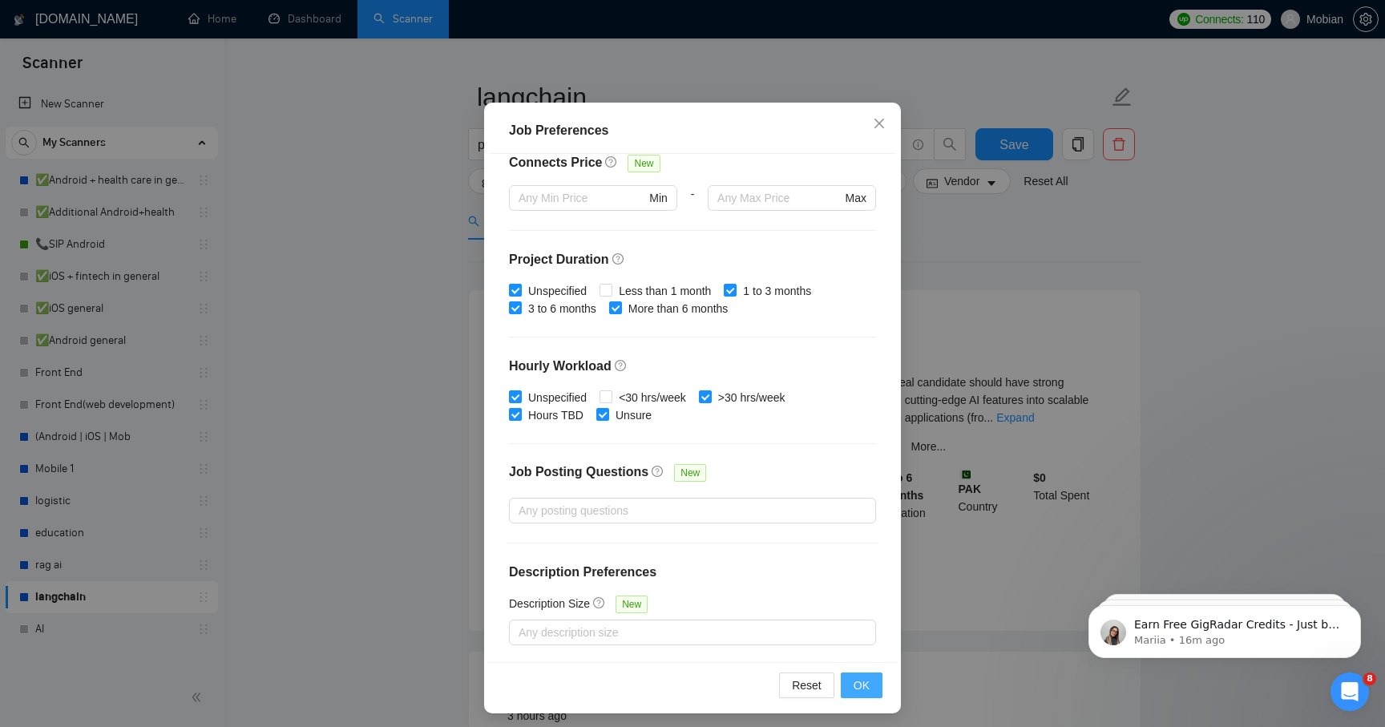
click at [864, 682] on span "OK" at bounding box center [862, 686] width 16 height 18
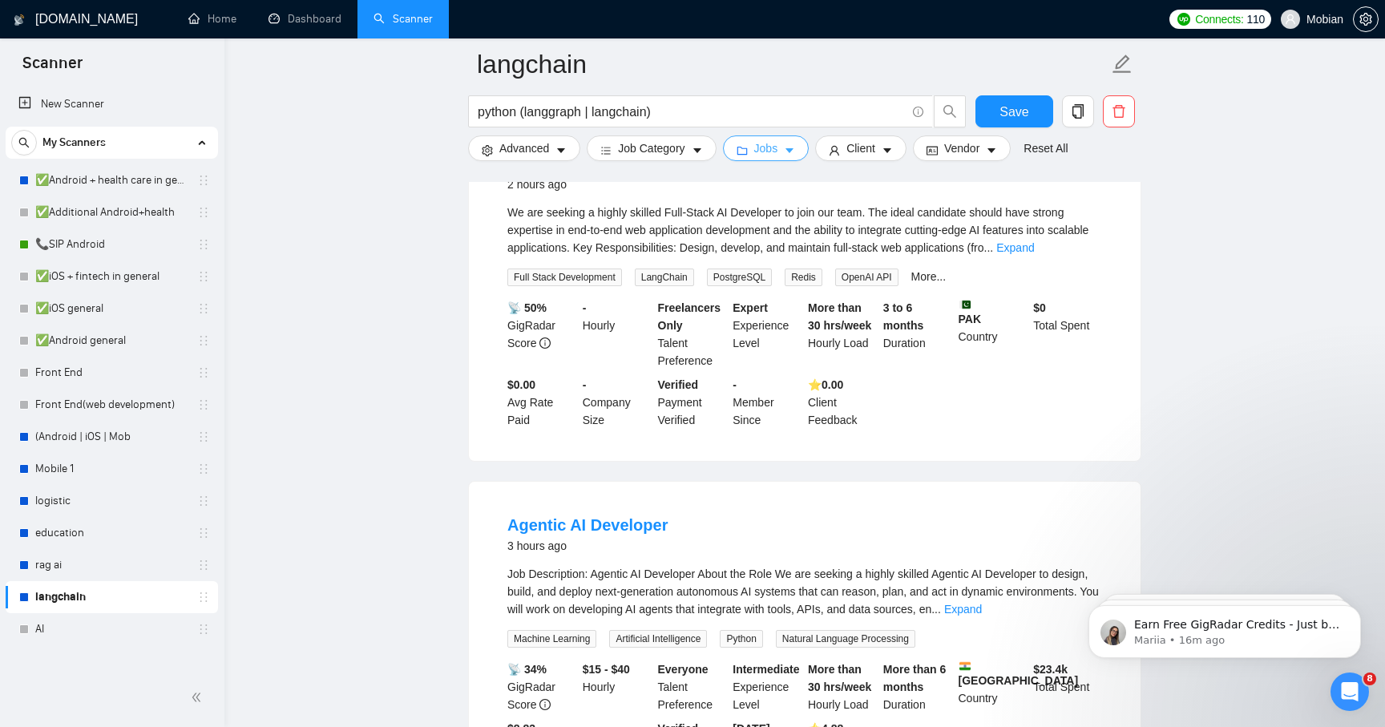
scroll to position [0, 0]
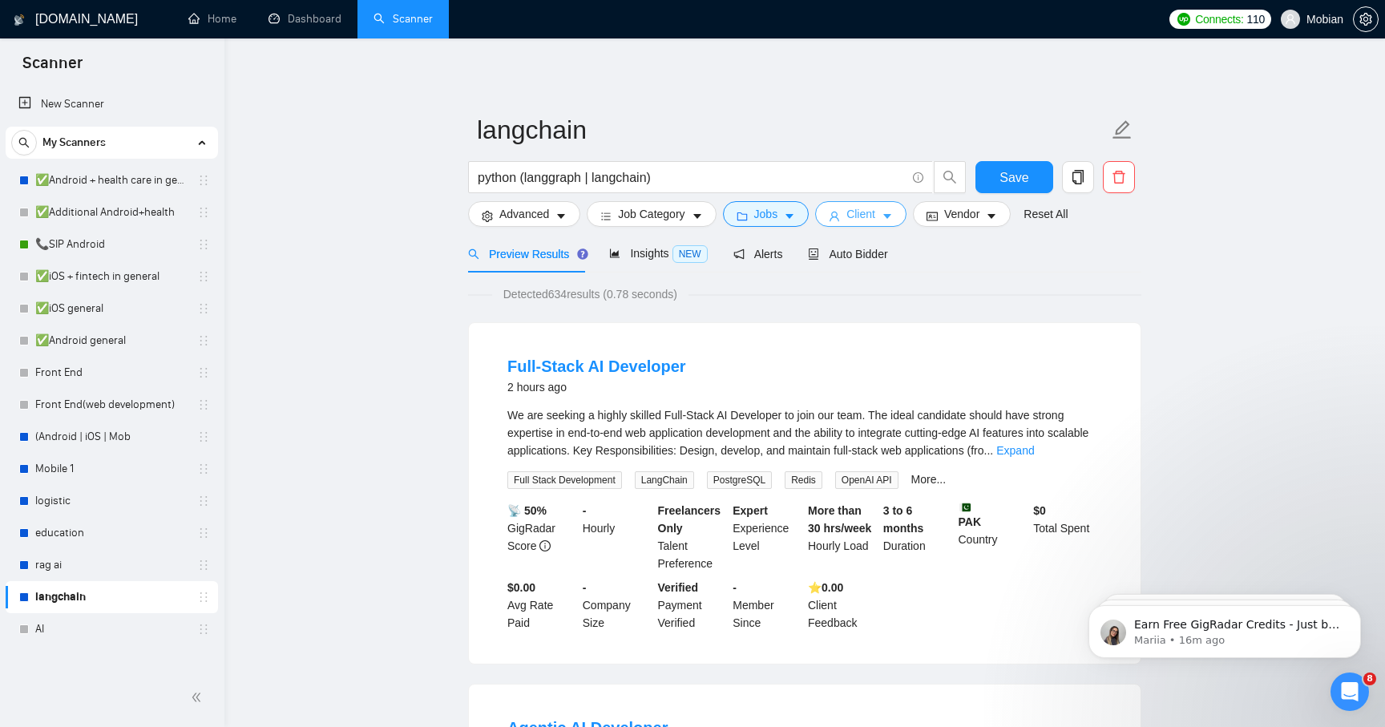
click at [882, 204] on button "Client" at bounding box center [860, 214] width 91 height 26
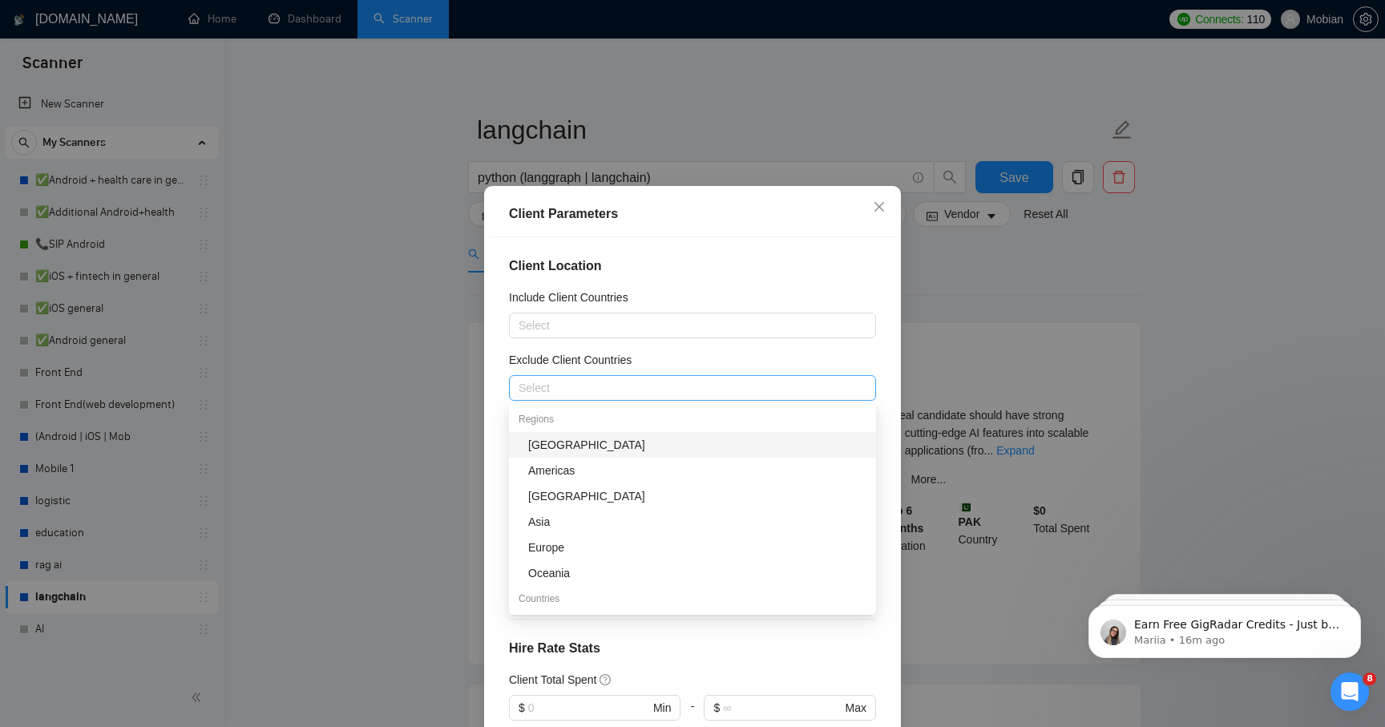
click at [726, 385] on div at bounding box center [684, 387] width 343 height 19
click at [627, 517] on div "Asia" at bounding box center [697, 522] width 338 height 18
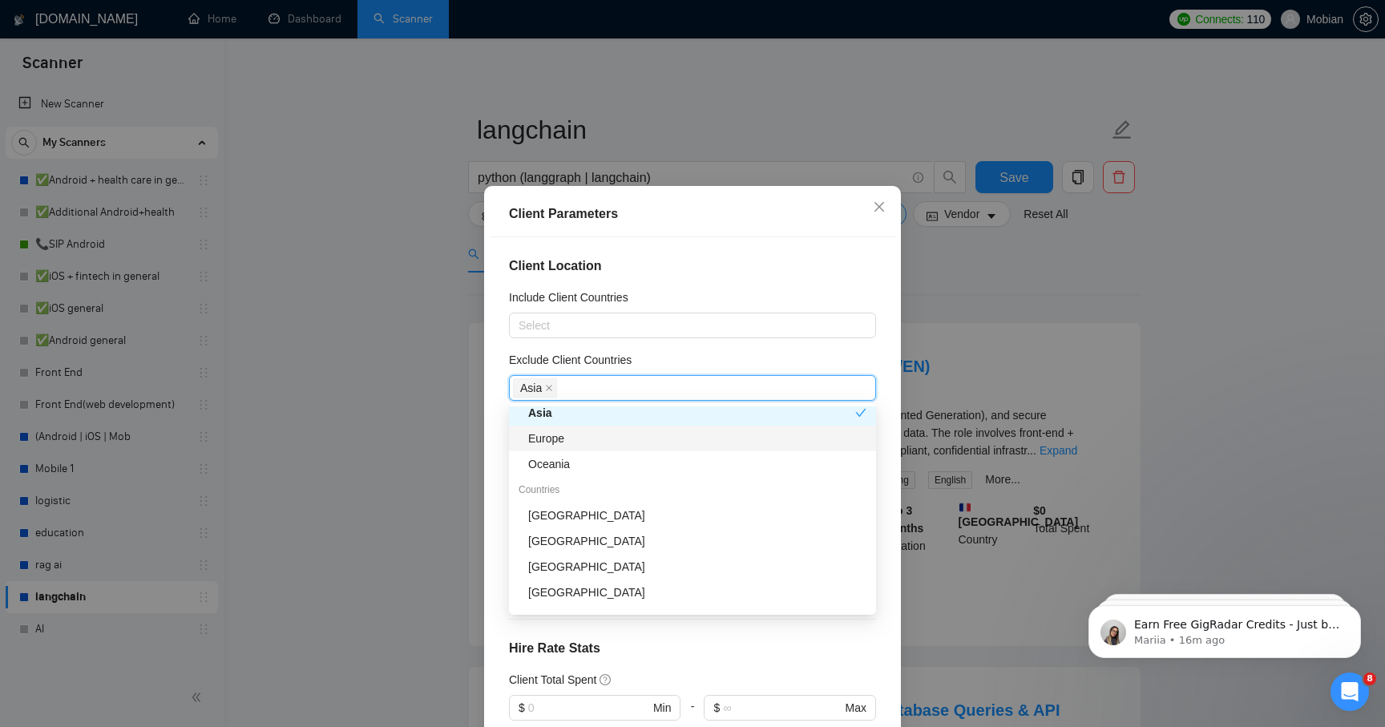
scroll to position [110, 0]
click at [882, 311] on div "Client Location Include Client Countries Select Exclude Client Countries [GEOGR…" at bounding box center [693, 491] width 406 height 509
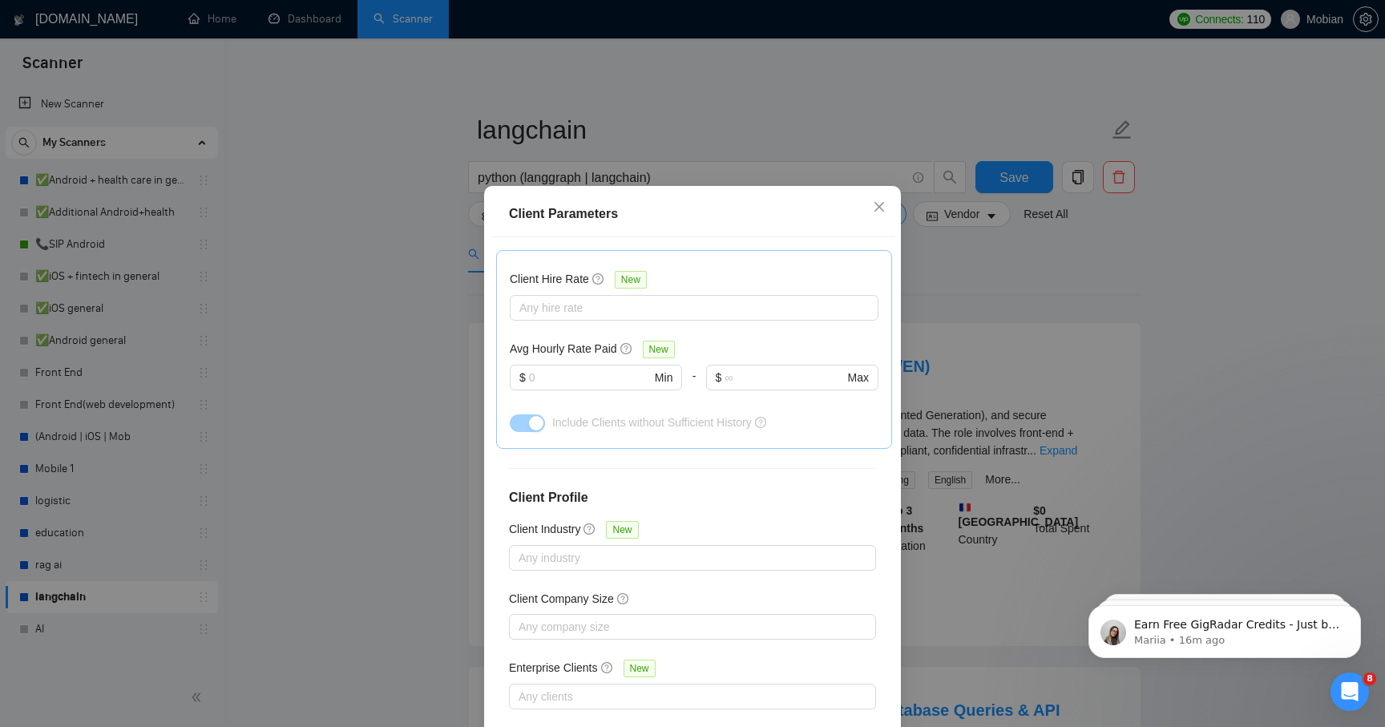
scroll to position [89, 0]
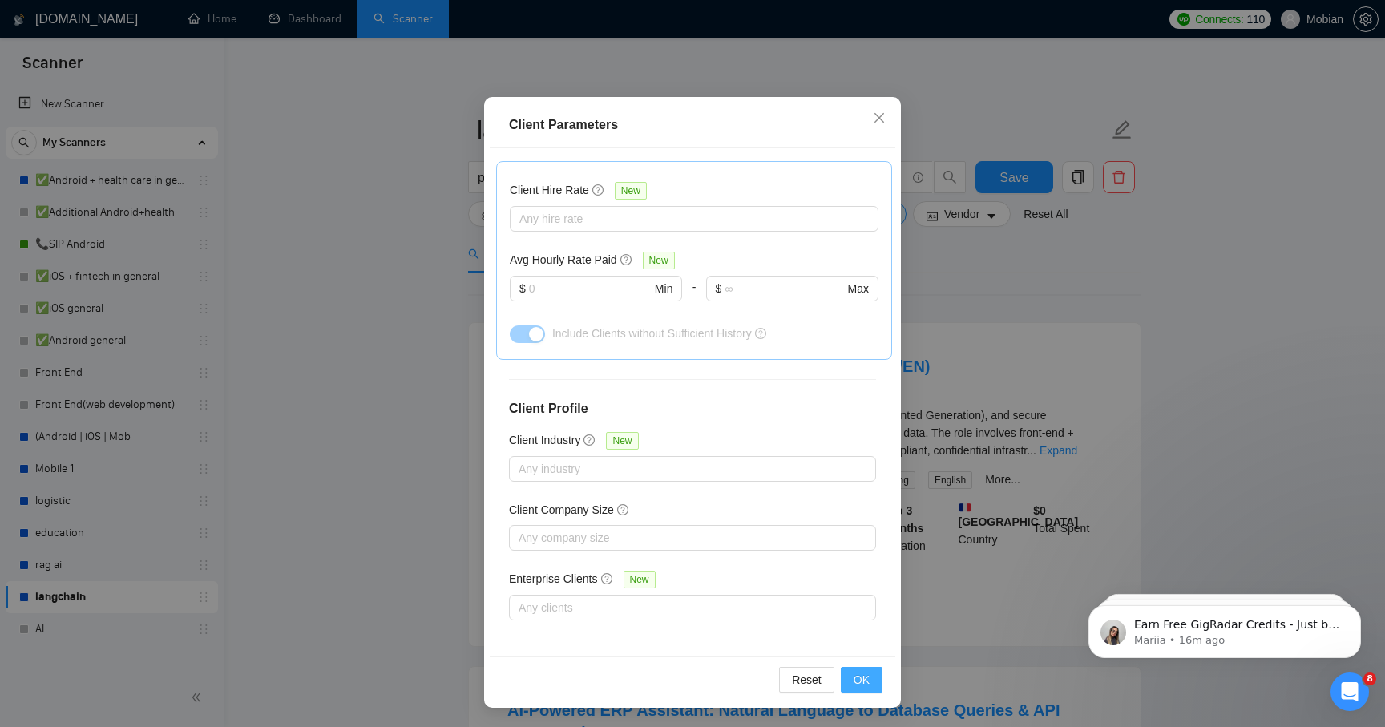
click at [874, 681] on button "OK" at bounding box center [862, 680] width 42 height 26
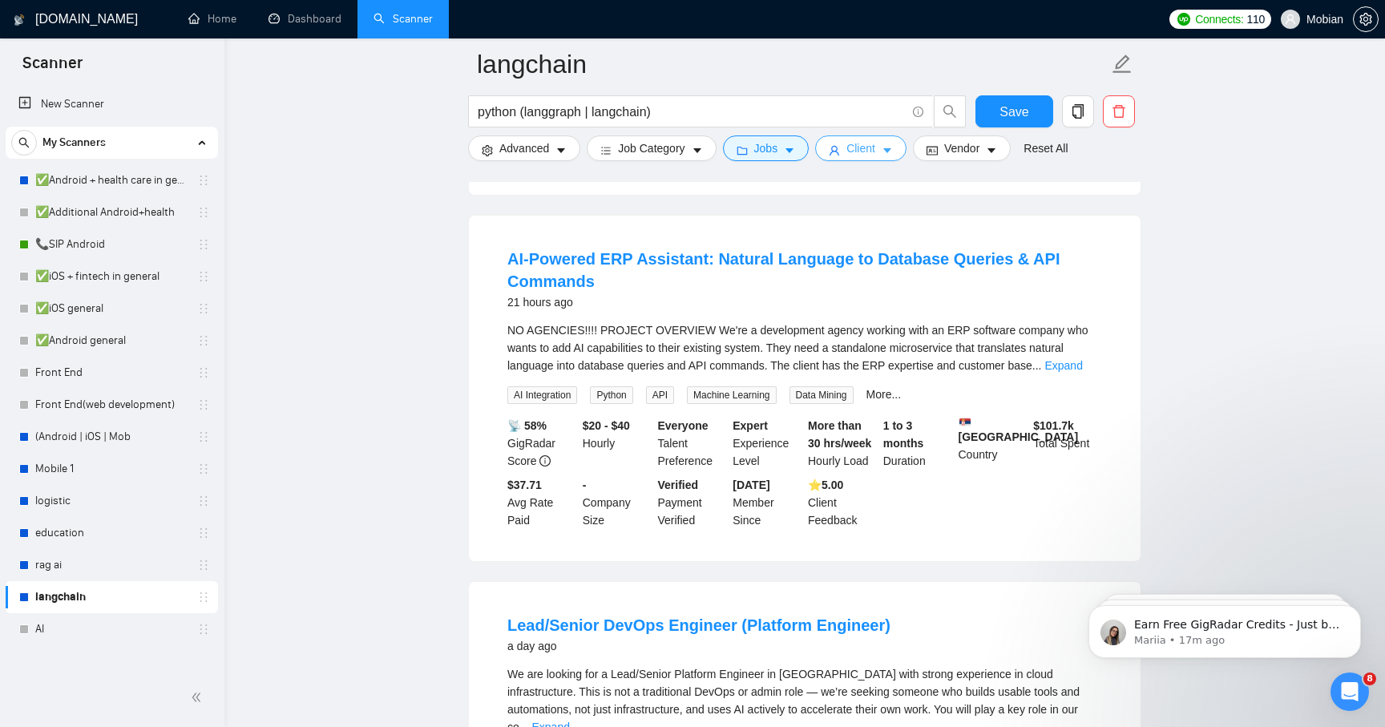
scroll to position [419, 0]
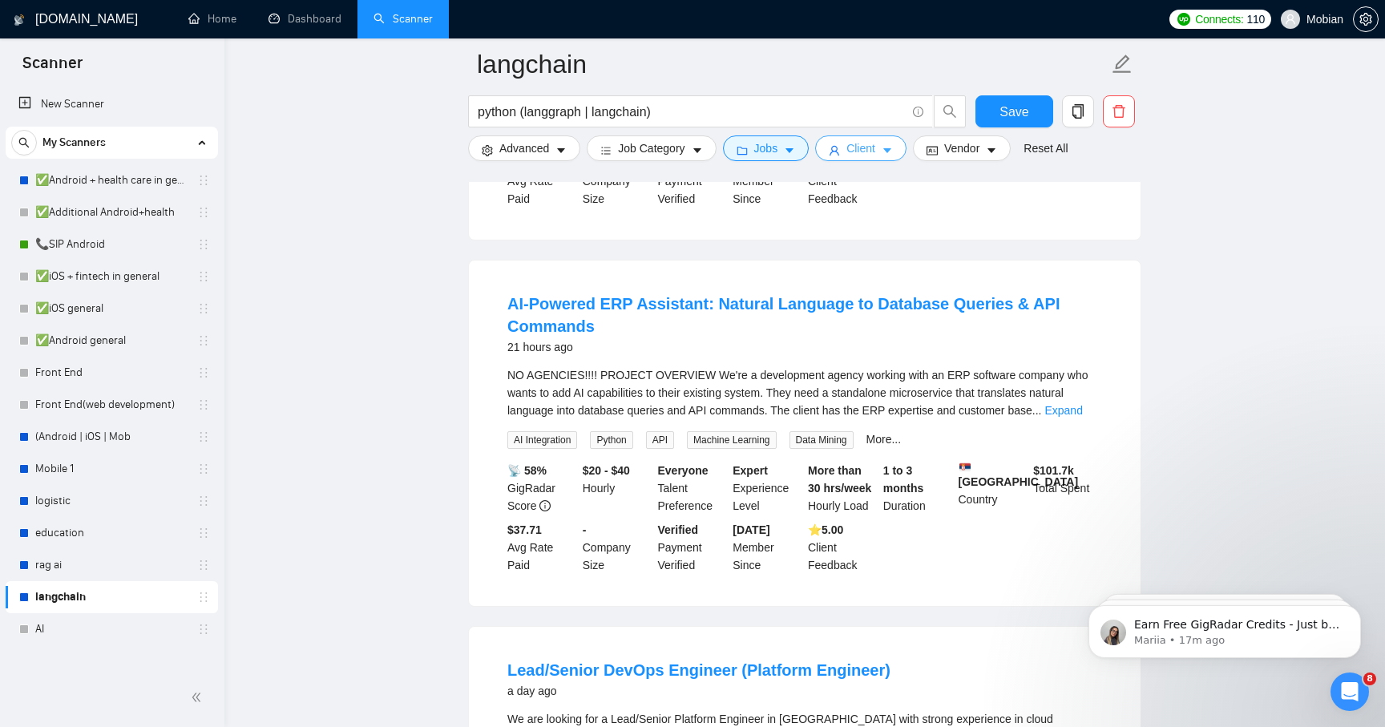
click at [880, 158] on button "Client" at bounding box center [860, 148] width 91 height 26
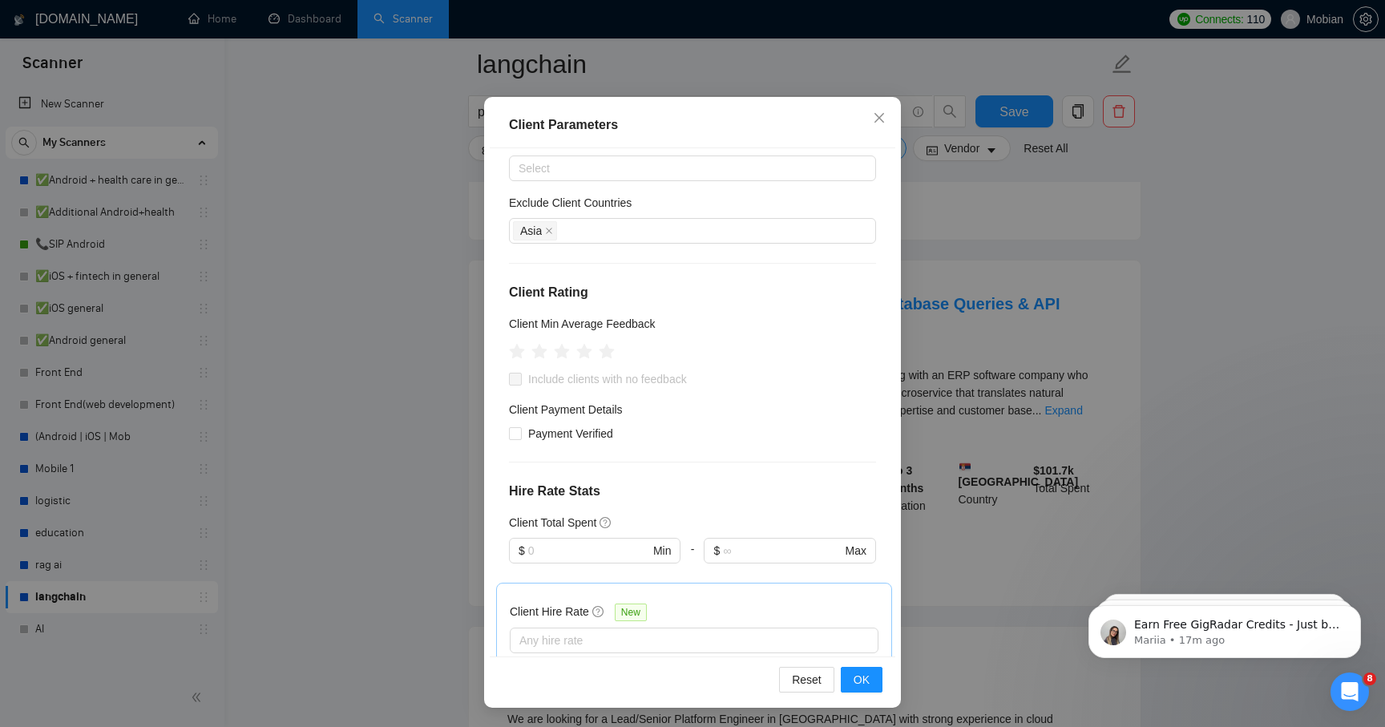
scroll to position [0, 0]
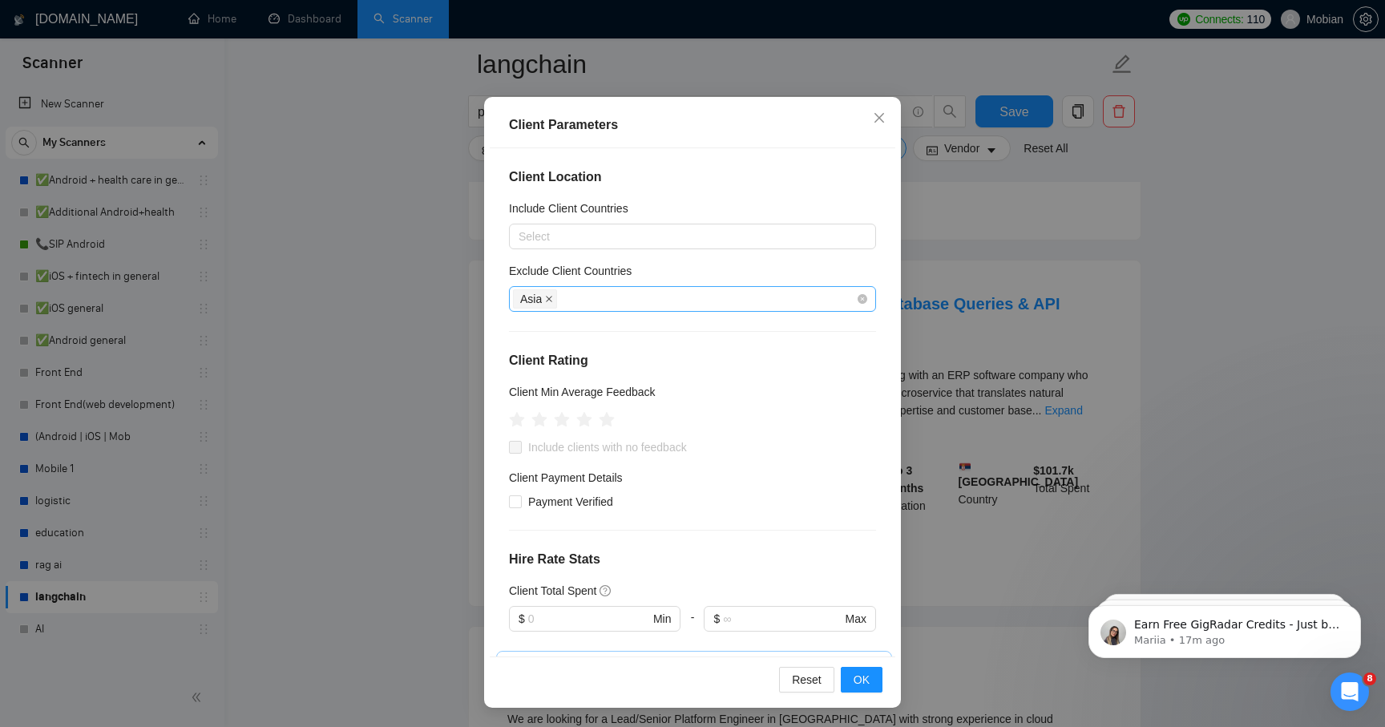
click at [552, 301] on icon "close" at bounding box center [549, 299] width 6 height 6
click at [578, 238] on div at bounding box center [684, 236] width 343 height 19
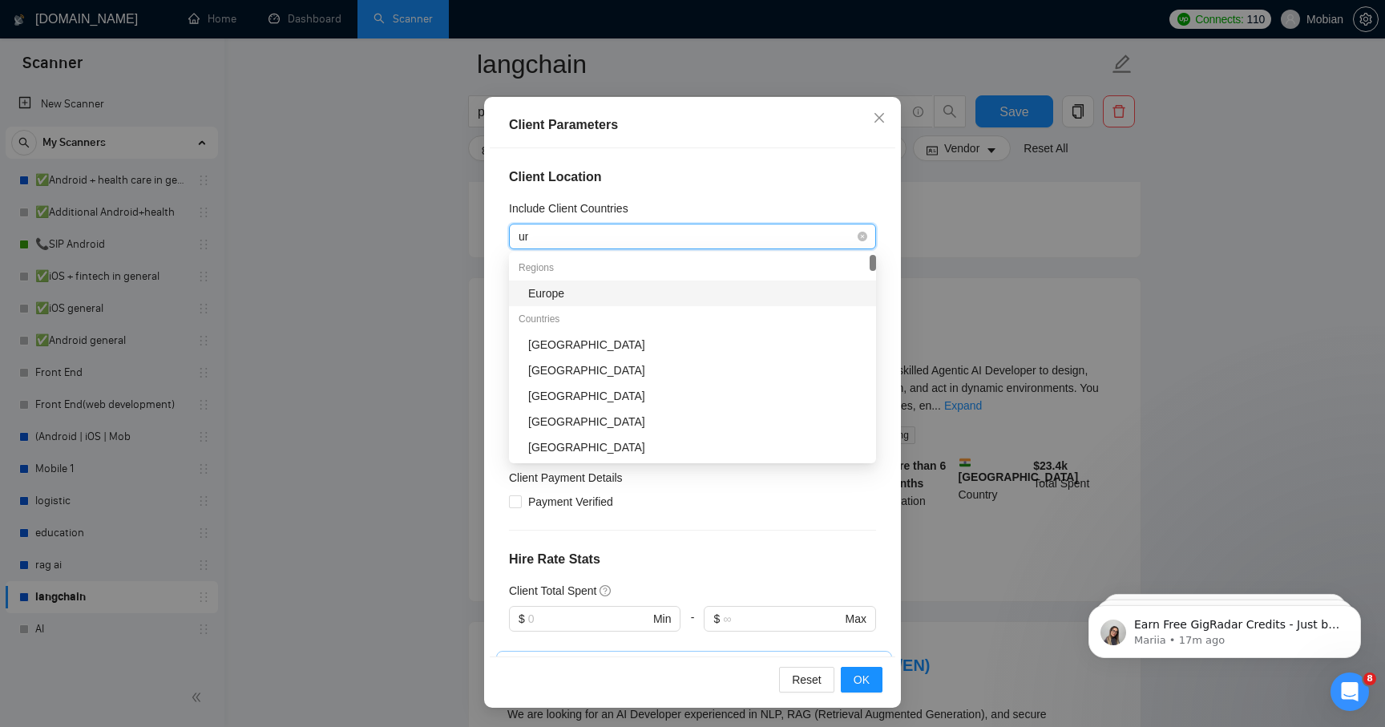
type input "uni"
click at [564, 290] on div "[GEOGRAPHIC_DATA]" at bounding box center [697, 294] width 338 height 18
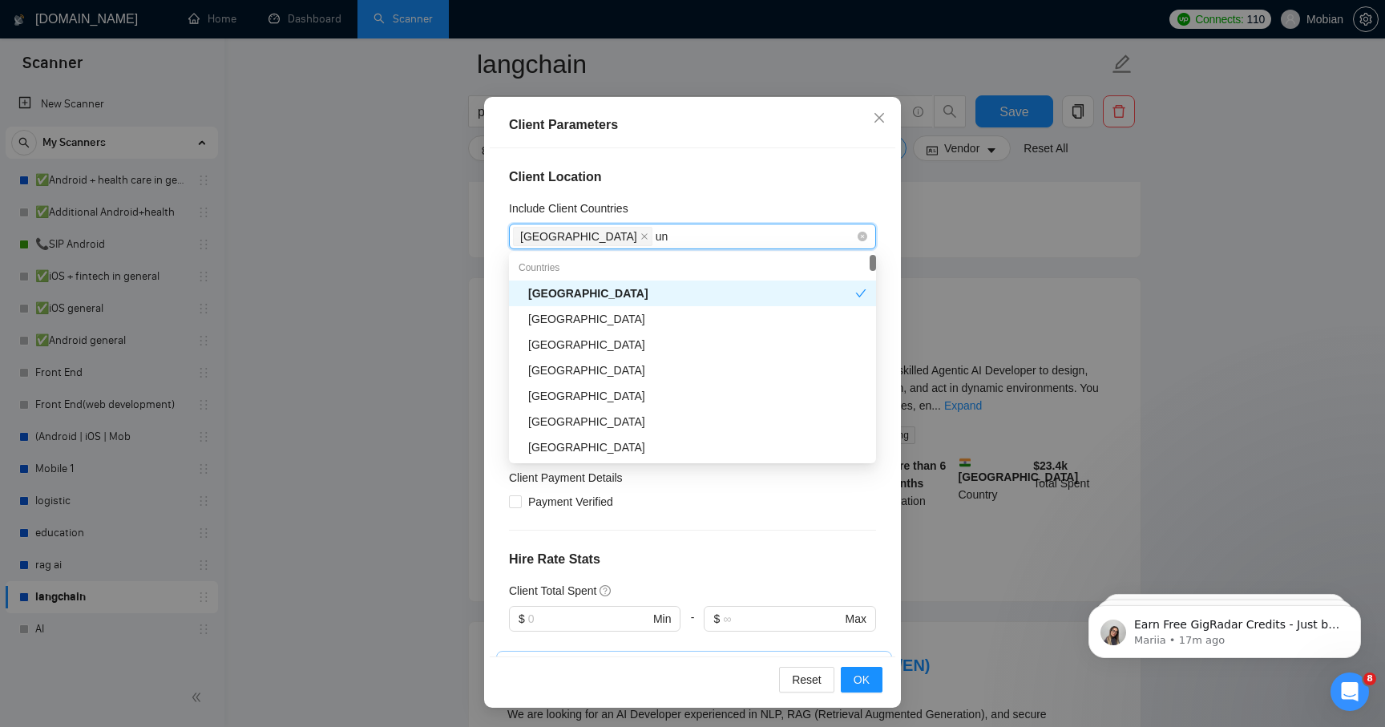
type input "uni"
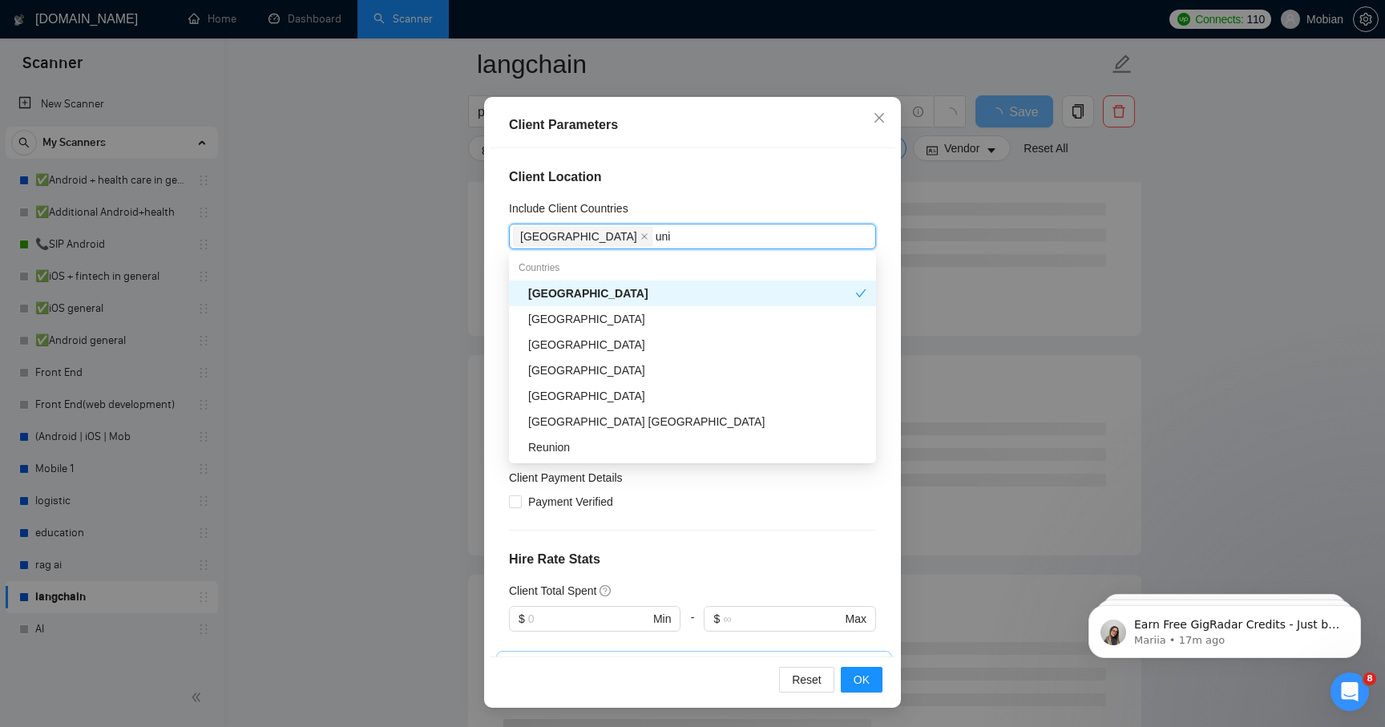
click at [604, 309] on div "[GEOGRAPHIC_DATA]" at bounding box center [692, 319] width 367 height 26
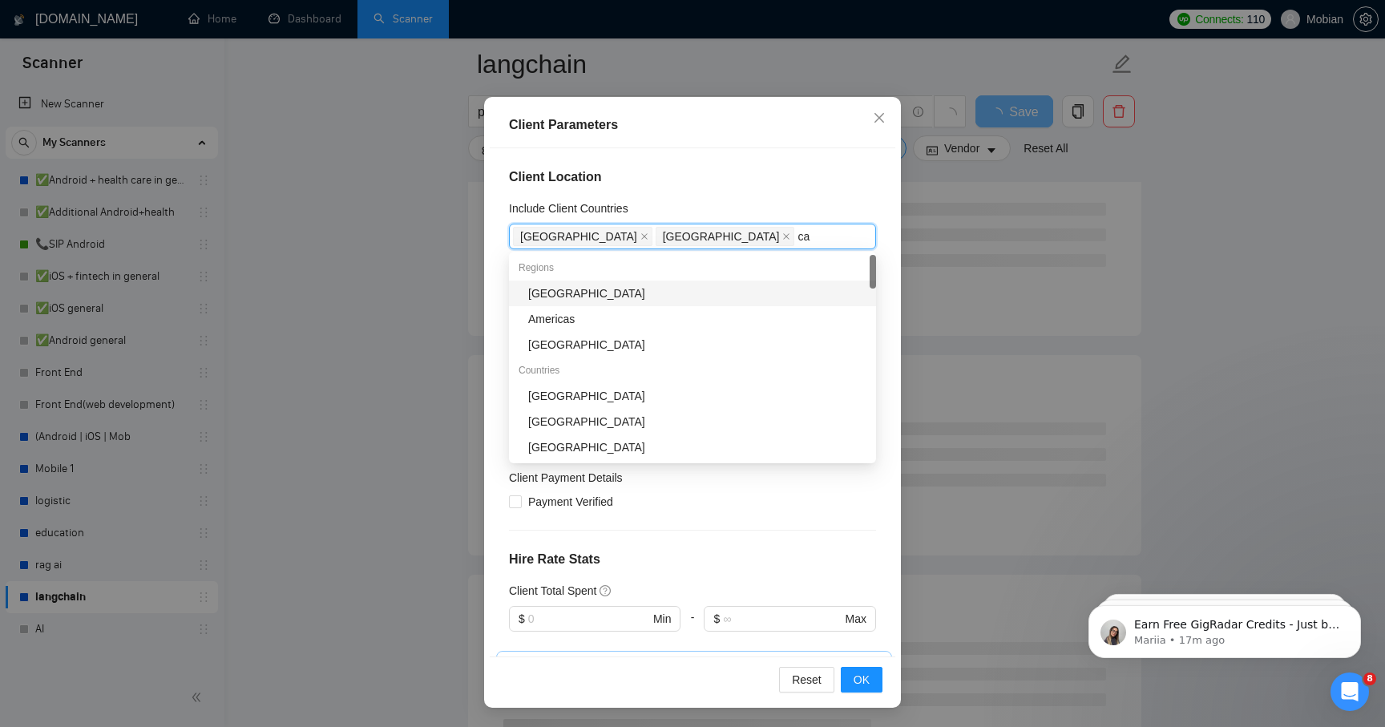
type input "can"
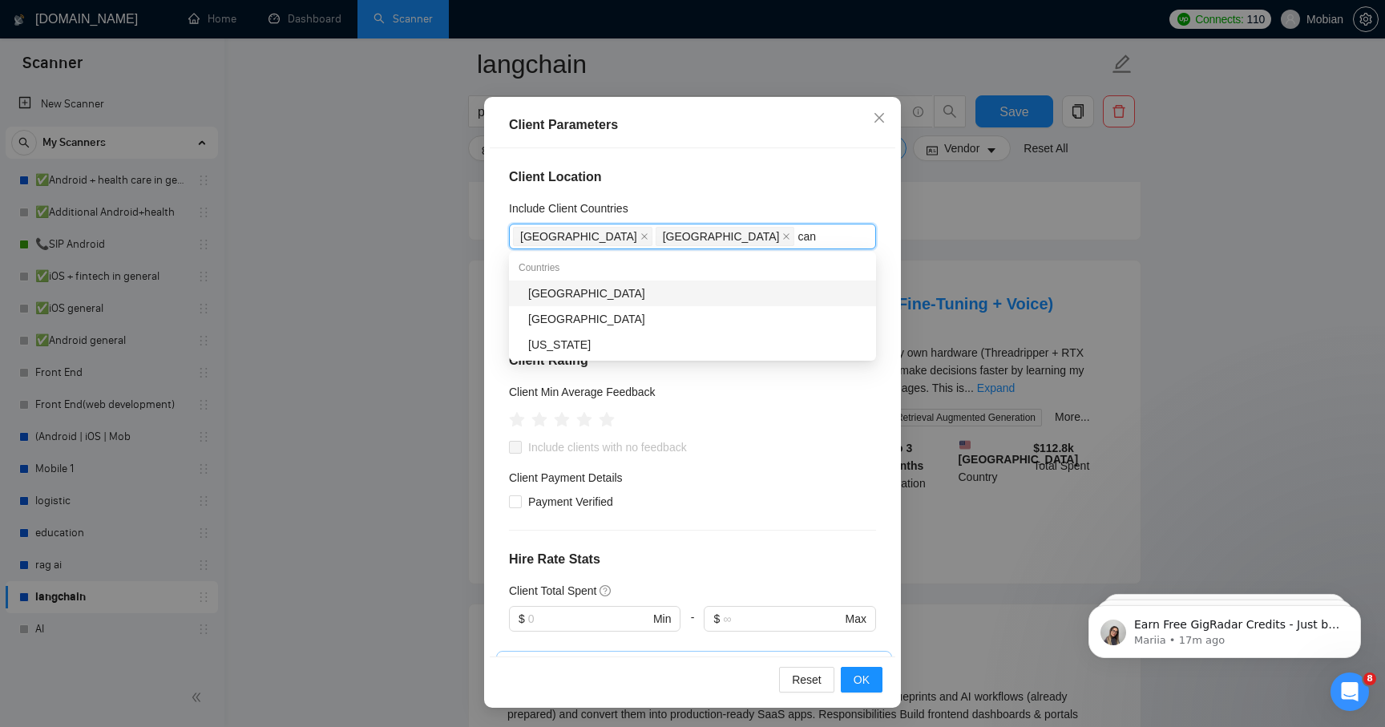
click at [696, 285] on div "[GEOGRAPHIC_DATA]" at bounding box center [697, 294] width 338 height 18
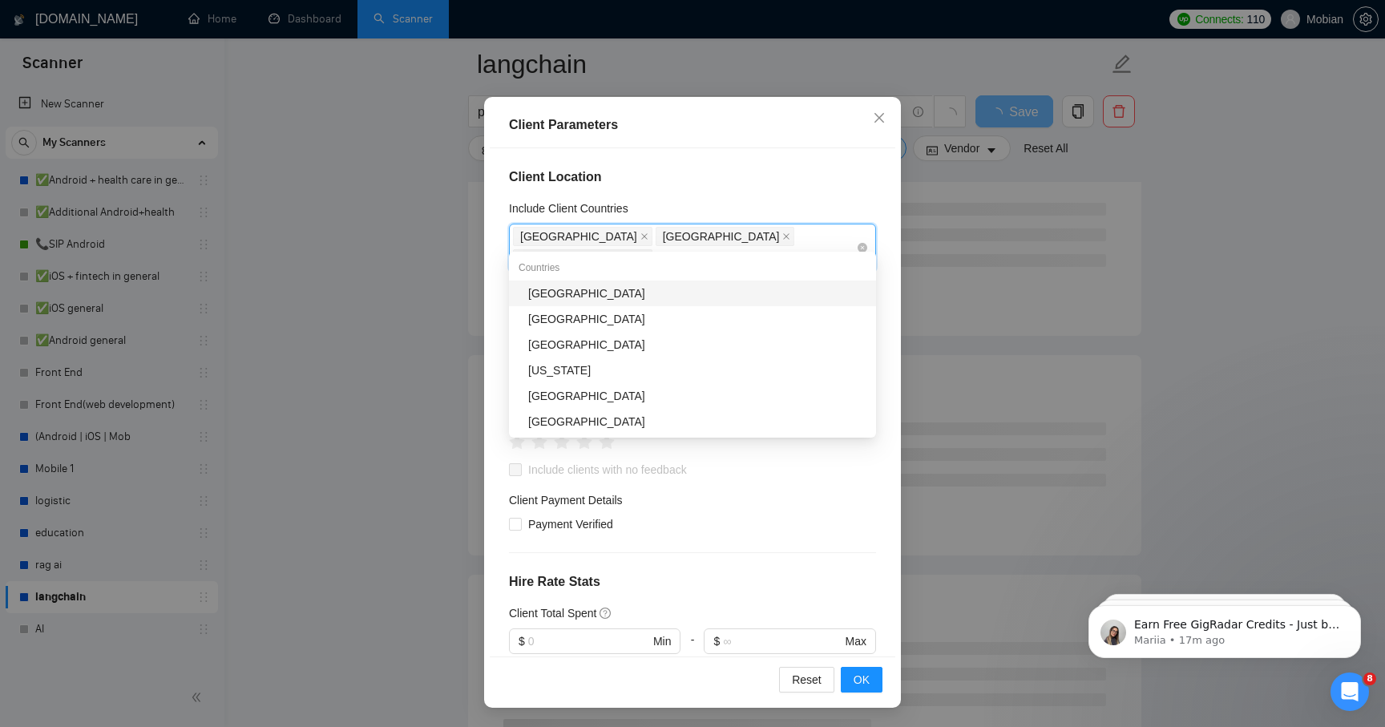
type input "ger"
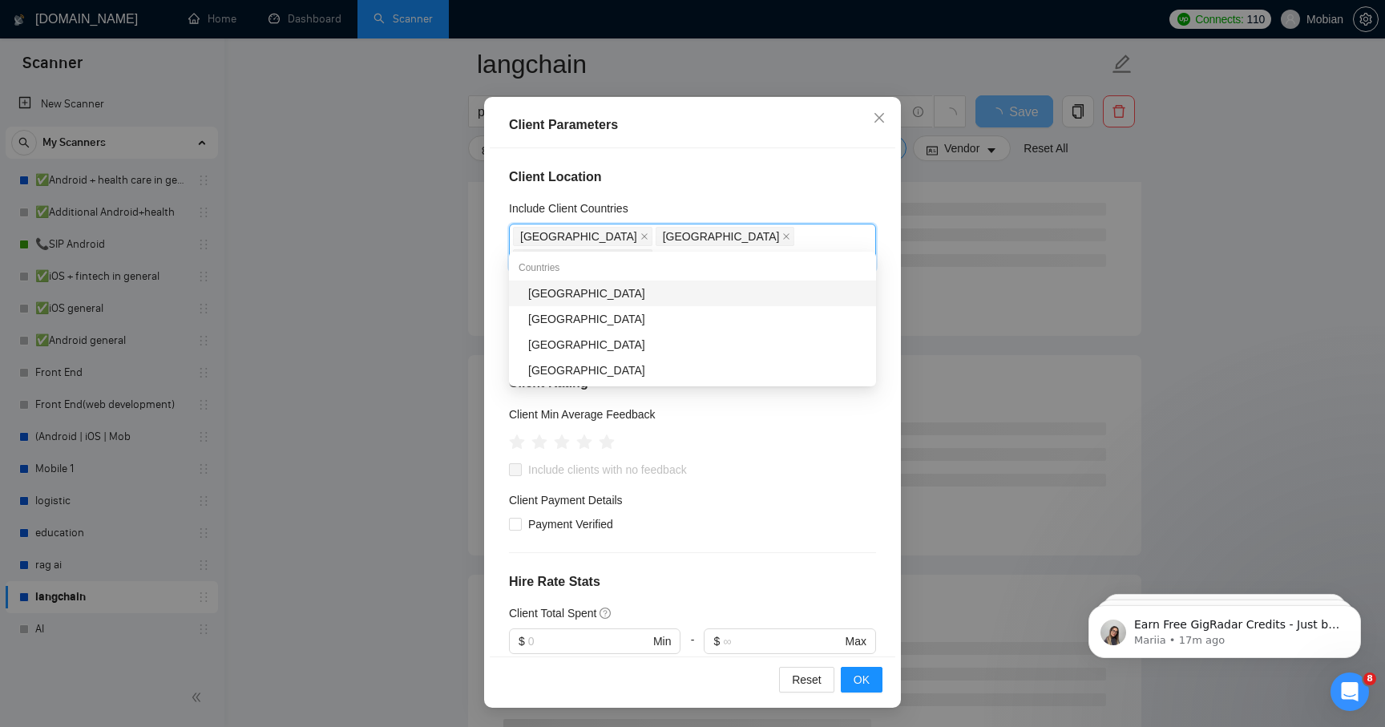
click at [771, 297] on div "[GEOGRAPHIC_DATA]" at bounding box center [697, 294] width 338 height 18
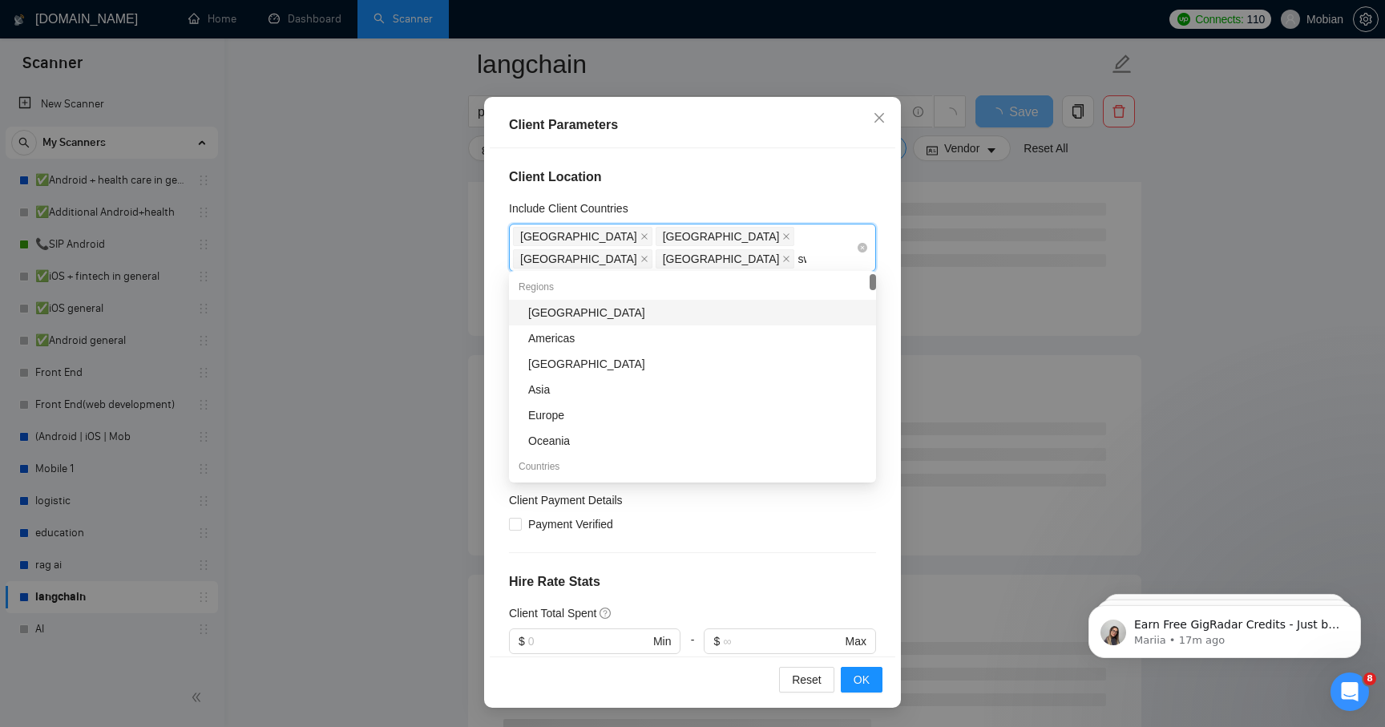
type input "swe"
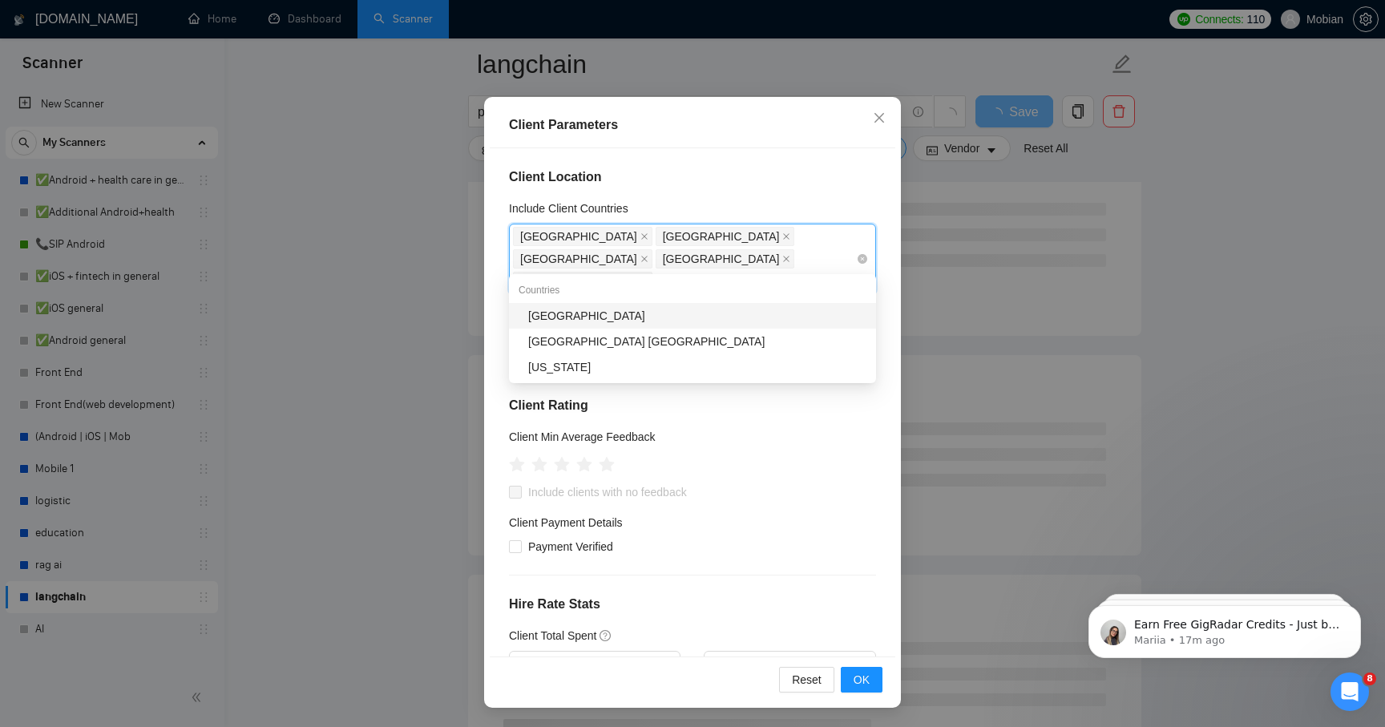
type input "norw"
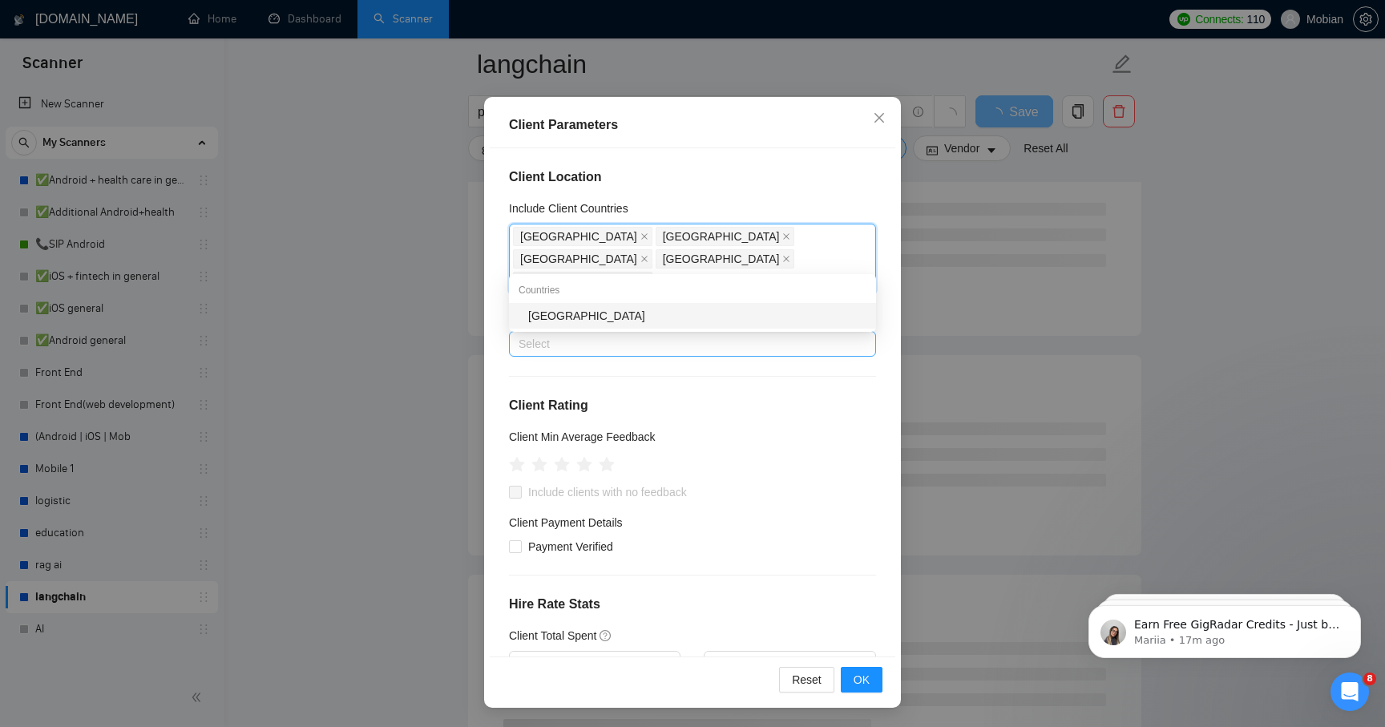
click at [756, 324] on div "[GEOGRAPHIC_DATA]" at bounding box center [697, 316] width 338 height 18
type input "spai"
click at [737, 319] on div "[GEOGRAPHIC_DATA]" at bounding box center [697, 316] width 338 height 18
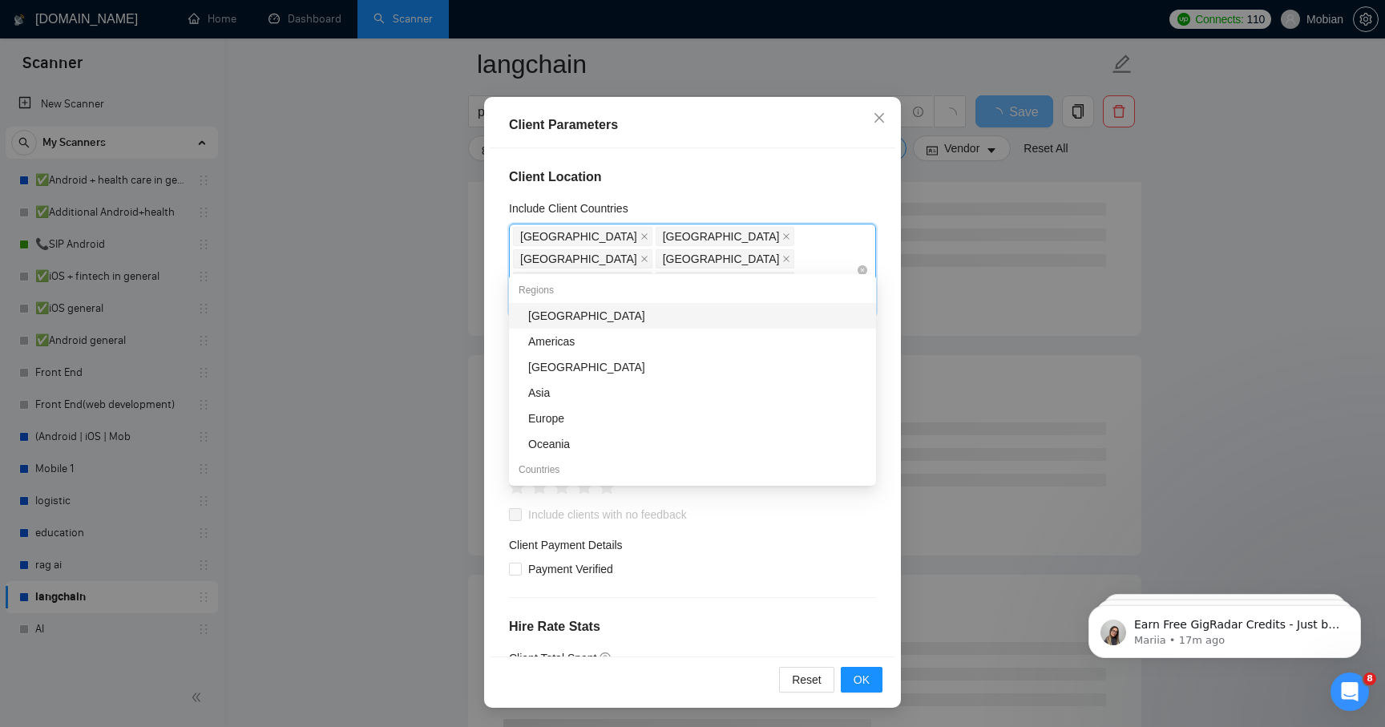
click at [782, 261] on div "[GEOGRAPHIC_DATA] [GEOGRAPHIC_DATA] [GEOGRAPHIC_DATA] [GEOGRAPHIC_DATA] [GEOGRA…" at bounding box center [684, 270] width 343 height 90
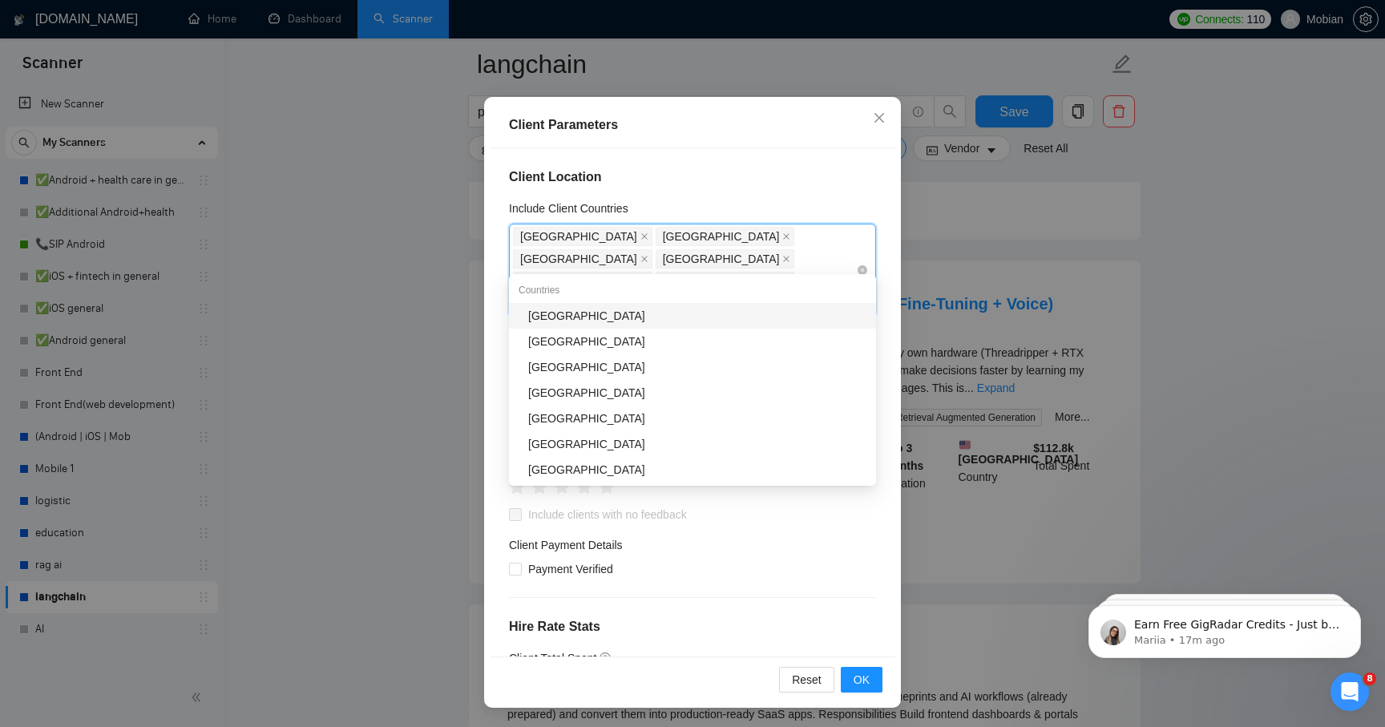
type input "net"
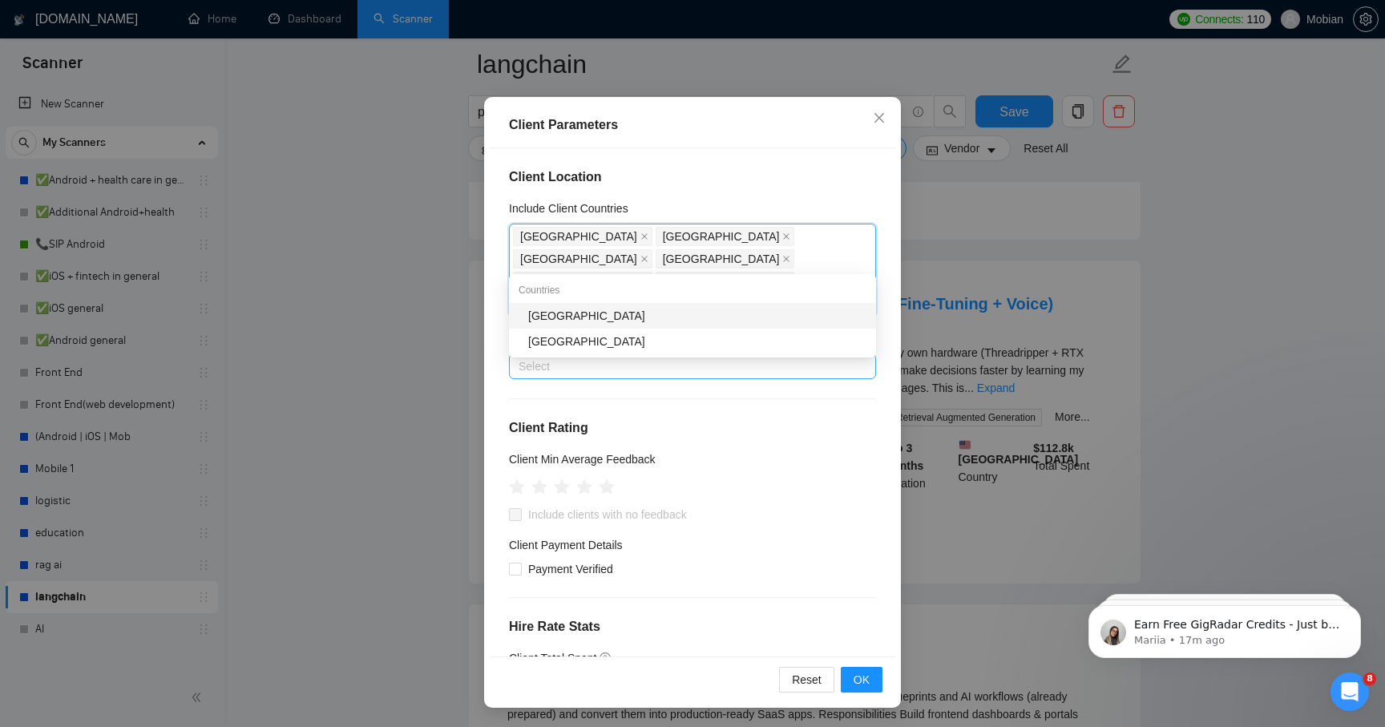
click at [758, 311] on div "[GEOGRAPHIC_DATA]" at bounding box center [697, 316] width 338 height 18
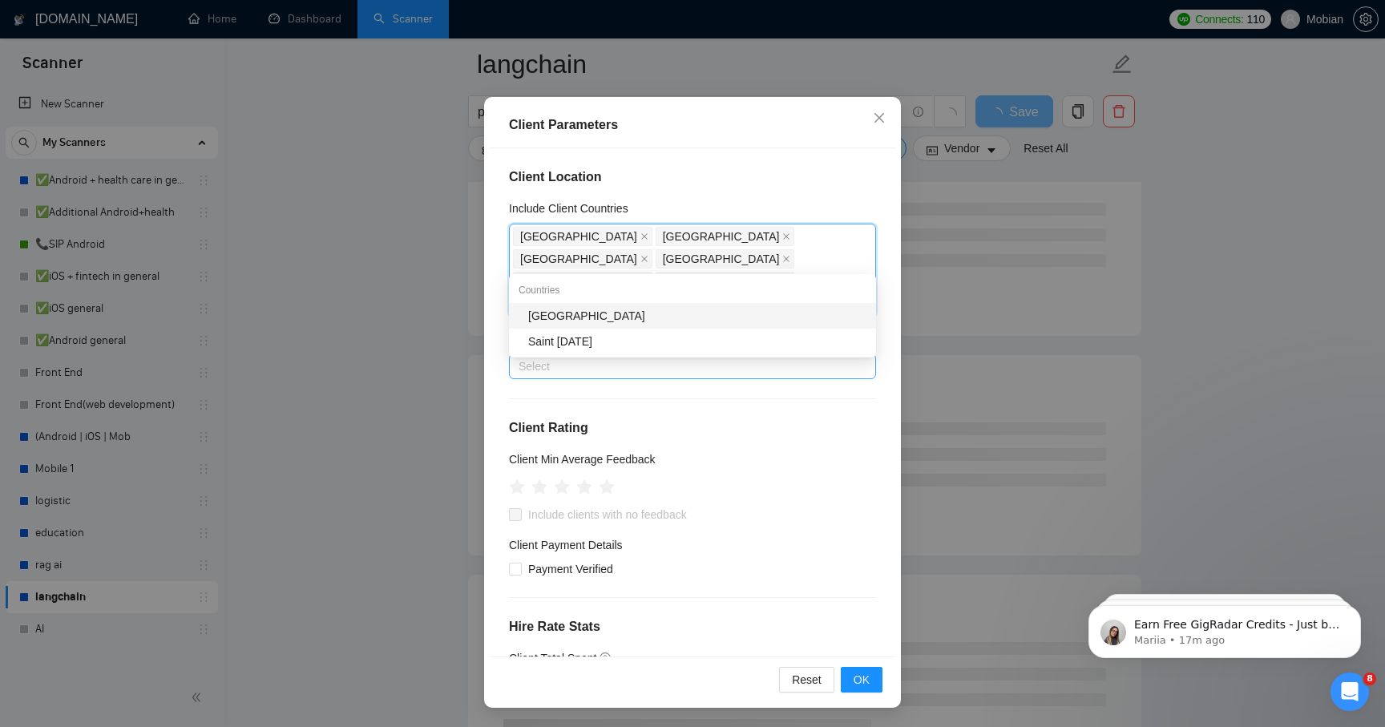
type input "lux"
click at [716, 321] on div "[GEOGRAPHIC_DATA]" at bounding box center [697, 316] width 338 height 18
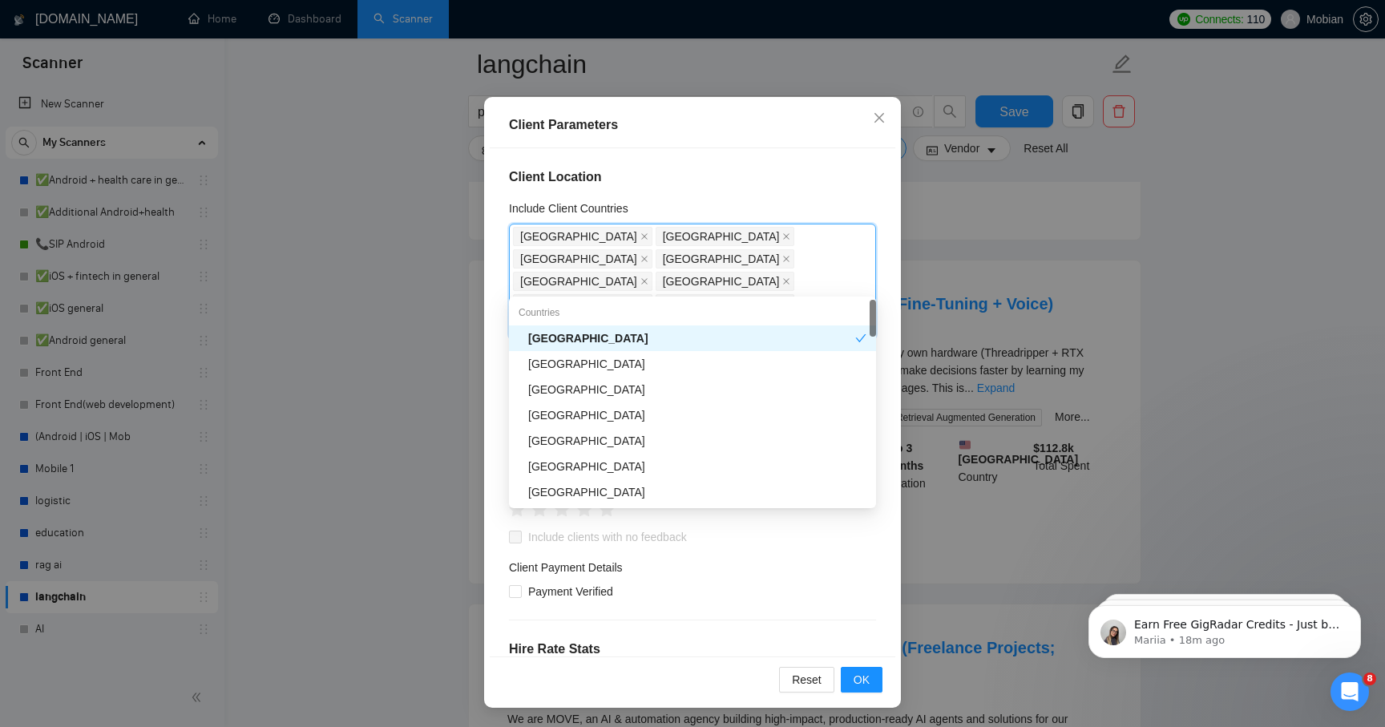
type input "n"
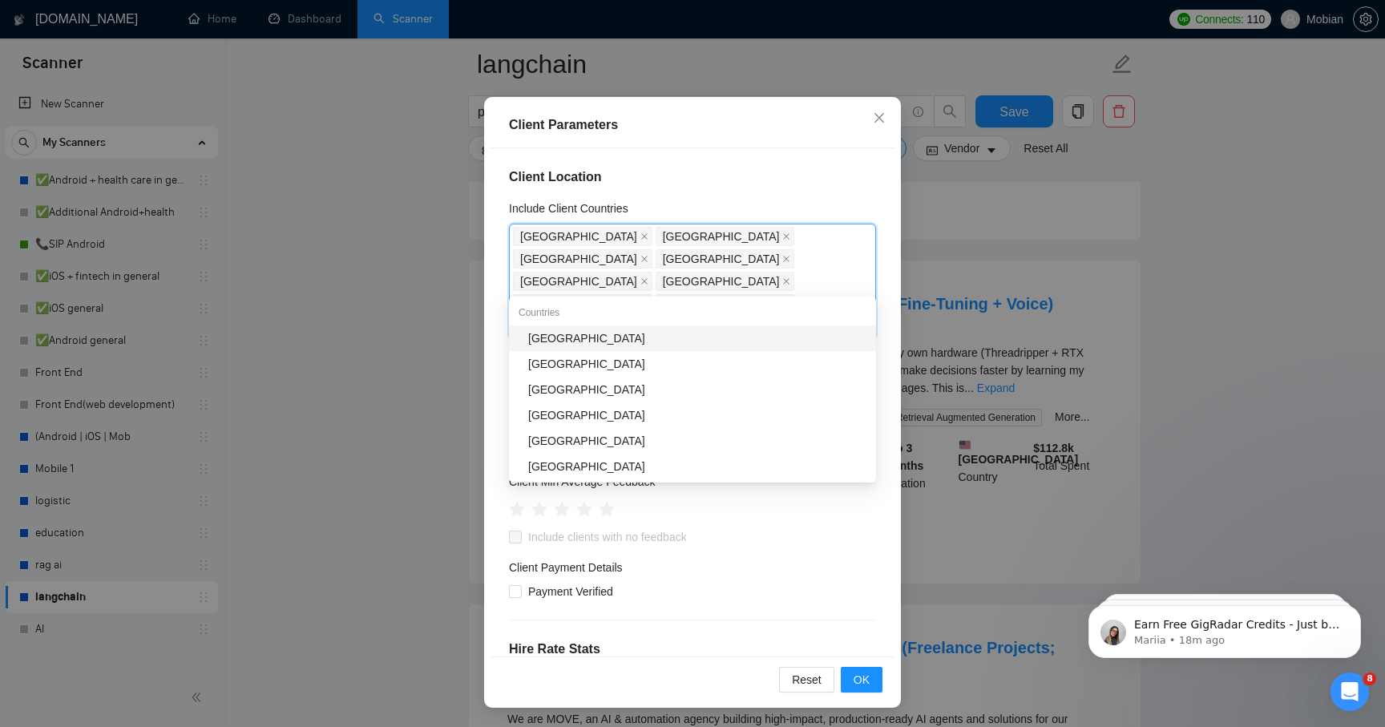
type input "bel"
click at [701, 337] on div "[GEOGRAPHIC_DATA]" at bounding box center [697, 338] width 338 height 18
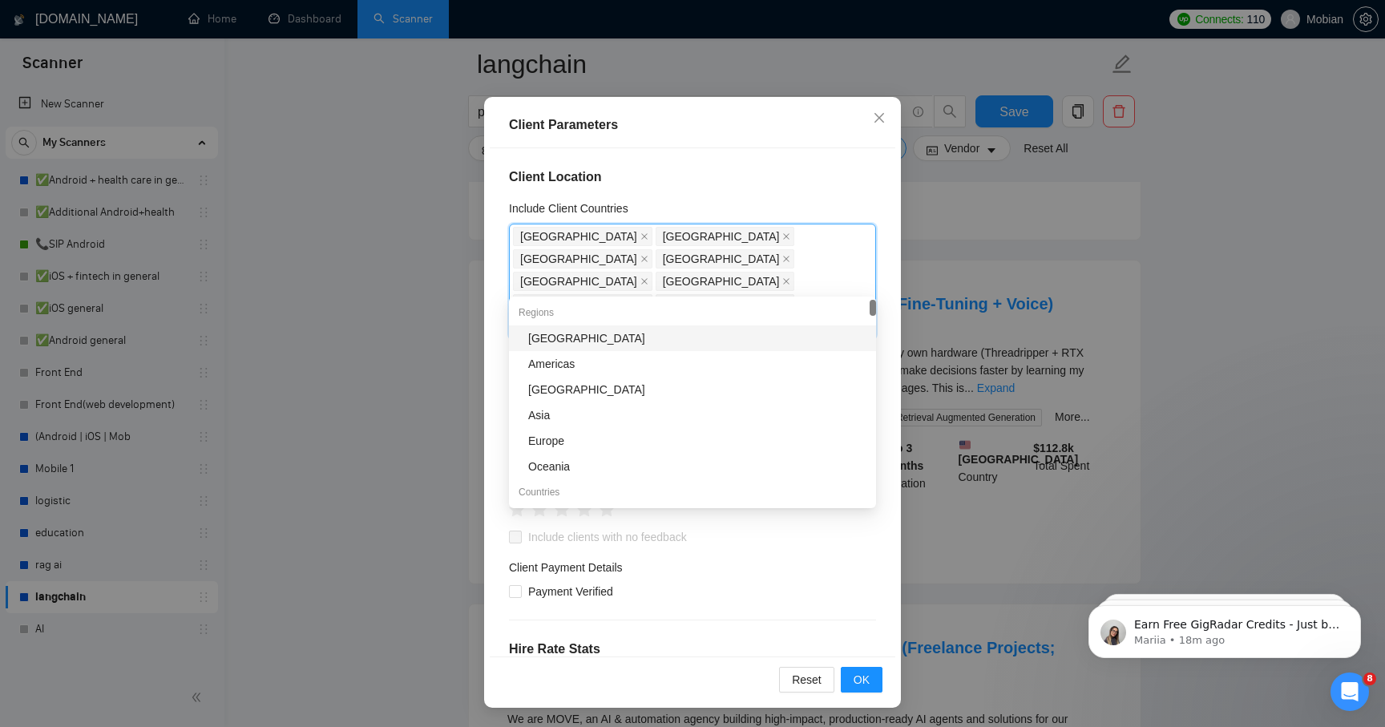
click at [882, 280] on div "Client Location Include Client Countries [GEOGRAPHIC_DATA] [GEOGRAPHIC_DATA] [G…" at bounding box center [693, 402] width 406 height 509
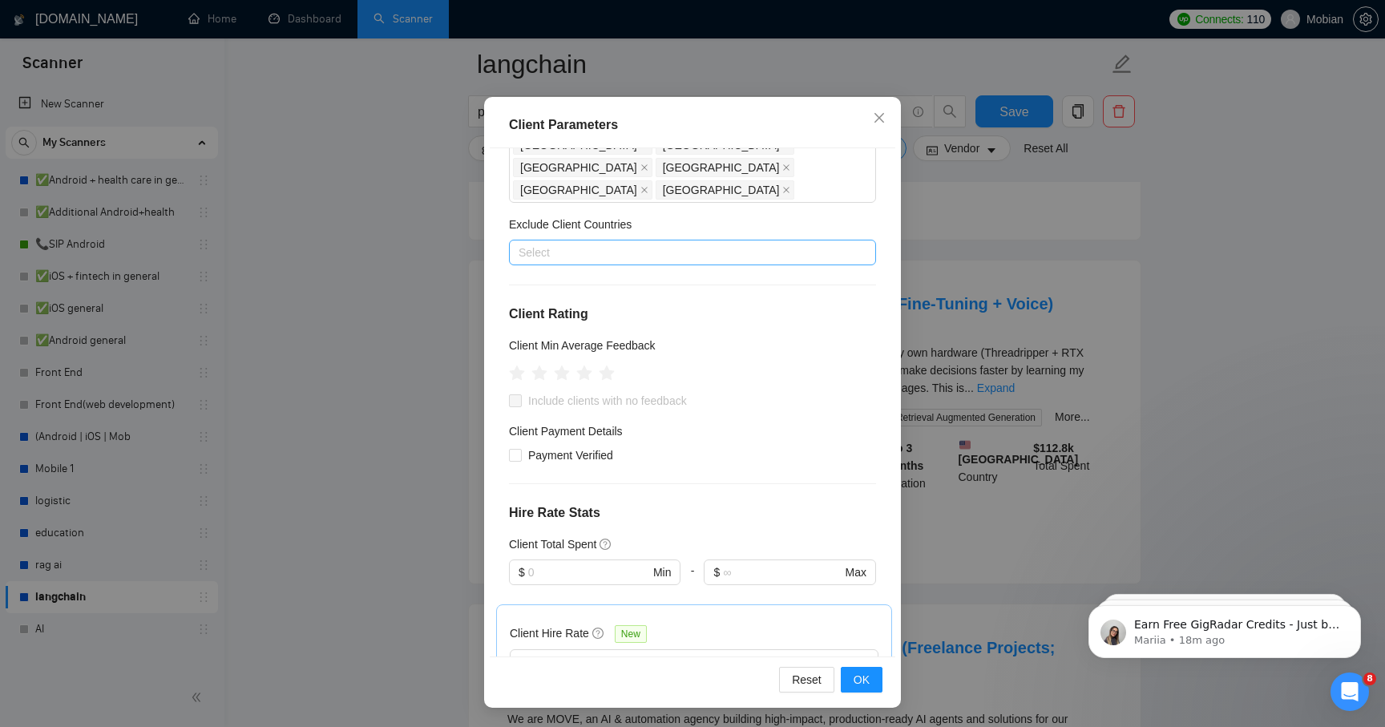
scroll to position [142, 0]
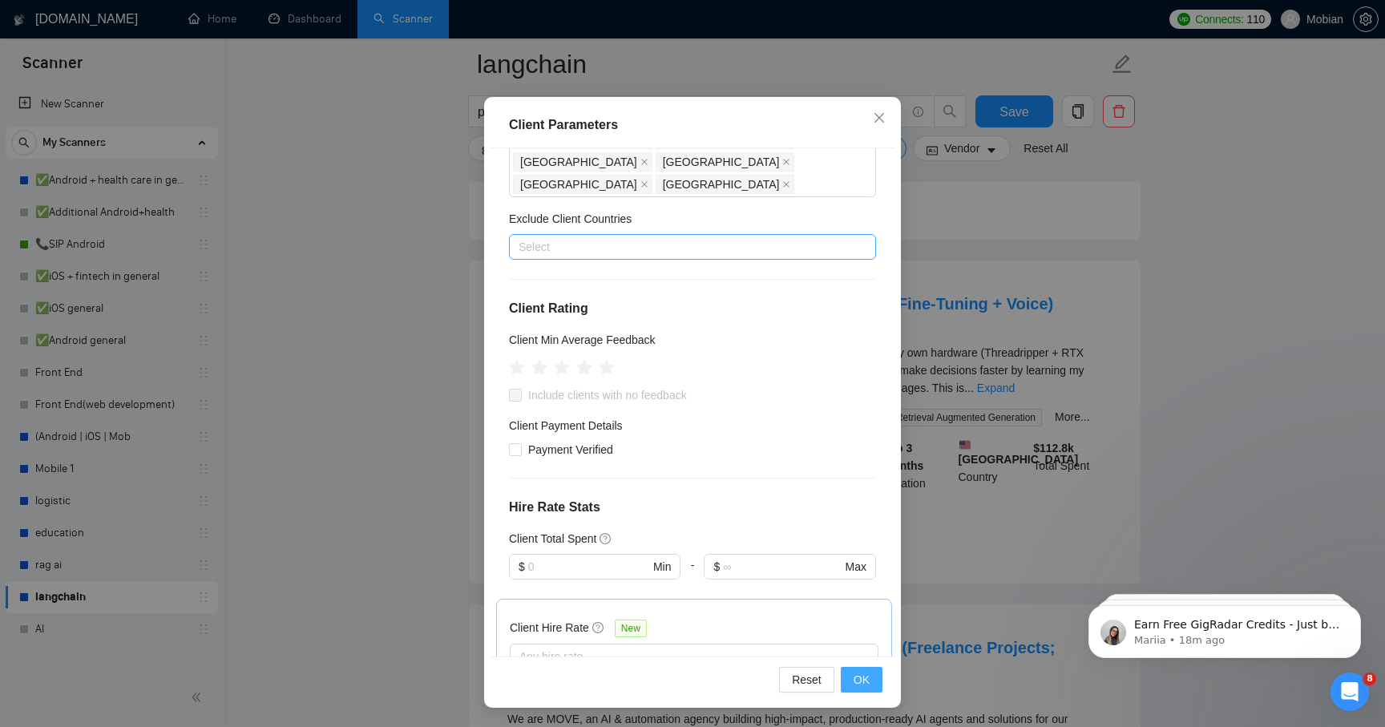
click at [862, 688] on span "OK" at bounding box center [862, 680] width 16 height 18
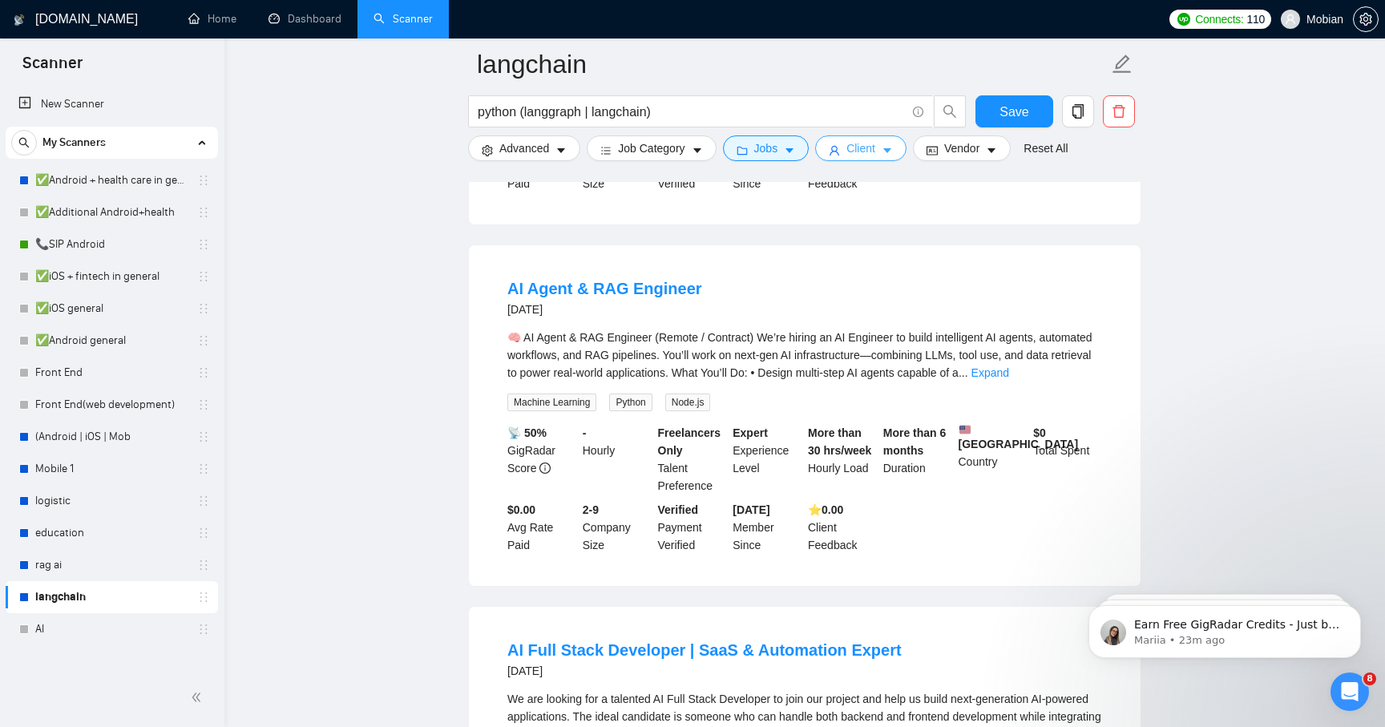
scroll to position [1861, 0]
